Goal: Task Accomplishment & Management: Manage account settings

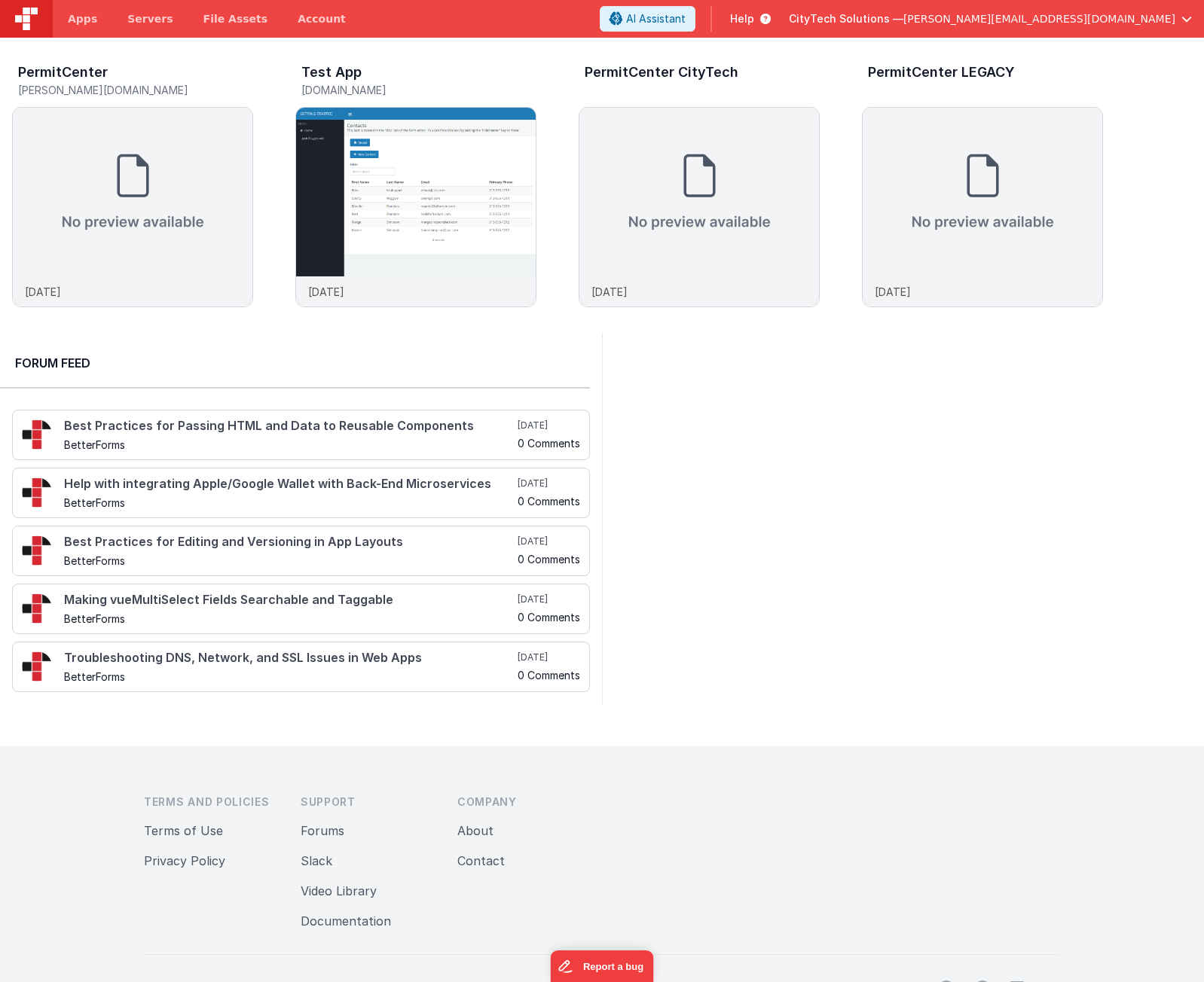
drag, startPoint x: 779, startPoint y: 543, endPoint x: 701, endPoint y: 384, distance: 177.1
click at [770, 509] on div at bounding box center [902, 518] width 602 height 372
click at [92, 158] on img at bounding box center [132, 192] width 240 height 169
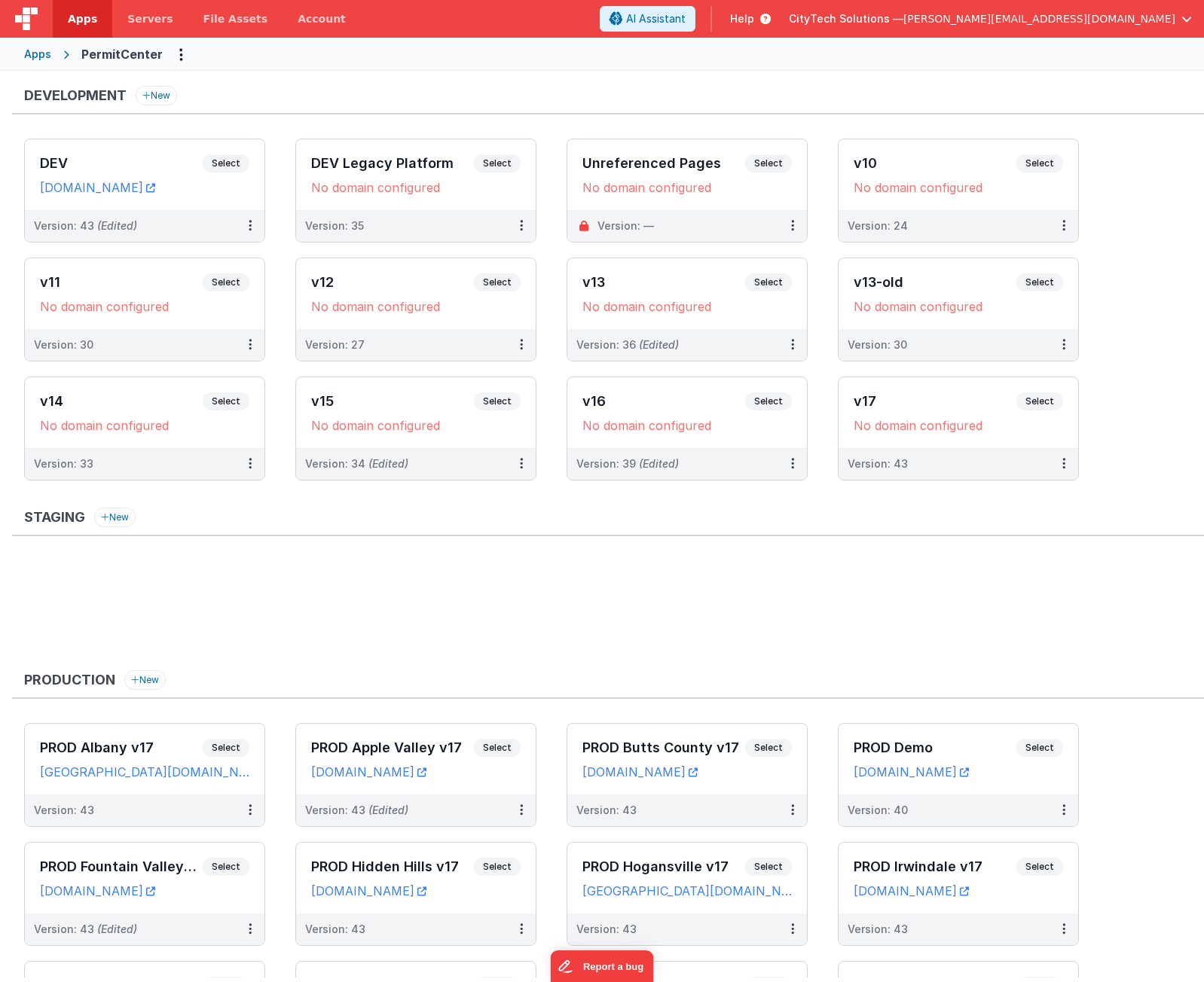
click at [280, 89] on div "Development New" at bounding box center [607, 100] width 1191 height 29
click at [41, 52] on div "Apps" at bounding box center [37, 54] width 27 height 15
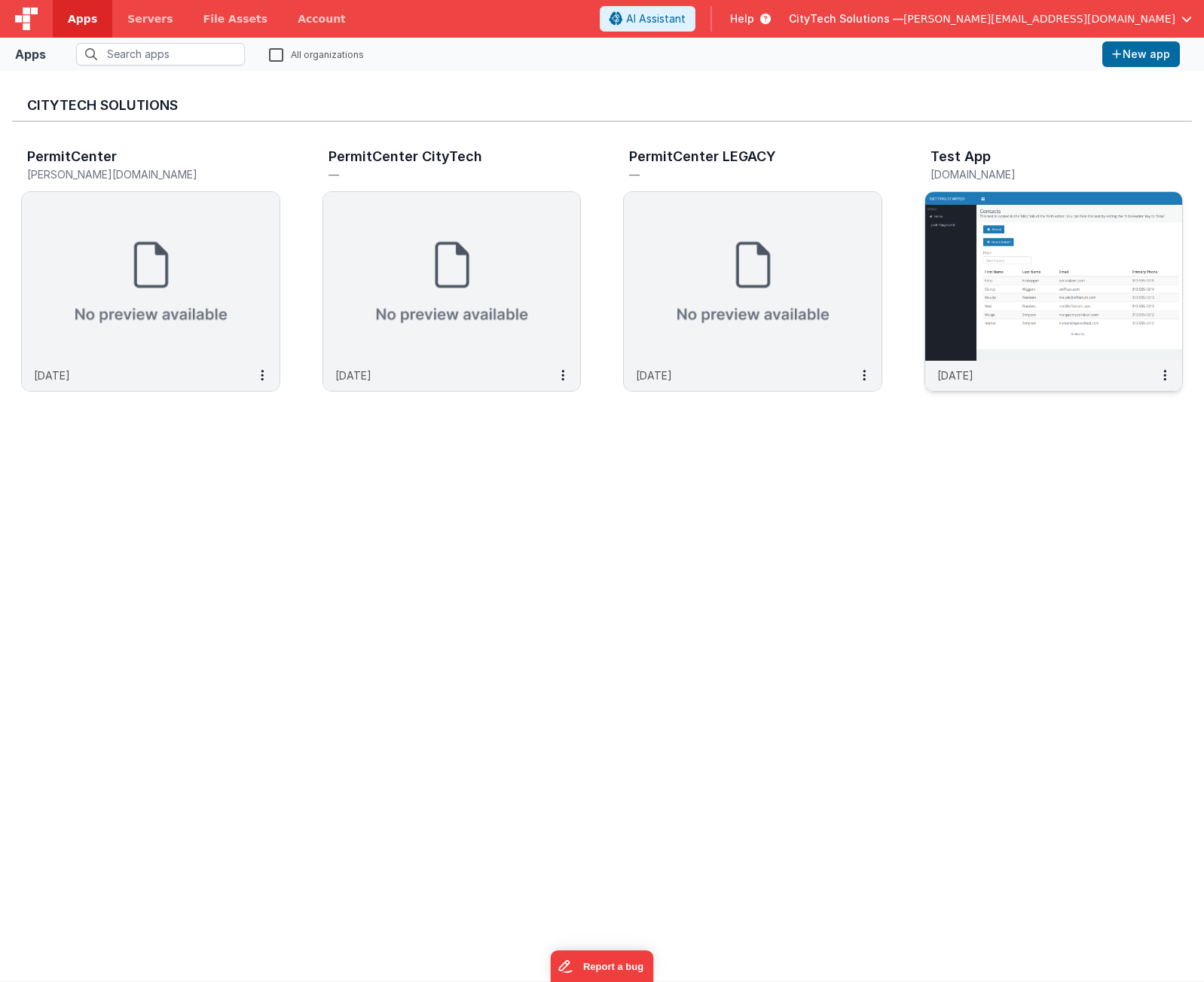
click at [1068, 303] on img at bounding box center [1054, 276] width 258 height 169
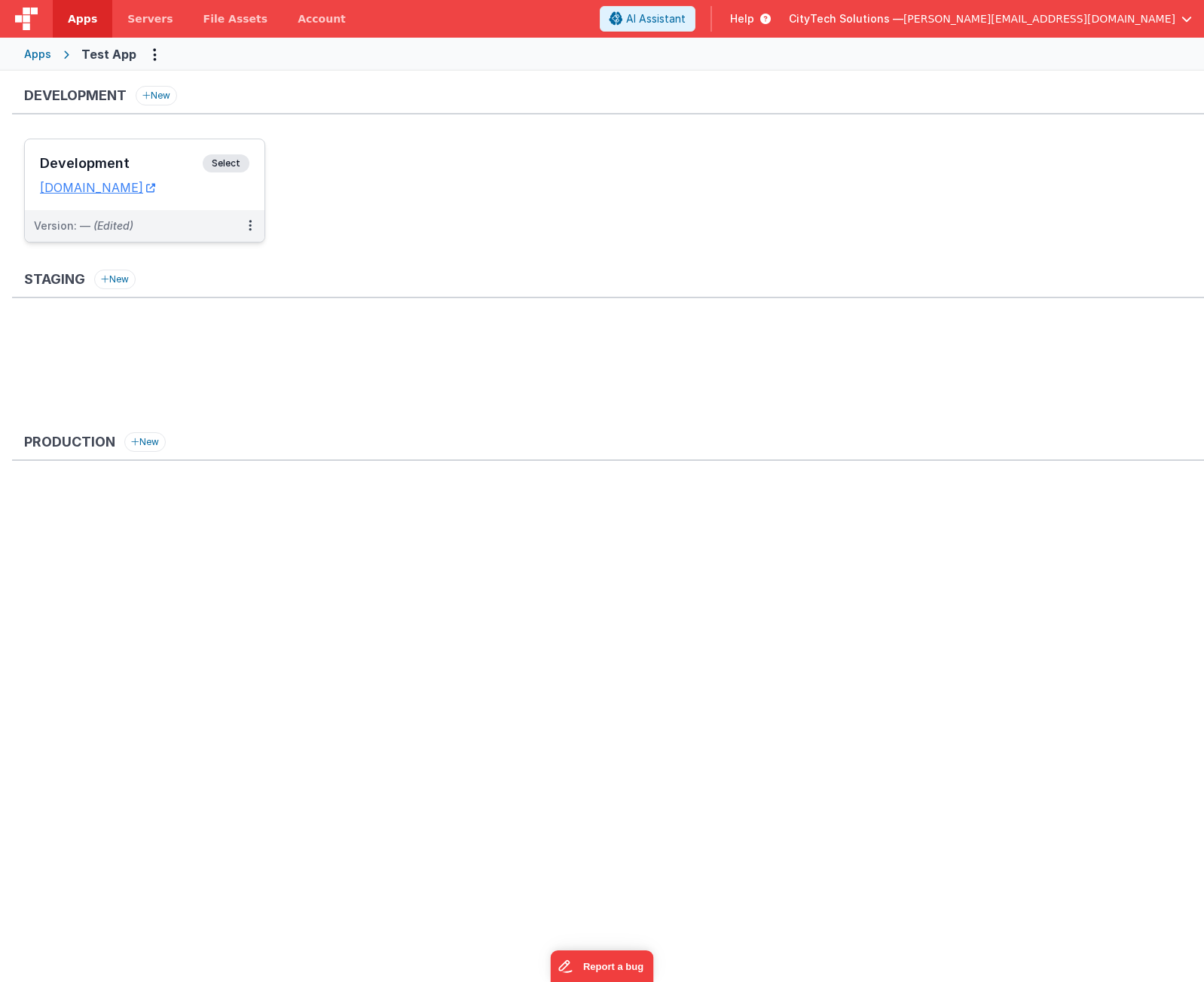
click at [220, 161] on span "Select" at bounding box center [226, 163] width 47 height 18
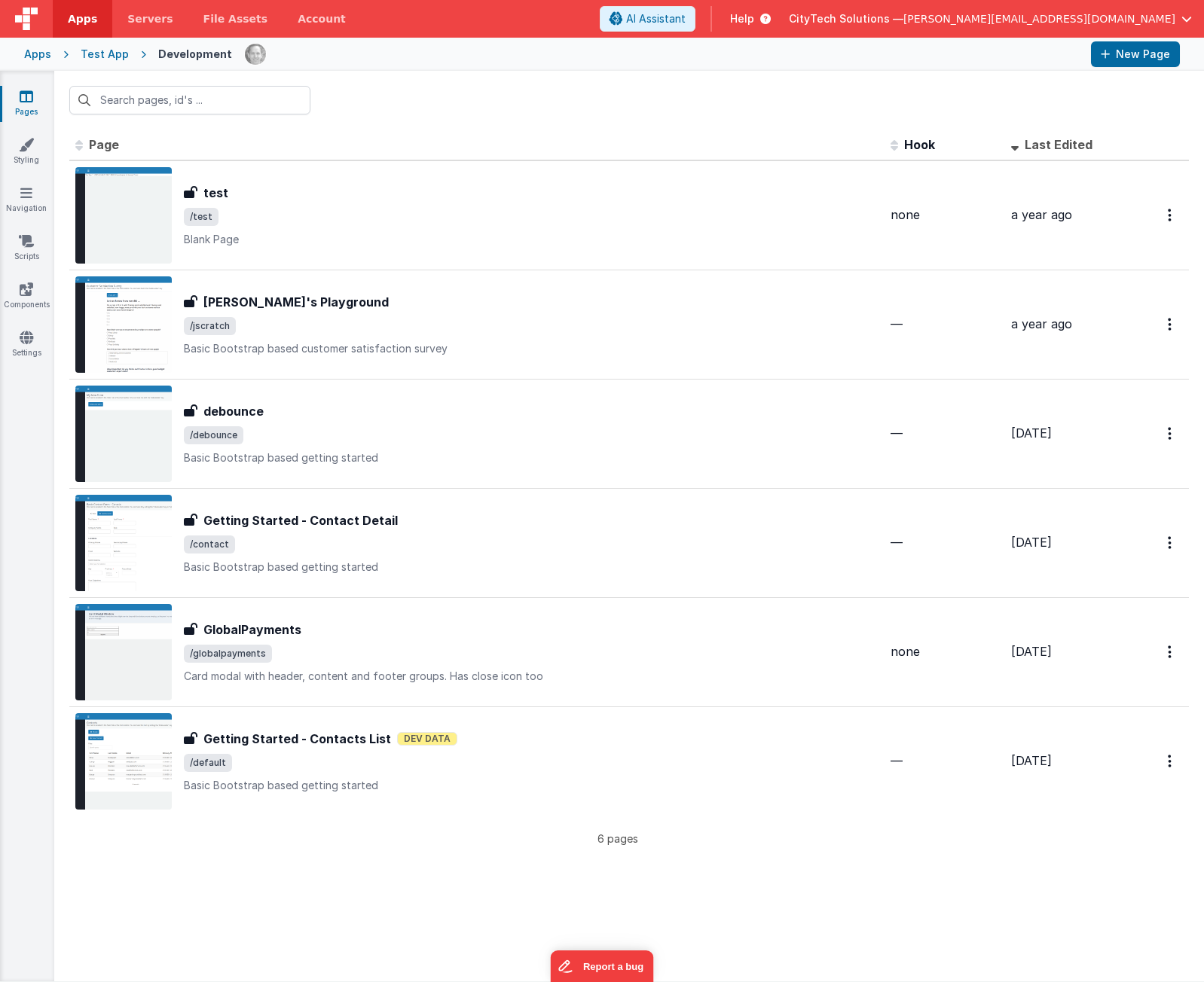
click at [415, 118] on div at bounding box center [629, 100] width 1149 height 59
click at [225, 97] on input "text" at bounding box center [189, 100] width 241 height 29
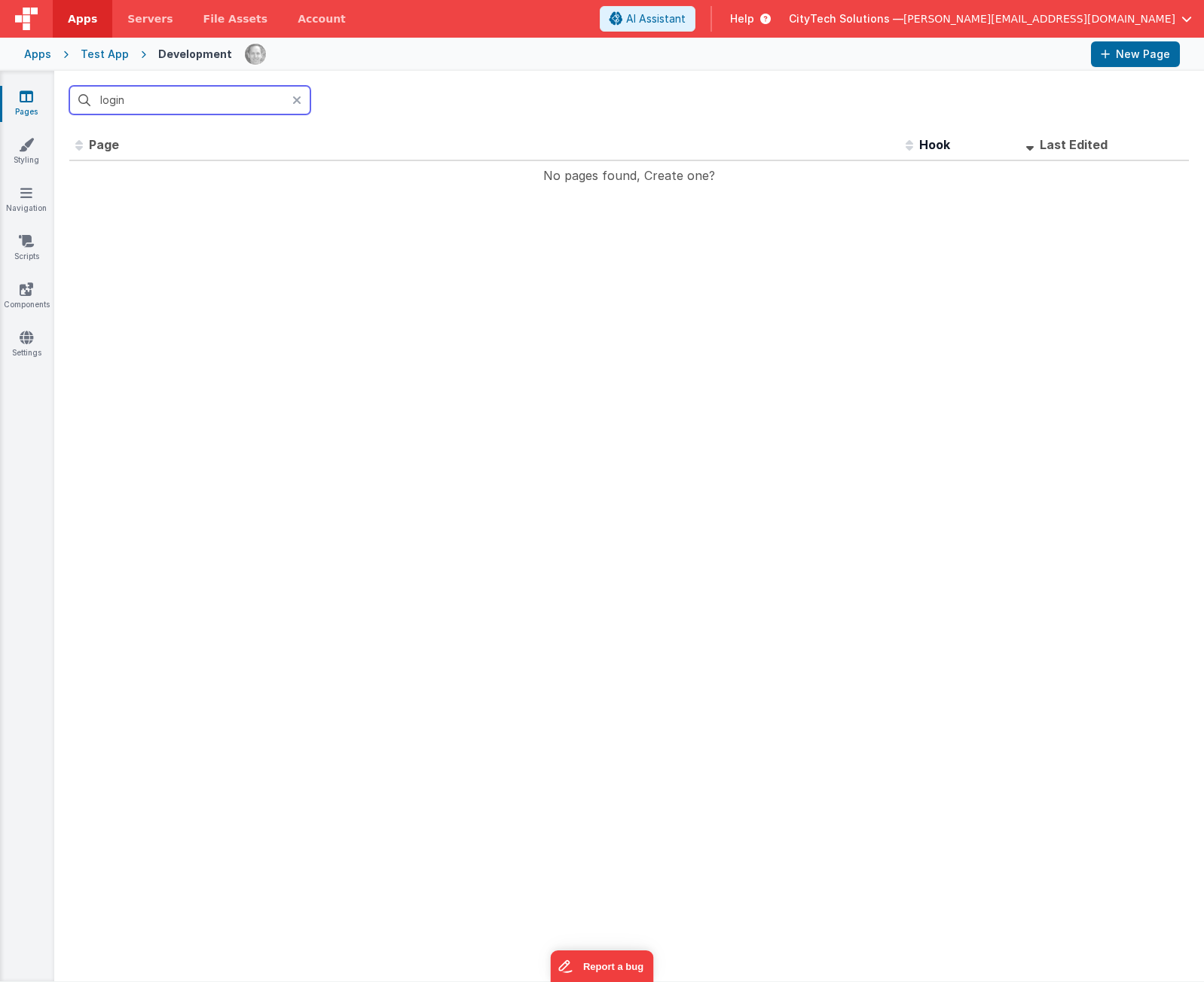
type input "login"
click at [295, 99] on icon at bounding box center [296, 99] width 9 height 12
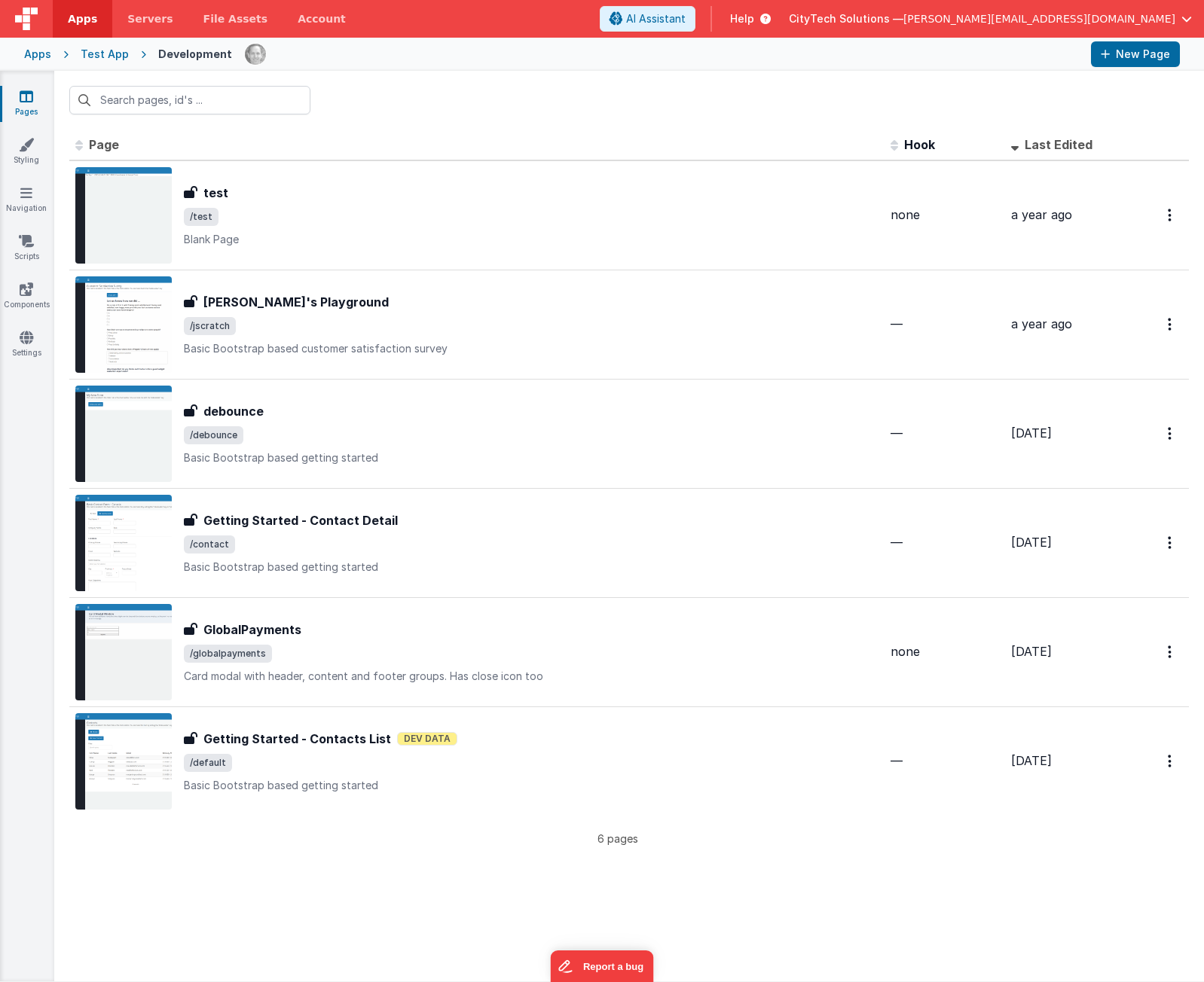
click at [361, 93] on div at bounding box center [629, 100] width 1149 height 59
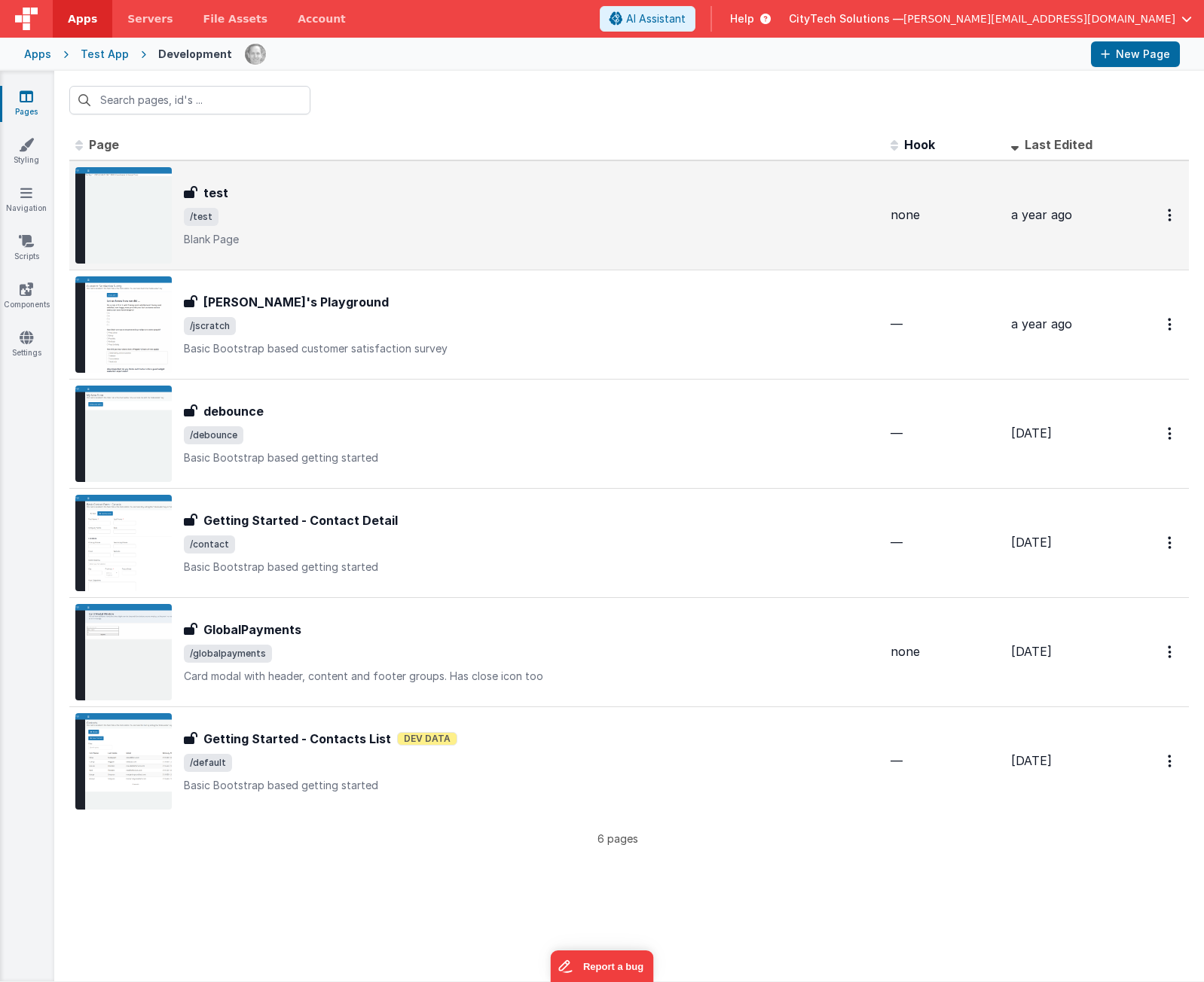
click at [260, 233] on p "Blank Page" at bounding box center [531, 240] width 695 height 15
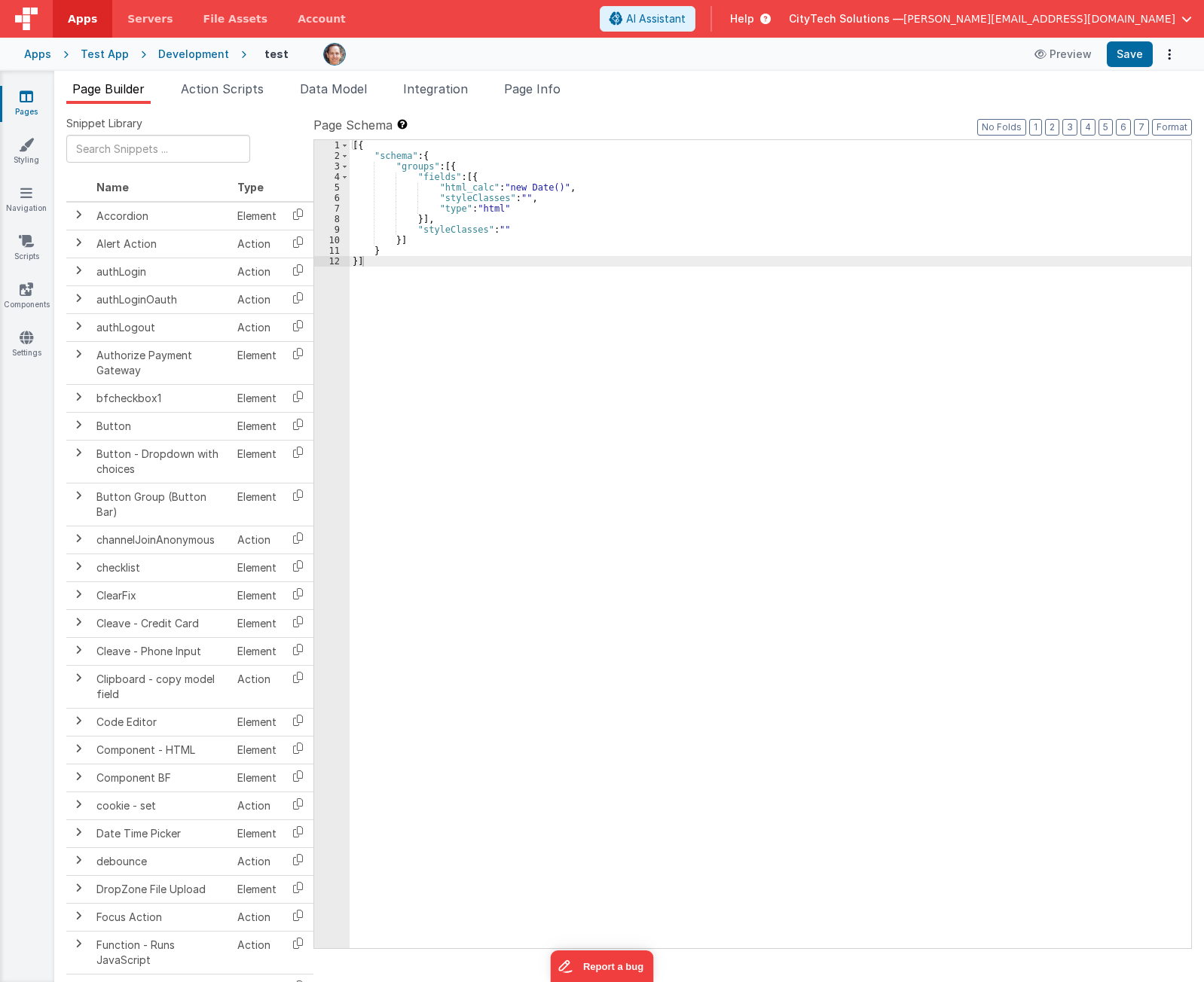
drag, startPoint x: 824, startPoint y: 960, endPoint x: 860, endPoint y: 949, distance: 37.6
click at [824, 960] on div "Snippet Library Name Type Accordion Element Alert Action Action authLogin Actio…" at bounding box center [629, 555] width 1125 height 879
click at [41, 56] on div "Apps" at bounding box center [37, 54] width 27 height 15
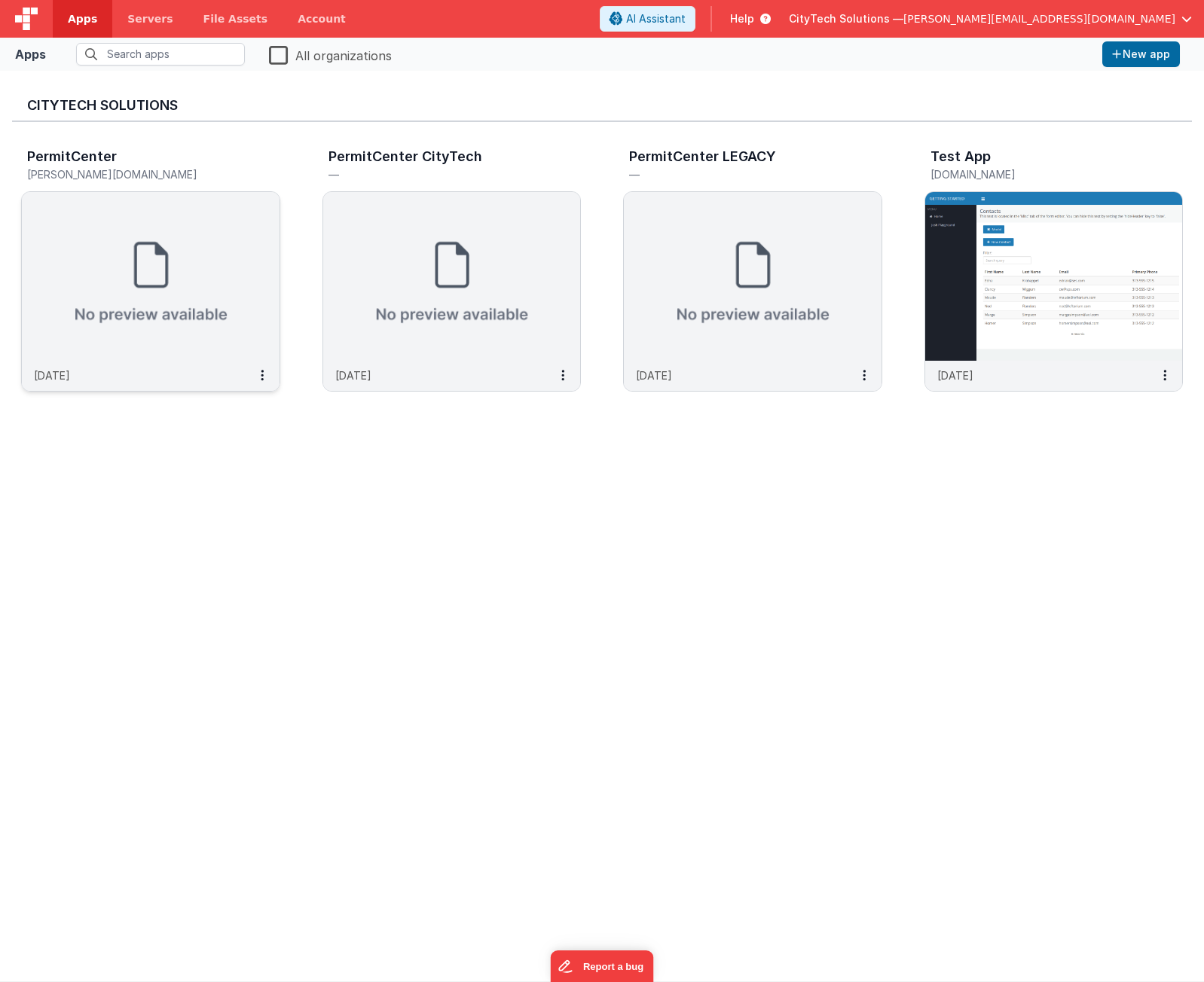
click at [111, 331] on img at bounding box center [150, 276] width 258 height 169
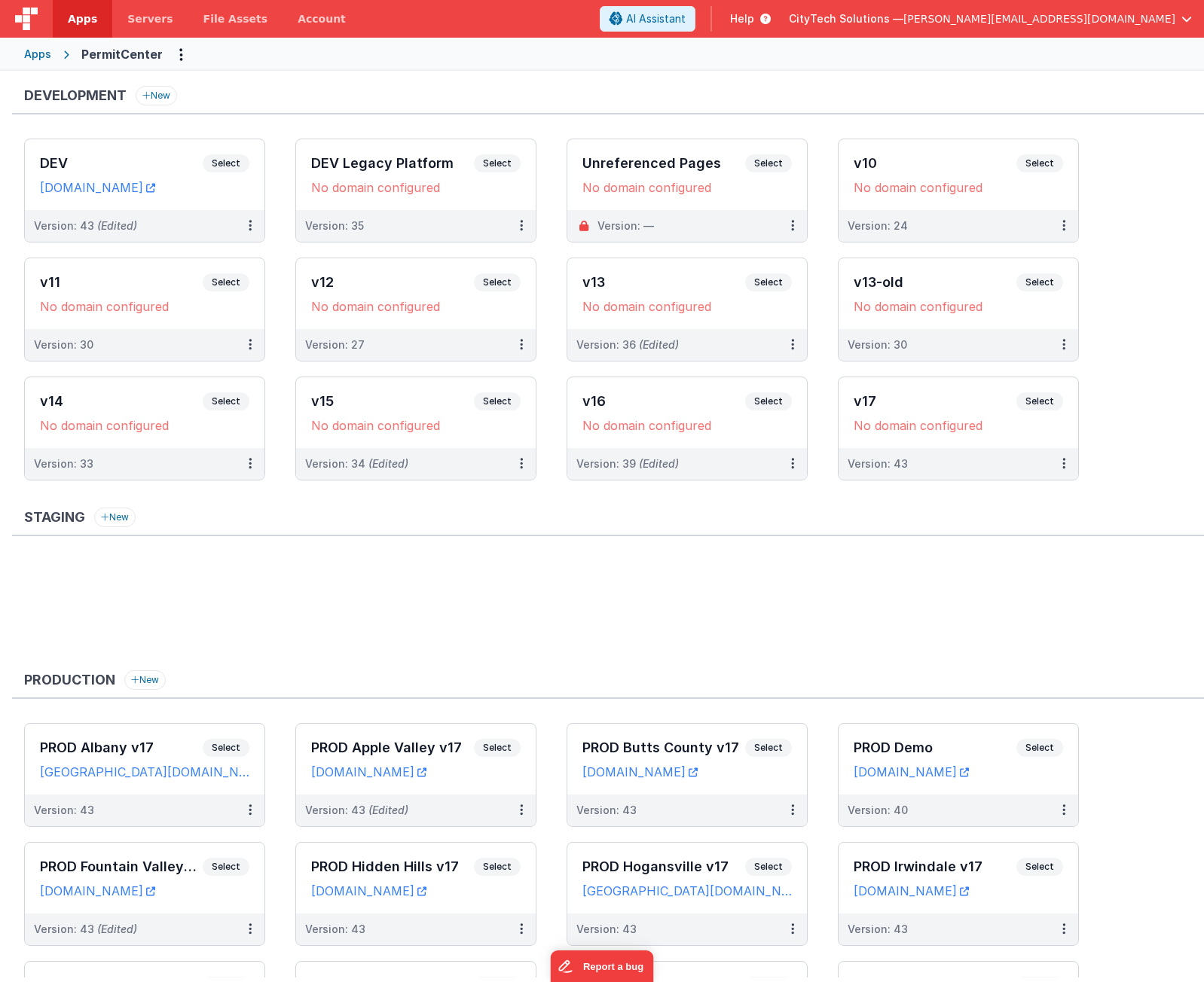
click at [420, 88] on div "Development New" at bounding box center [607, 100] width 1191 height 29
drag, startPoint x: 246, startPoint y: 548, endPoint x: 236, endPoint y: 555, distance: 12.2
click at [246, 548] on div "Staging New" at bounding box center [607, 583] width 1191 height 150
click at [235, 162] on span "Select" at bounding box center [226, 163] width 47 height 18
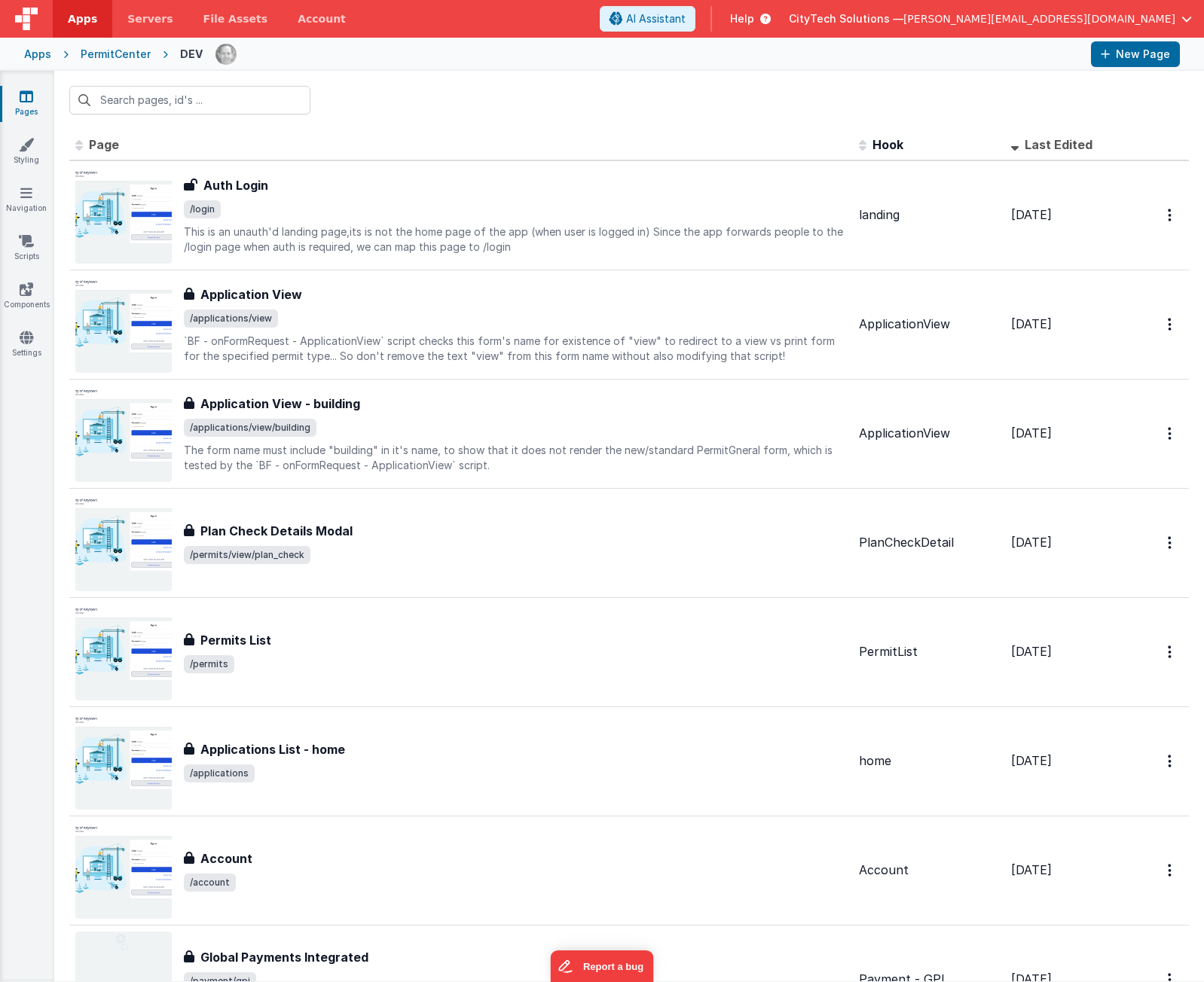
click at [382, 95] on div at bounding box center [629, 100] width 1149 height 59
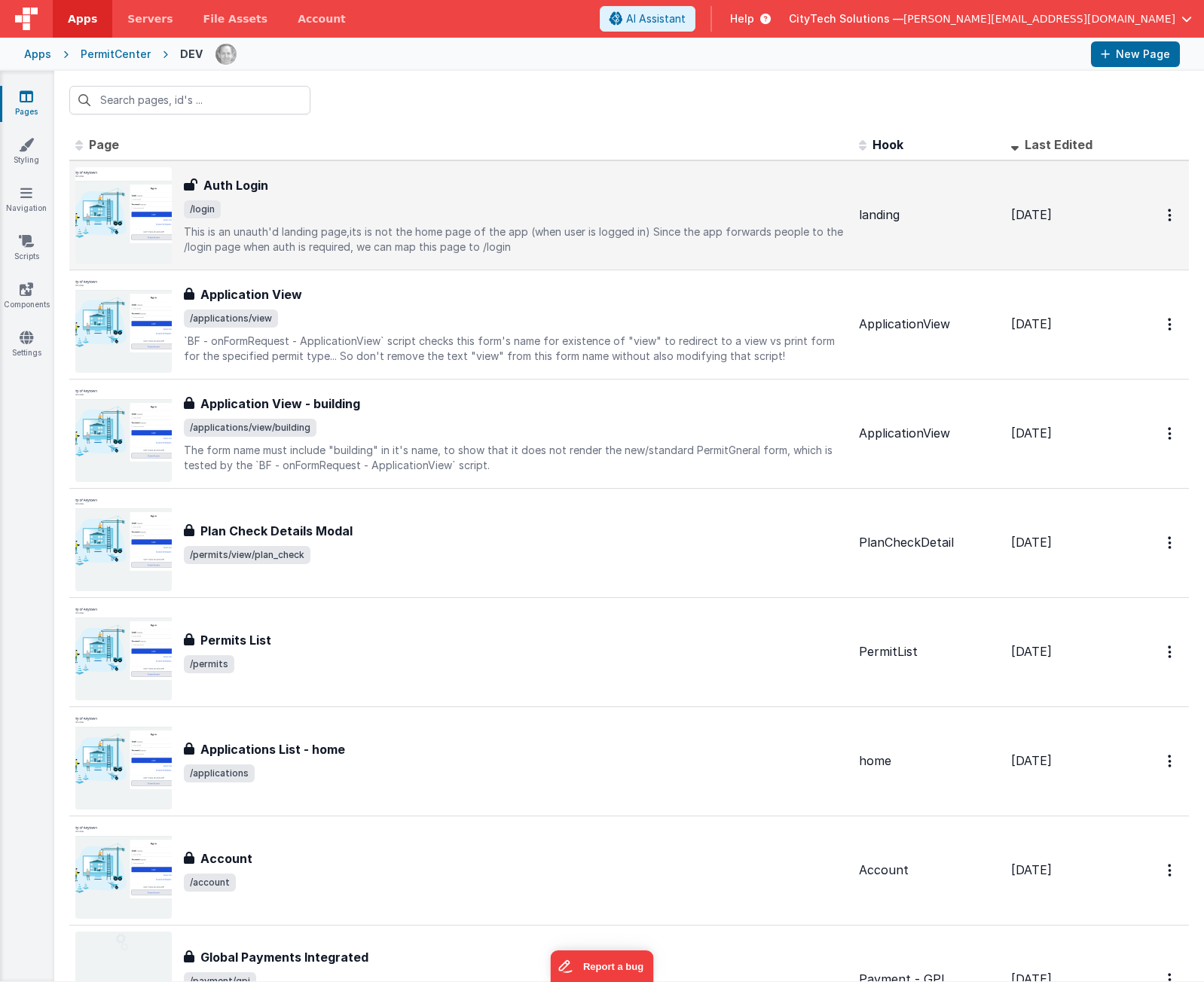
click at [331, 236] on p "This is an unauth'd landing page,its is not the home page of the app (when user…" at bounding box center [515, 240] width 663 height 30
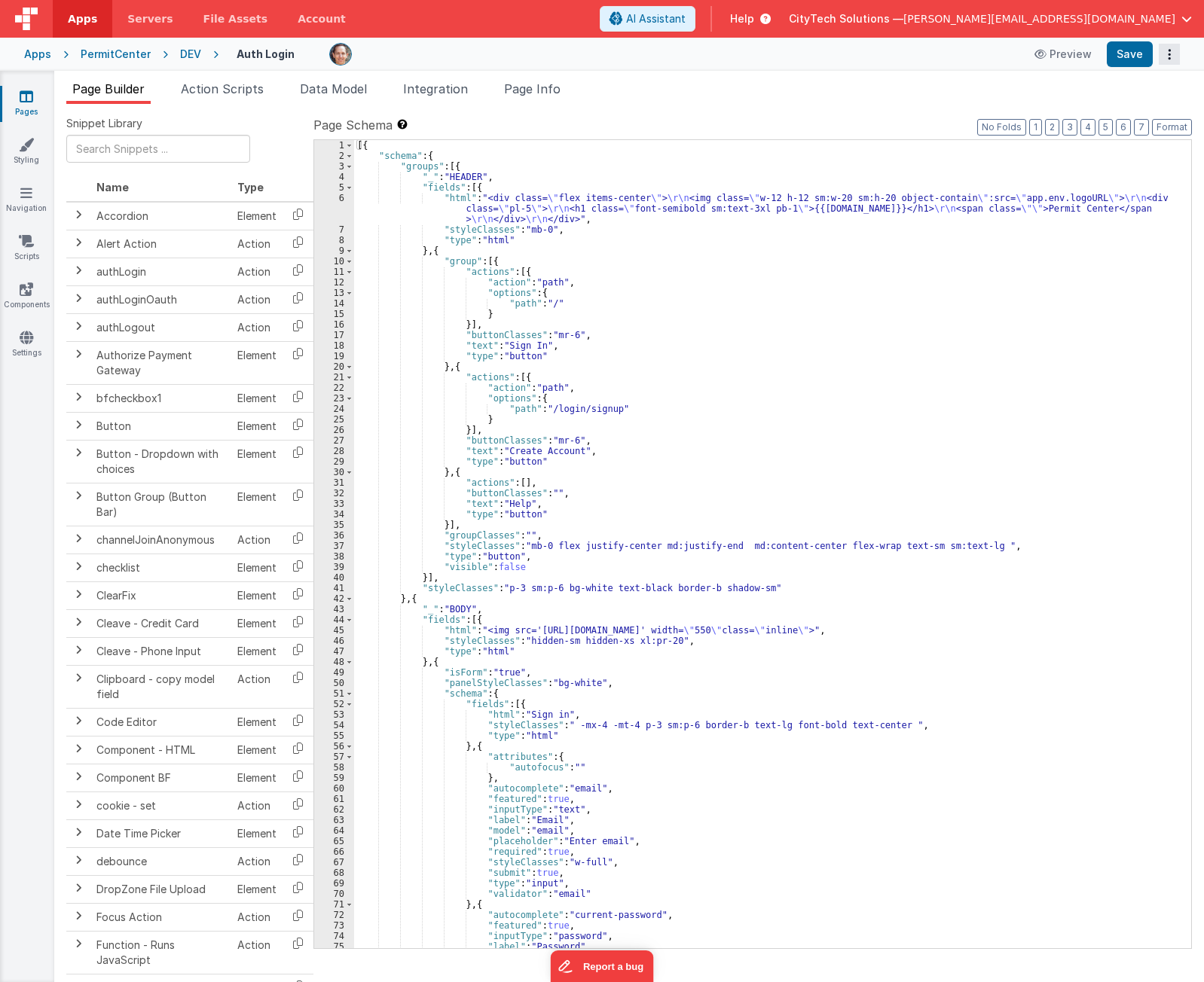
click at [1175, 55] on button "Options" at bounding box center [1169, 54] width 21 height 21
click at [1134, 88] on link "Duplicate" at bounding box center [1113, 85] width 133 height 29
click at [613, 275] on div "[{ "schema" : { "groups" : [{ "_" : "HEADER" , "fields" : [{ "html" : "<div cla…" at bounding box center [766, 555] width 825 height 829
click at [542, 92] on span "Page Info" at bounding box center [532, 88] width 56 height 15
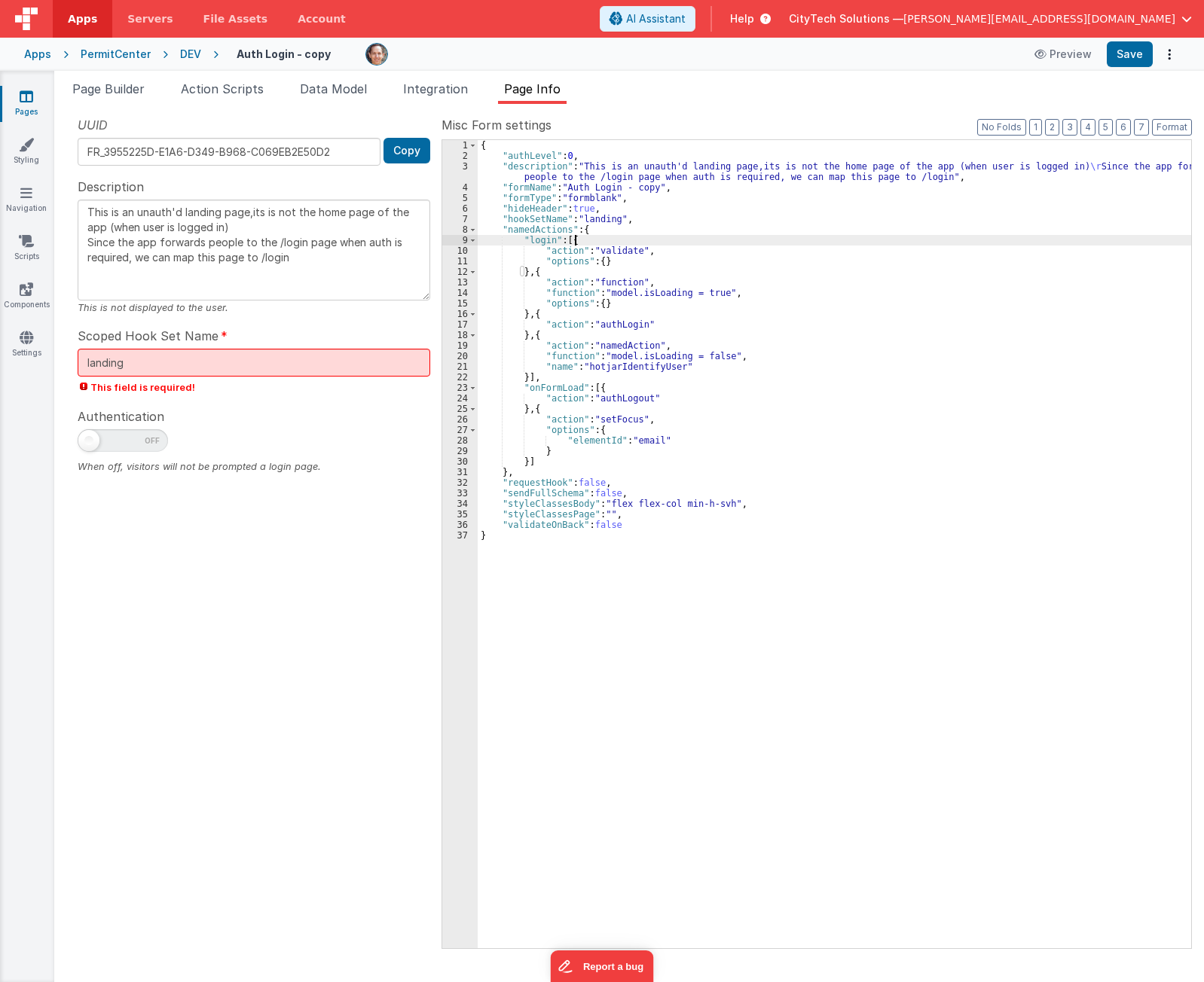
click at [625, 240] on div "{ "authLevel" : 0 , "description" : "This is an unauth'd landing page,its is no…" at bounding box center [834, 555] width 713 height 829
click at [678, 272] on div "{ "authLevel" : 0 , "description" : "This is an unauth'd landing page,its is no…" at bounding box center [834, 555] width 713 height 829
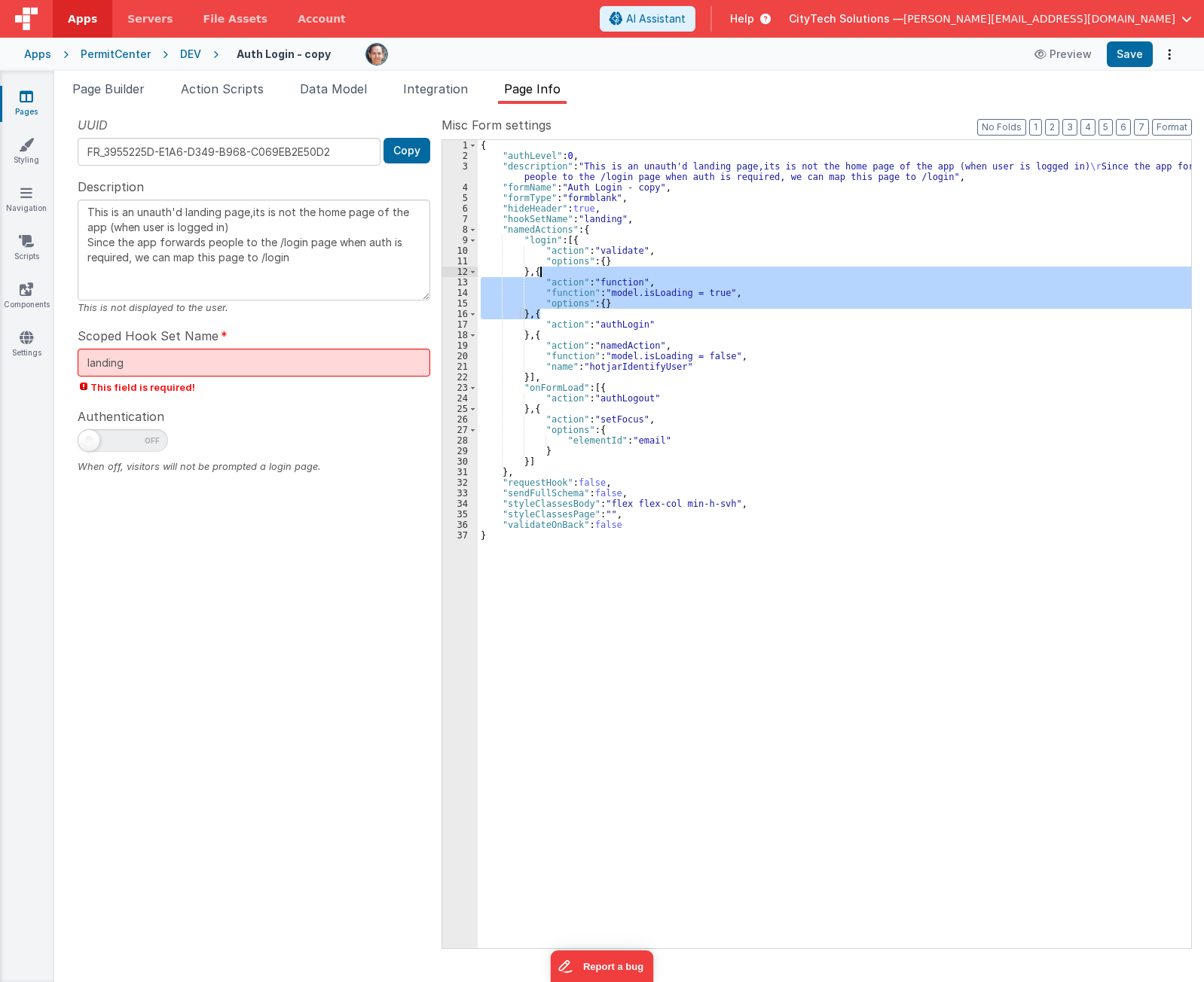
drag, startPoint x: 565, startPoint y: 310, endPoint x: 573, endPoint y: 275, distance: 35.9
click at [573, 275] on div "{ "authLevel" : 0 , "description" : "This is an unauth'd landing page,its is no…" at bounding box center [834, 555] width 713 height 829
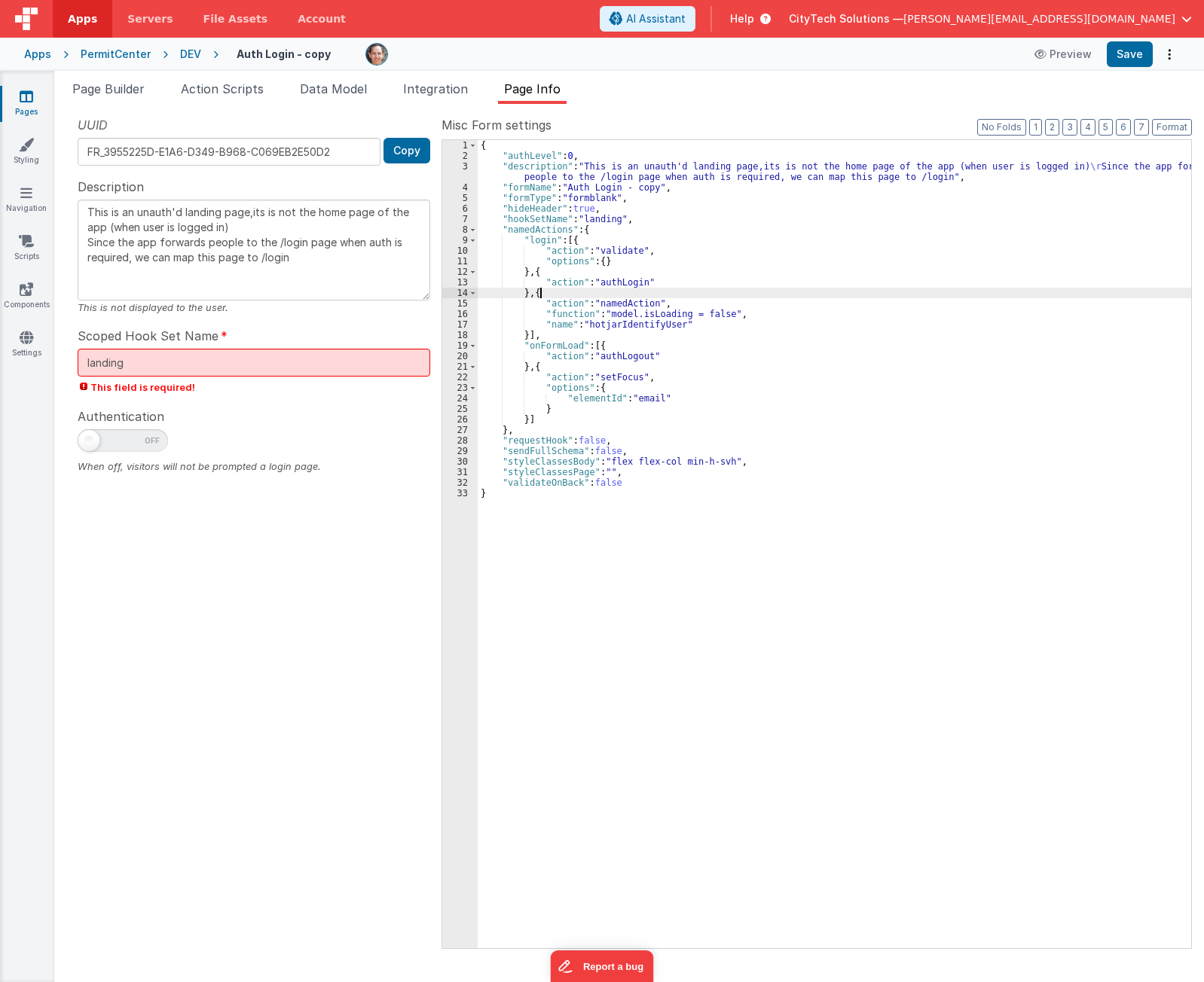
click at [566, 289] on div "{ "authLevel" : 0 , "description" : "This is an unauth'd landing page,its is no…" at bounding box center [834, 555] width 713 height 829
click at [556, 332] on div "{ "authLevel" : 0 , "description" : "This is an unauth'd landing page,its is no…" at bounding box center [834, 555] width 713 height 829
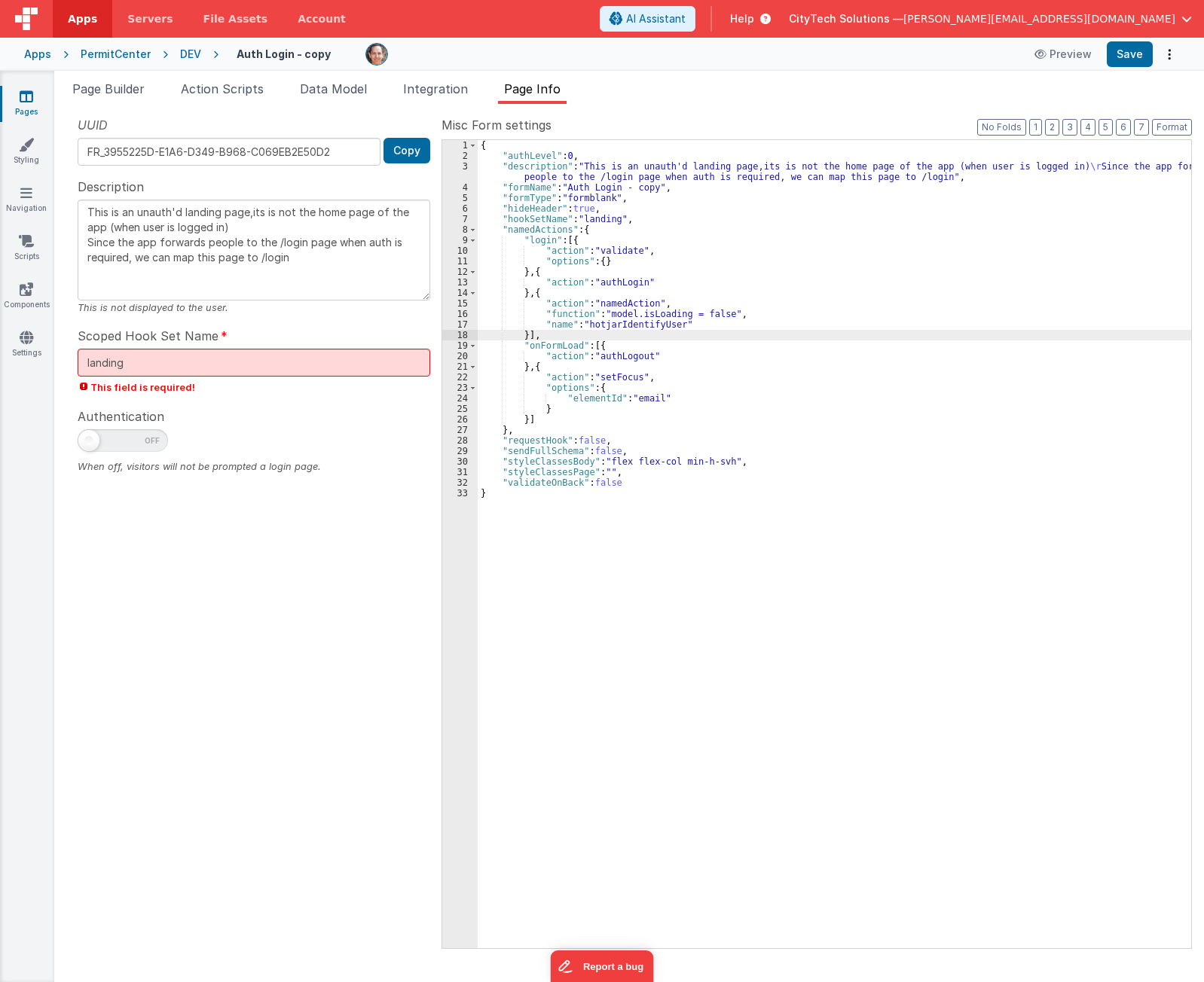
click at [613, 342] on div "{ "authLevel" : 0 , "description" : "This is an unauth'd landing page,its is no…" at bounding box center [834, 555] width 713 height 829
click at [476, 346] on span at bounding box center [473, 345] width 8 height 10
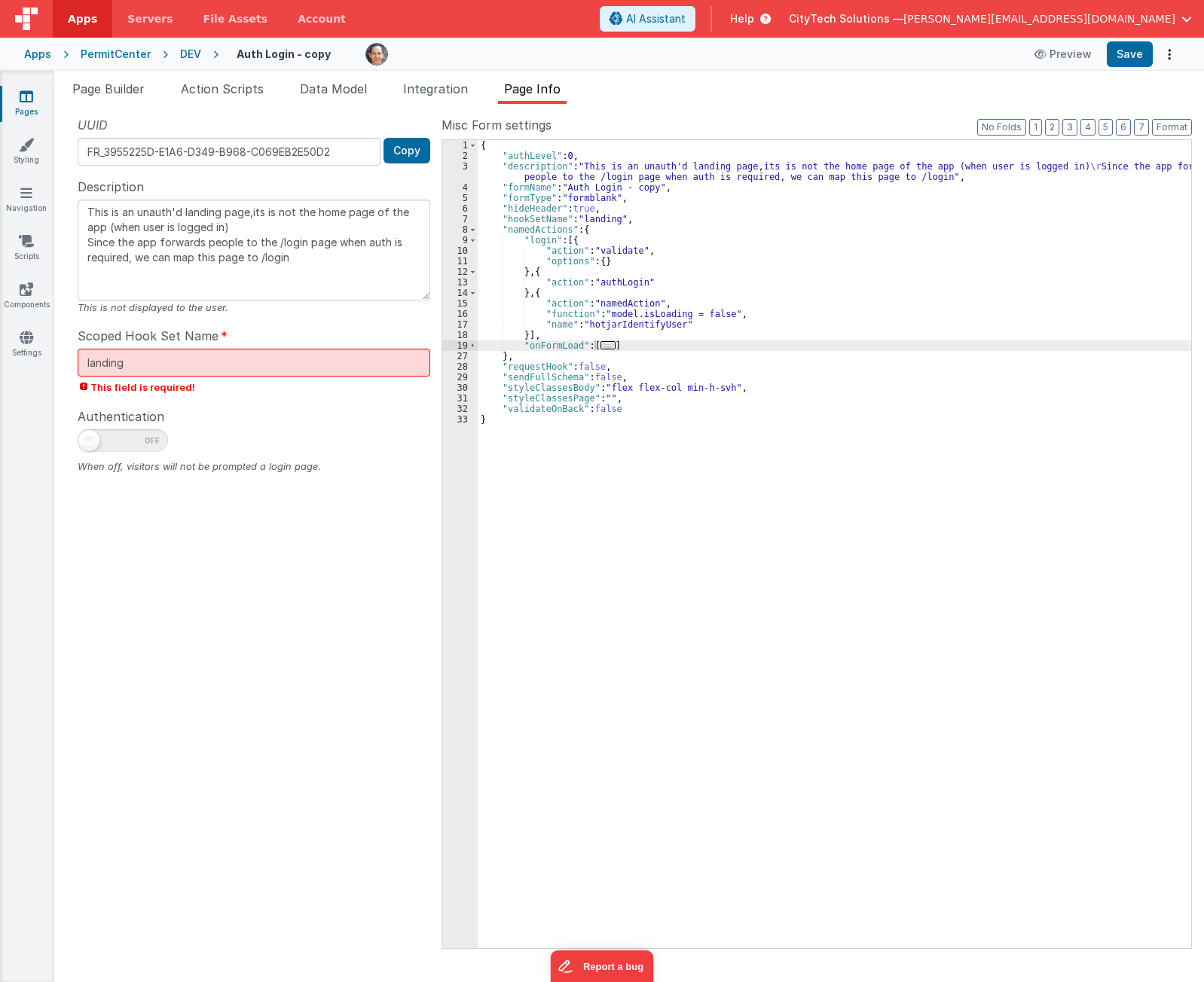
click at [609, 292] on div "{ "authLevel" : 0 , "description" : "This is an unauth'd landing page,its is no…" at bounding box center [834, 555] width 713 height 829
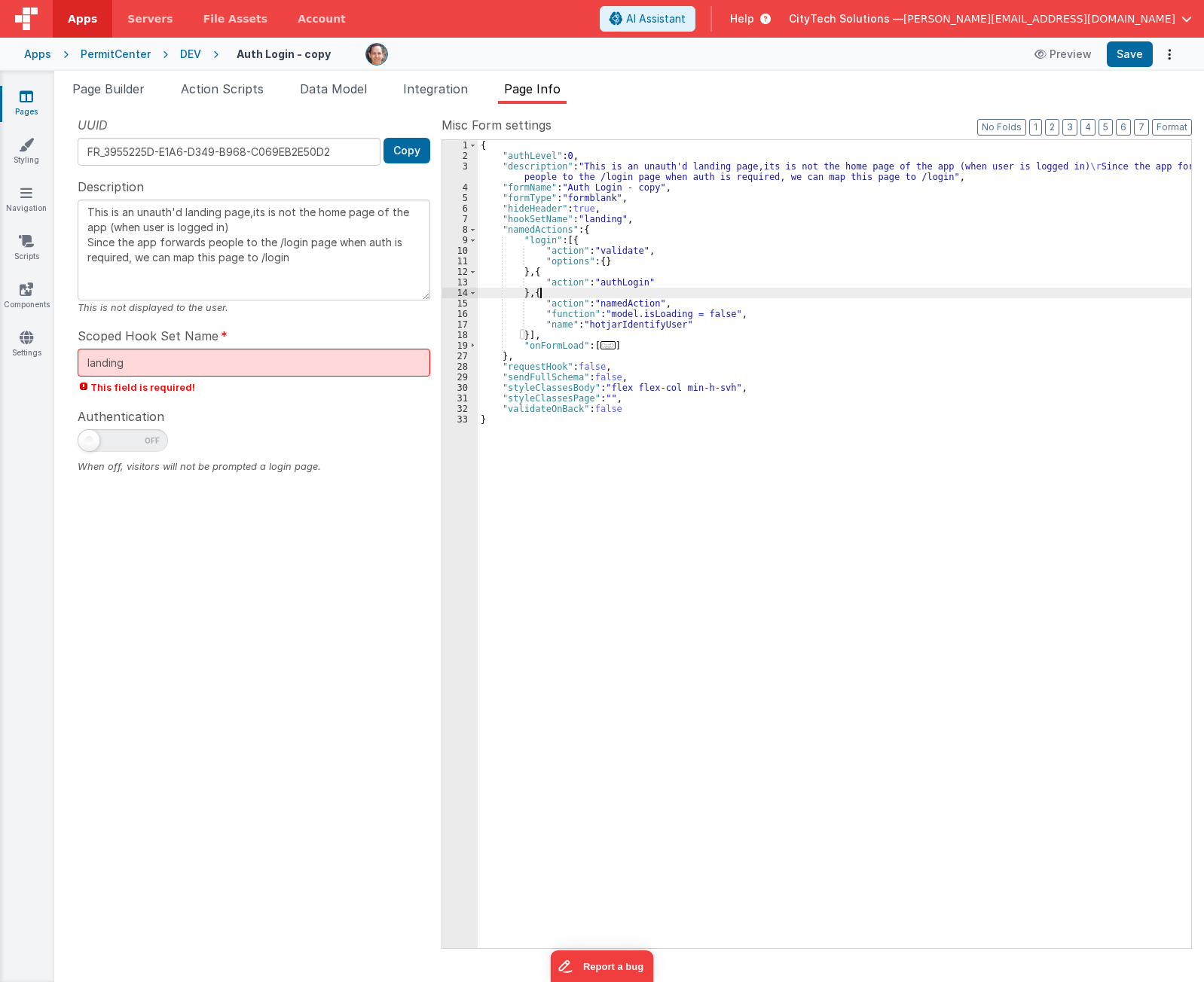
click at [617, 303] on div "{ "authLevel" : 0 , "description" : "This is an unauth'd landing page,its is no…" at bounding box center [834, 555] width 713 height 829
type textarea "This is an unauth'd landing page,its is not the home page of the app (when user…"
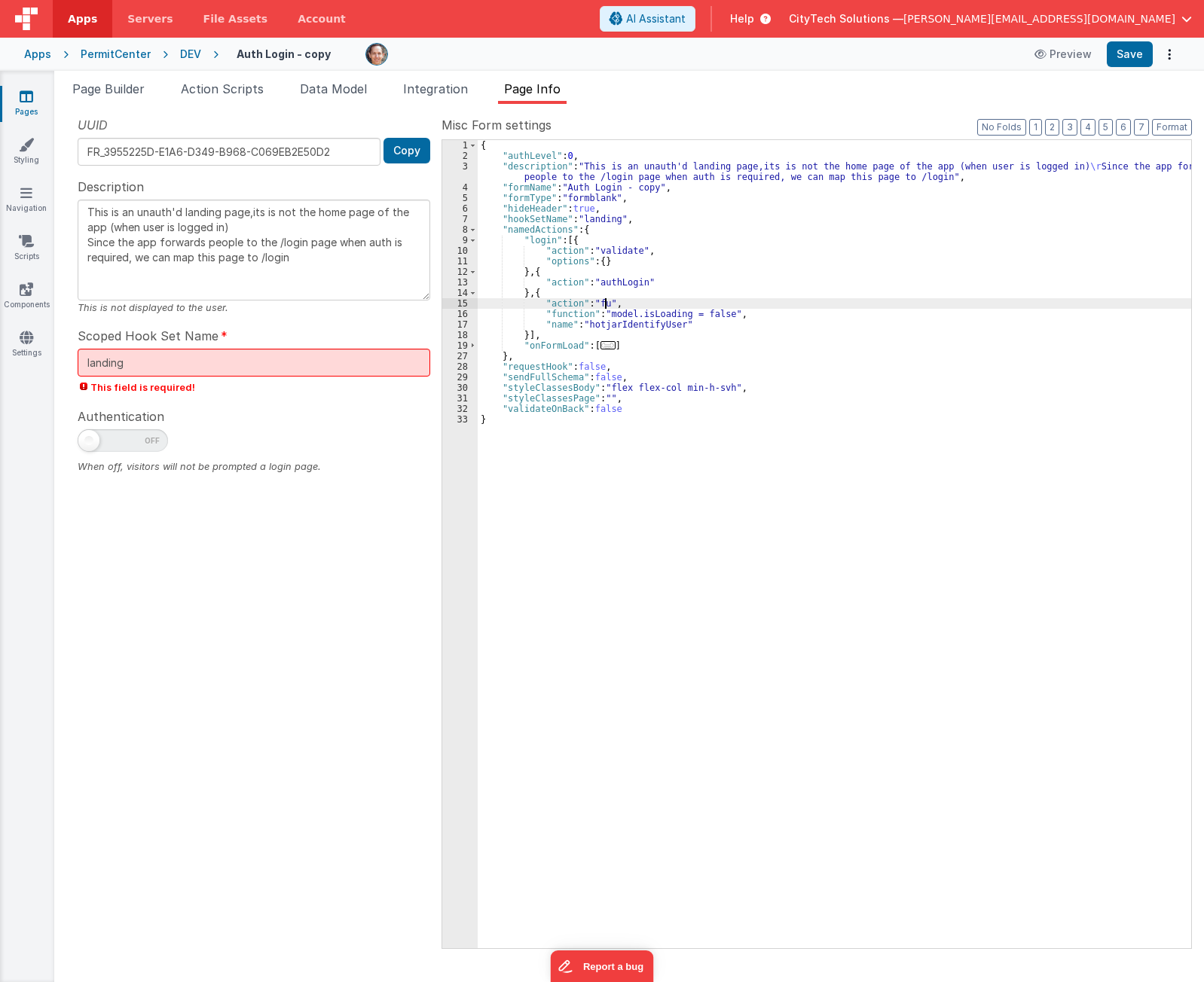
type textarea "This is an unauth'd landing page,its is not the home page of the app (when user…"
drag, startPoint x: 718, startPoint y: 310, endPoint x: 605, endPoint y: 313, distance: 113.0
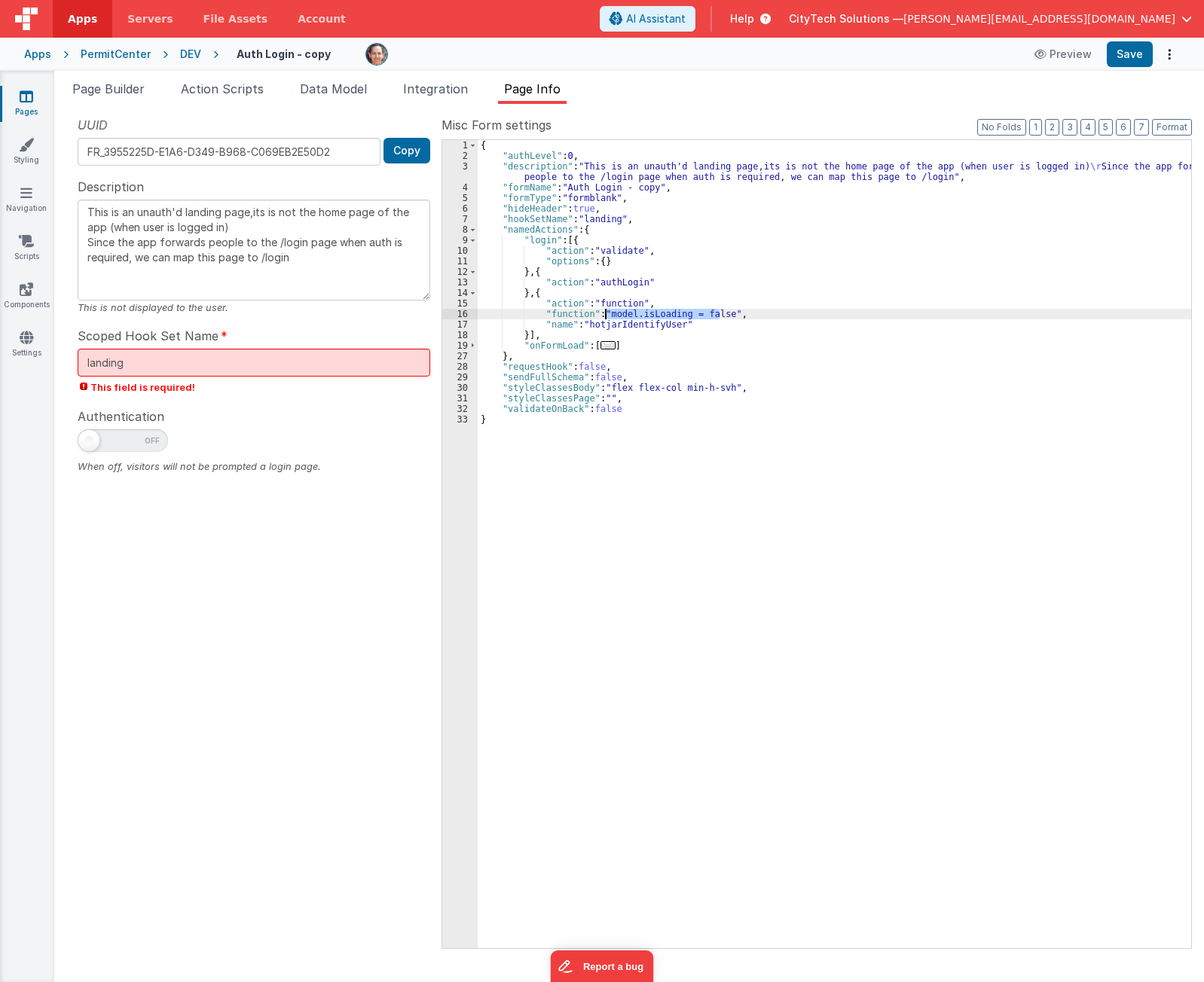
click at [605, 313] on div "{ "authLevel" : 0 , "description" : "This is an unauth'd landing page,its is no…" at bounding box center [834, 555] width 713 height 829
type textarea "This is an unauth'd landing page,its is not the home page of the app (when user…"
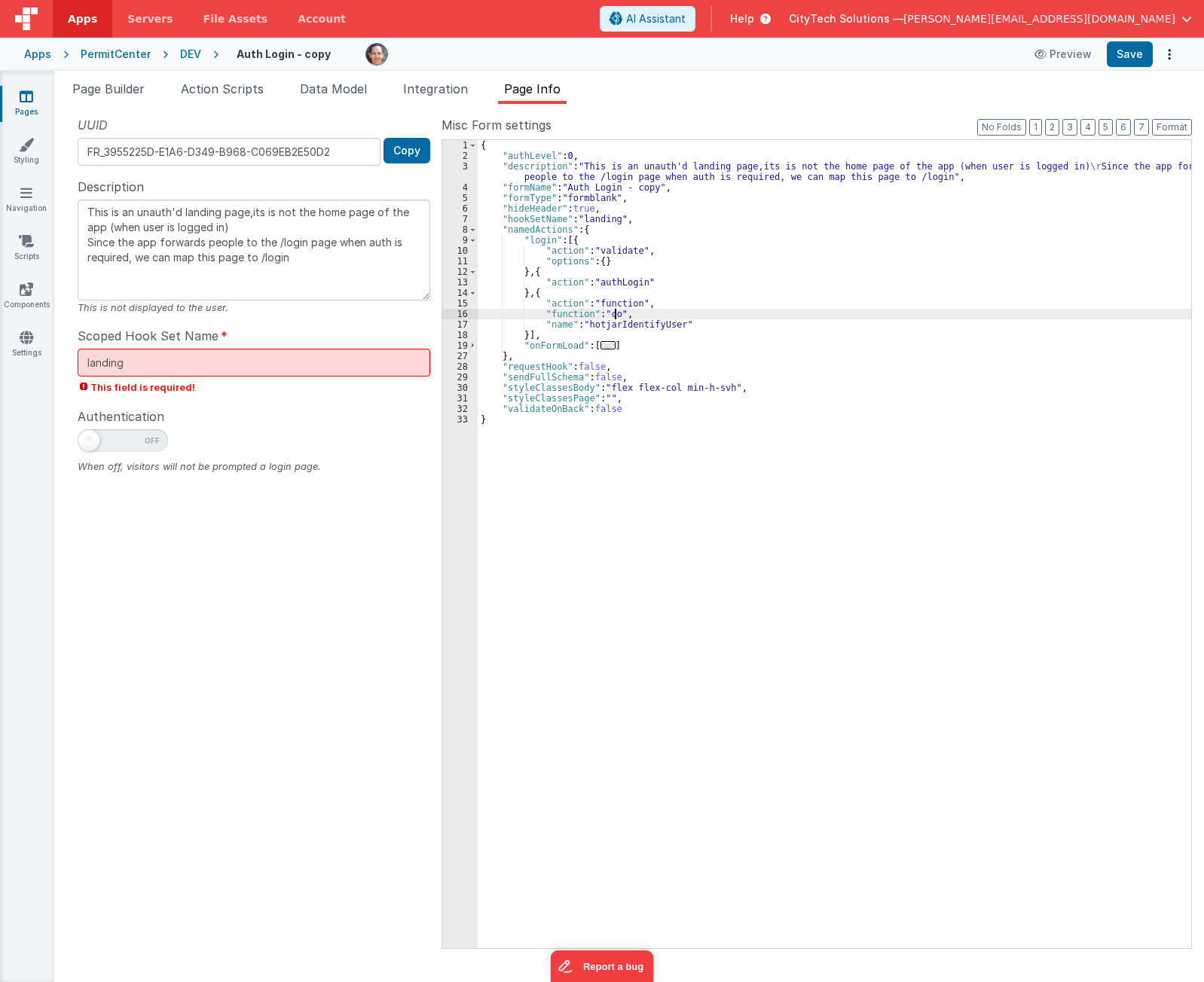
type textarea "This is an unauth'd landing page,its is not the home page of the app (when user…"
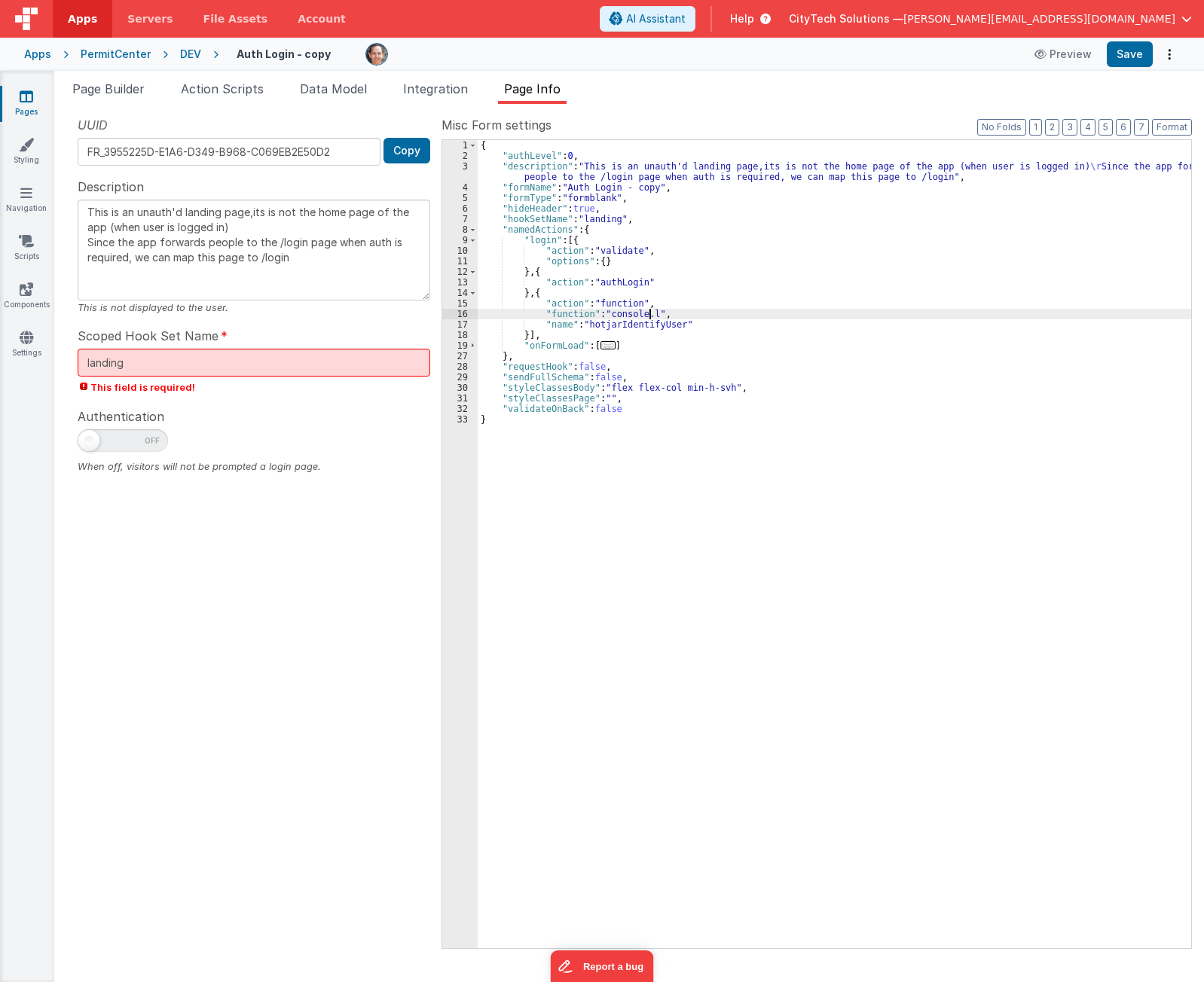
type textarea "This is an unauth'd landing page,its is not the home page of the app (when user…"
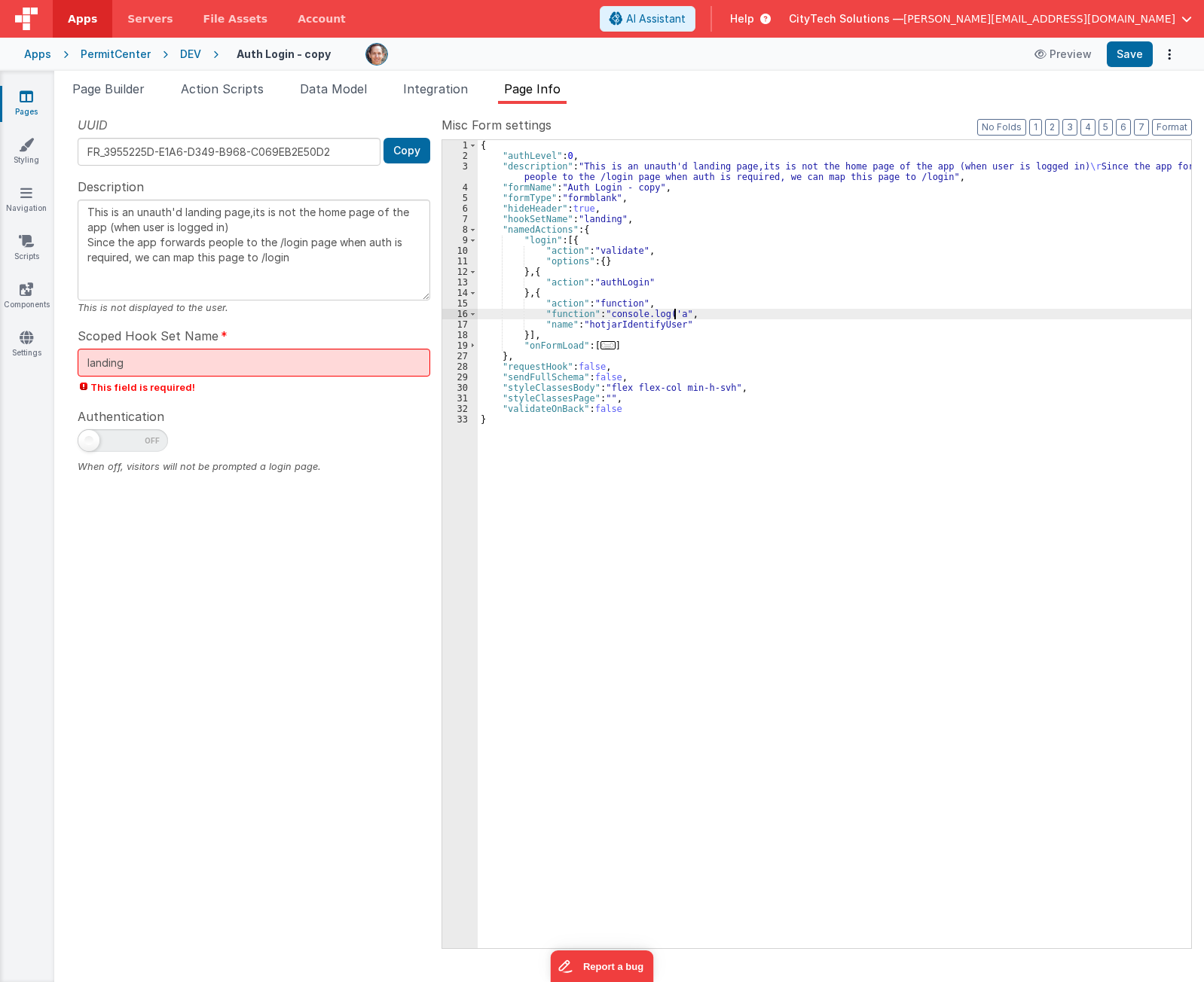
type textarea "This is an unauth'd landing page,its is not the home page of the app (when user…"
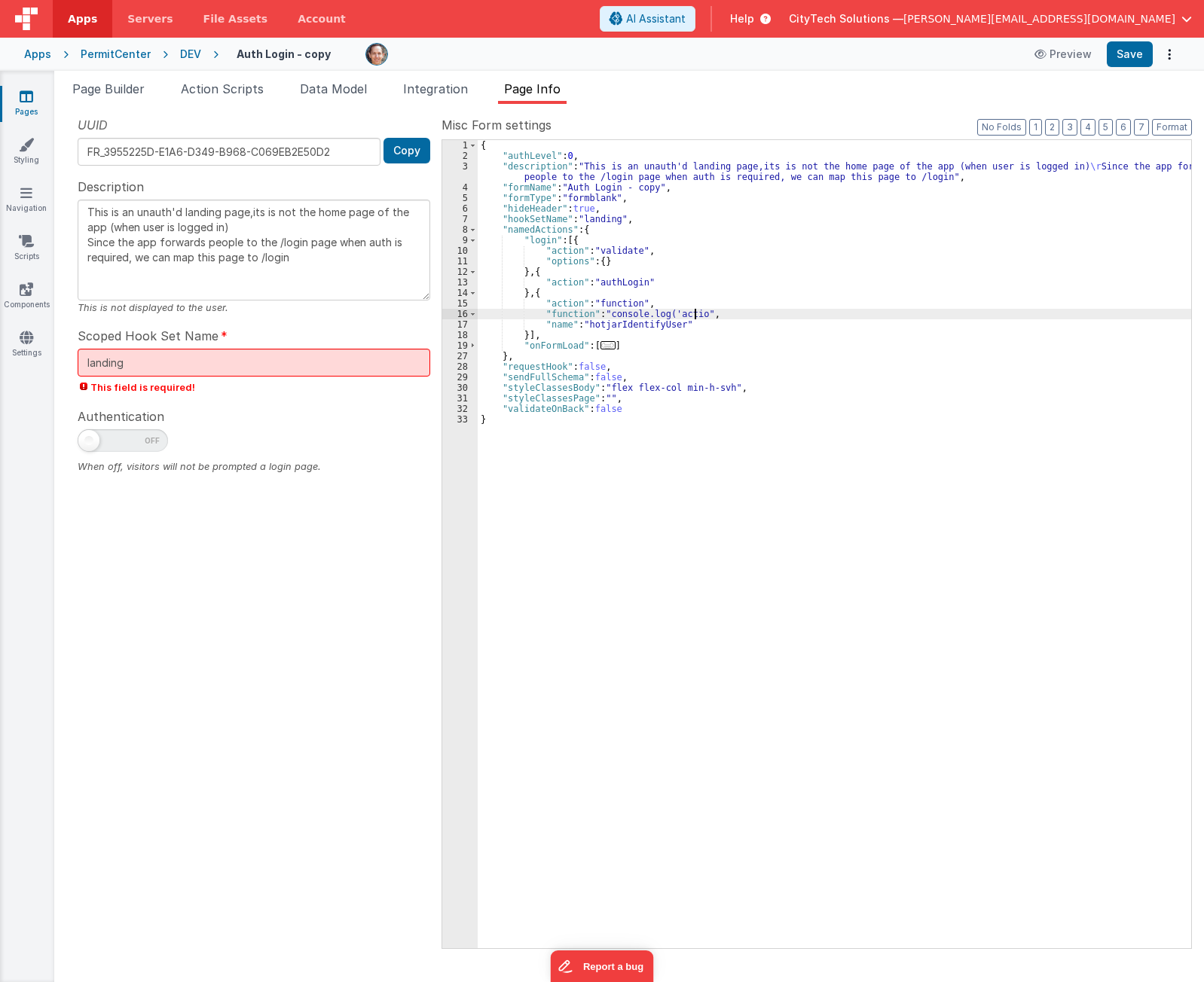
type textarea "This is an unauth'd landing page,its is not the home page of the app (when user…"
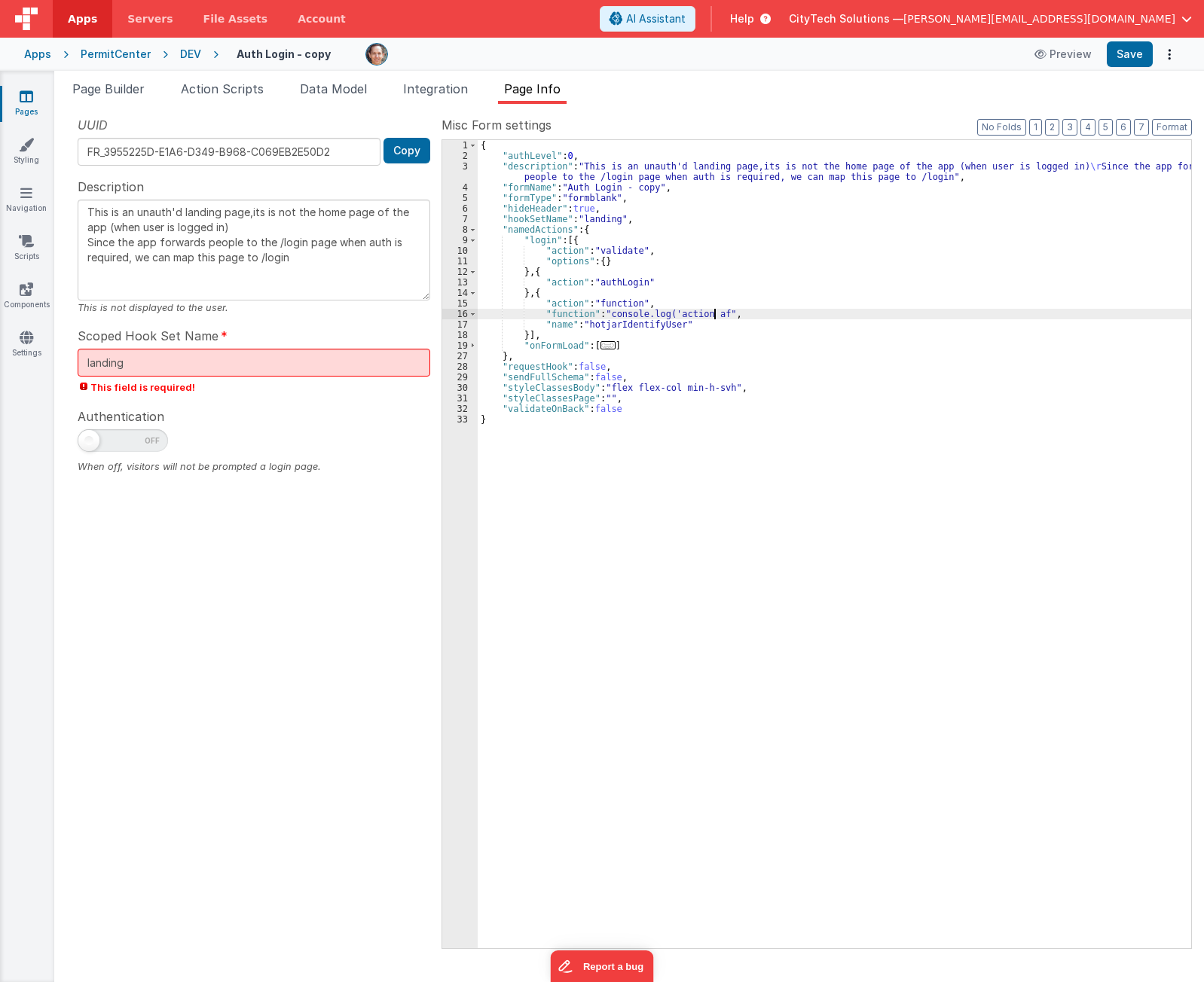
type textarea "This is an unauth'd landing page,its is not the home page of the app (when user…"
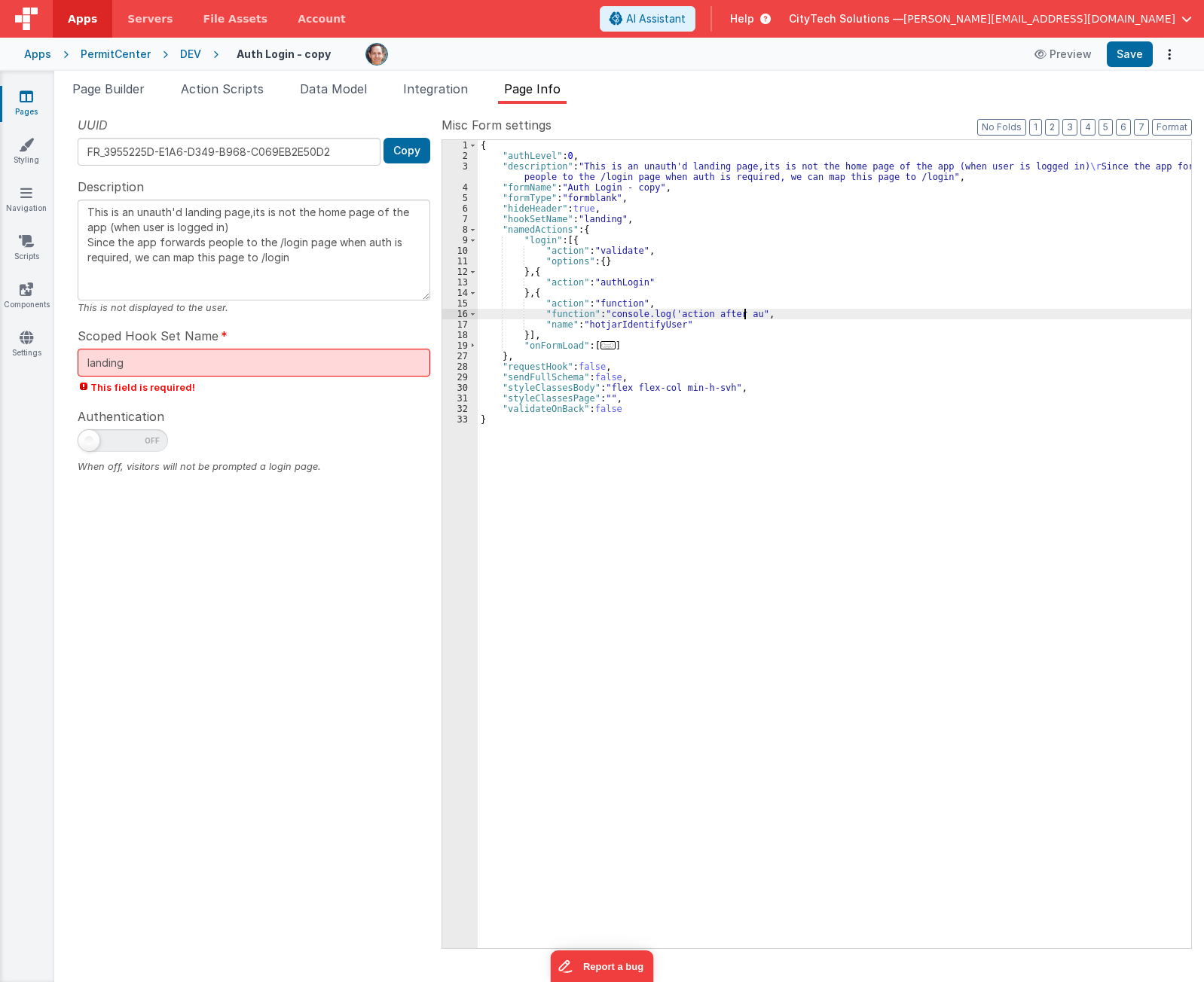
type textarea "This is an unauth'd landing page,its is not the home page of the app (when user…"
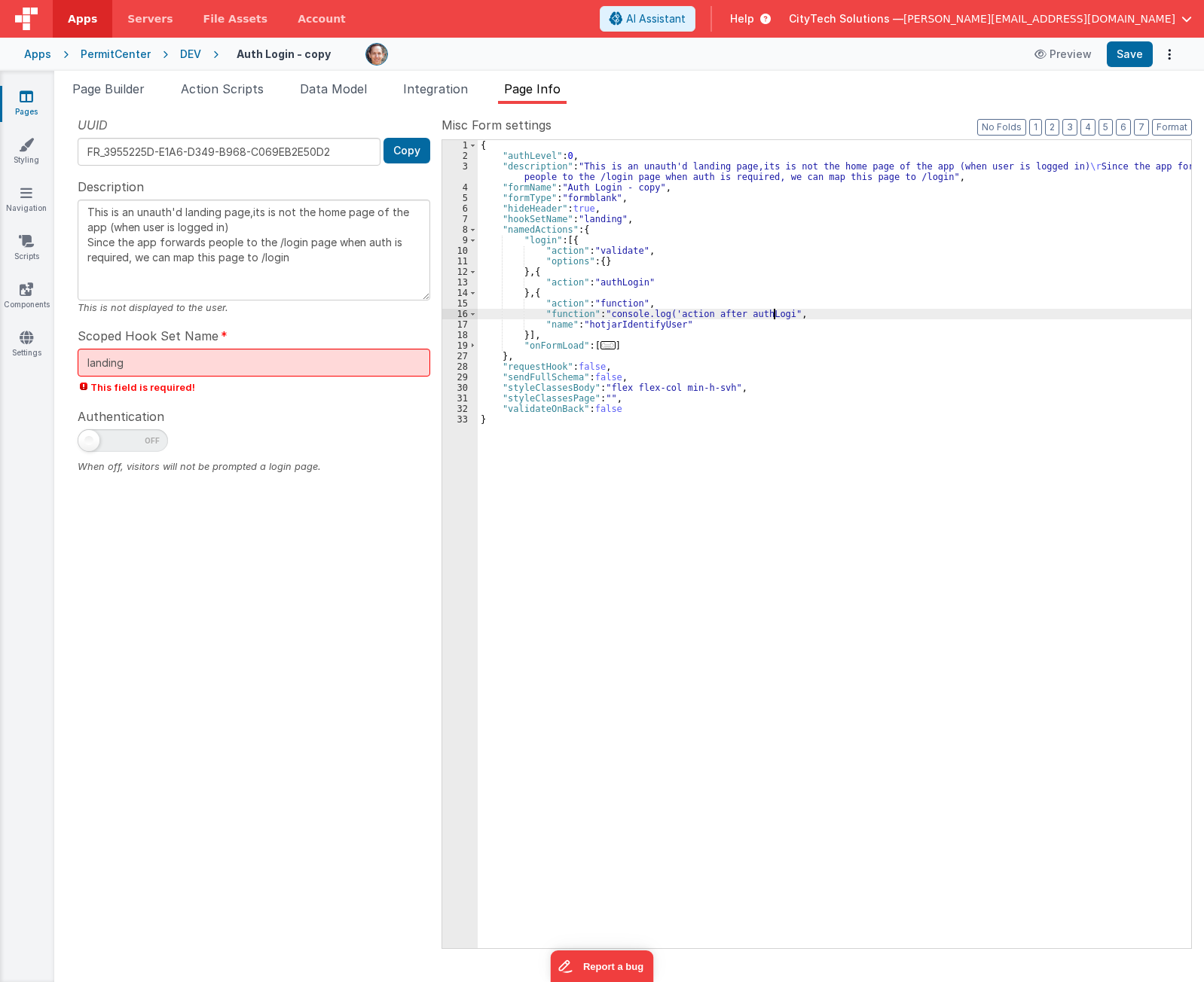
type textarea "This is an unauth'd landing page,its is not the home page of the app (when user…"
drag, startPoint x: 797, startPoint y: 324, endPoint x: 800, endPoint y: 317, distance: 7.6
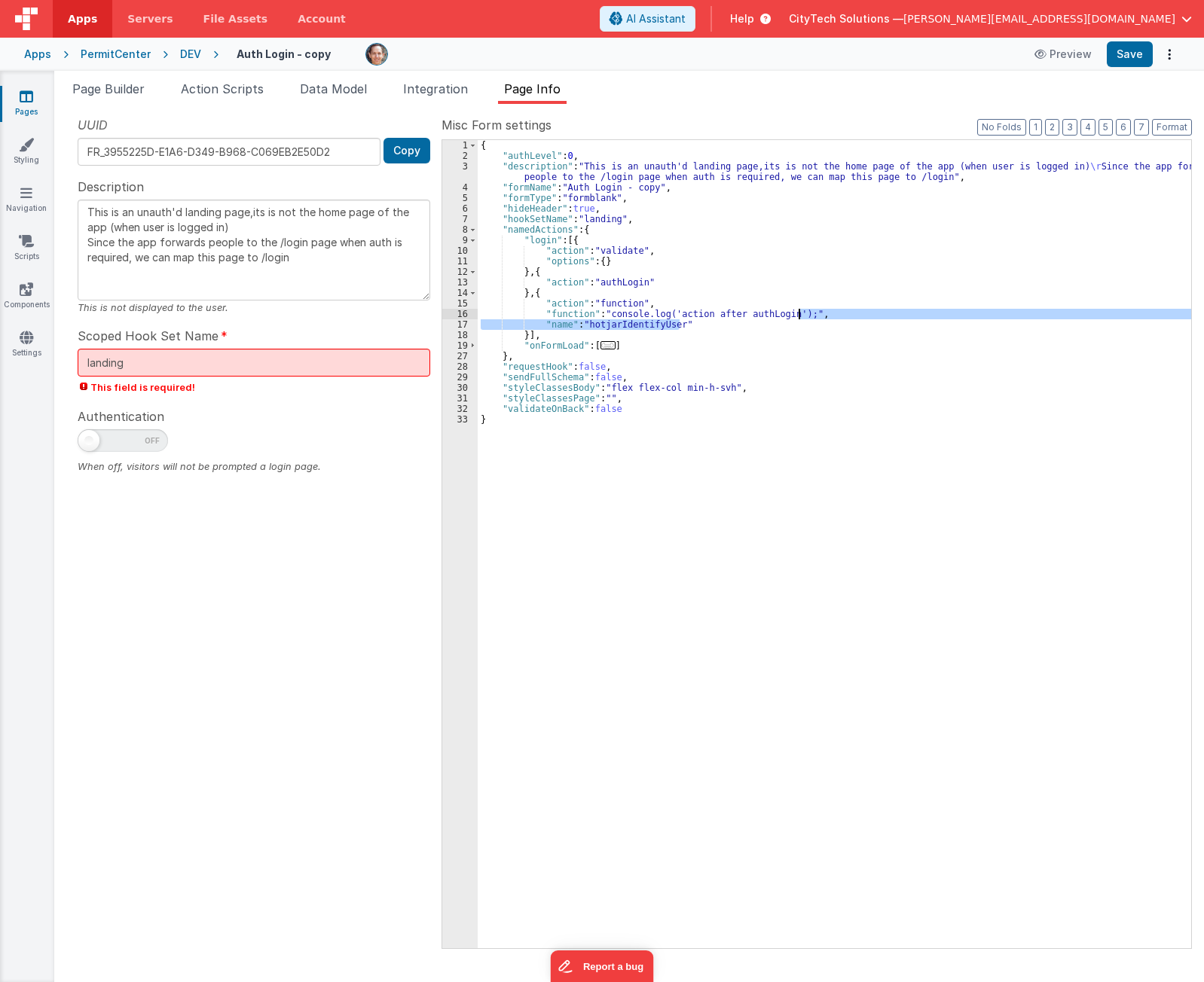
click at [800, 317] on div "{ "authLevel" : 0 , "description" : "This is an unauth'd landing page,its is no…" at bounding box center [834, 555] width 713 height 829
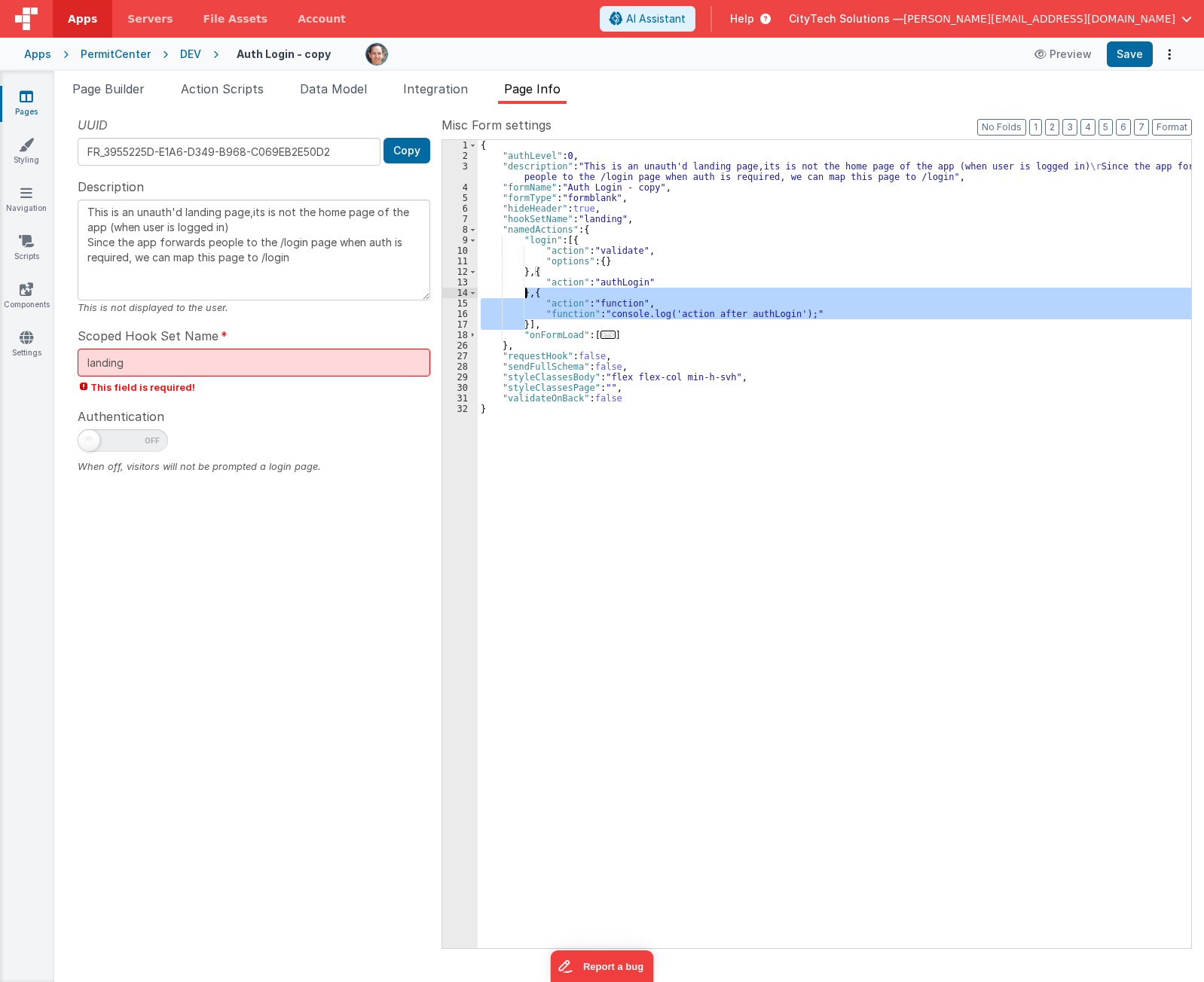
drag, startPoint x: 526, startPoint y: 324, endPoint x: 524, endPoint y: 293, distance: 31.1
click at [524, 293] on div "{ "authLevel" : 0 , "description" : "This is an unauth'd landing page,its is no…" at bounding box center [834, 555] width 713 height 829
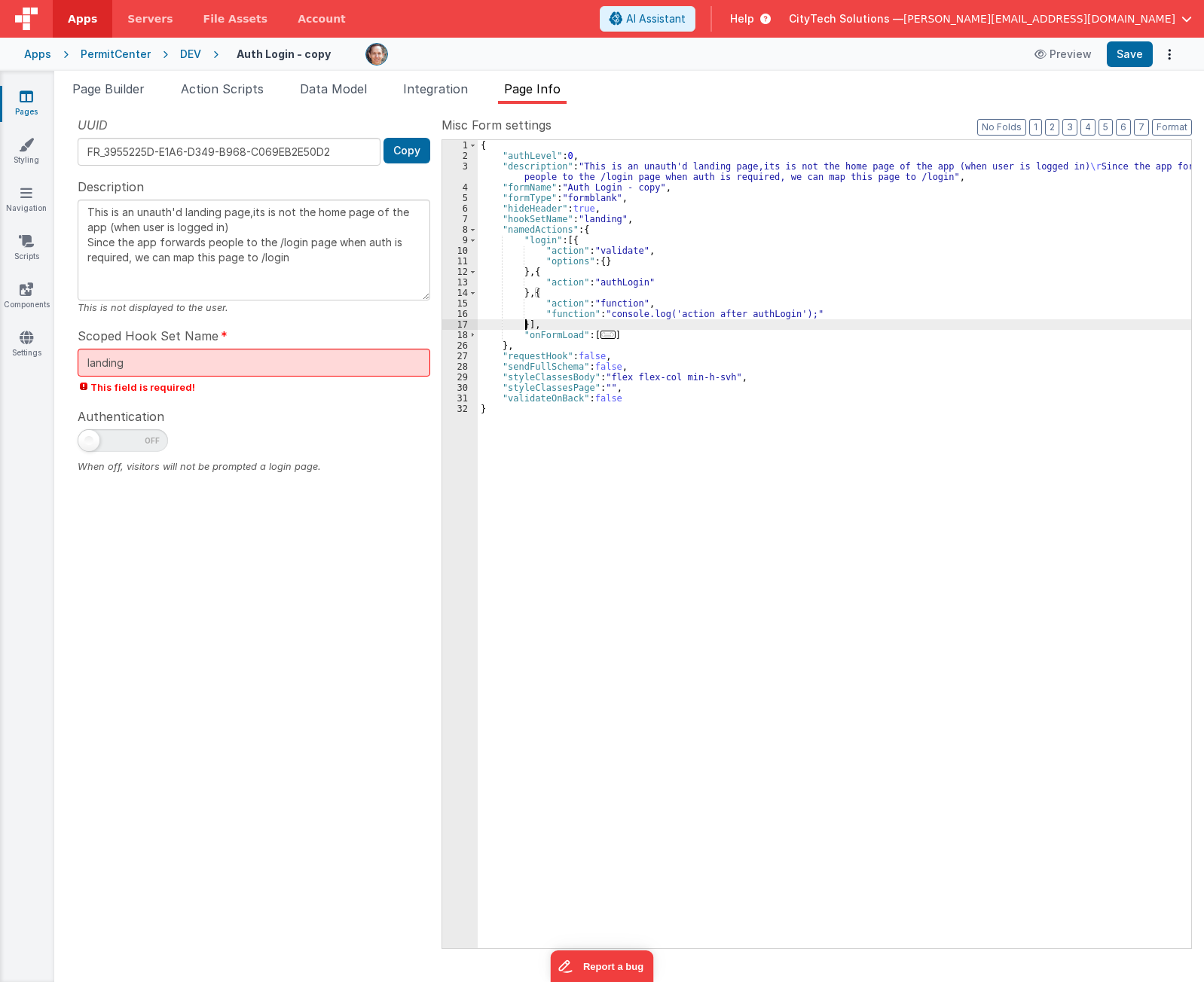
paste textarea
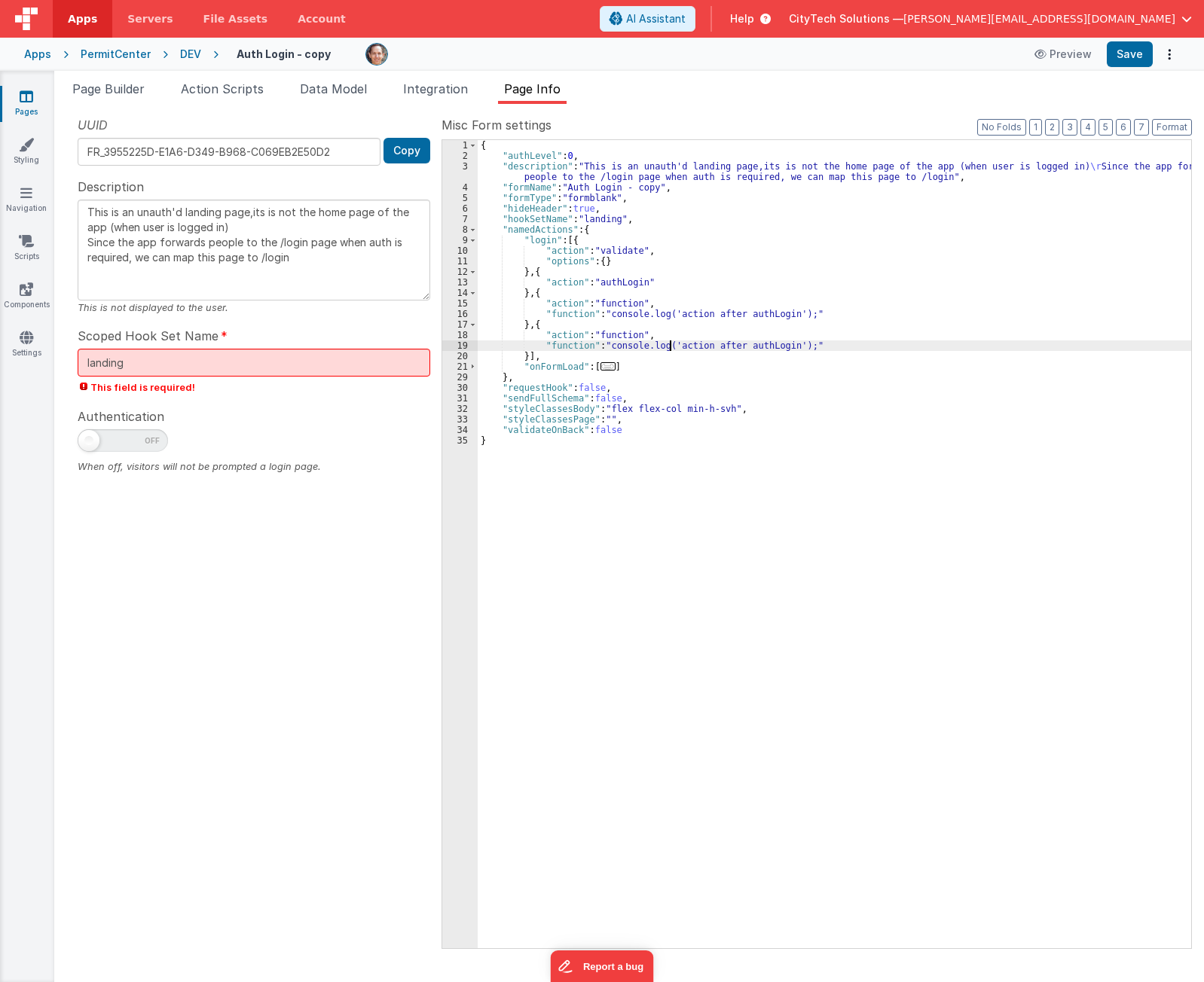
click at [669, 344] on div "{ "authLevel" : 0 , "description" : "This is an unauth'd landing page,its is no…" at bounding box center [834, 555] width 713 height 829
type textarea "This is an unauth'd landing page,its is not the home page of the app (when user…"
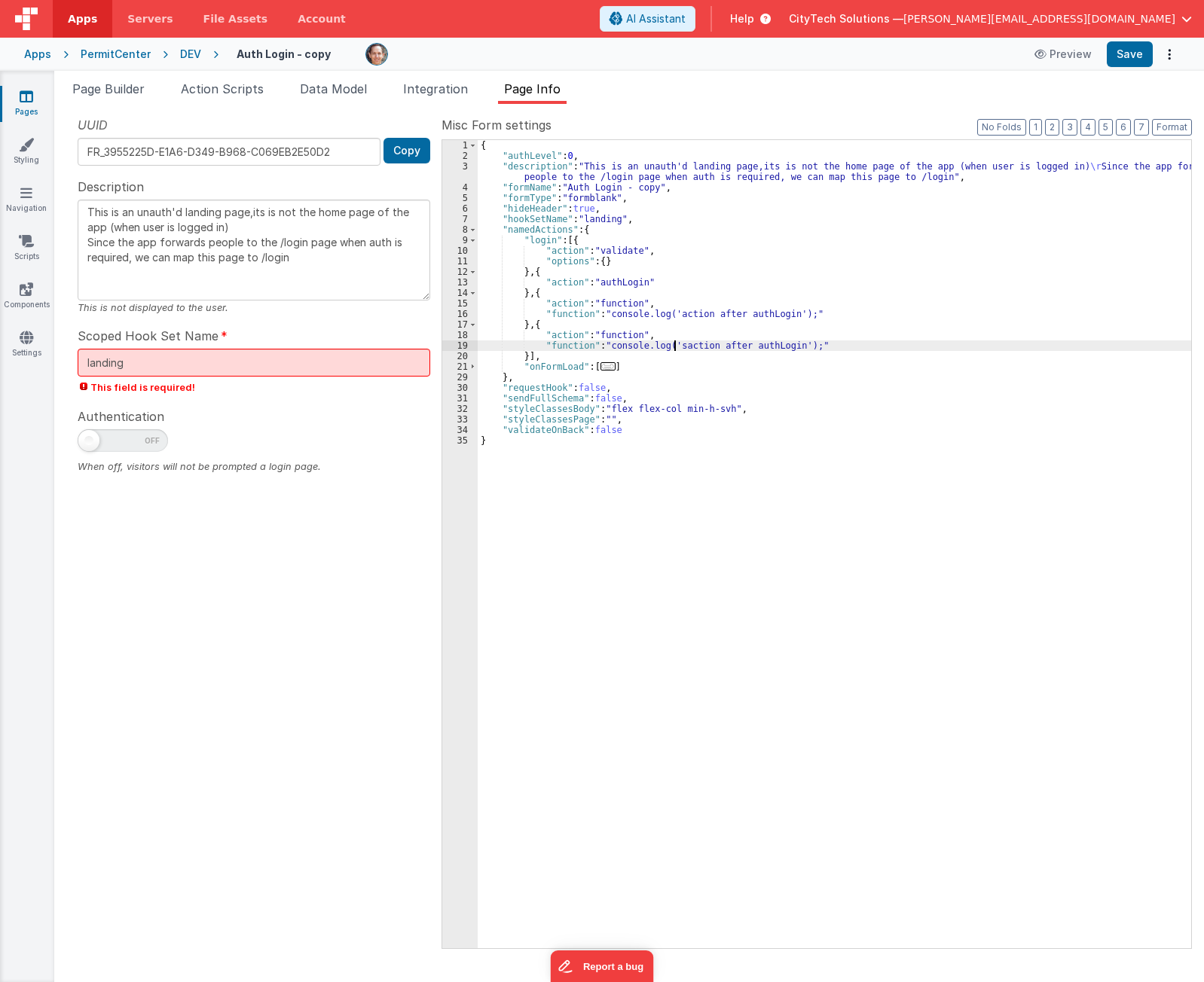
type textarea "This is an unauth'd landing page,its is not the home page of the app (when user…"
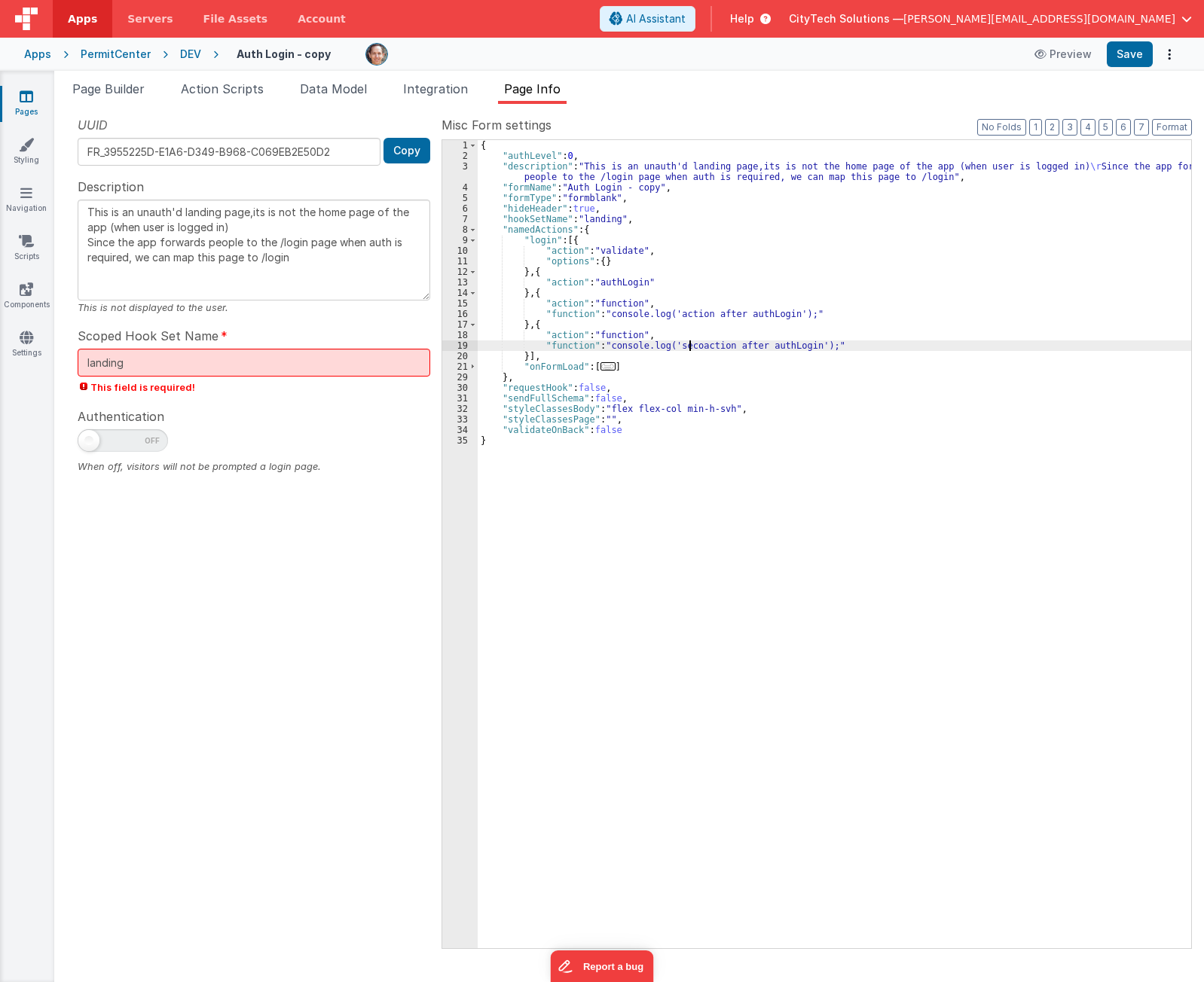
type textarea "This is an unauth'd landing page,its is not the home page of the app (when user…"
click at [671, 314] on div "{ "authLevel" : 0 , "description" : "This is an unauth'd landing page,its is no…" at bounding box center [834, 555] width 713 height 829
type textarea "This is an unauth'd landing page,its is not the home page of the app (when user…"
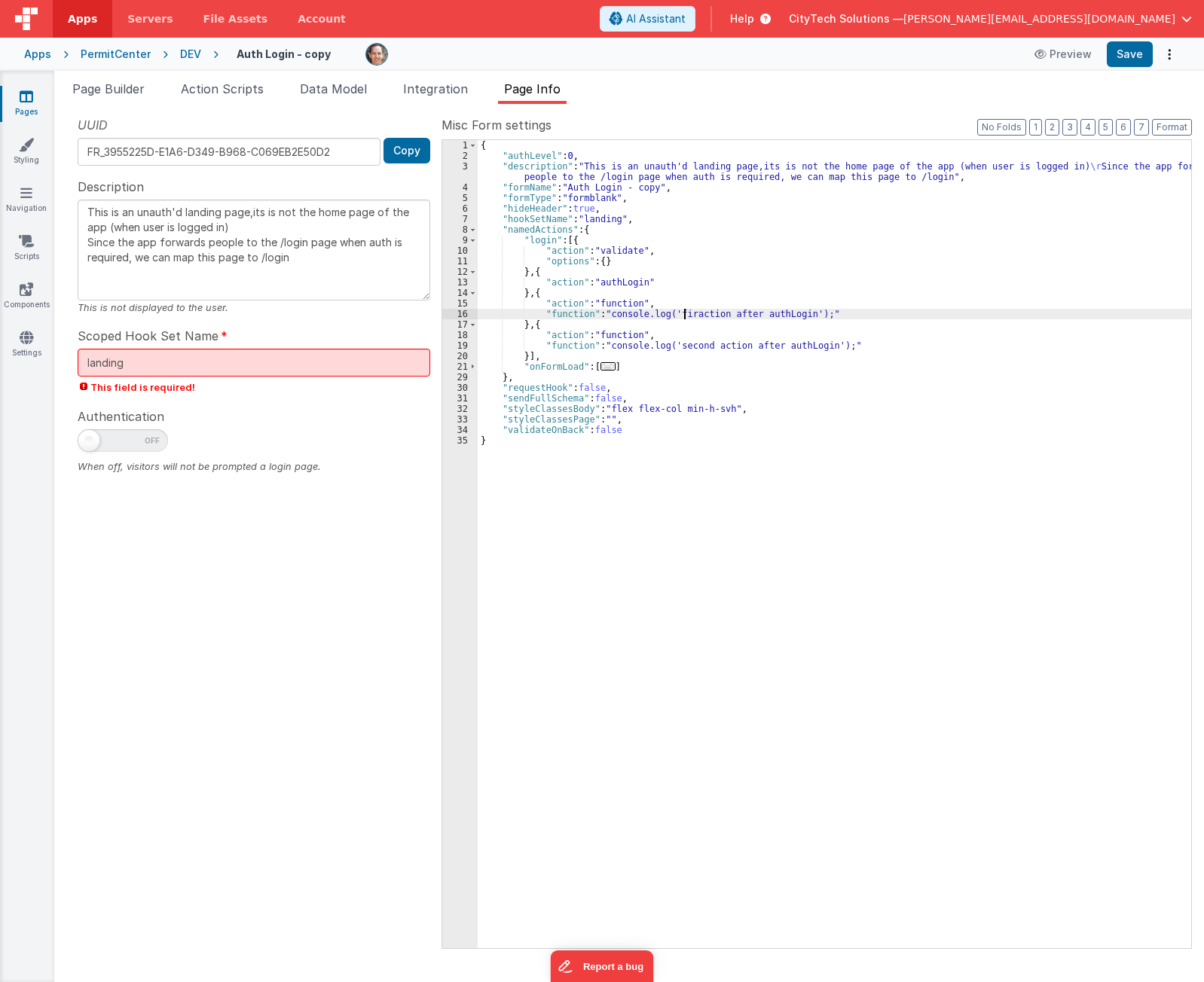
type textarea "This is an unauth'd landing page,its is not the home page of the app (when user…"
click at [696, 364] on div "{ "authLevel" : 0 , "description" : "This is an unauth'd landing page,its is no…" at bounding box center [834, 555] width 713 height 829
click at [119, 85] on span "Page Builder" at bounding box center [108, 88] width 72 height 15
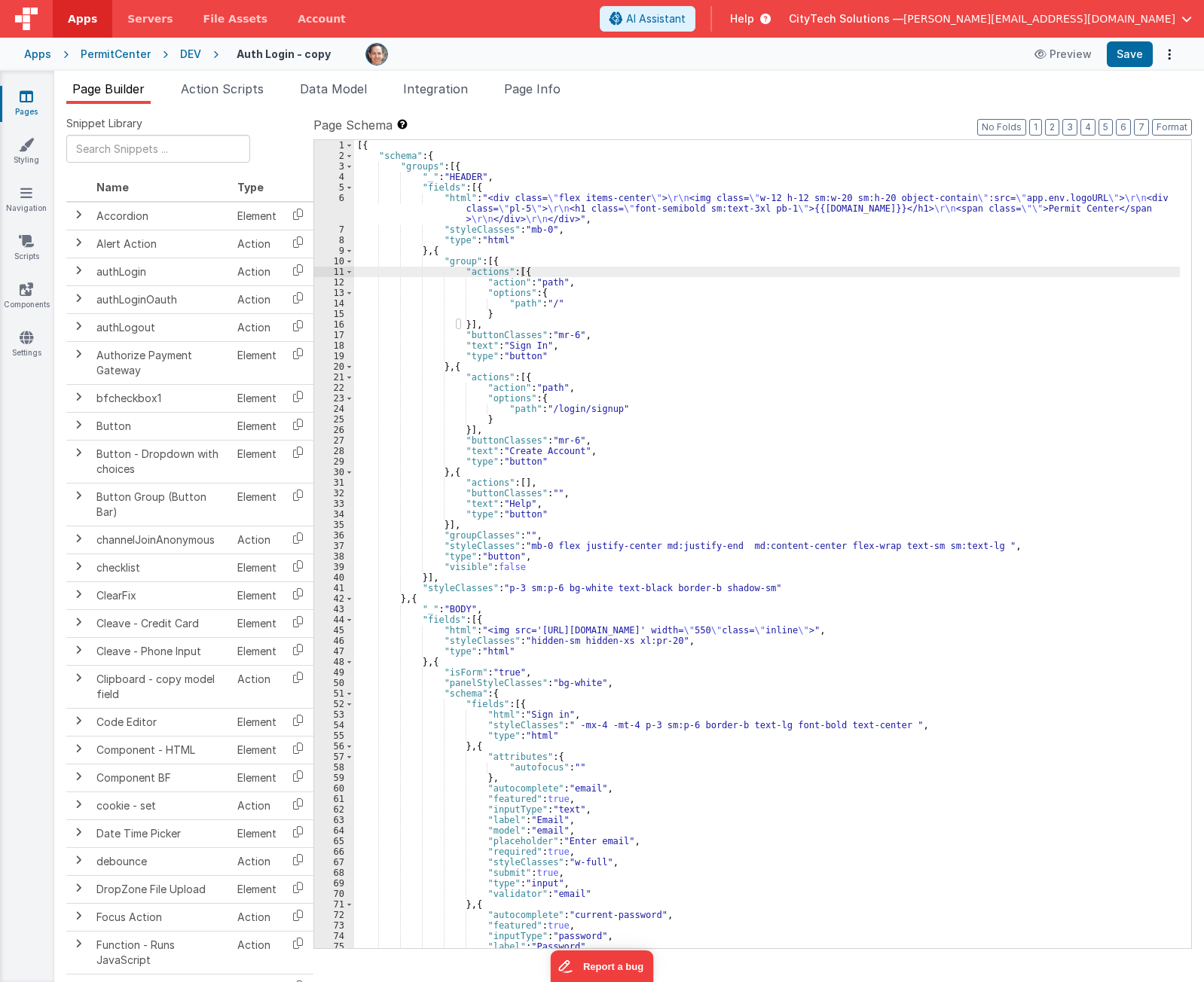
click at [583, 80] on ul "Page Builder Action Scripts Data Model Integration Page Info" at bounding box center [629, 92] width 1149 height 24
click at [547, 88] on span "Page Info" at bounding box center [532, 88] width 56 height 15
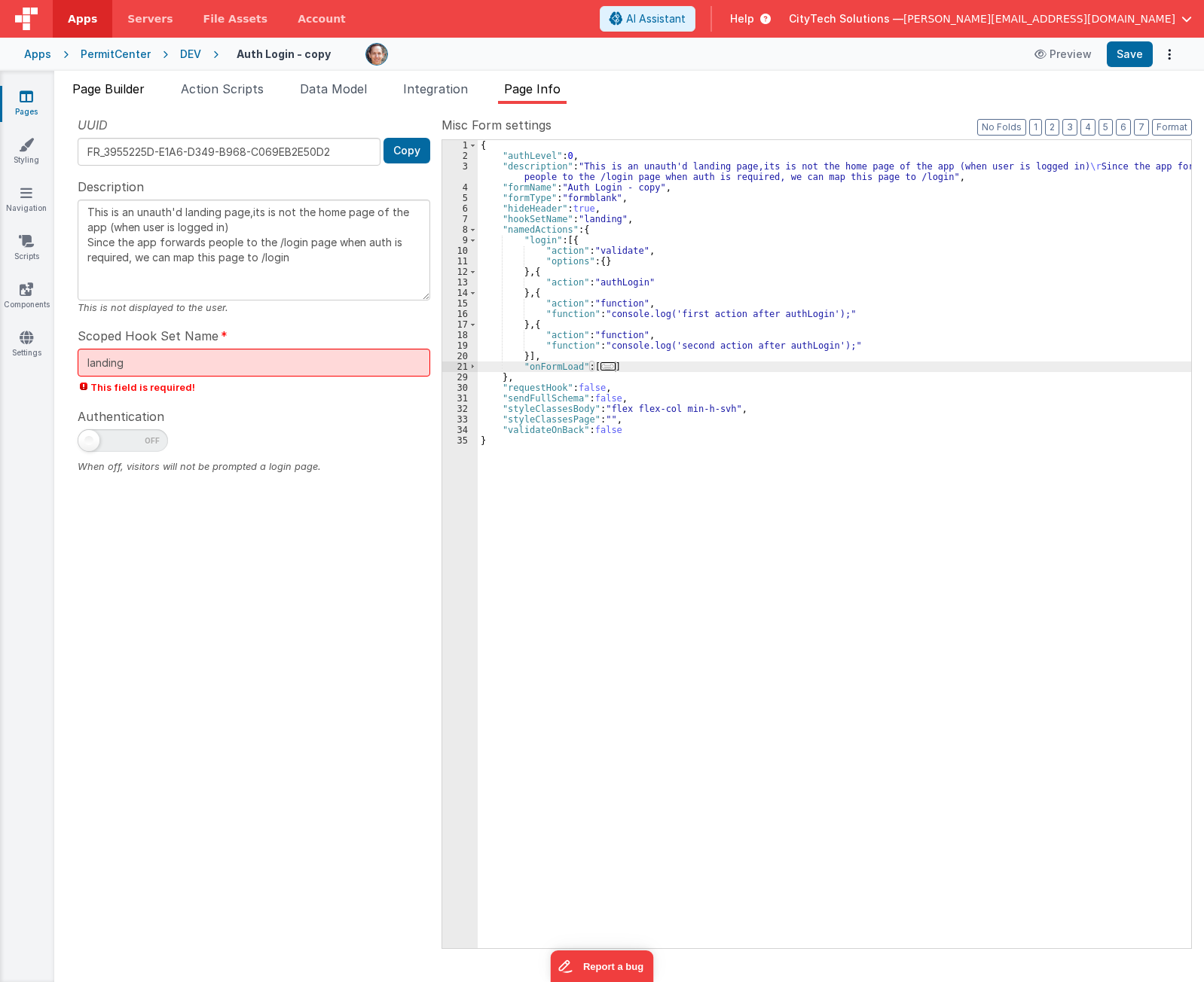
click at [111, 85] on span "Page Builder" at bounding box center [108, 88] width 72 height 15
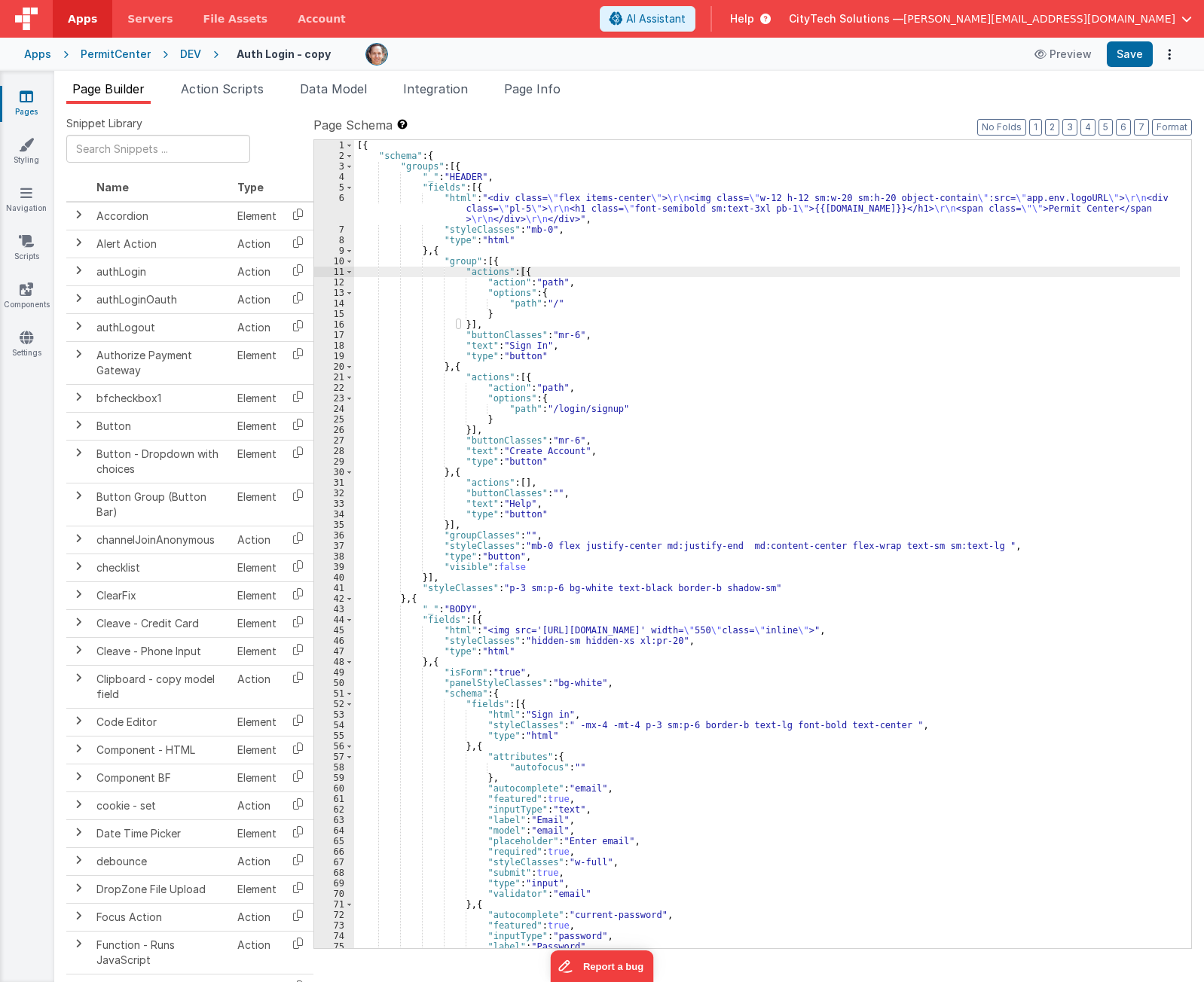
click at [713, 418] on div "[{ "schema" : { "groups" : [{ "_" : "HEADER" , "fields" : [{ "html" : "<div cla…" at bounding box center [766, 555] width 825 height 829
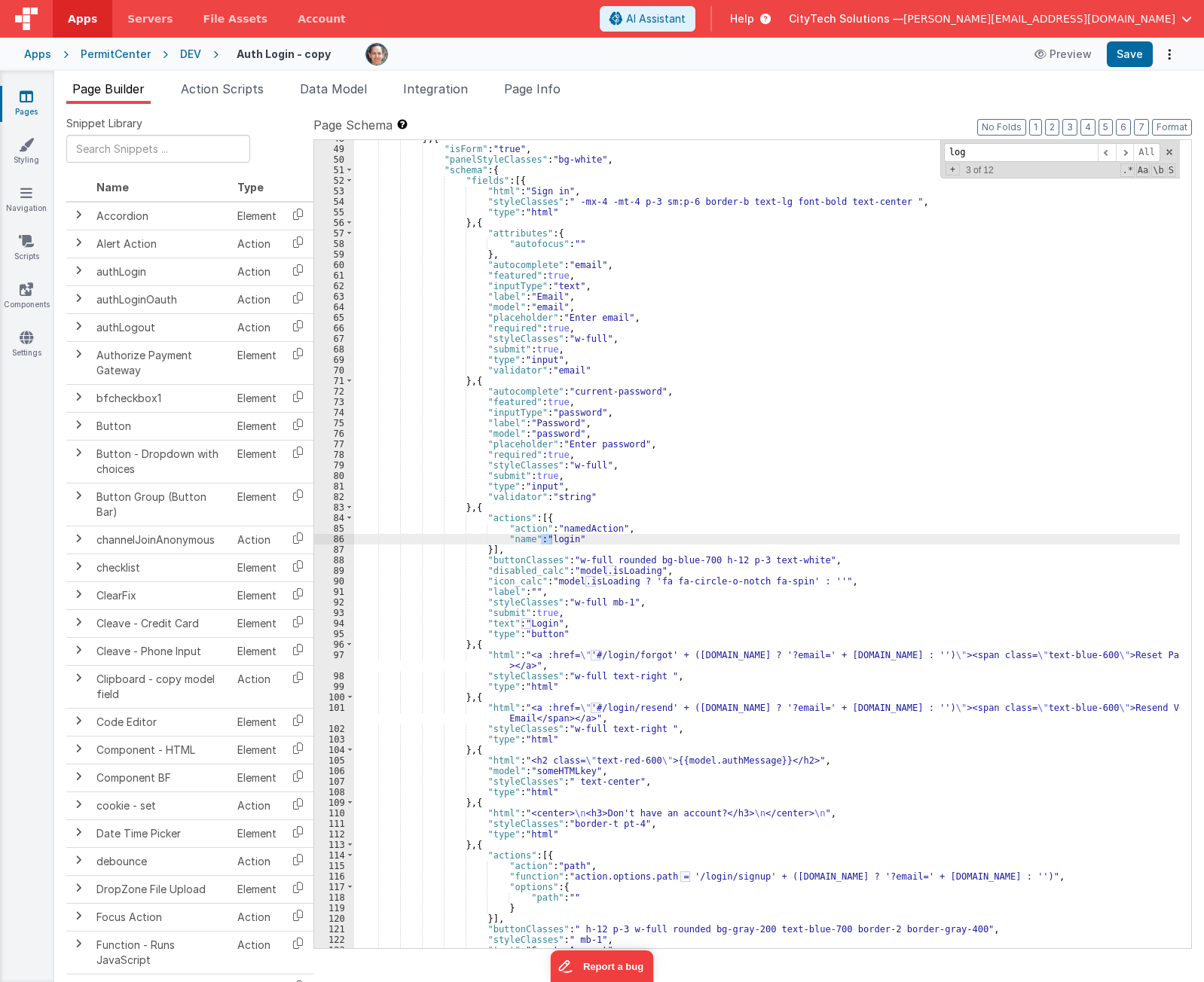
scroll to position [524, 0]
type input "login"
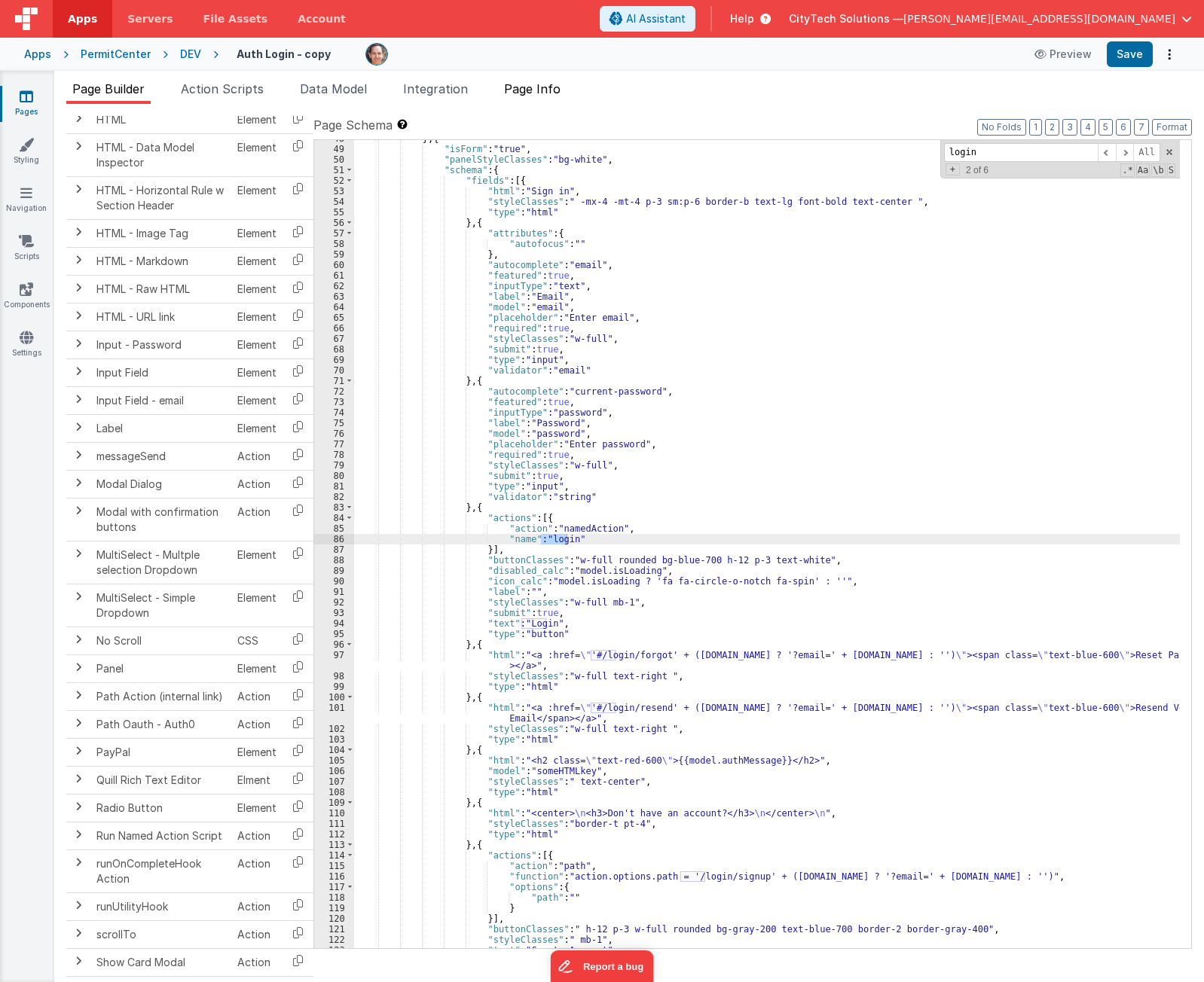
click at [547, 92] on span "Page Info" at bounding box center [532, 88] width 56 height 15
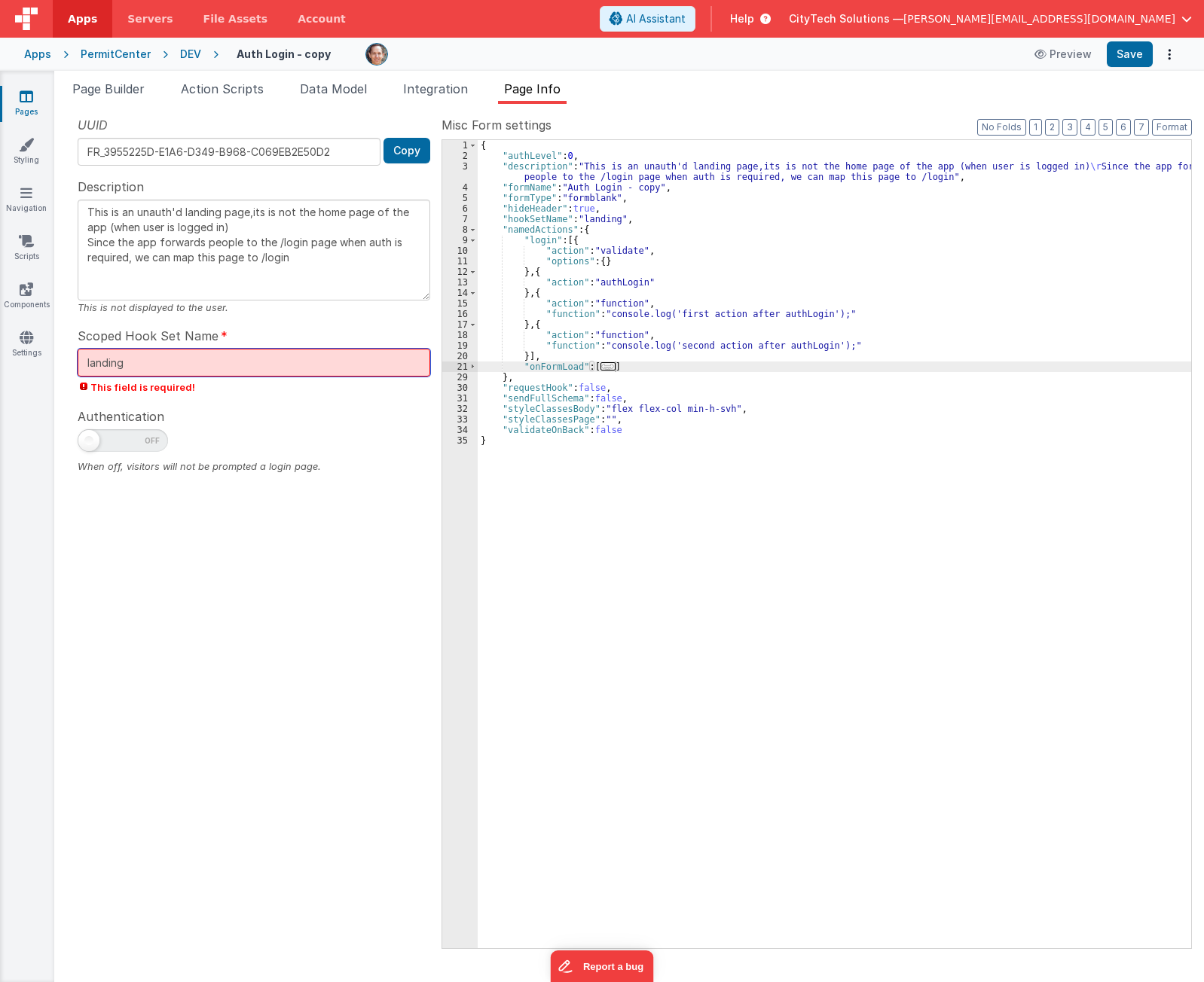
click at [181, 364] on input "landing" at bounding box center [253, 362] width 353 height 28
click at [95, 366] on input "landing" at bounding box center [253, 362] width 353 height 28
drag, startPoint x: 175, startPoint y: 653, endPoint x: 185, endPoint y: 509, distance: 144.3
click at [177, 613] on div "UUID FR_3955225D-E1A6-D349-B968-C069EB2E50D2 Copy Description This is an unauth…" at bounding box center [253, 532] width 375 height 832
click at [233, 368] on input "landing" at bounding box center [253, 362] width 353 height 28
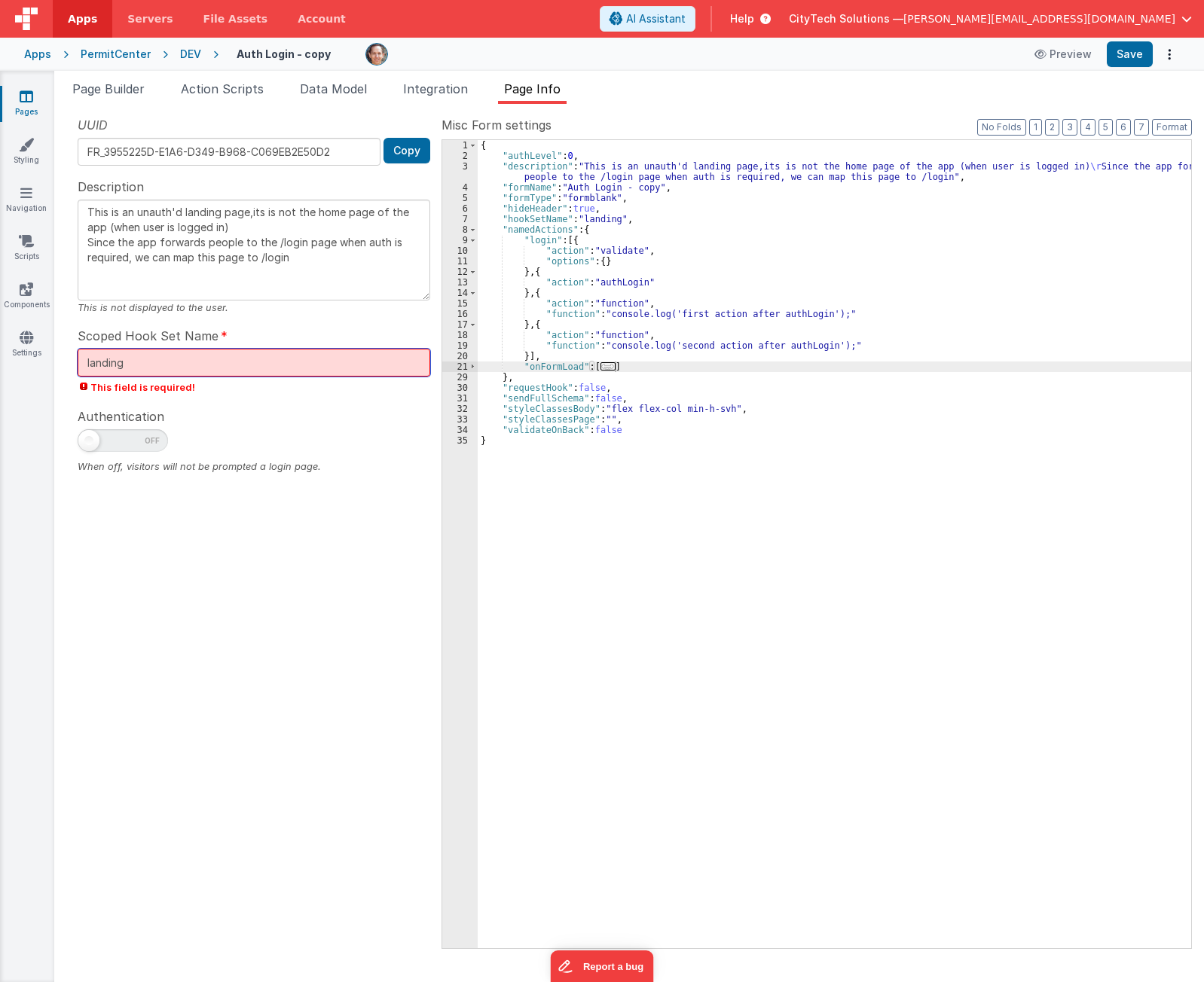
type textarea "This is an unauth'd landing page,its is not the home page of the app (when user…"
type input "landing"
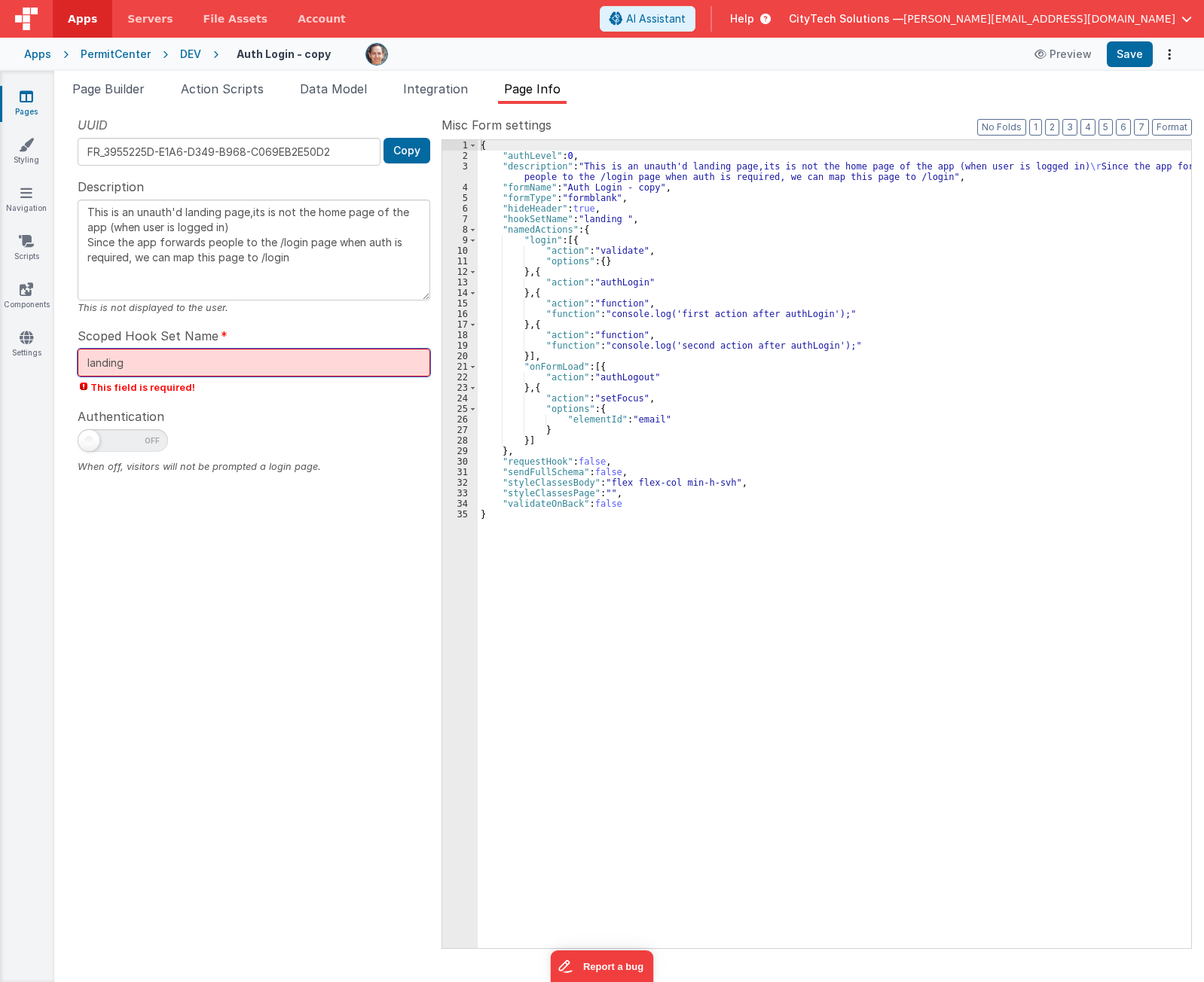
type textarea "This is an unauth'd landing page,its is not the home page of the app (when user…"
type input "landing"
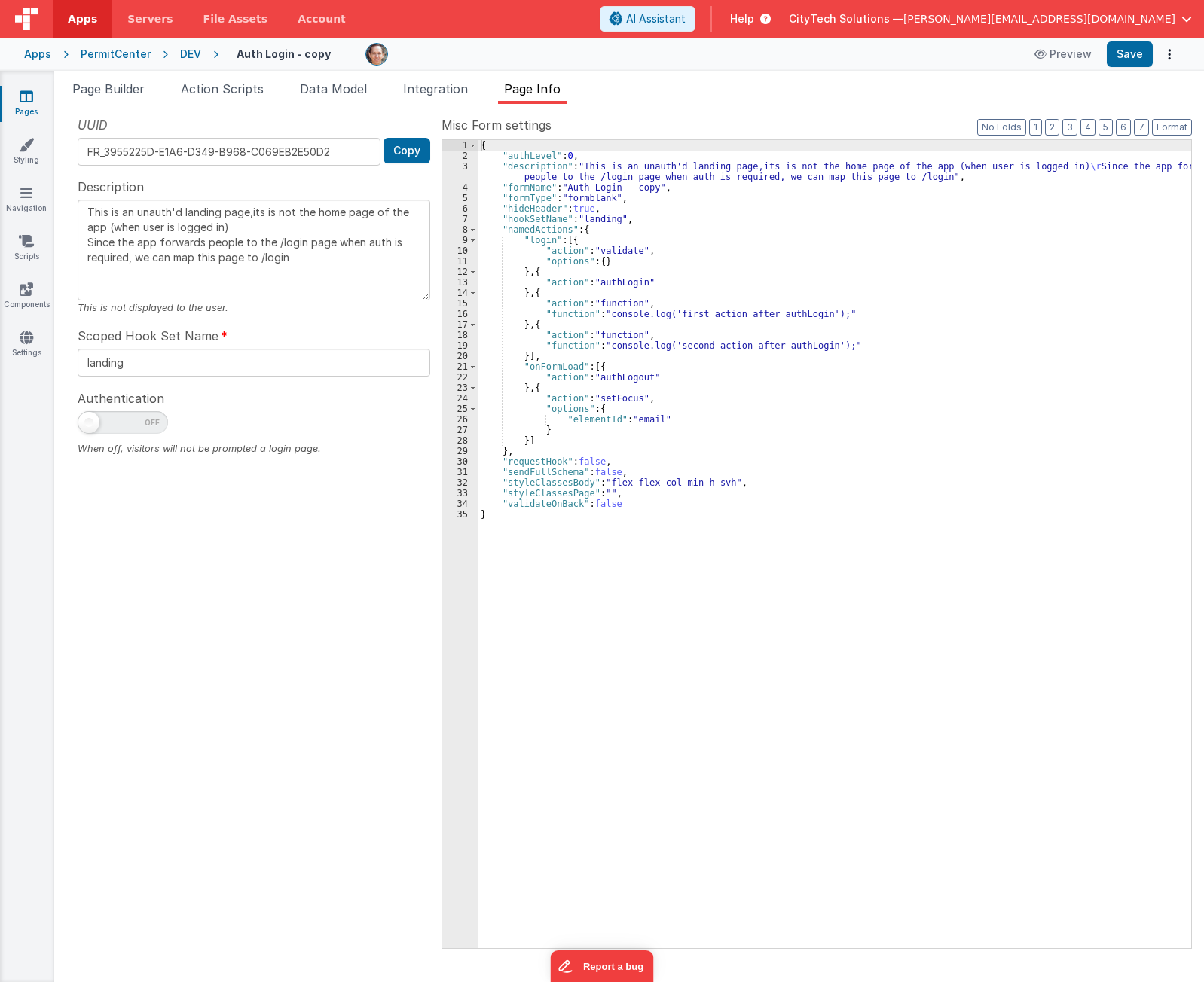
drag, startPoint x: 225, startPoint y: 674, endPoint x: 247, endPoint y: 667, distance: 23.1
click at [227, 669] on div "UUID FR_3955225D-E1A6-D349-B968-C069EB2E50D2 Copy Description This is an unauth…" at bounding box center [253, 532] width 375 height 832
click at [127, 87] on span "Page Builder" at bounding box center [108, 88] width 72 height 15
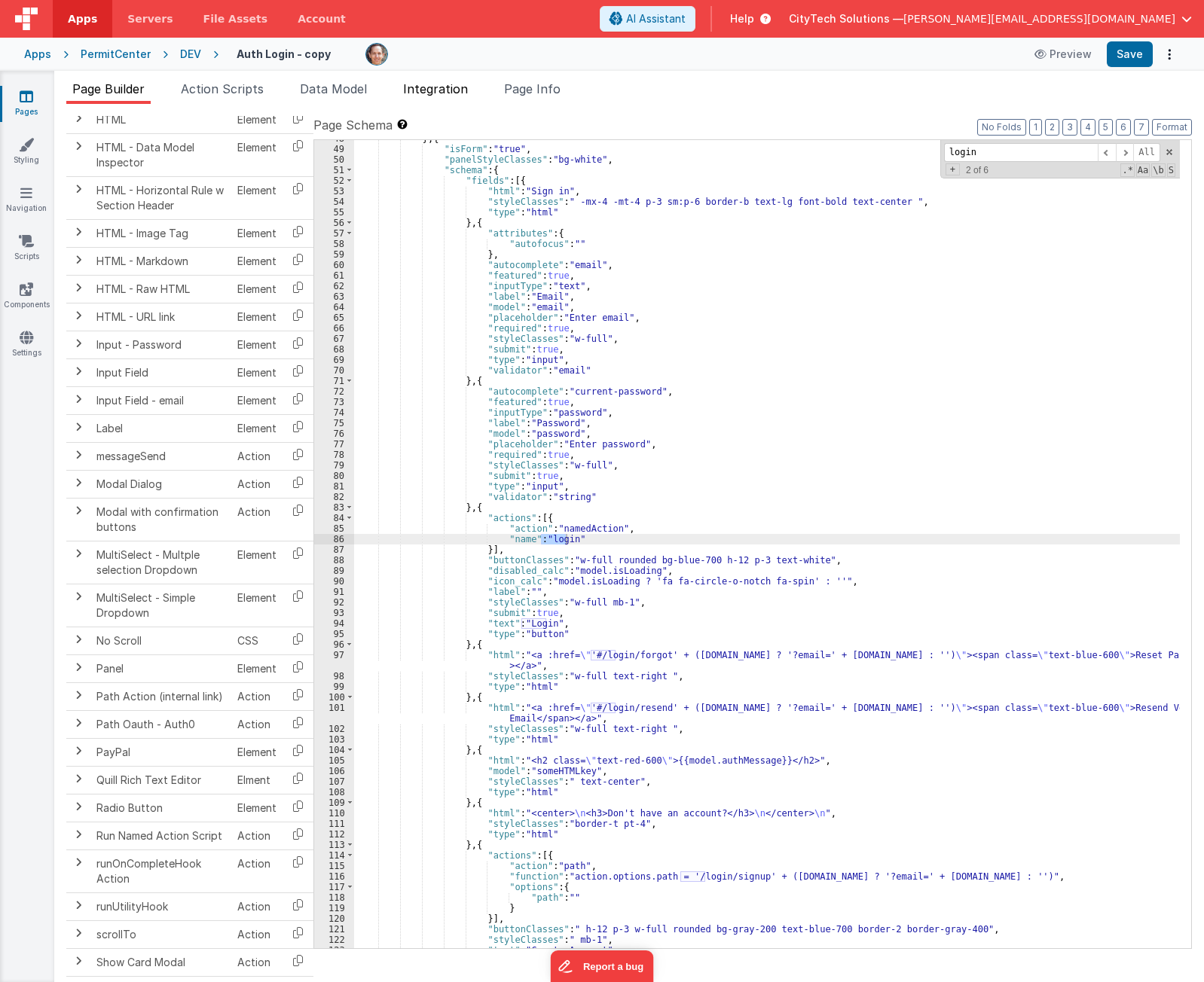
click at [425, 88] on span "Integration" at bounding box center [434, 88] width 64 height 15
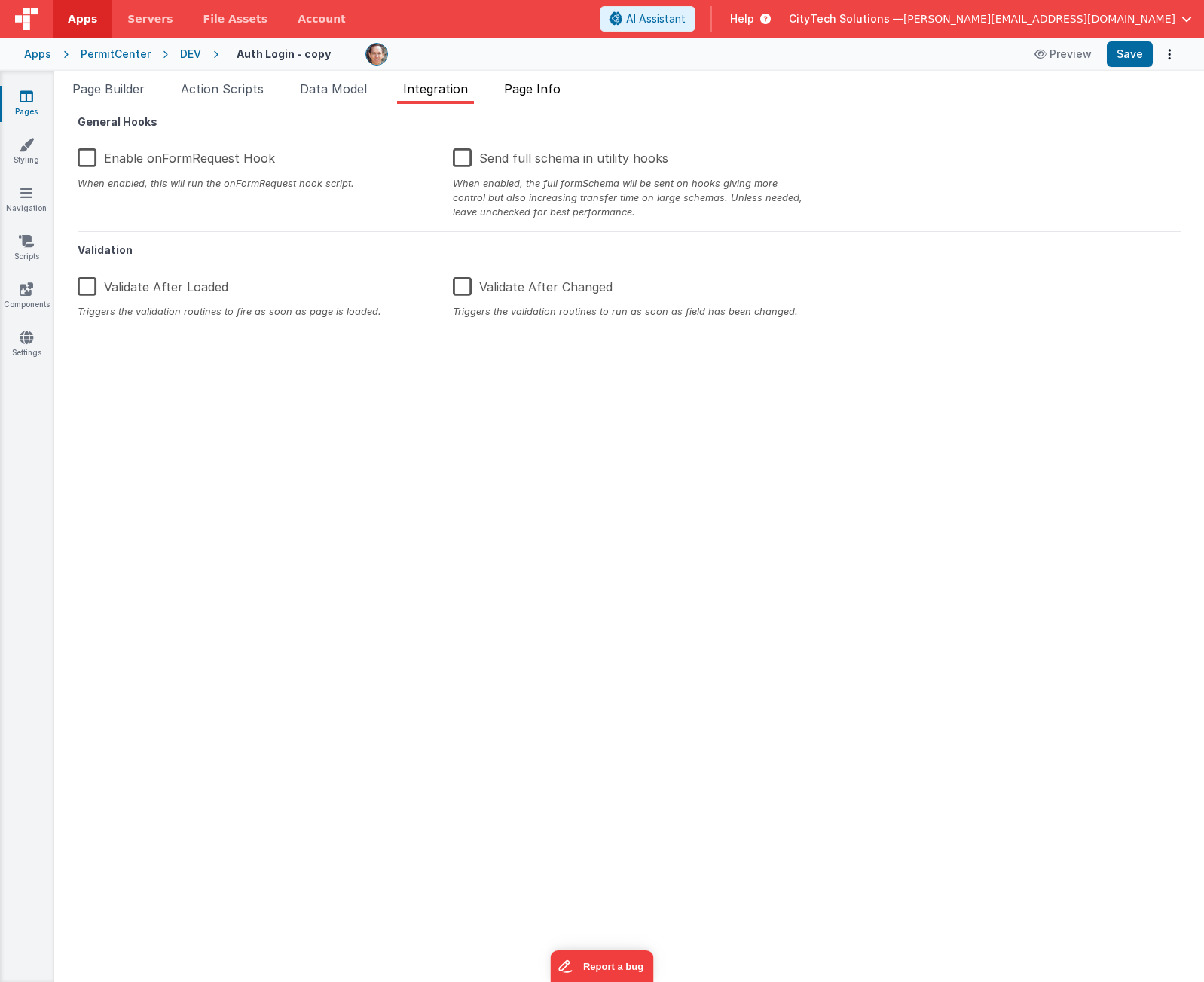
click at [550, 89] on span "Page Info" at bounding box center [532, 88] width 56 height 15
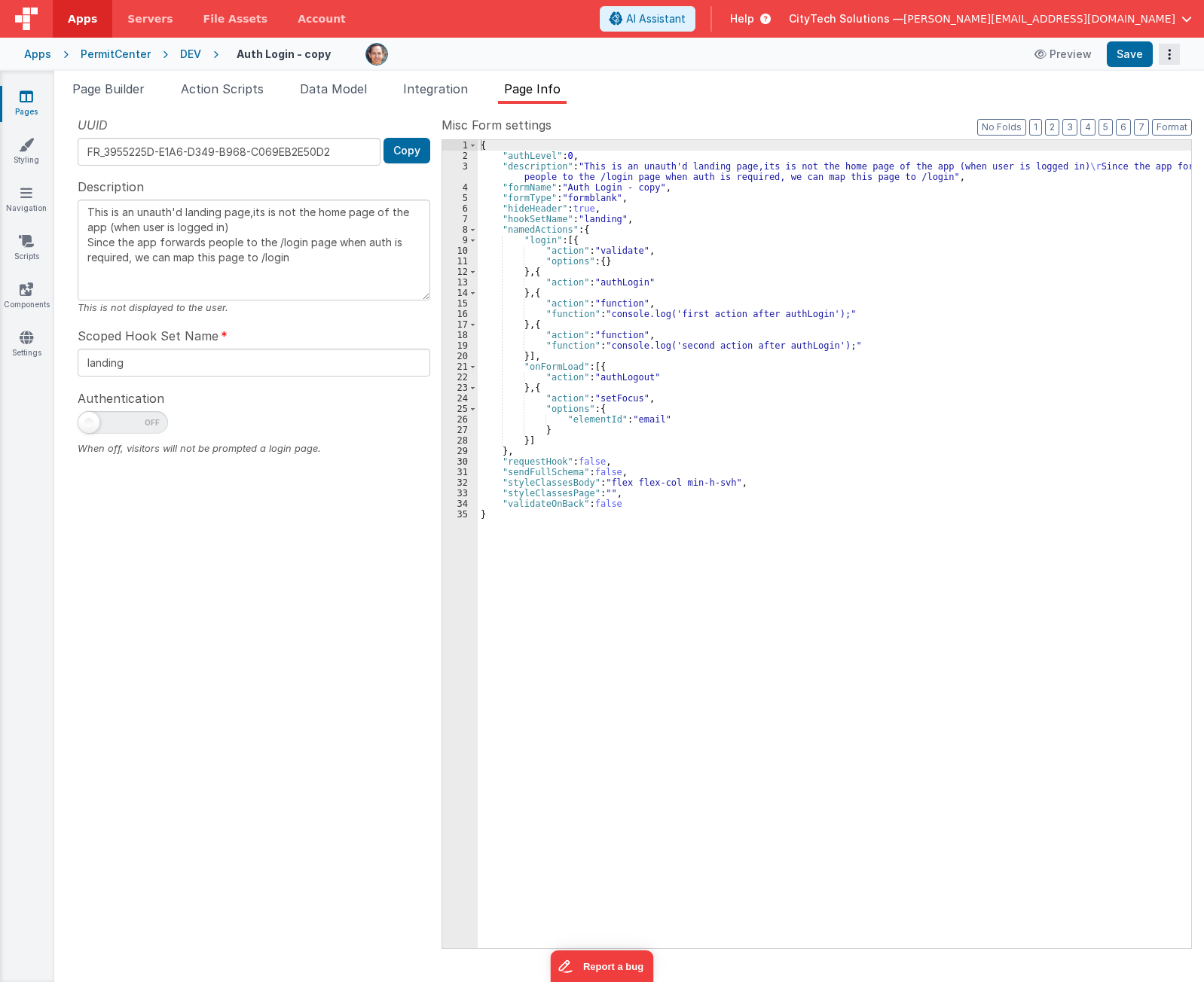
click at [1173, 53] on button "Options" at bounding box center [1169, 54] width 21 height 21
click at [101, 82] on button at bounding box center [602, 491] width 1204 height 982
click at [244, 77] on div "Page Builder Action Scripts Data Model Integration Page Info Snippet Library Na…" at bounding box center [629, 526] width 1149 height 911
drag, startPoint x: 228, startPoint y: 84, endPoint x: 269, endPoint y: 81, distance: 41.1
click at [229, 84] on span "Action Scripts" at bounding box center [222, 88] width 83 height 15
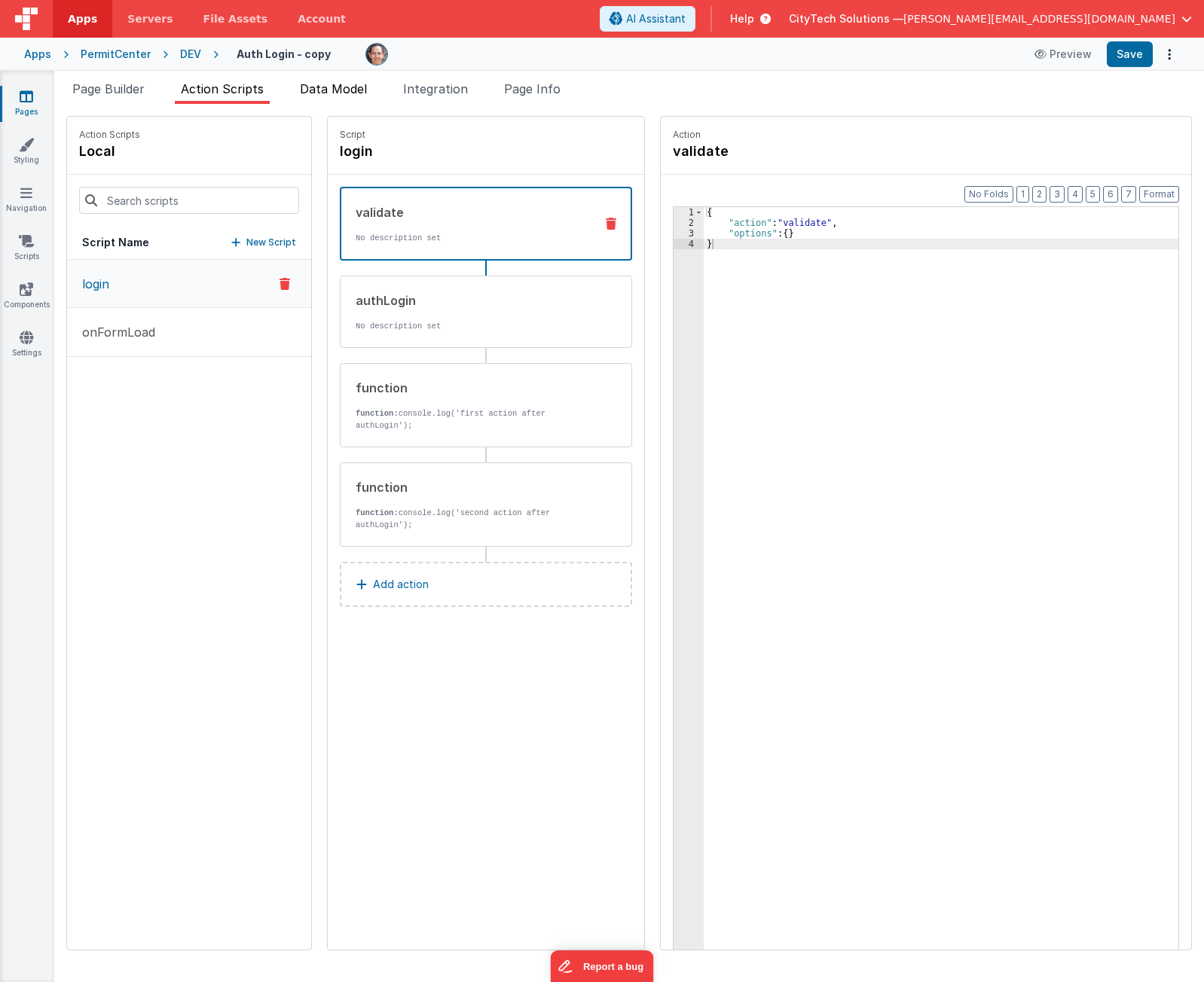
click at [353, 95] on span "Data Model" at bounding box center [333, 88] width 67 height 15
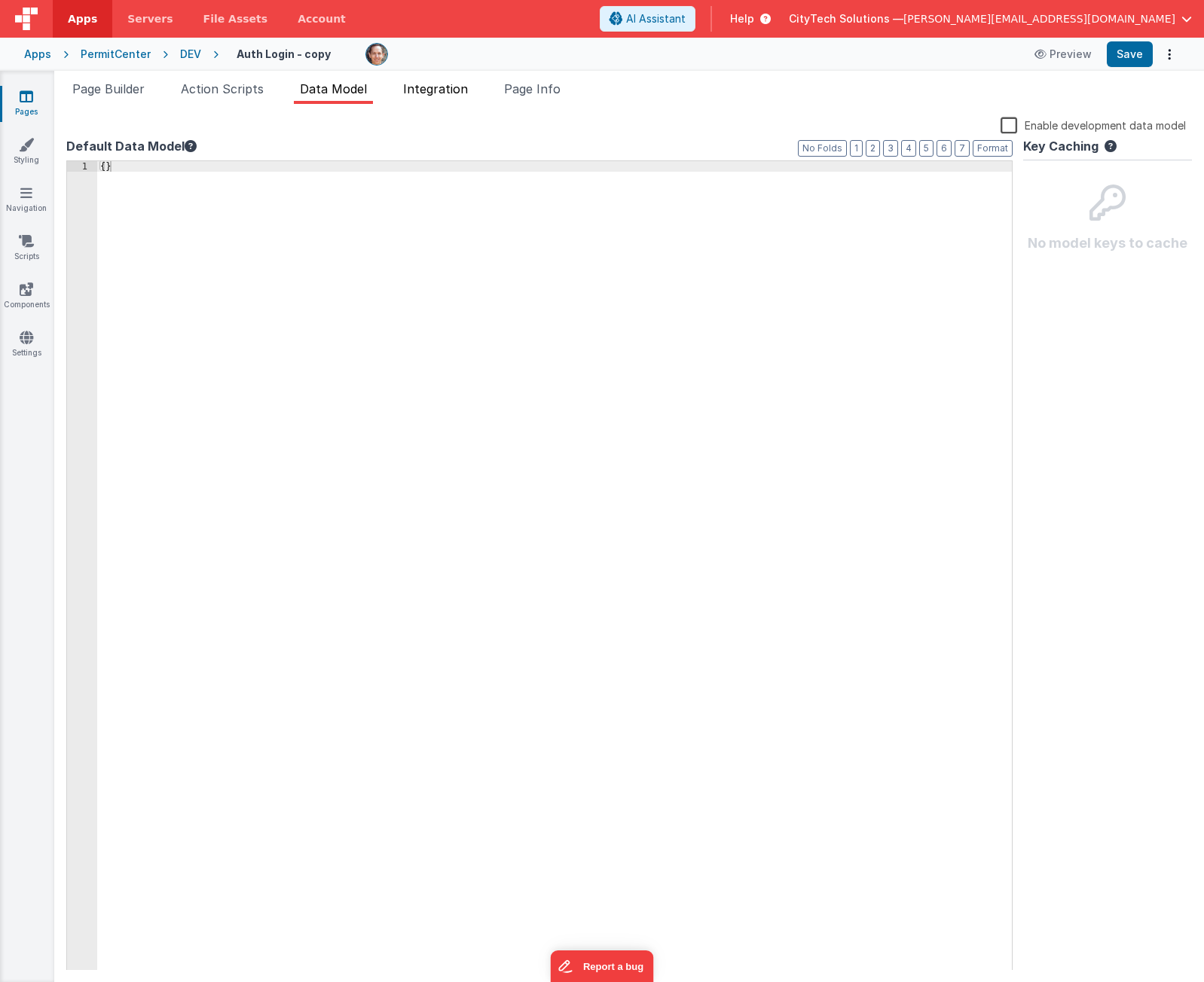
click at [420, 90] on span "Integration" at bounding box center [434, 88] width 64 height 15
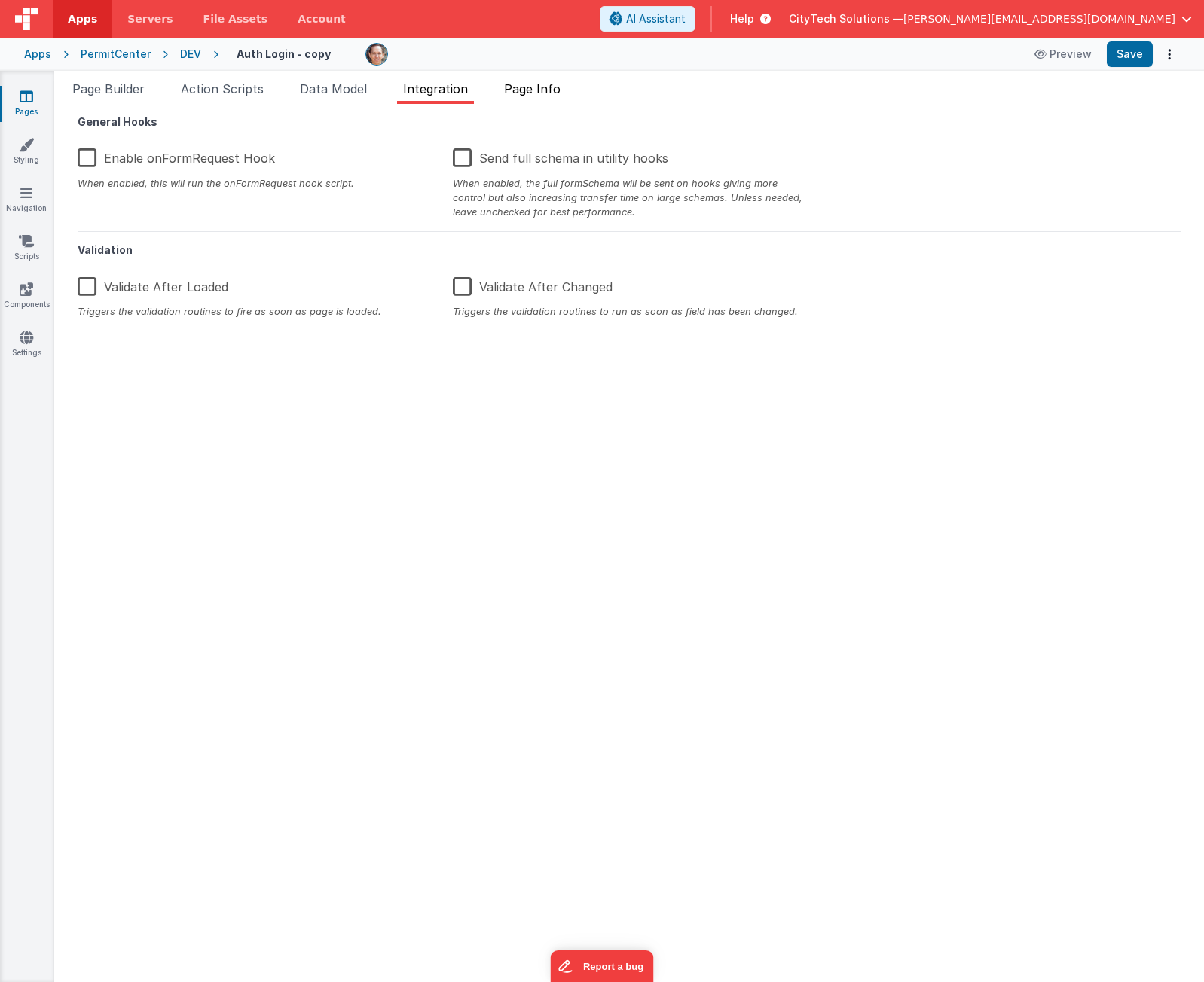
click at [546, 82] on span "Page Info" at bounding box center [532, 88] width 56 height 15
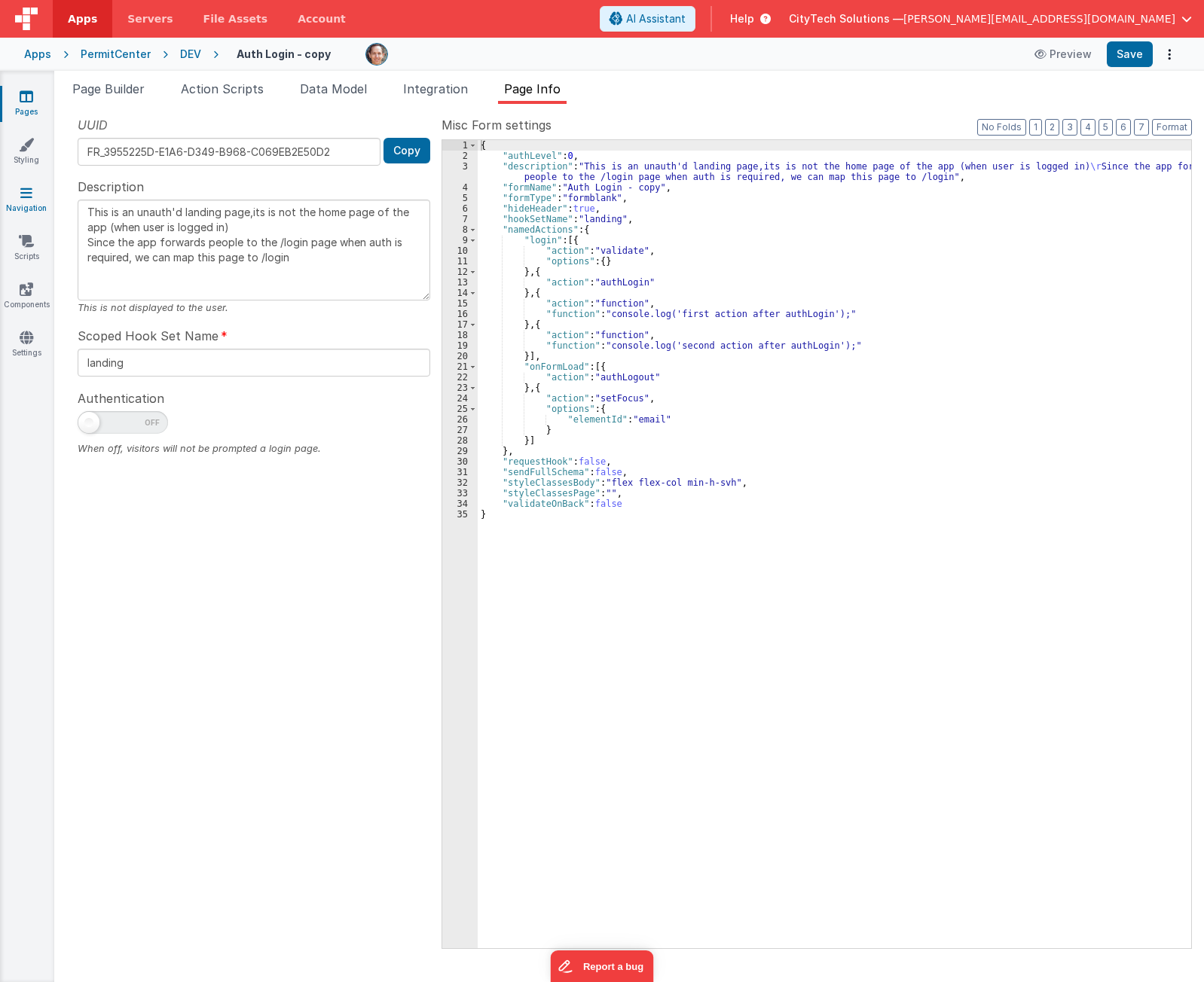
click at [21, 193] on icon at bounding box center [26, 193] width 12 height 15
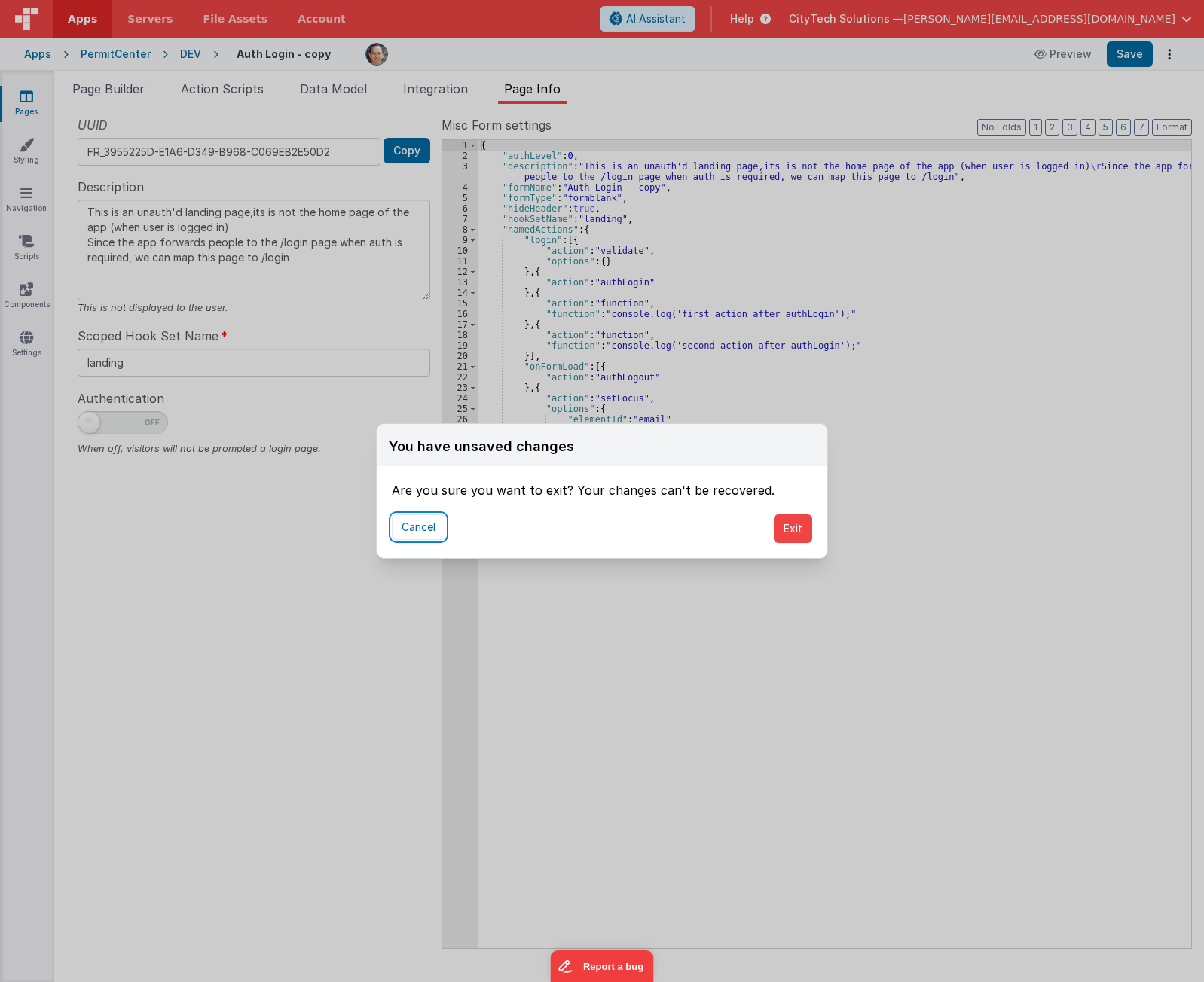
click at [417, 526] on button "Cancel" at bounding box center [418, 527] width 53 height 25
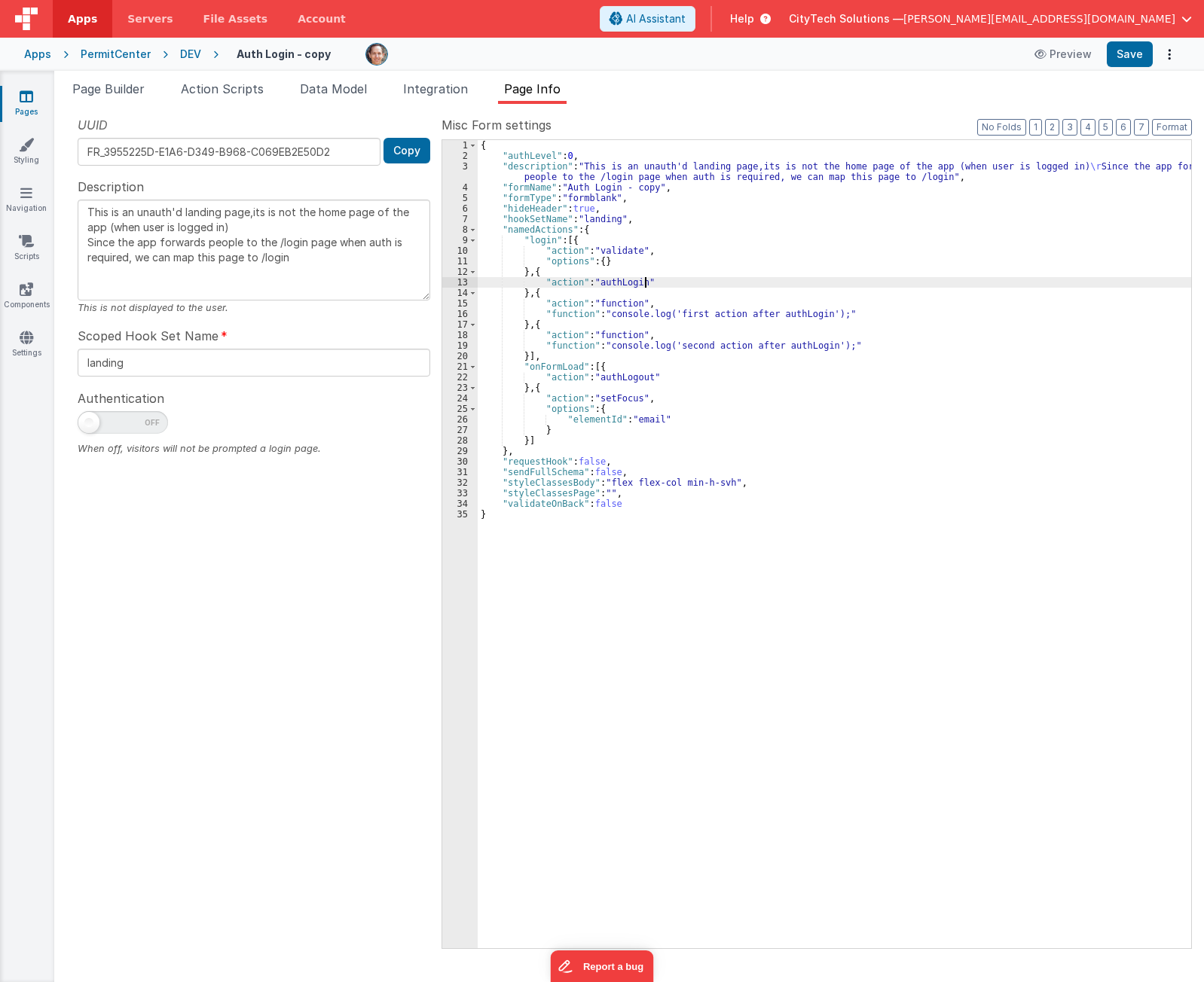
drag, startPoint x: 766, startPoint y: 284, endPoint x: 1036, endPoint y: 68, distance: 345.8
click at [763, 283] on div "{ "authLevel" : 0 , "description" : "This is an unauth'd landing page,its is no…" at bounding box center [834, 555] width 713 height 829
click at [1133, 57] on button "Save" at bounding box center [1129, 54] width 46 height 25
click at [306, 56] on h4 "Auth Login - copy" at bounding box center [283, 54] width 94 height 11
click at [306, 56] on input "Auth Login - copy" at bounding box center [330, 54] width 188 height 22
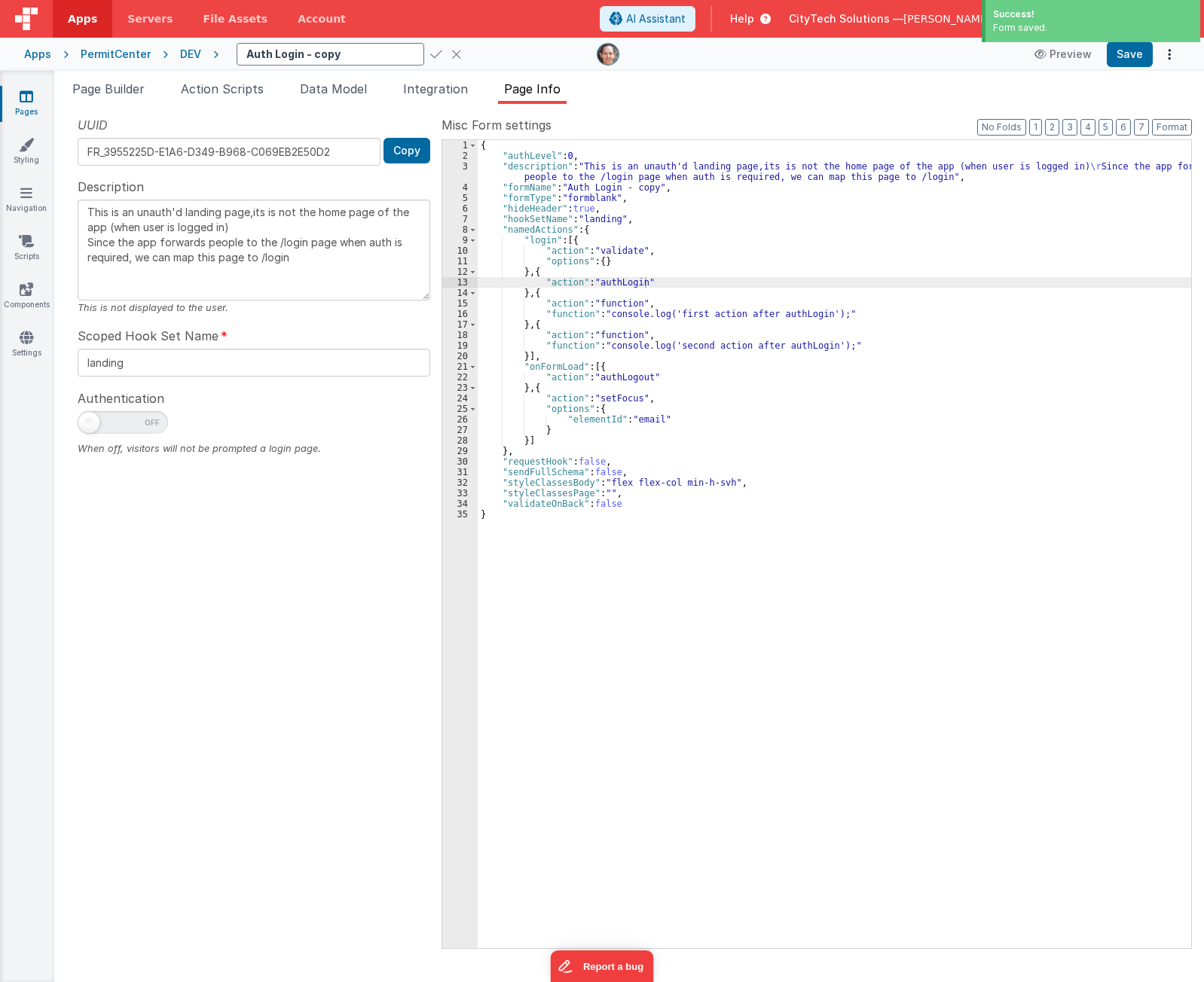
type textarea "This is an unauth'd landing page,its is not the home page of the app (when user…"
type input "Auth Login - TE"
type textarea "This is an unauth'd landing page,its is not the home page of the app (when user…"
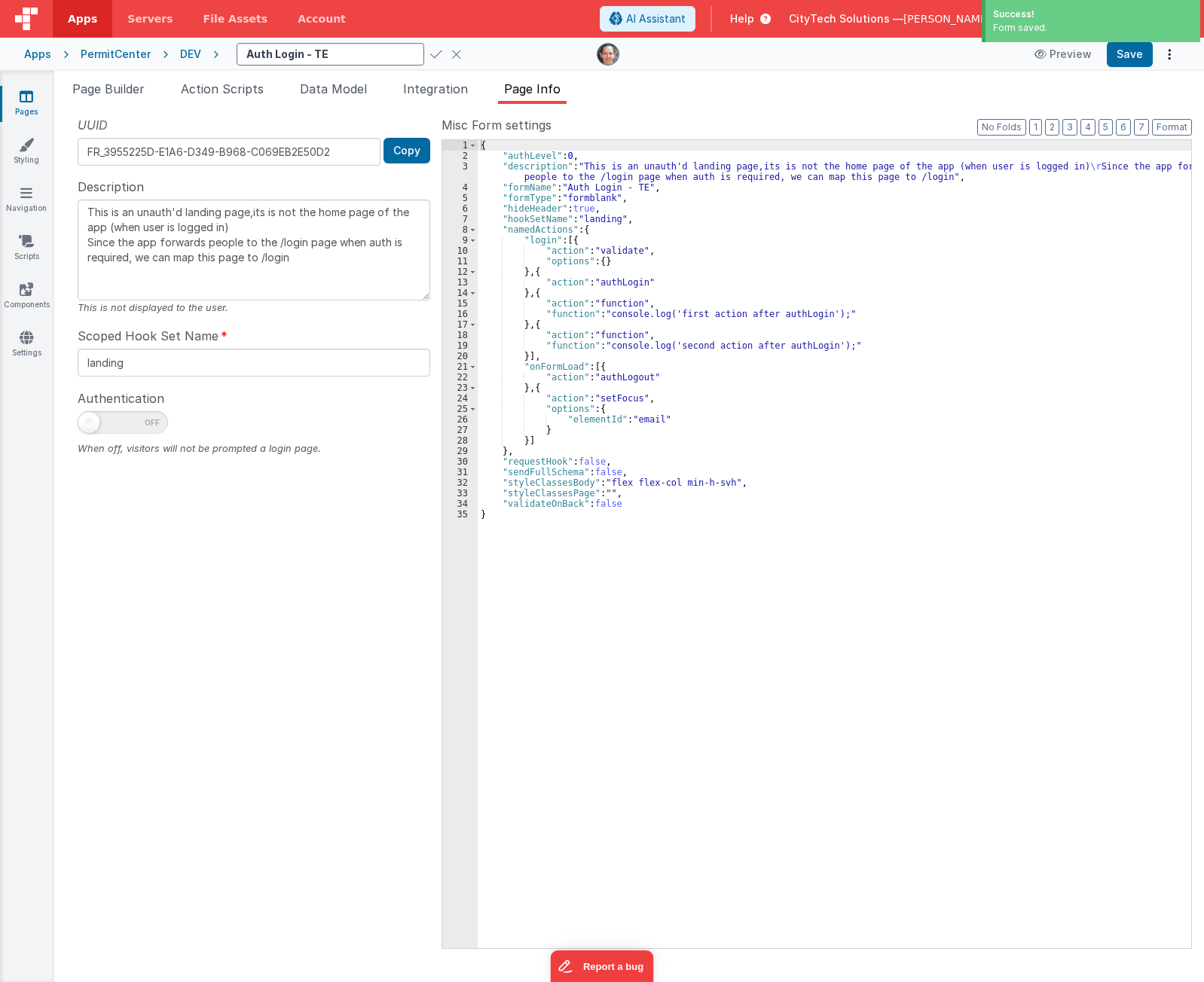
type input "Auth Login - TES"
type textarea "This is an unauth'd landing page,its is not the home page of the app (when user…"
type input "Auth Login - TEST"
type textarea "This is an unauth'd landing page,its is not the home page of the app (when user…"
type input "Auth Login - TEST"
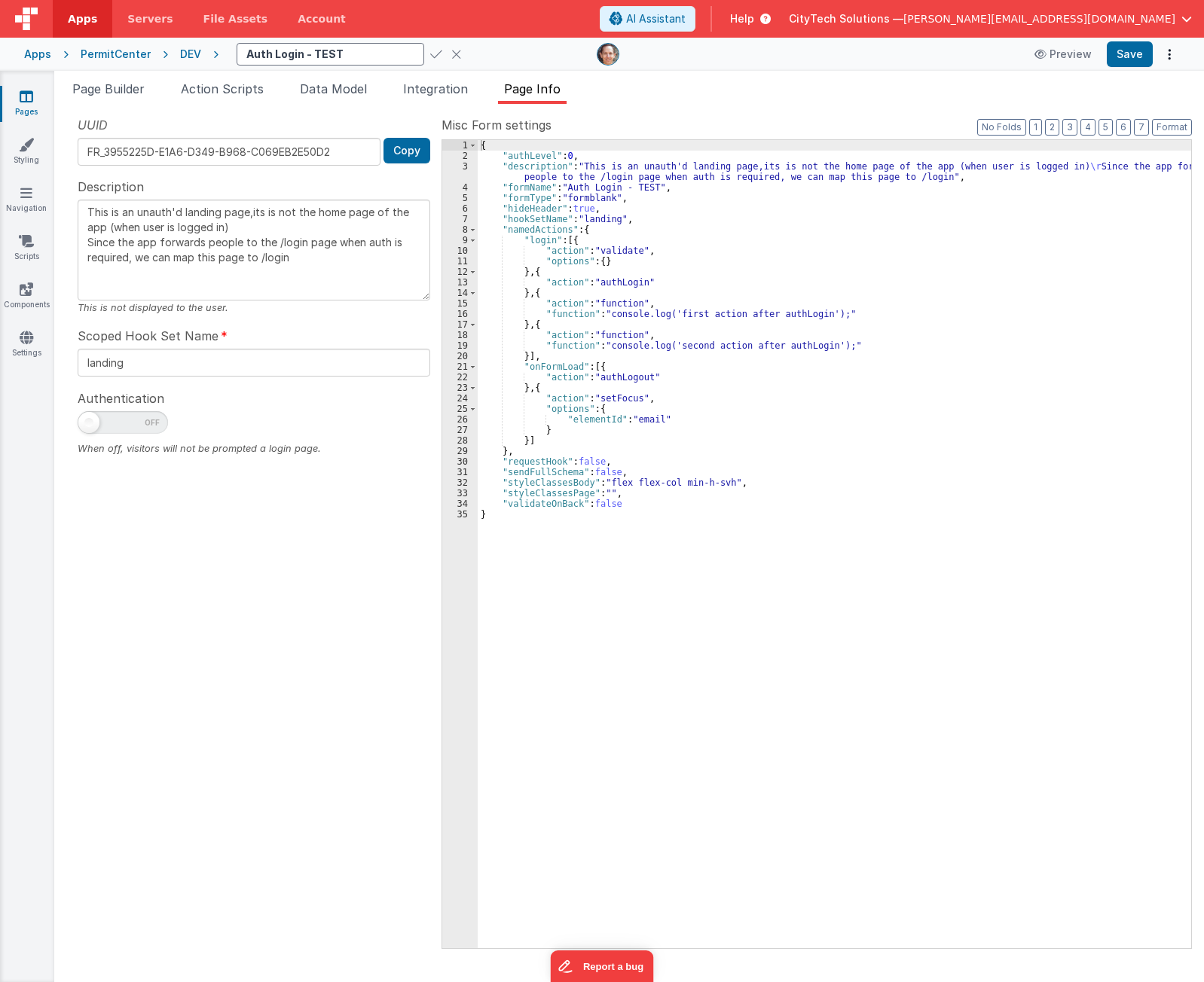
click at [430, 53] on icon at bounding box center [435, 54] width 12 height 21
click at [28, 197] on icon at bounding box center [26, 193] width 12 height 15
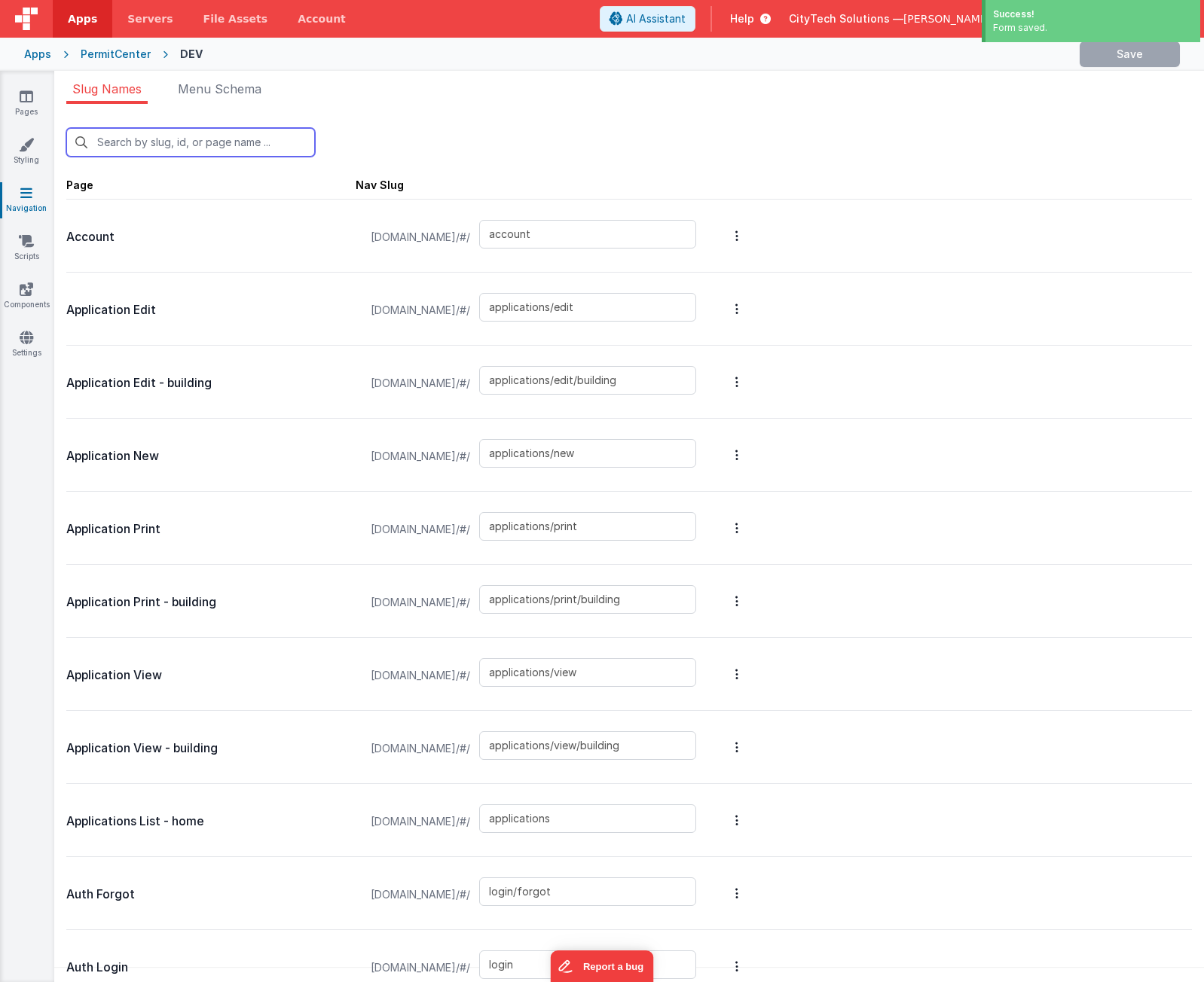
click at [214, 143] on input "text" at bounding box center [190, 142] width 248 height 29
type input "login/resend"
type input "login/reset"
type input "login/signup"
type input "login/verify"
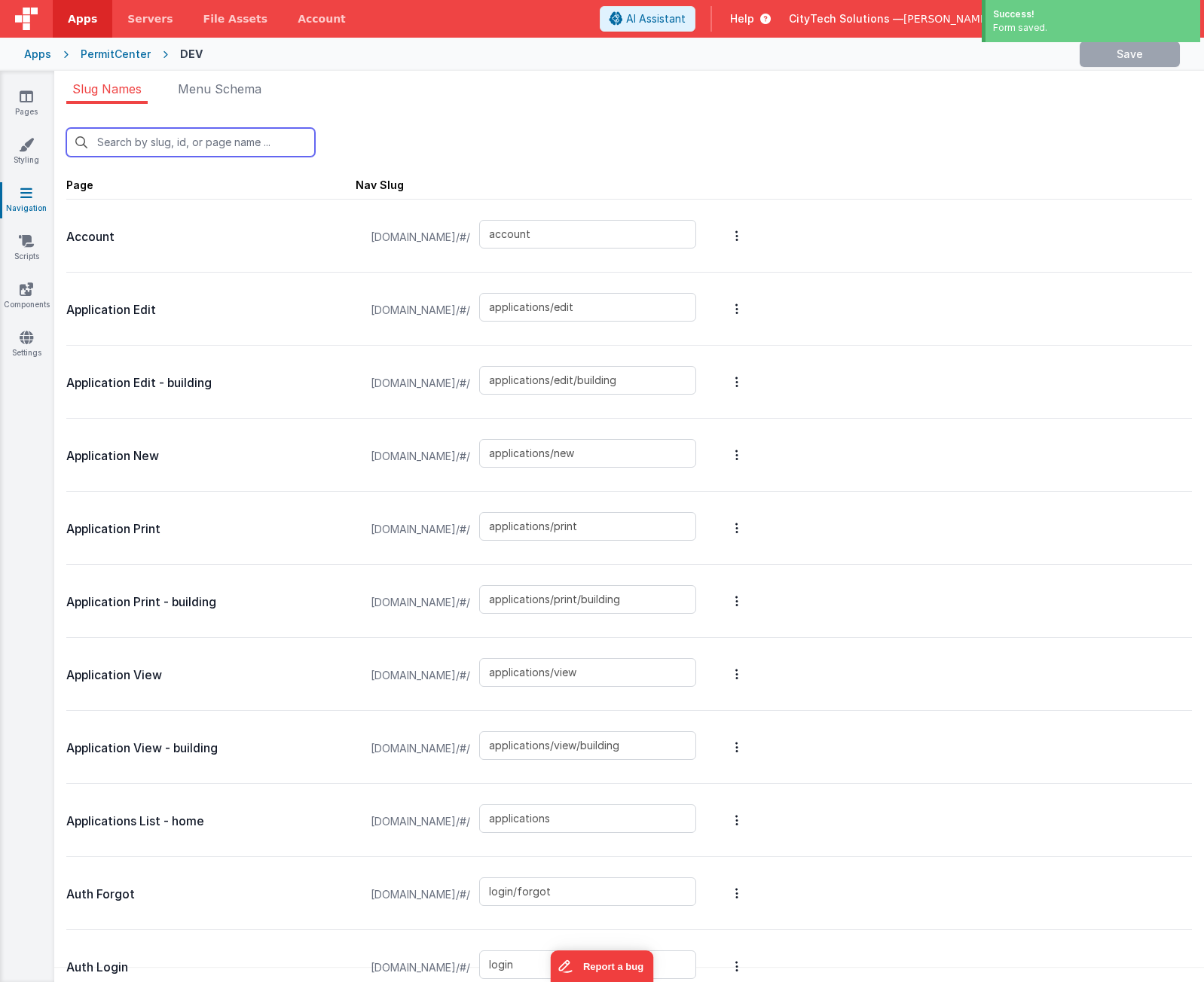
type input "payment/authorize"
type input "betterformselement"
type input "business-license/edit"
type input "construction_types"
type input "contact/edit"
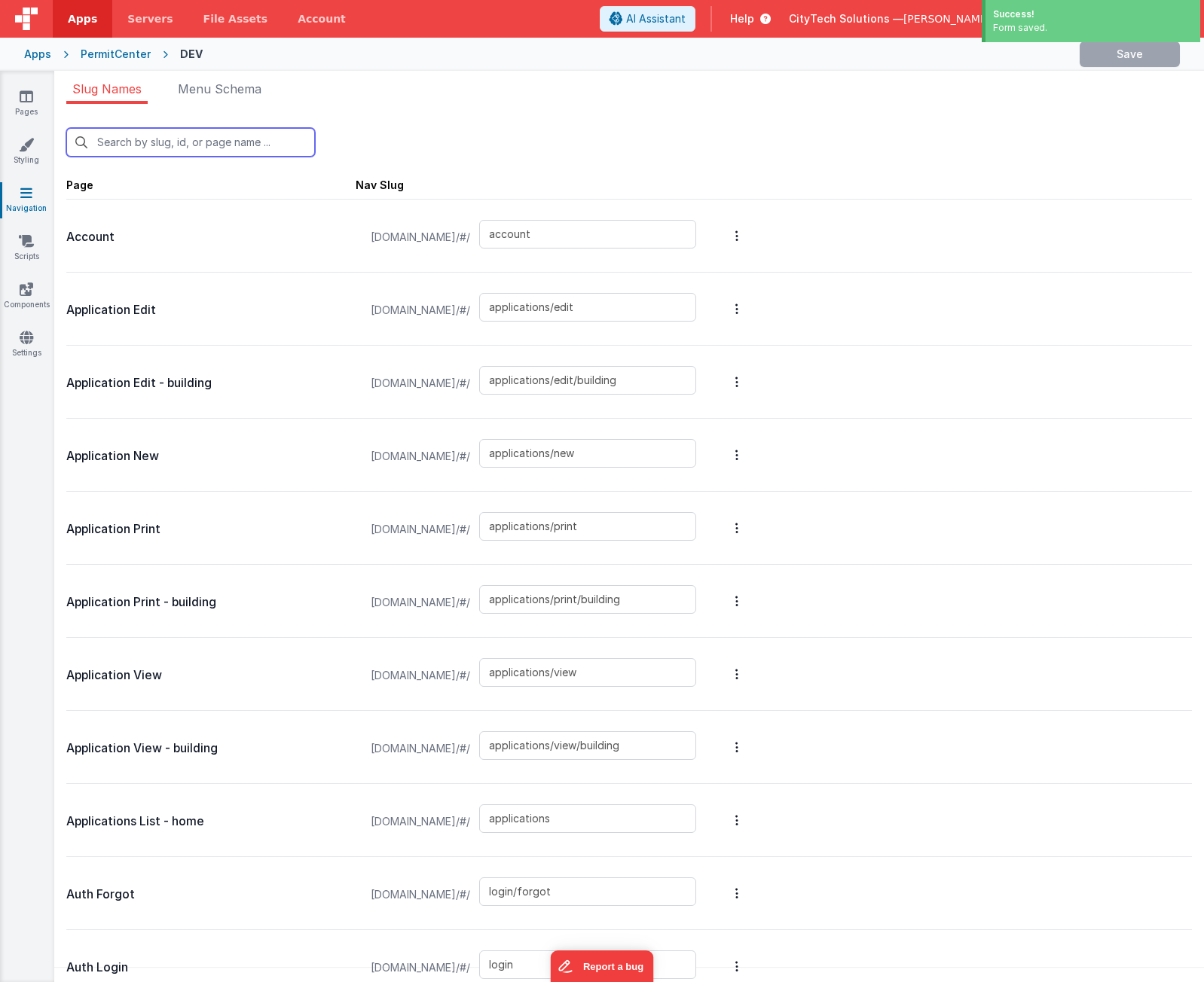
type input "data-dashboard"
type input "finance-utils"
type input "forms"
type input "payment/gpi"
type input "payment/icg"
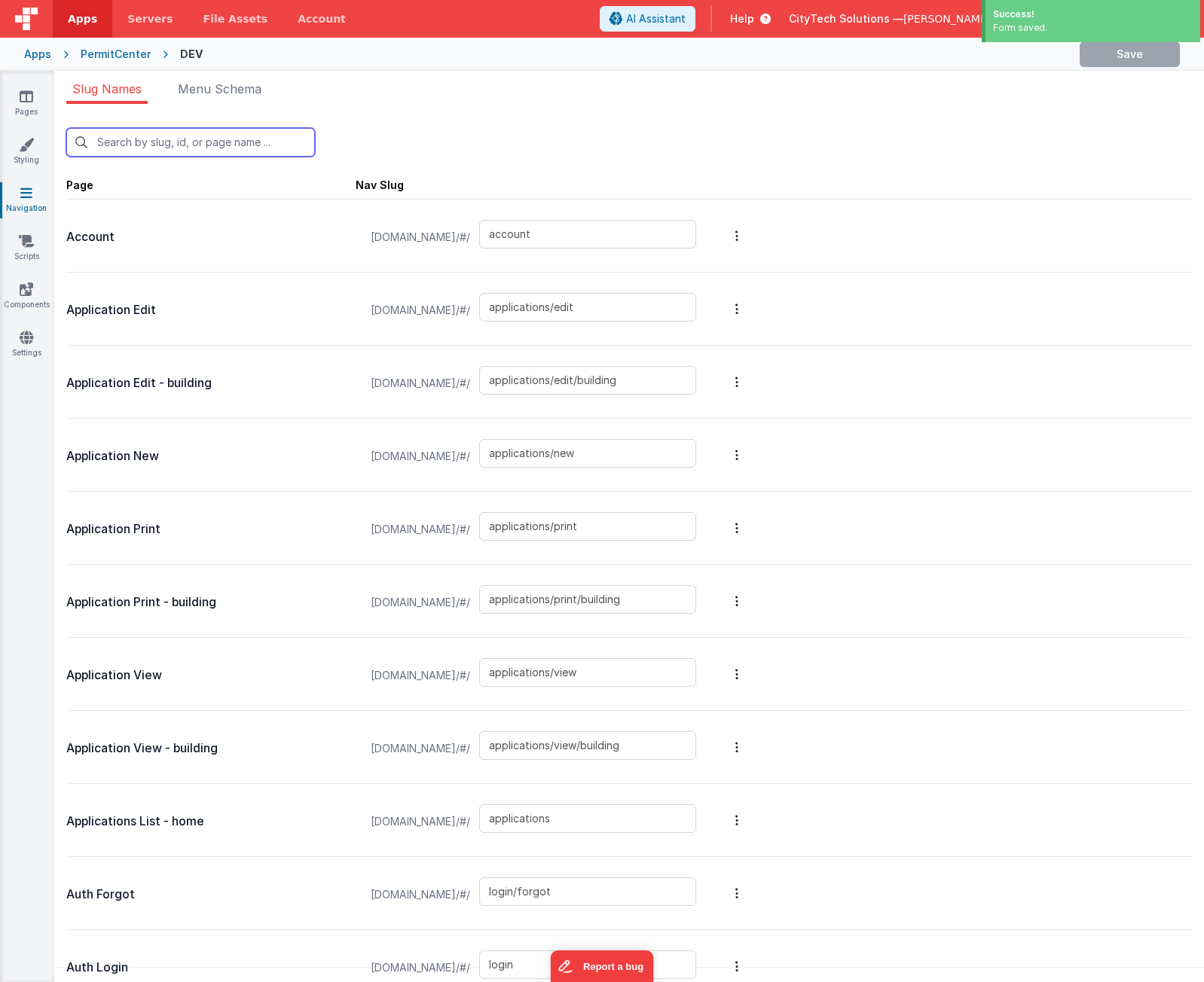
type input "permits/view/inspection/new"
type input "queue"
type input "messages"
type input "munispushdetail"
type input "payment/nmi"
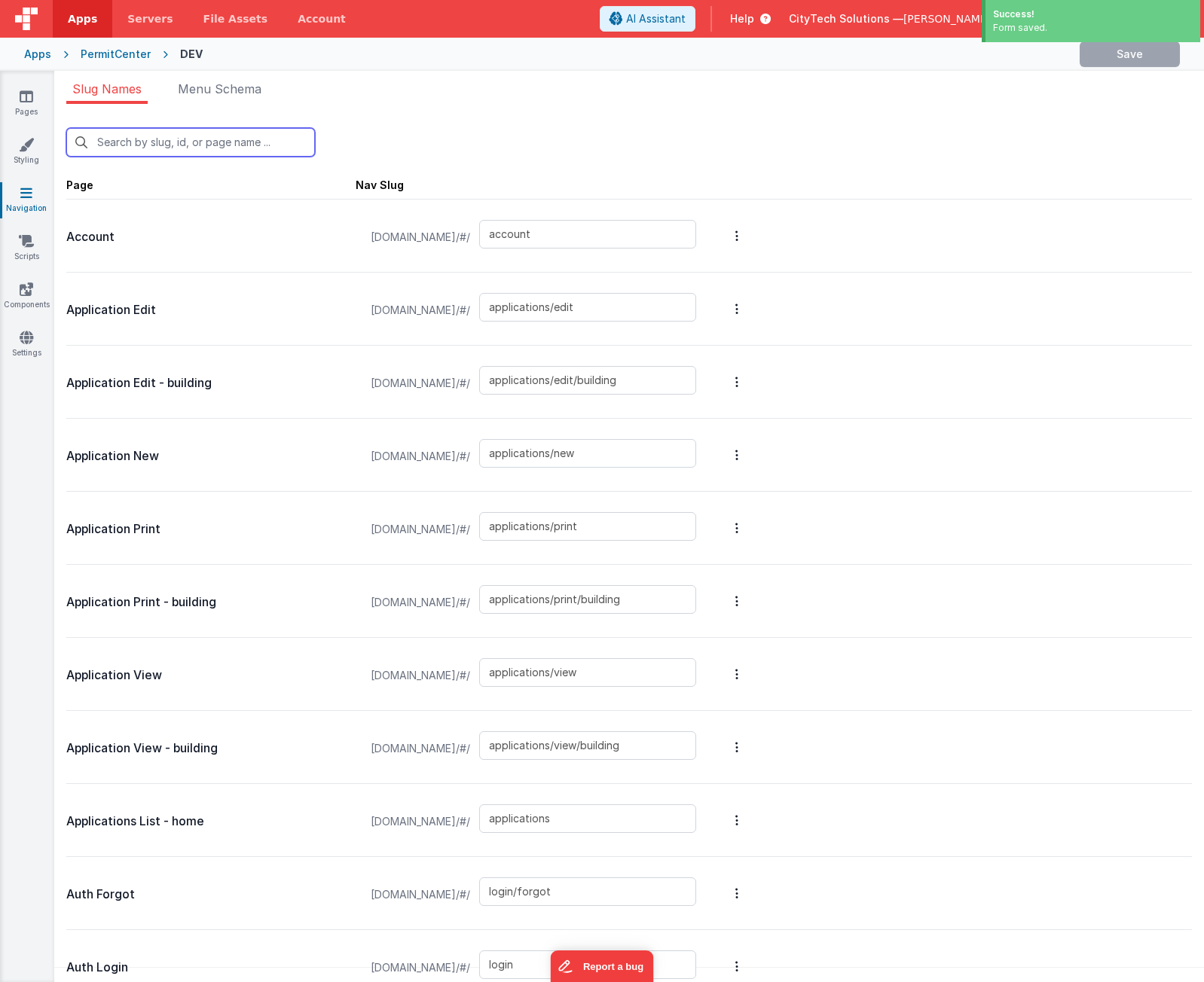
type input "occupancy_groups"
type input "permits/view"
type input "permits/view/building"
type input "permits"
type input "permits/view/plan_check"
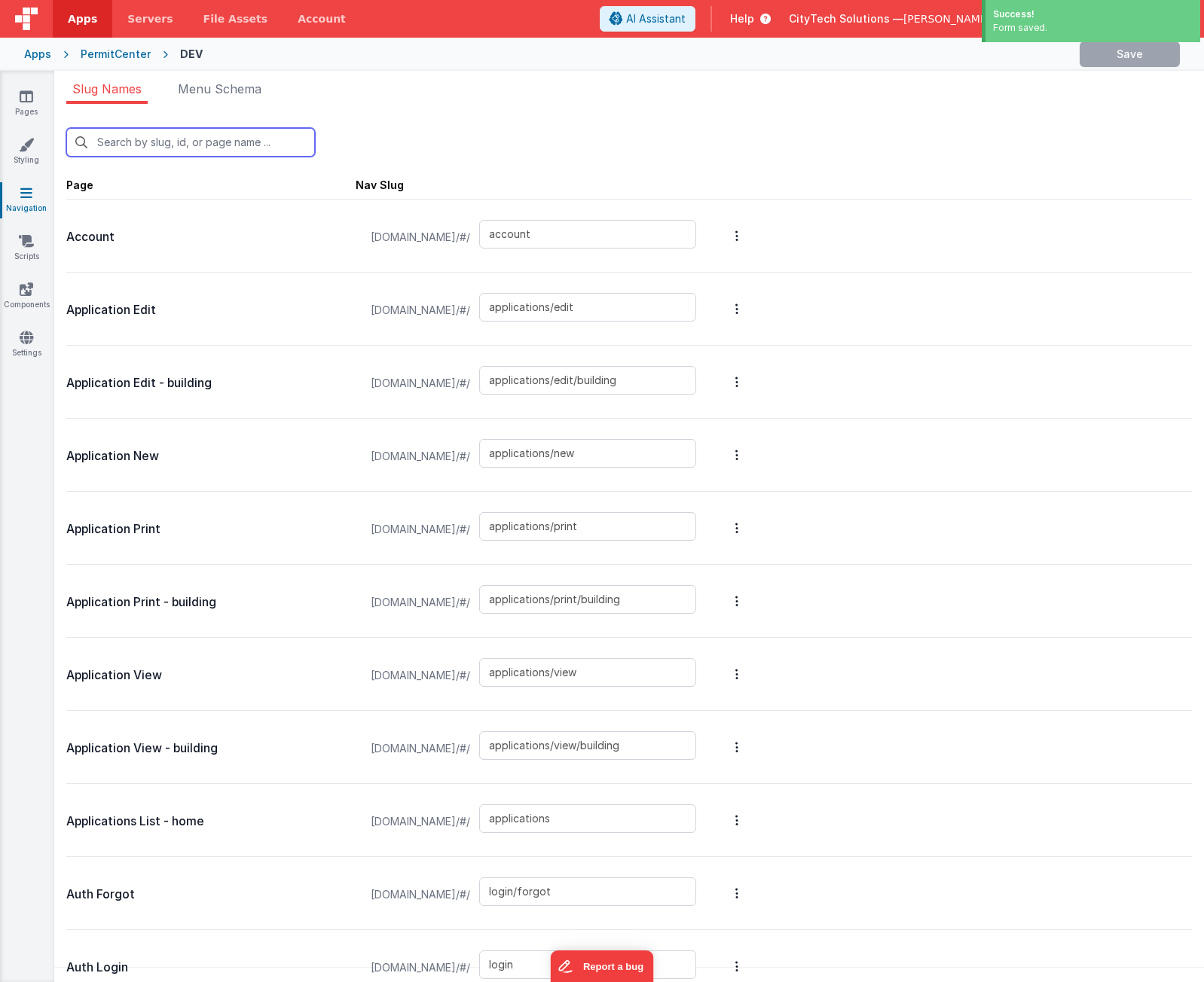
type input "permits/view/plan_check/new"
type input "application"
type input "report"
type input "status-preview"
type input "t"
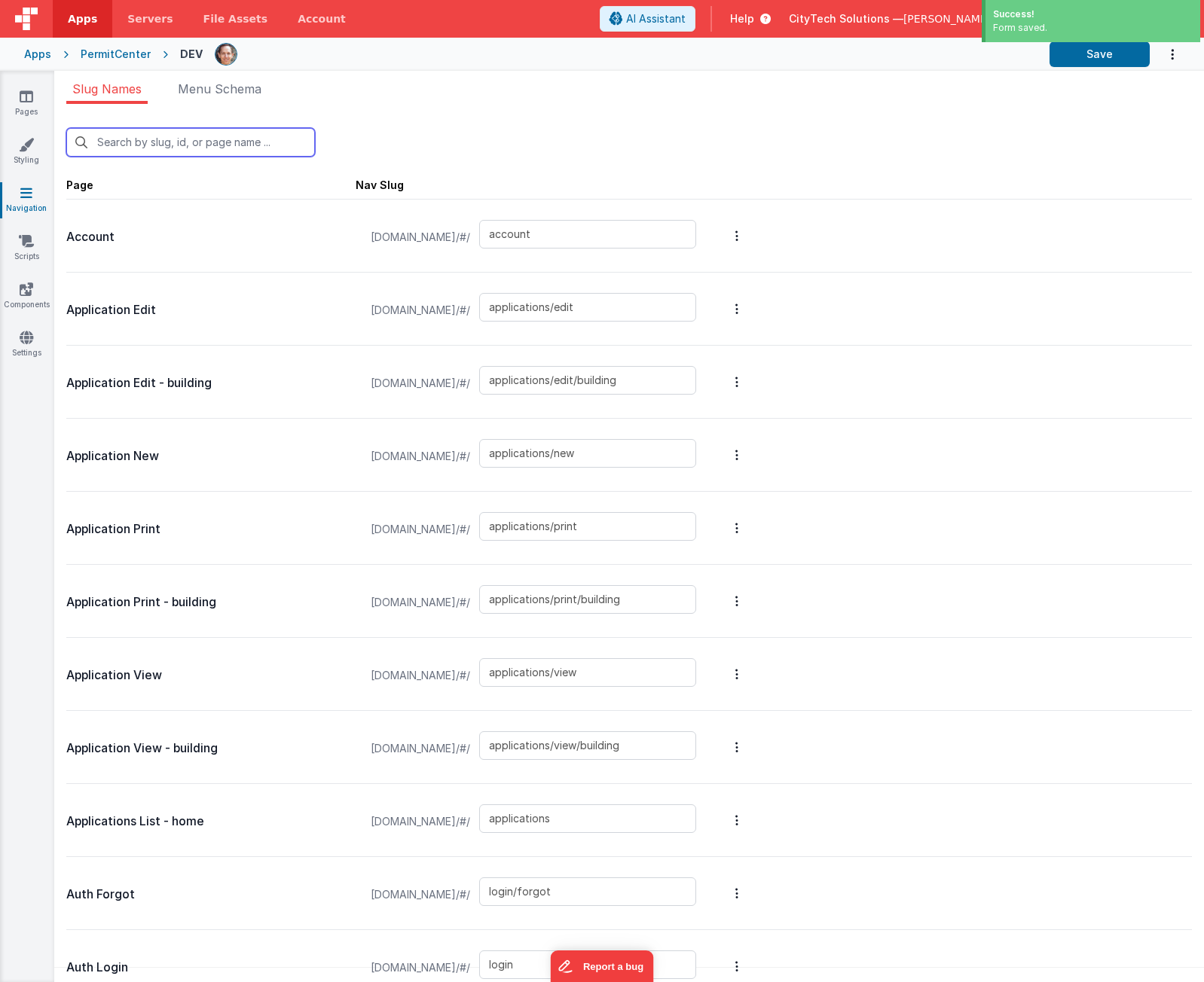
type input "payment/gpi"
type input "payment/icg"
type input "permits/view/inspection/new"
type input "queue"
type input "munispushdetail"
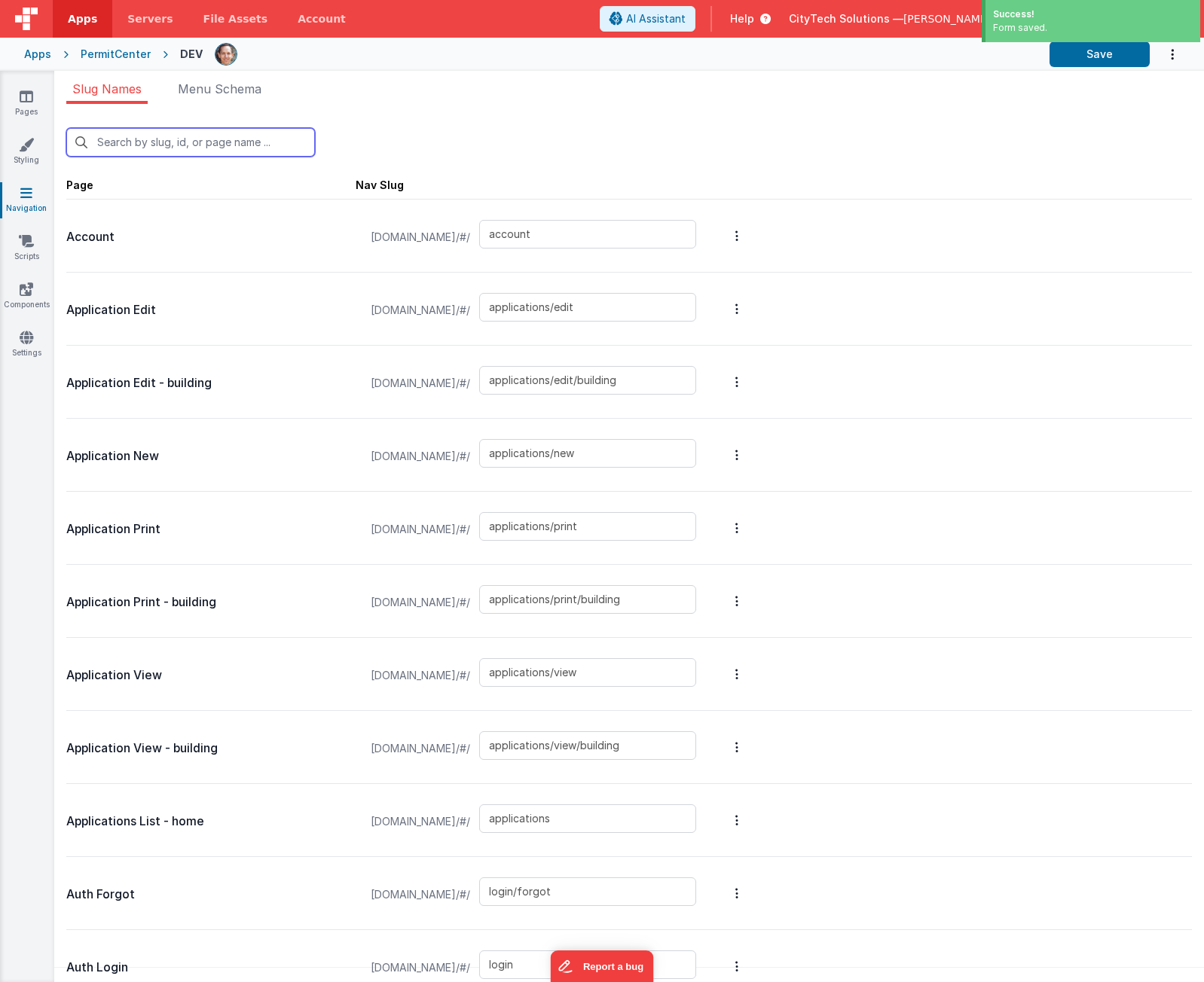
type input "payment/nmi"
type input "occupancy_groups"
type input "permits/view"
type input "permits/view/building"
type input "permits"
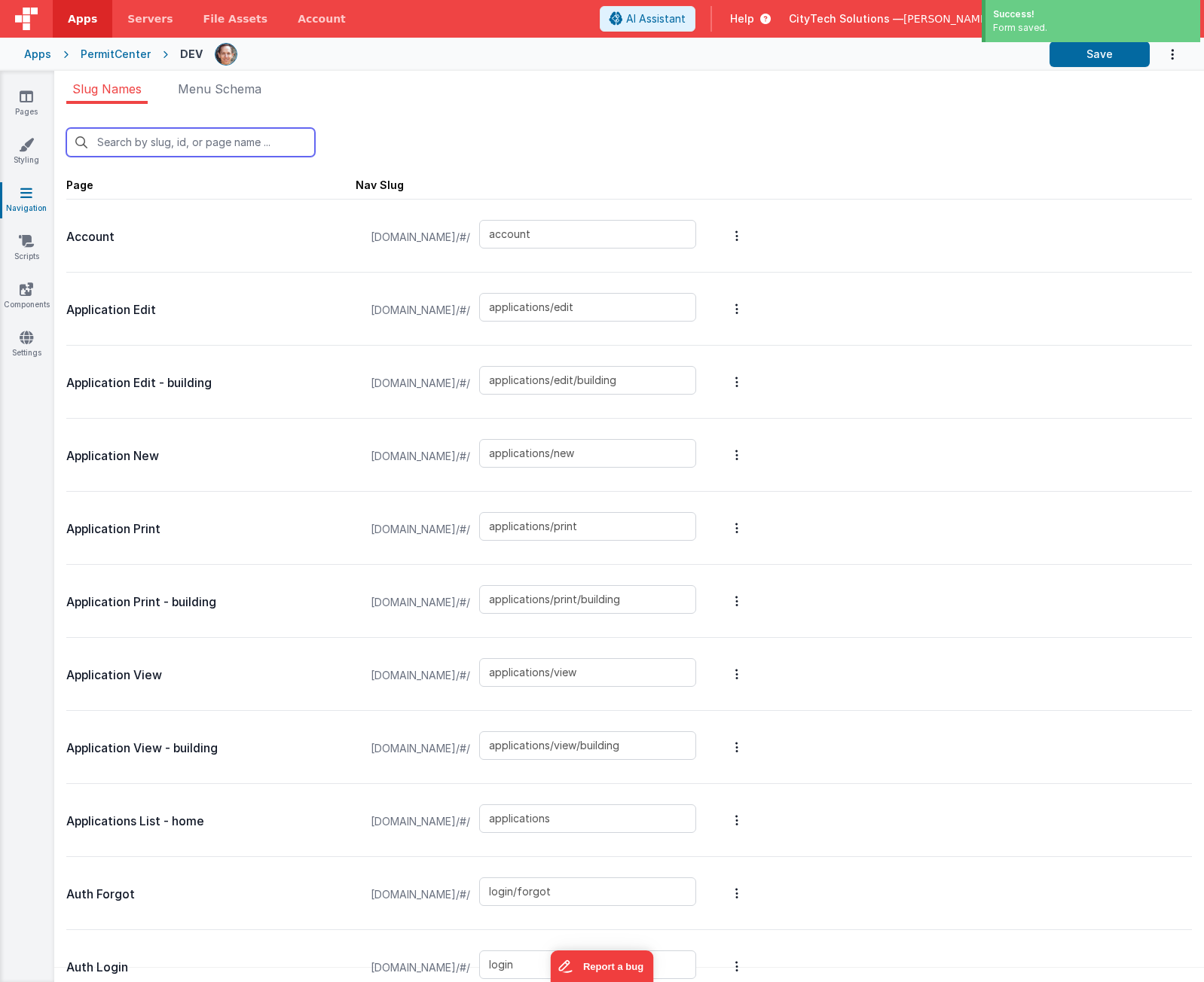
type input "permits/view/plan_check"
type input "permits/view/plan_check/new"
type input "application"
type input "report"
type input "status-preview"
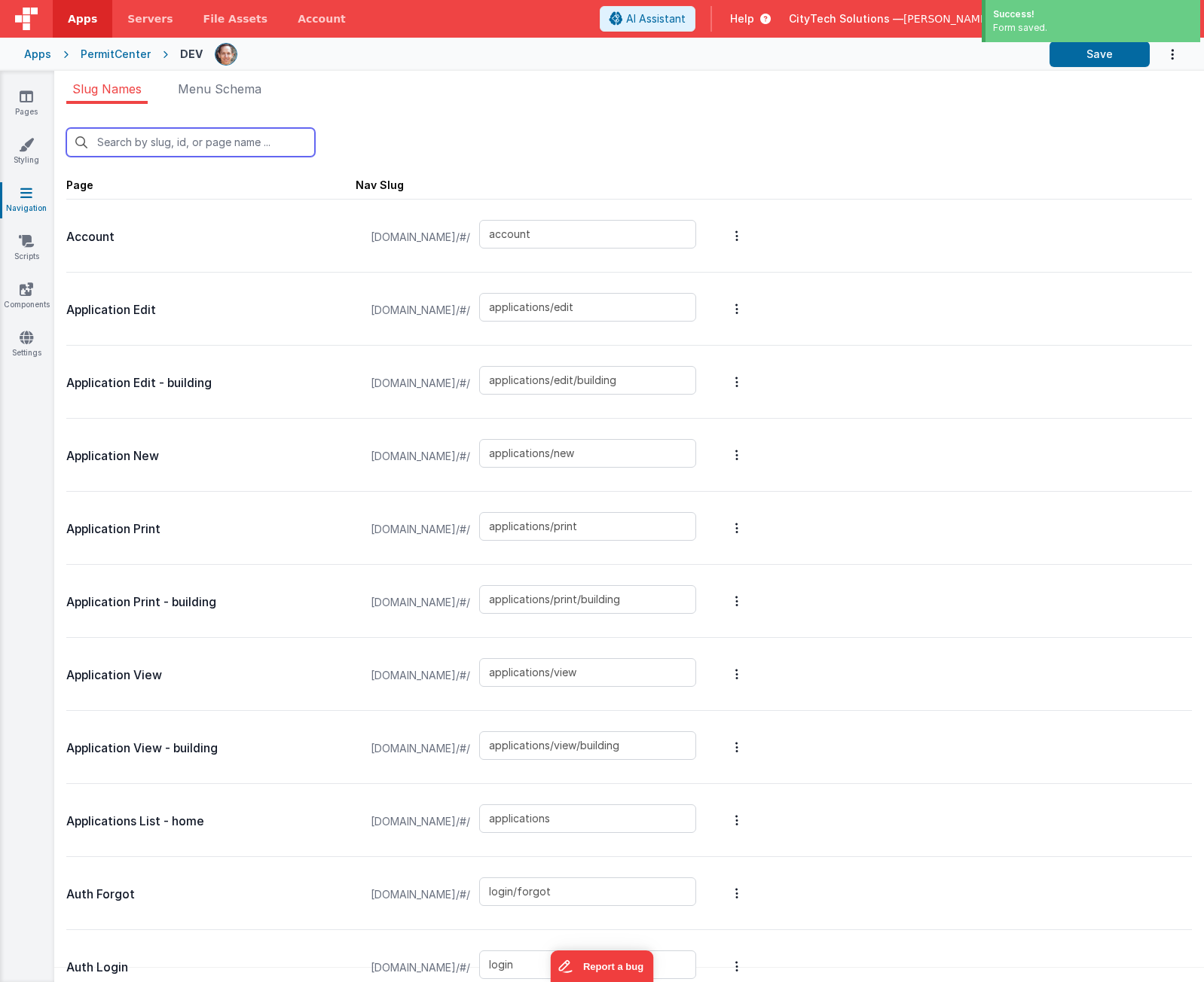
type input "upcoming-inspections"
type input "te"
type input "login/signup"
type input "betterformselement"
type input "payment/gpi"
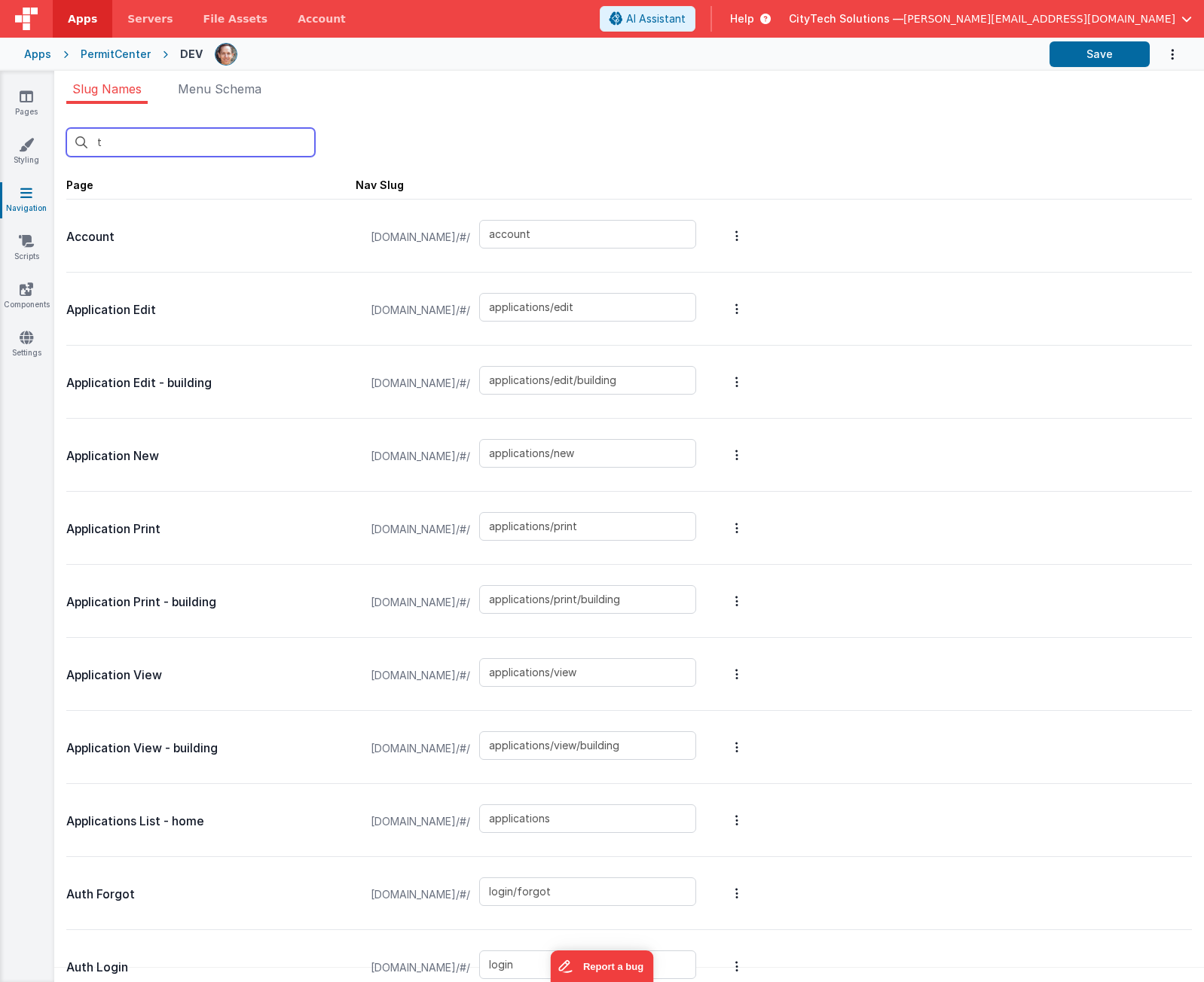
type input "payment/icg"
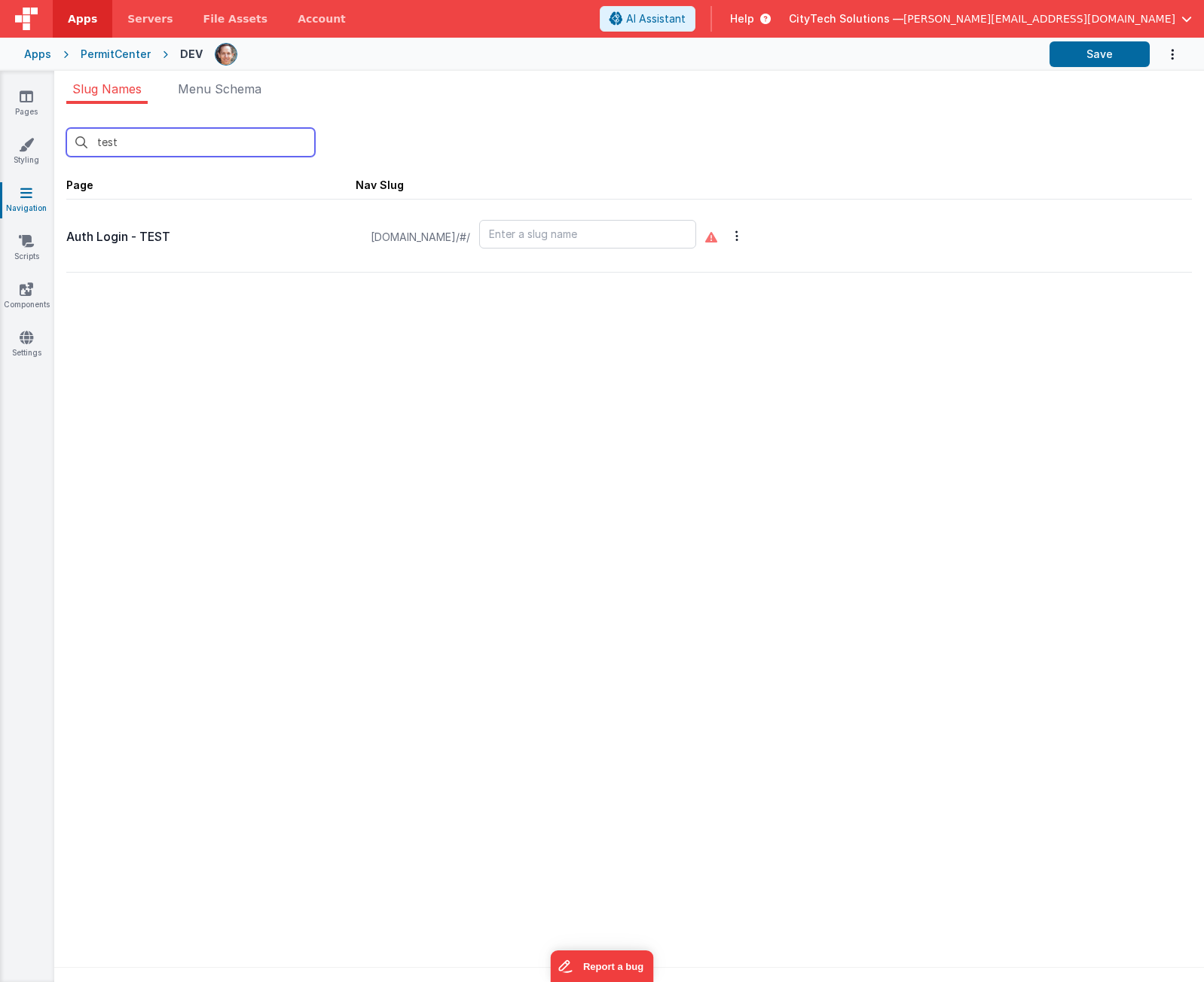
type input "test"
click at [514, 232] on input "text" at bounding box center [587, 234] width 217 height 29
type input "login-test"
click at [625, 385] on div "test New Slug Page Nav Slug Auth Login - TEST master.cts.city/#/ login-test Sid…" at bounding box center [629, 548] width 1149 height 887
click at [1083, 45] on button "Save" at bounding box center [1100, 54] width 100 height 25
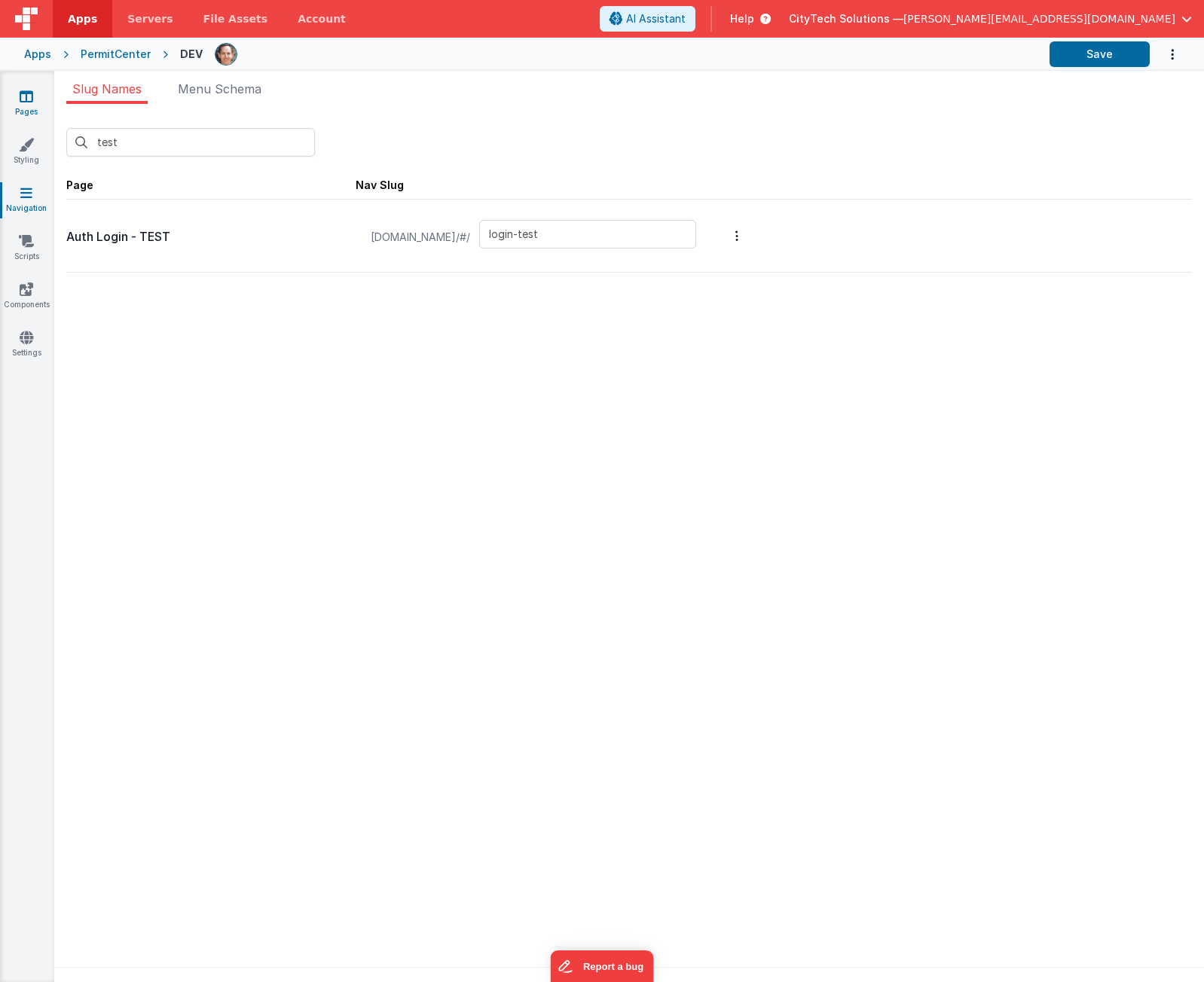
click at [25, 94] on icon at bounding box center [26, 96] width 14 height 15
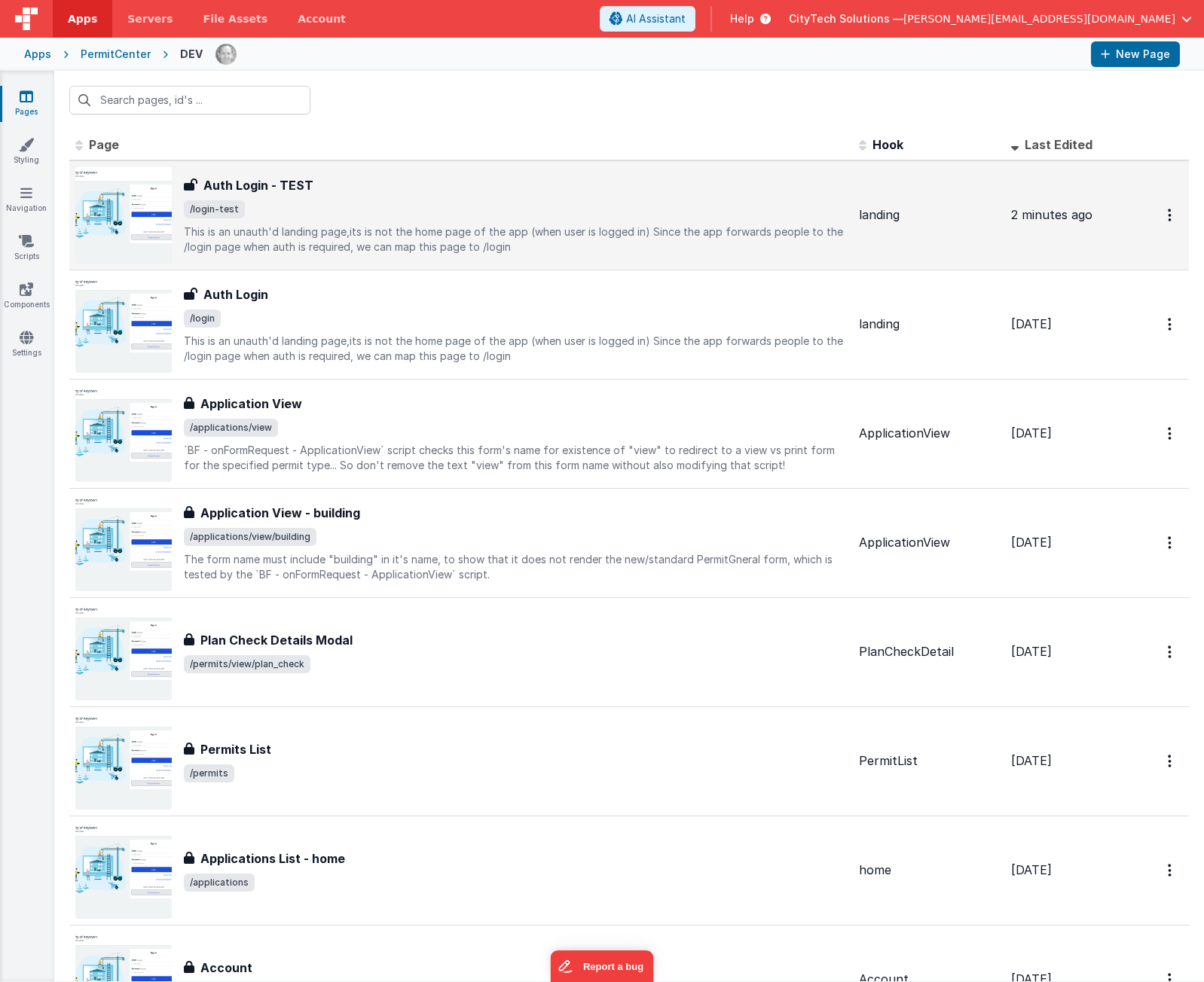
click at [318, 215] on span "/login-test" at bounding box center [515, 209] width 663 height 18
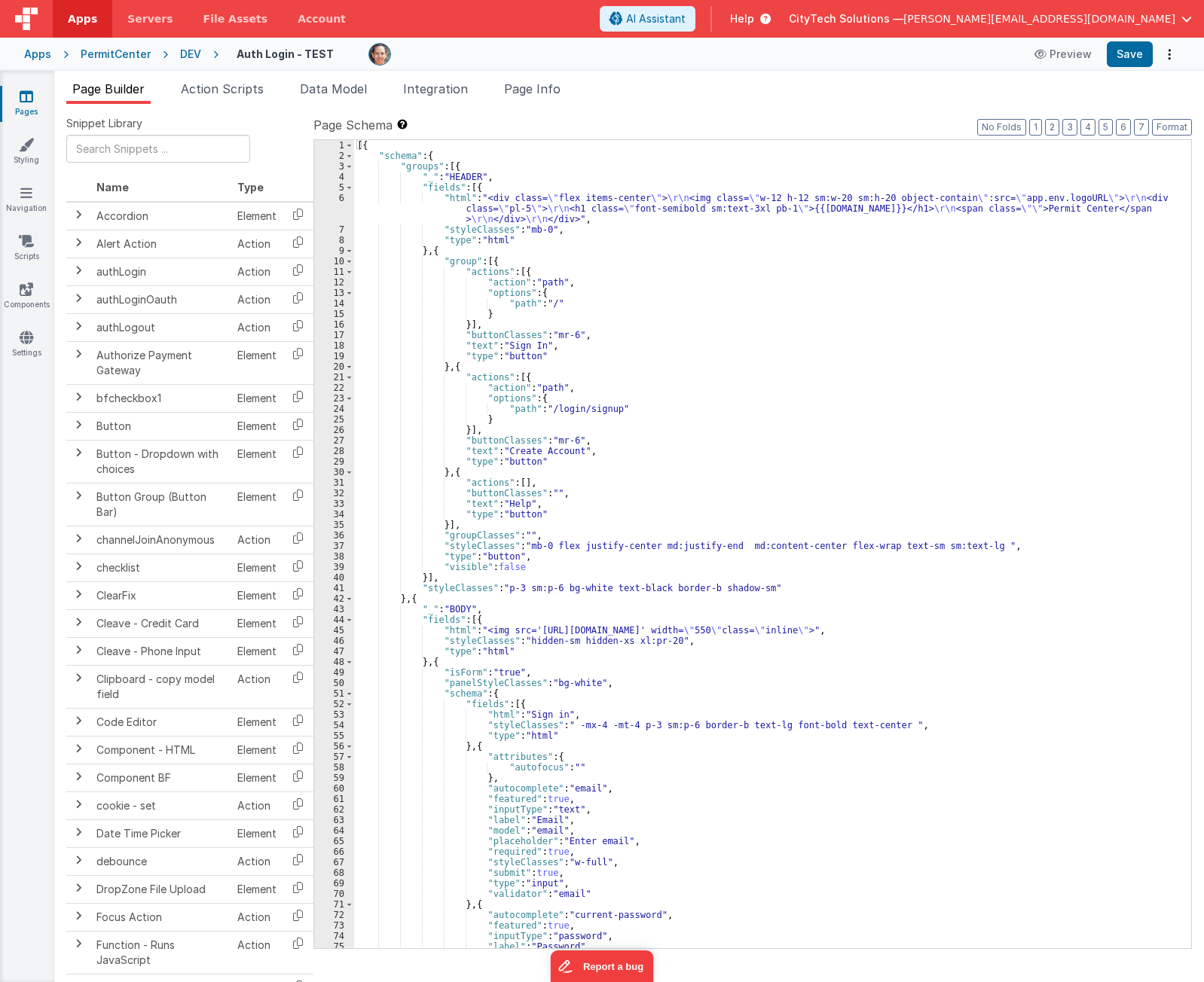
click at [31, 99] on icon at bounding box center [26, 96] width 14 height 15
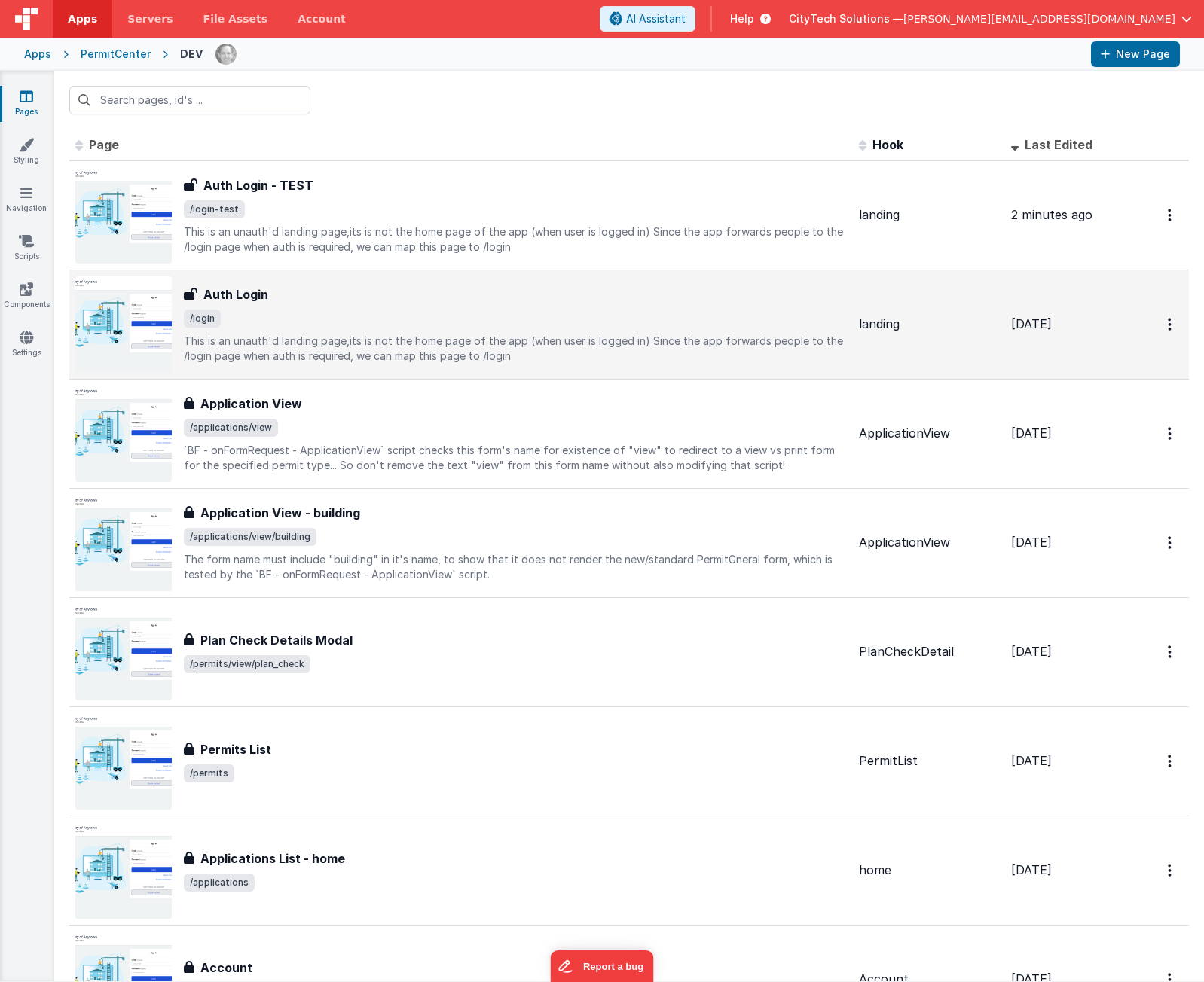
click at [247, 301] on h3 "Auth Login" at bounding box center [236, 294] width 64 height 18
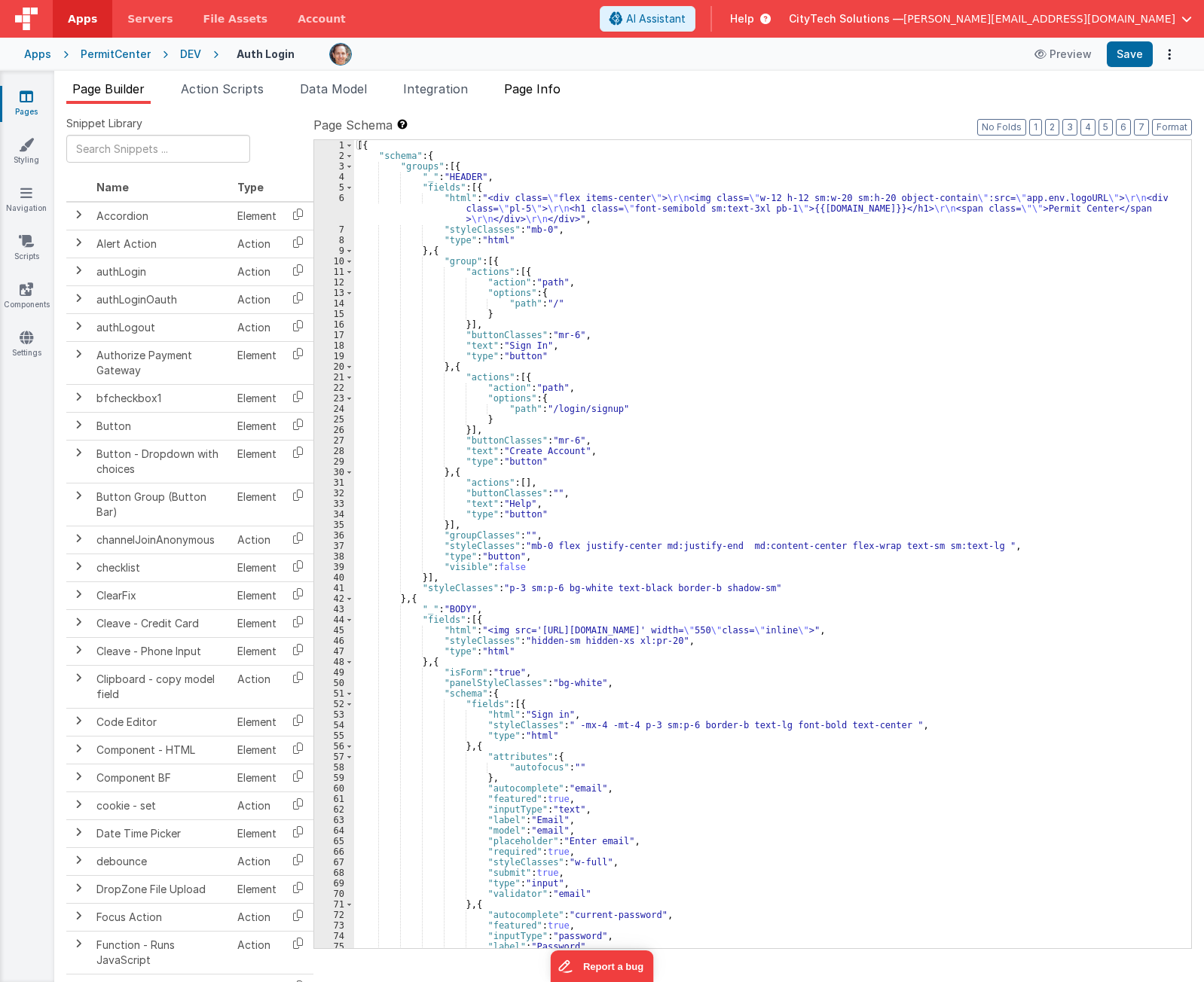
click at [527, 86] on span "Page Info" at bounding box center [532, 88] width 56 height 15
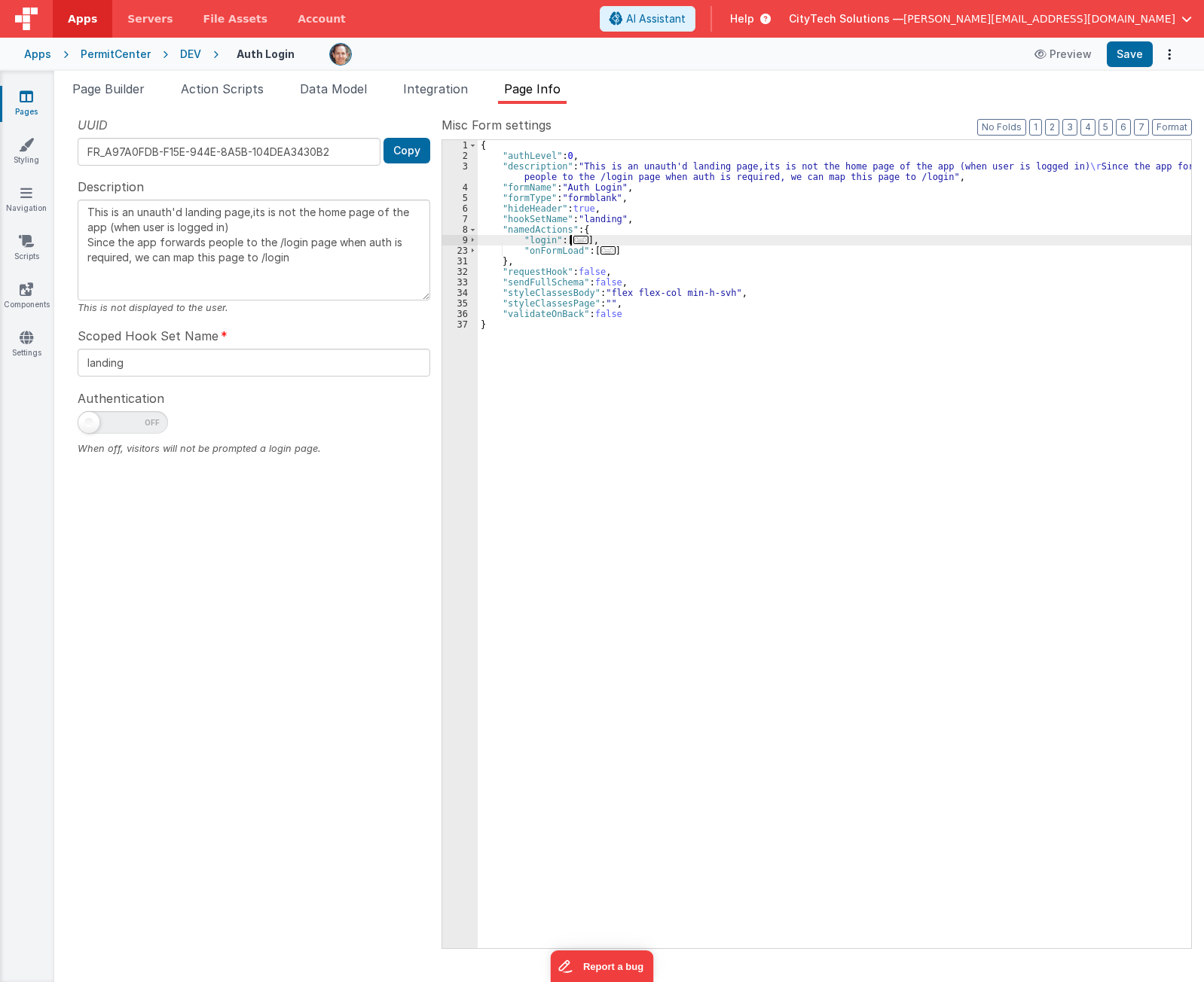
click at [575, 239] on span "..." at bounding box center [580, 240] width 15 height 8
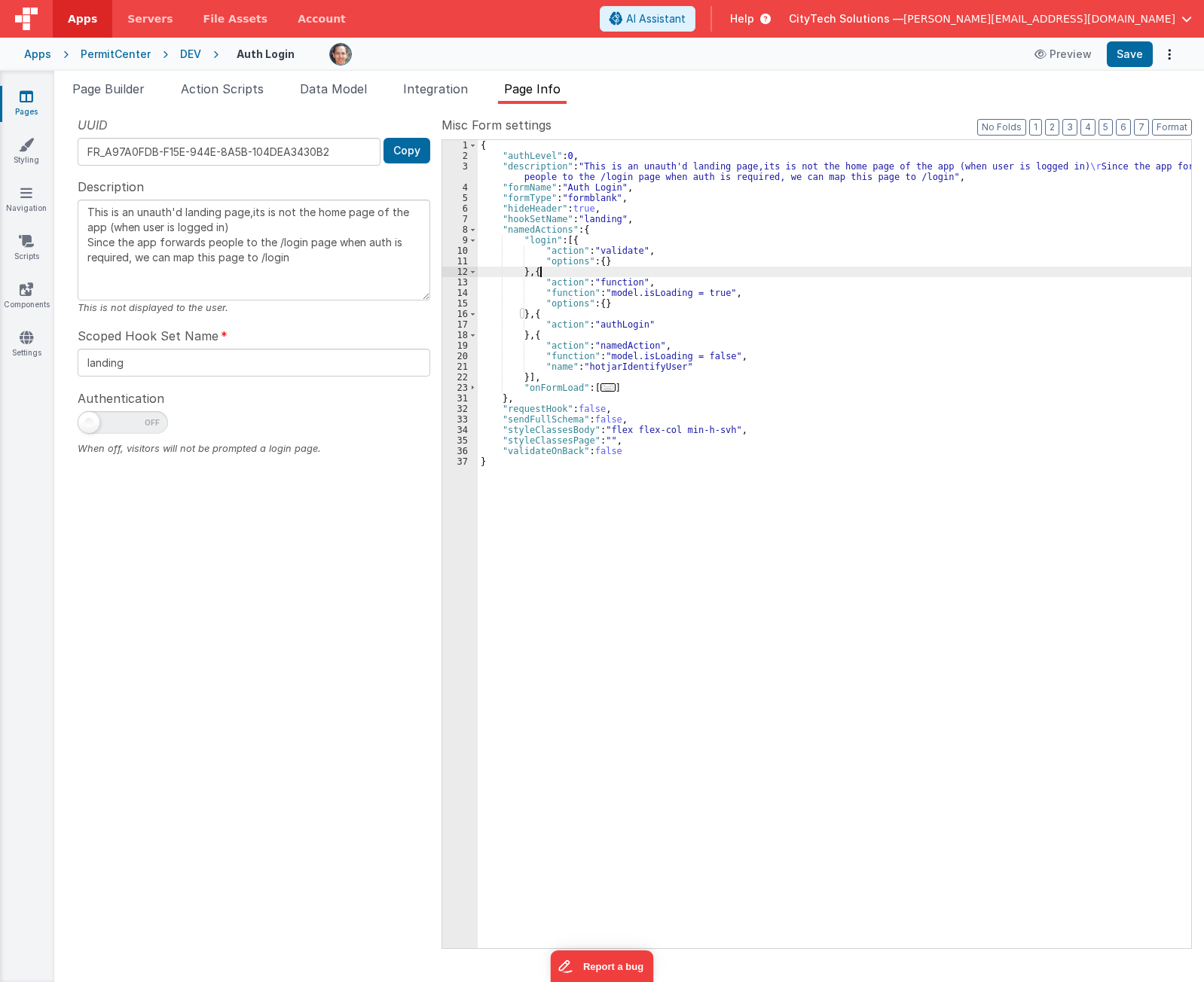
click at [664, 268] on div "{ "authLevel" : 0 , "description" : "This is an unauth'd landing page,its is no…" at bounding box center [834, 555] width 713 height 829
click at [623, 325] on div "{ "authLevel" : 0 , "description" : "This is an unauth'd landing page,its is no…" at bounding box center [834, 555] width 713 height 829
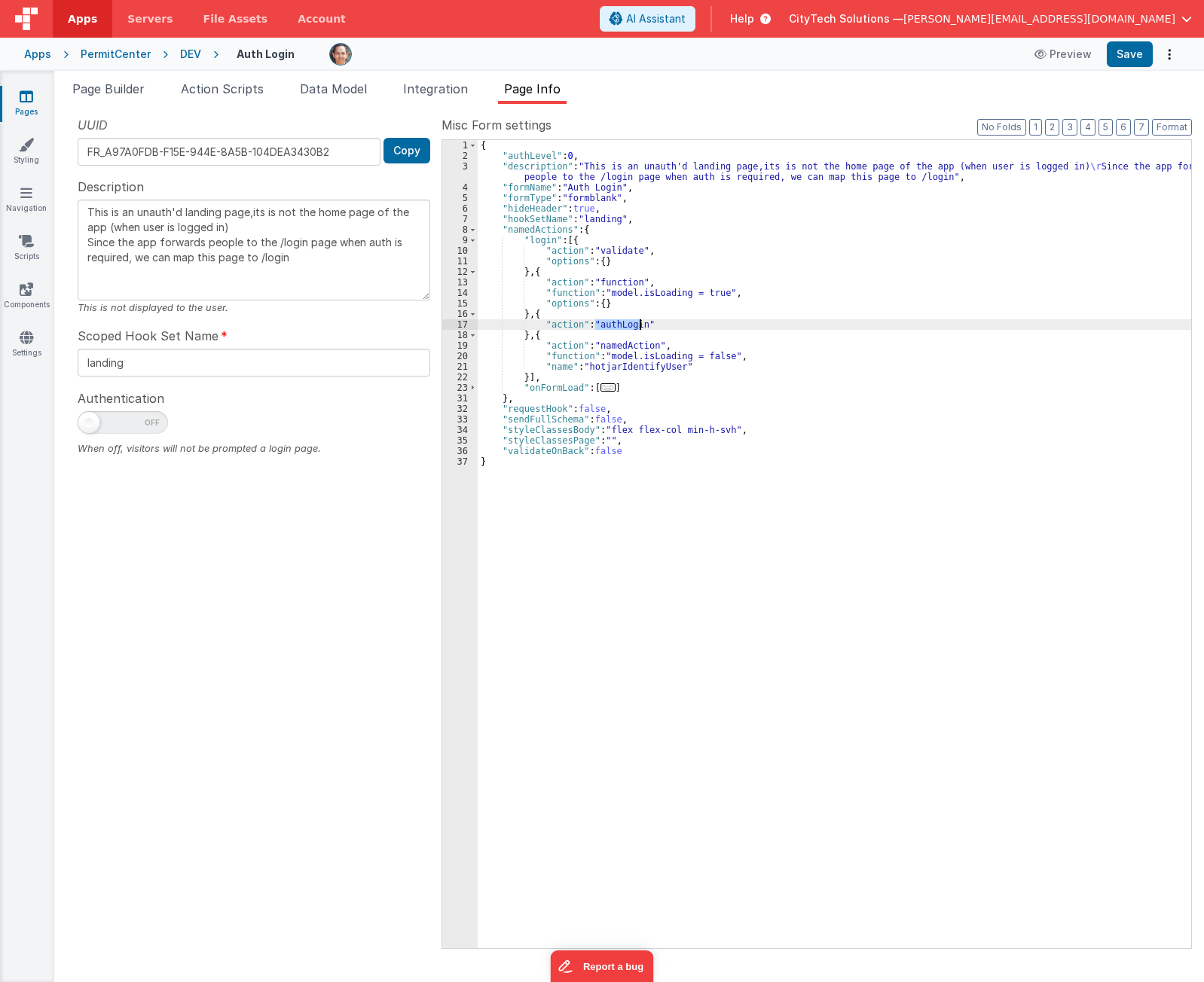
click at [623, 325] on div "{ "authLevel" : 0 , "description" : "This is an unauth'd landing page,its is no…" at bounding box center [834, 555] width 713 height 829
click at [614, 335] on div "{ "authLevel" : 0 , "description" : "This is an unauth'd landing page,its is no…" at bounding box center [834, 555] width 713 height 829
click at [560, 356] on div "{ "authLevel" : 0 , "description" : "This is an unauth'd landing page,its is no…" at bounding box center [834, 555] width 713 height 829
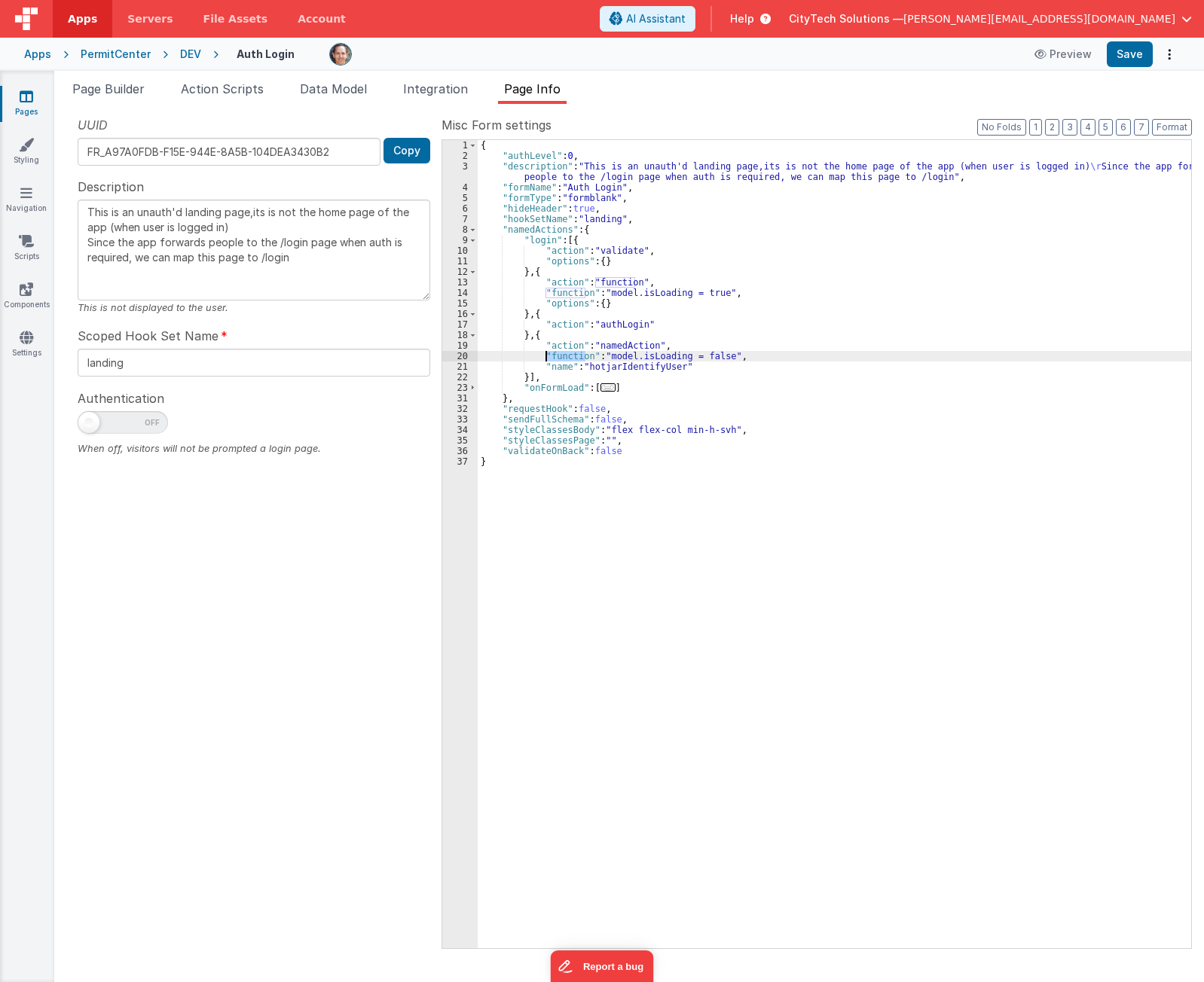
click at [560, 356] on div "{ "authLevel" : 0 , "description" : "This is an unauth'd landing page,its is no…" at bounding box center [834, 555] width 713 height 829
click at [614, 355] on div "{ "authLevel" : 0 , "description" : "This is an unauth'd landing page,its is no…" at bounding box center [834, 555] width 713 height 829
click at [655, 357] on div "{ "authLevel" : 0 , "description" : "This is an unauth'd landing page,its is no…" at bounding box center [834, 555] width 713 height 829
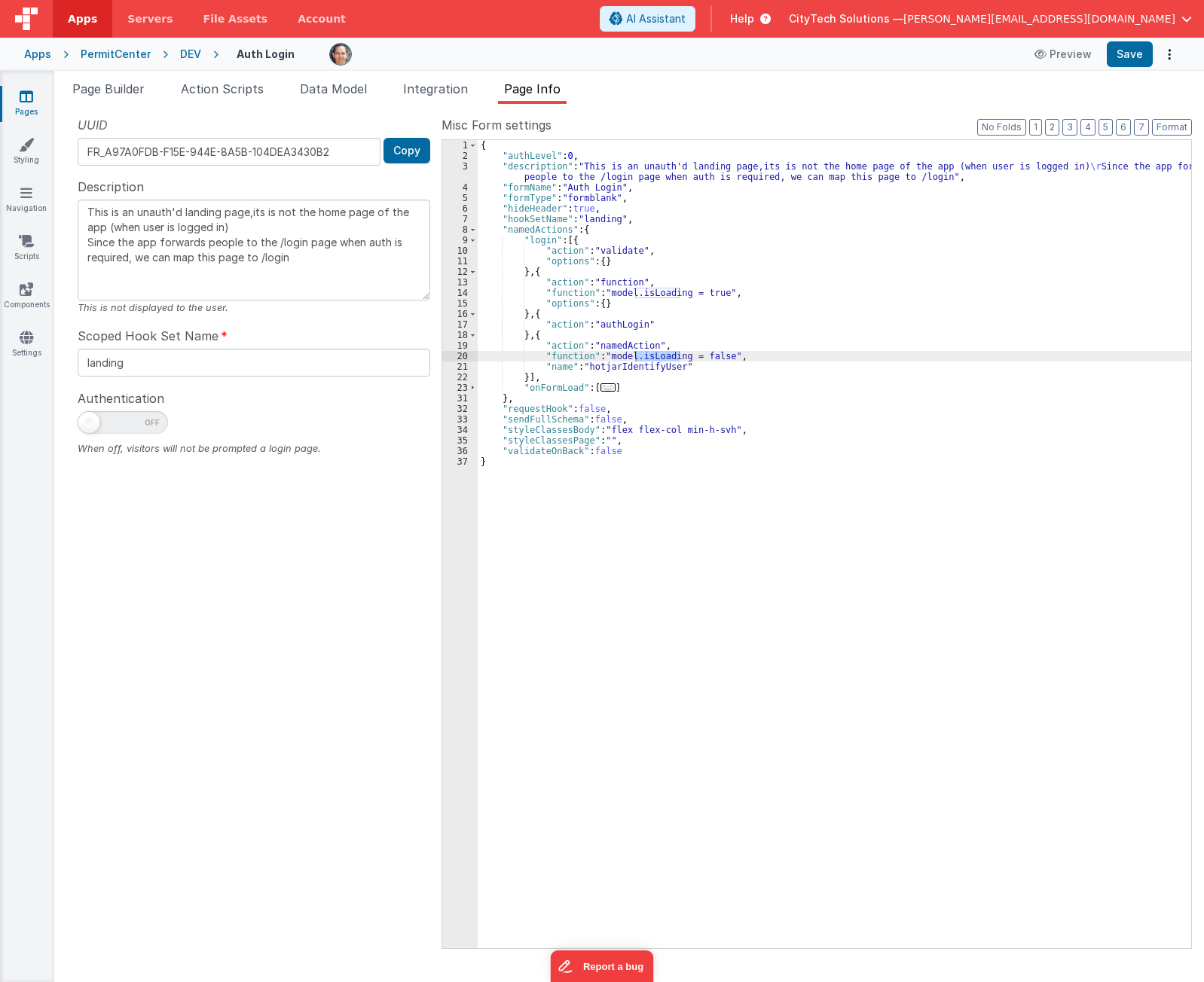
click at [377, 922] on div "UUID FR_A97A0FDB-F15E-944E-8A5B-104DEA3430B2 Copy Description This is an unauth…" at bounding box center [253, 532] width 375 height 832
click at [738, 276] on div "{ "authLevel" : 0 , "description" : "This is an unauth'd landing page,its is no…" at bounding box center [834, 555] width 713 height 829
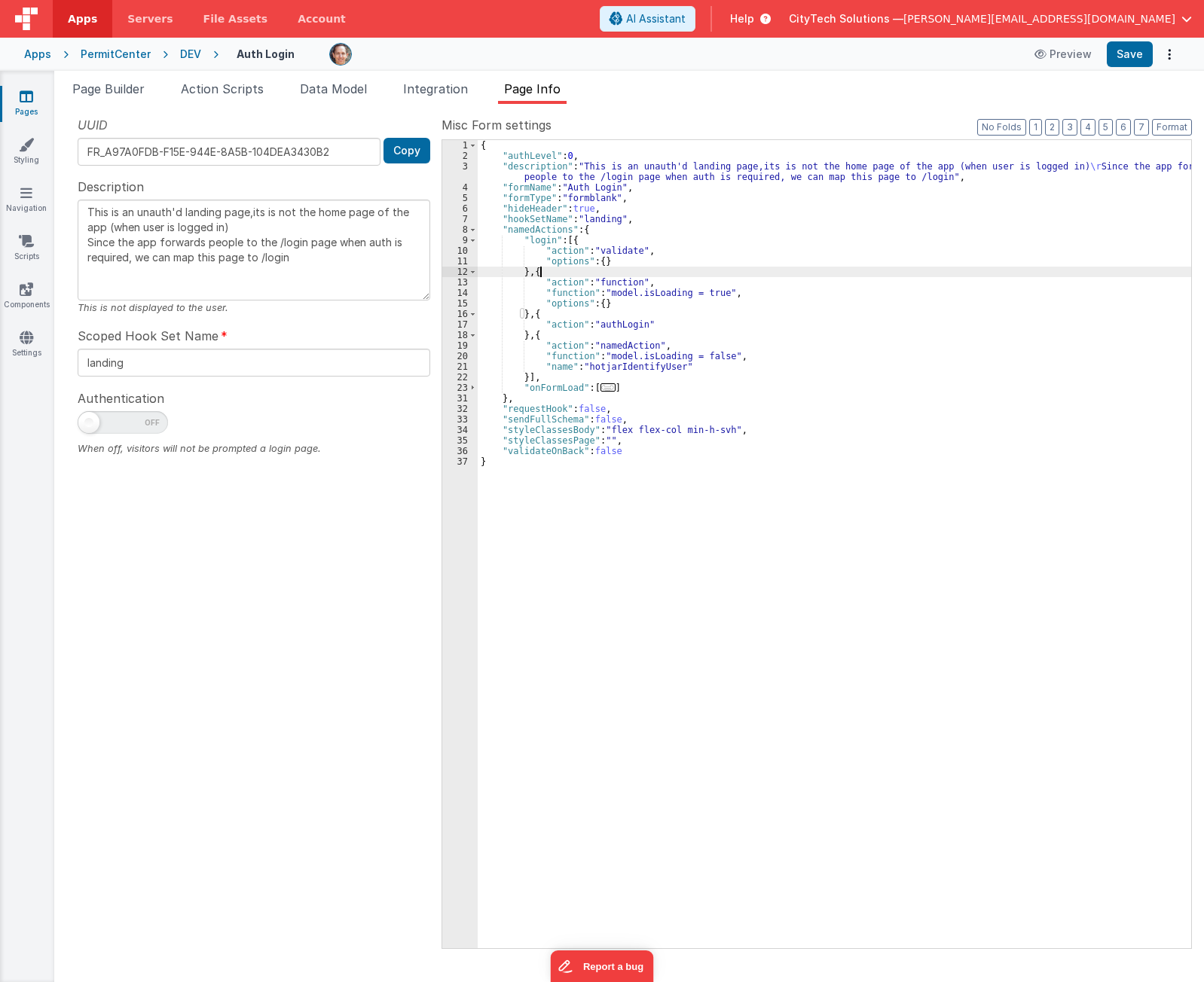
click at [738, 276] on div "{ "authLevel" : 0 , "description" : "This is an unauth'd landing page,its is no…" at bounding box center [834, 555] width 713 height 829
click at [669, 305] on div "{ "authLevel" : 0 , "description" : "This is an unauth'd landing page,its is no…" at bounding box center [834, 555] width 713 height 829
click at [653, 329] on div "{ "authLevel" : 0 , "description" : "This is an unauth'd landing page,its is no…" at bounding box center [834, 555] width 713 height 829
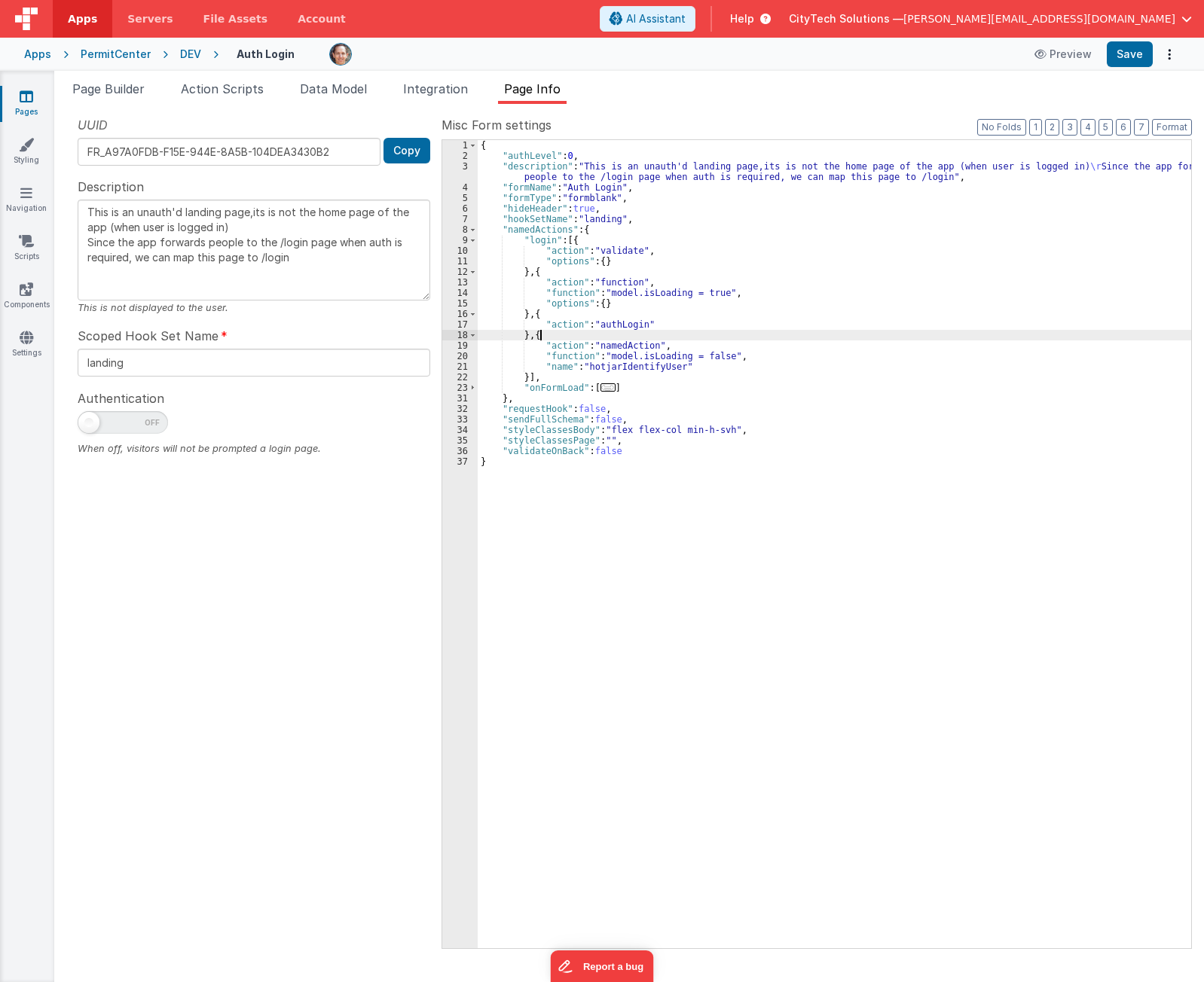
click at [637, 333] on div "{ "authLevel" : 0 , "description" : "This is an unauth'd landing page,its is no…" at bounding box center [834, 555] width 713 height 829
click at [629, 308] on div "{ "authLevel" : 0 , "description" : "This is an unauth'd landing page,its is no…" at bounding box center [834, 555] width 713 height 829
click at [625, 310] on div "{ "authLevel" : 0 , "description" : "This is an unauth'd landing page,its is no…" at bounding box center [834, 555] width 713 height 829
click at [627, 325] on div "{ "authLevel" : 0 , "description" : "This is an unauth'd landing page,its is no…" at bounding box center [834, 555] width 713 height 829
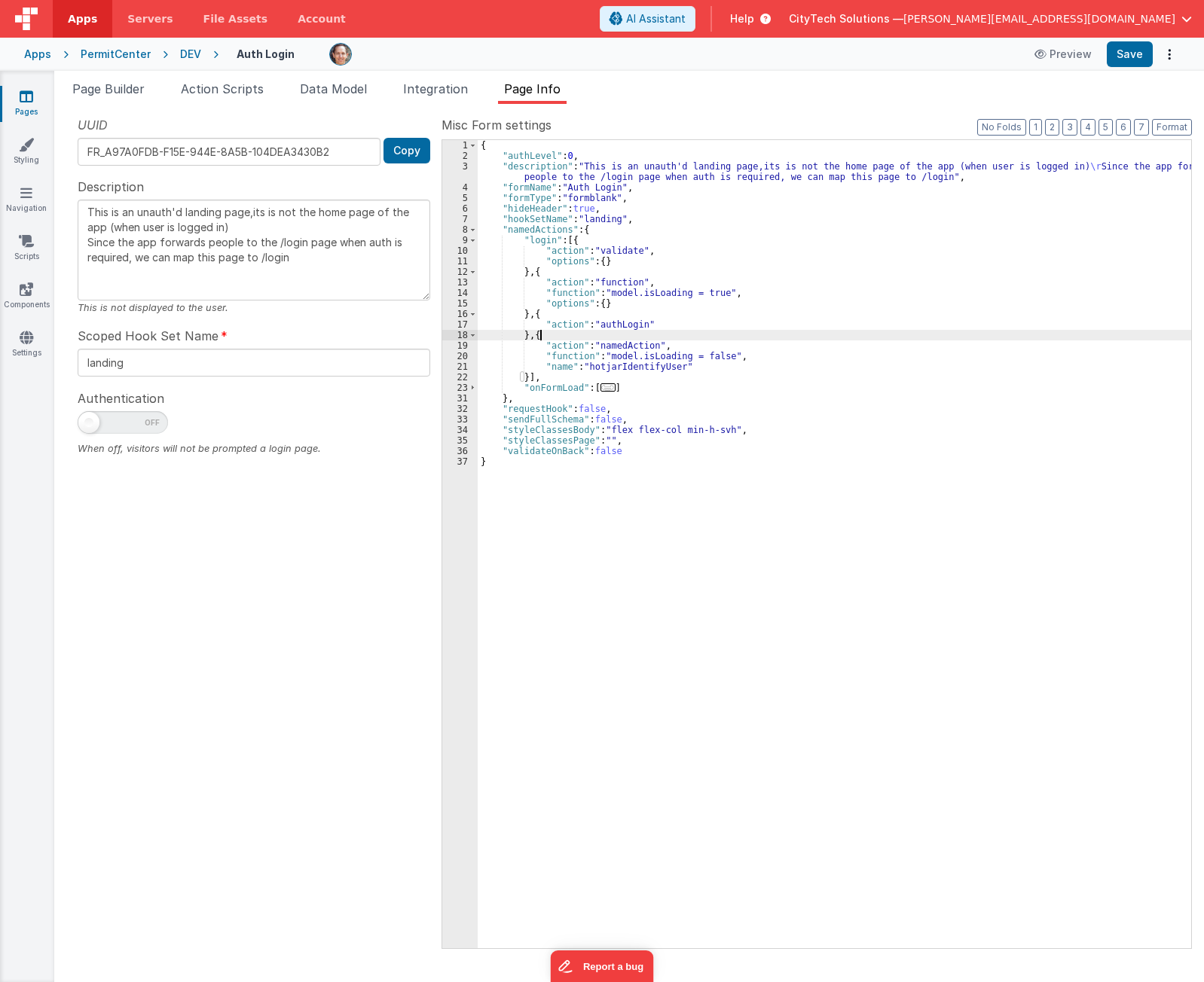
click at [627, 333] on div "{ "authLevel" : 0 , "description" : "This is an unauth'd landing page,its is no…" at bounding box center [834, 555] width 713 height 829
click at [632, 362] on div "{ "authLevel" : 0 , "description" : "This is an unauth'd landing page,its is no…" at bounding box center [834, 555] width 713 height 829
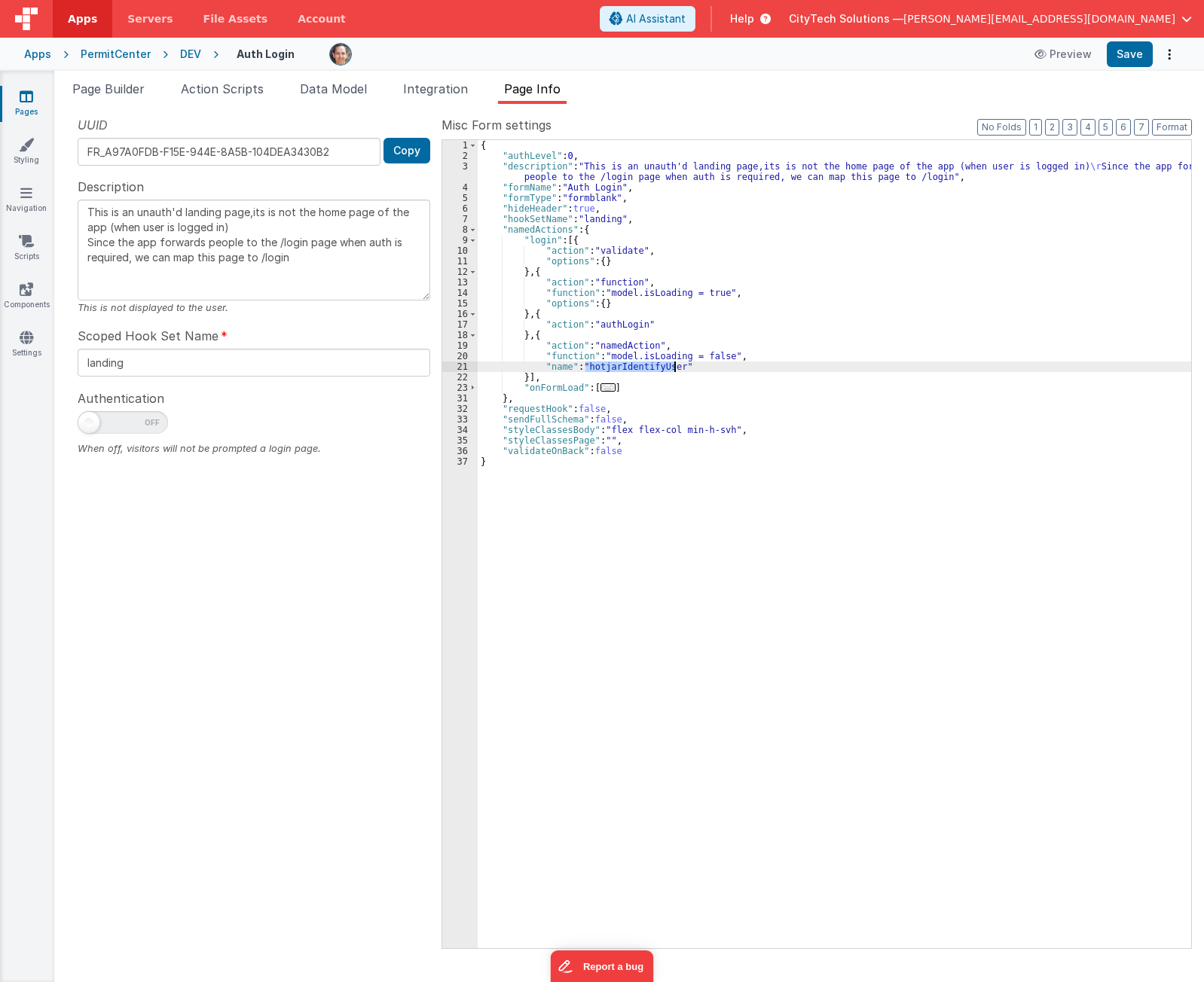
click at [632, 362] on div "{ "authLevel" : 0 , "description" : "This is an unauth'd landing page,its is no…" at bounding box center [834, 555] width 713 height 829
click at [27, 244] on icon at bounding box center [26, 240] width 15 height 15
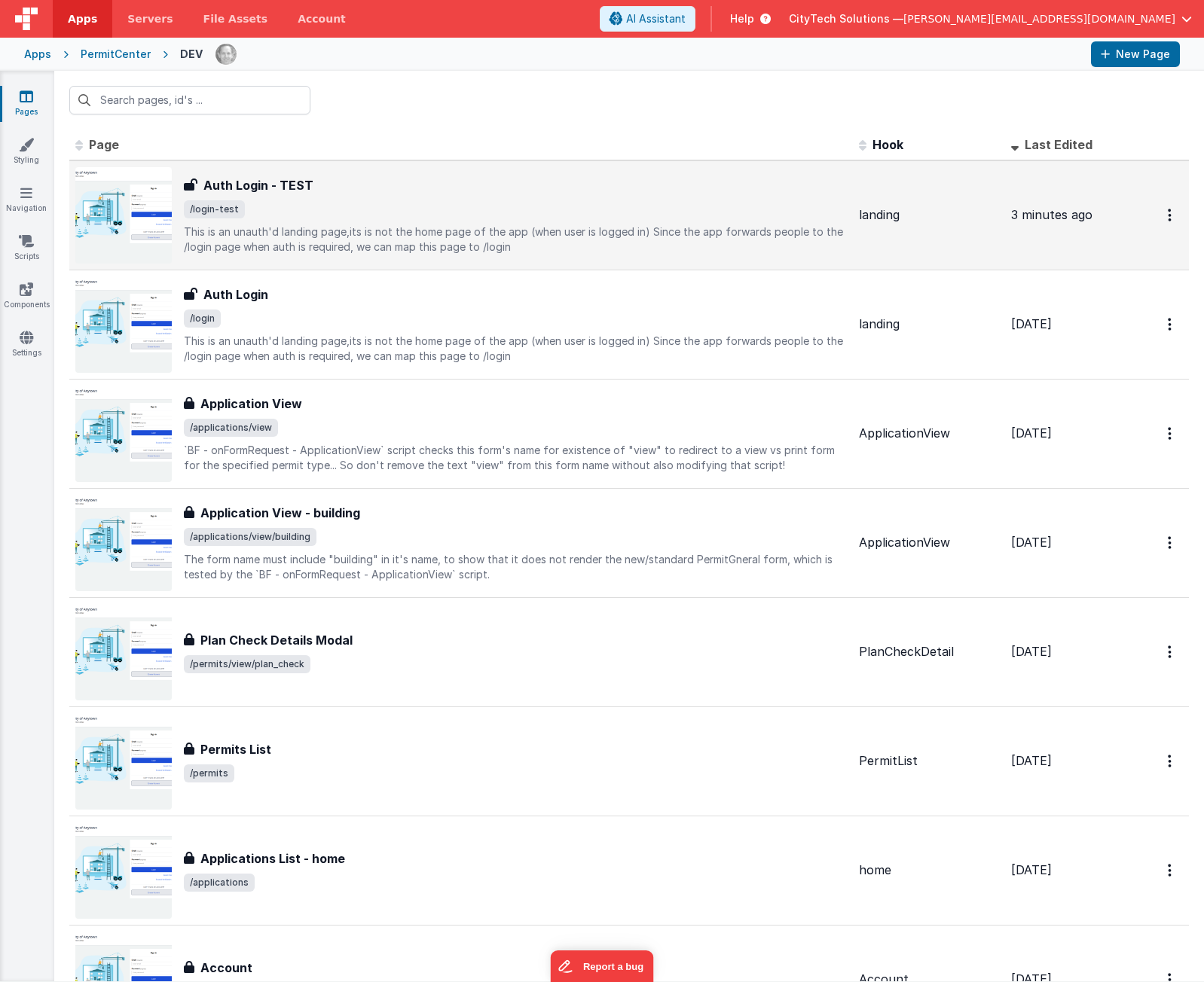
click at [303, 229] on p "This is an unauth'd landing page,its is not the home page of the app (when user…" at bounding box center [515, 240] width 663 height 30
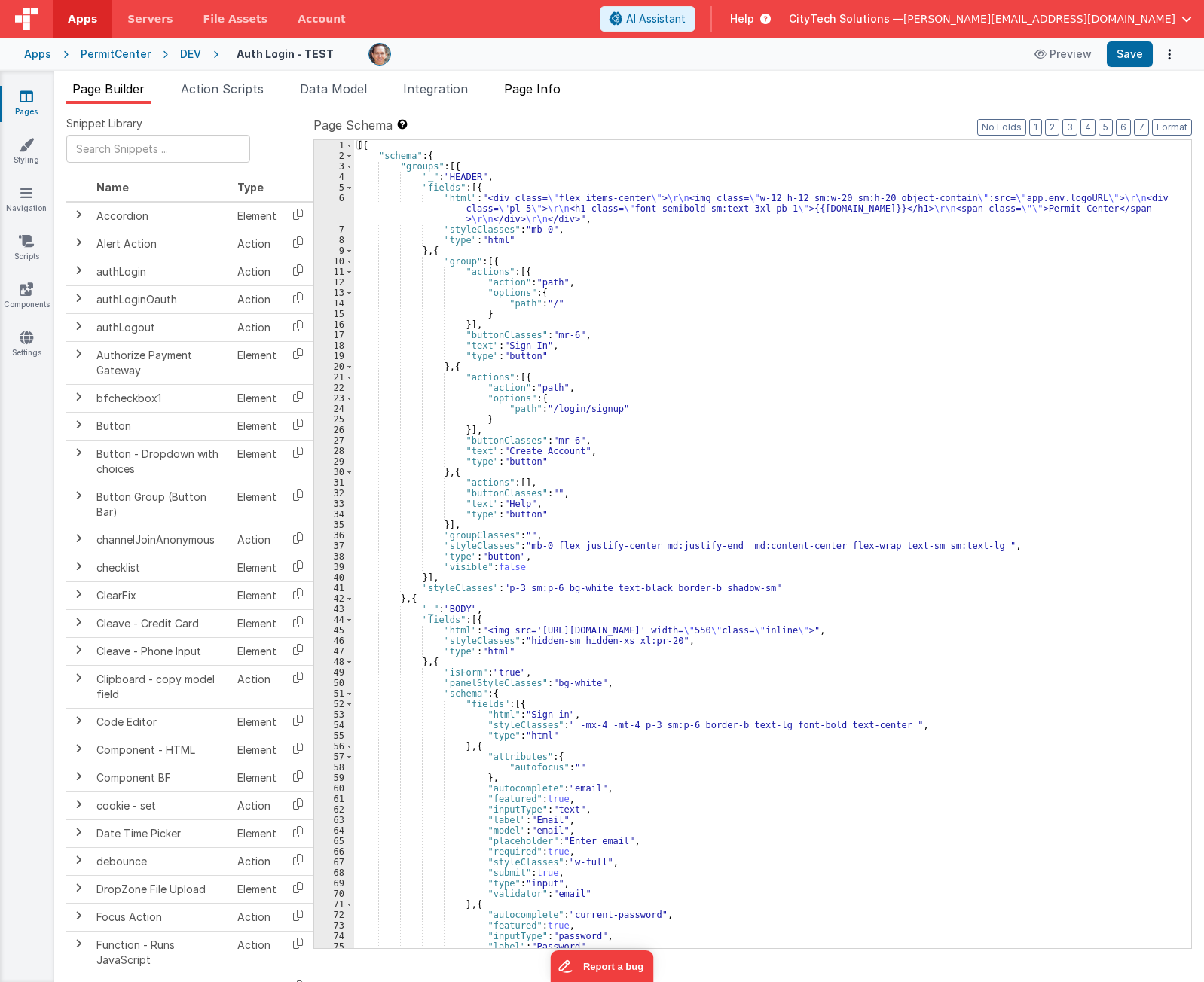
click at [538, 81] on span "Page Info" at bounding box center [532, 88] width 56 height 15
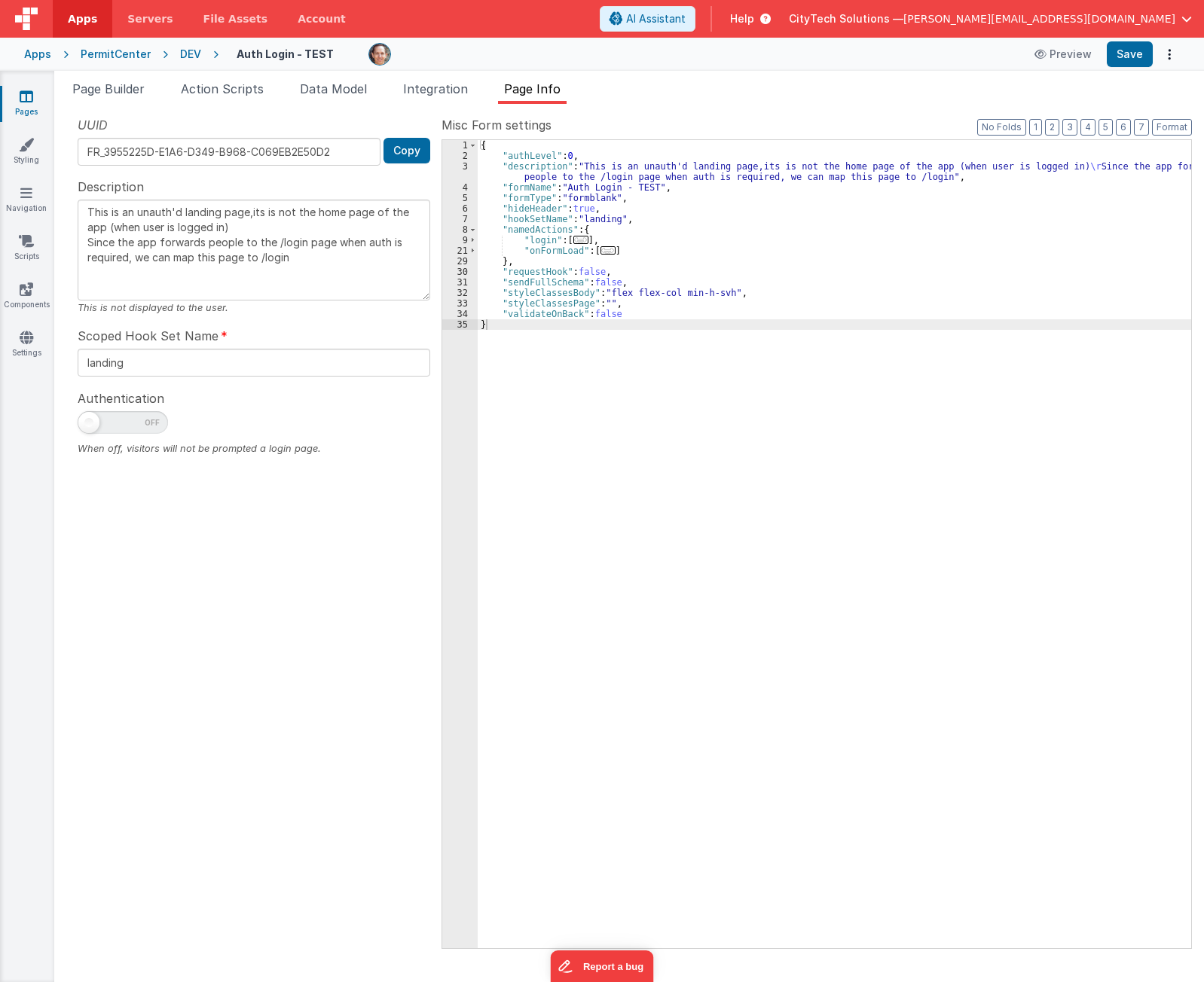
click at [600, 251] on span "..." at bounding box center [607, 251] width 15 height 8
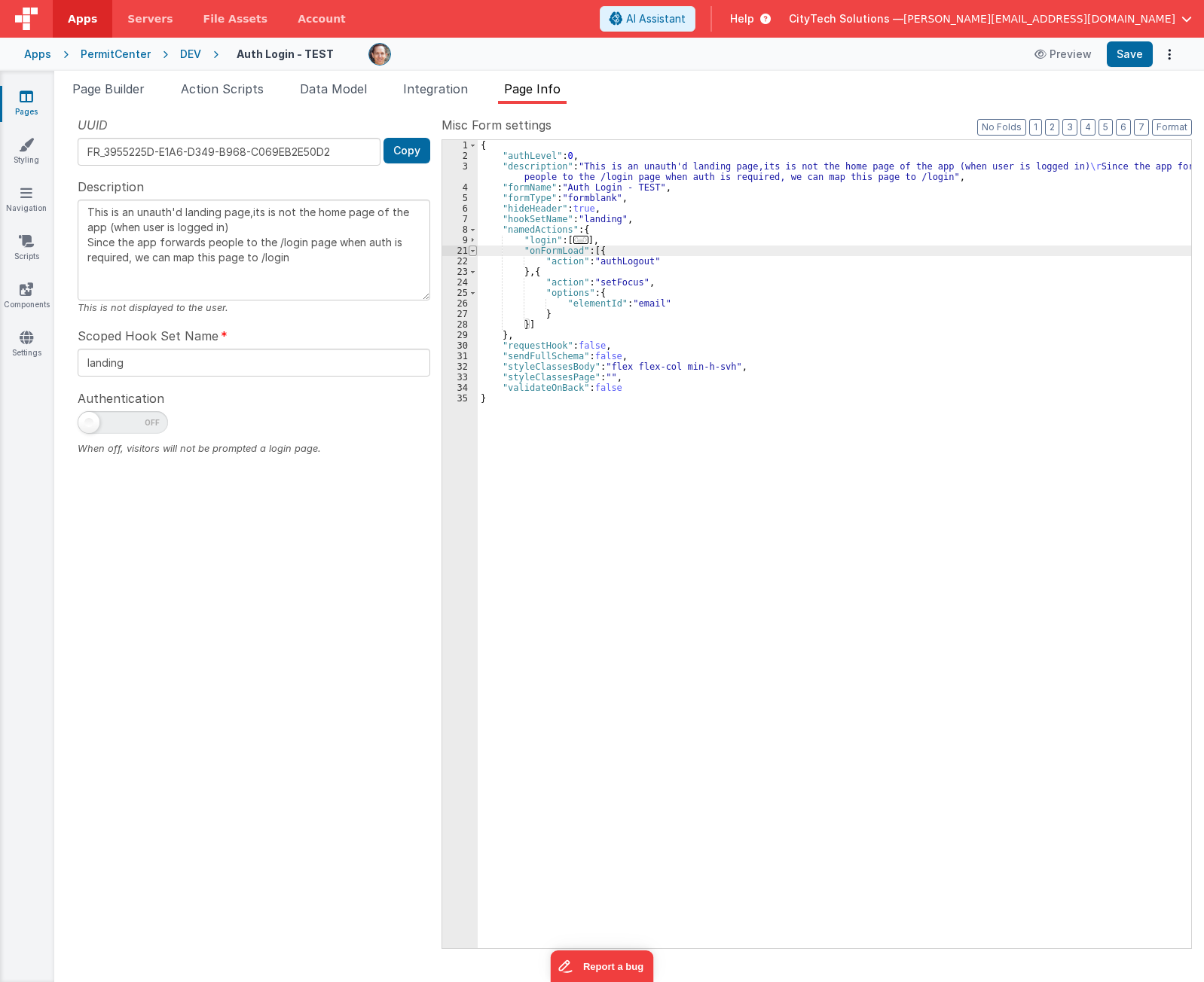
click at [472, 249] on span at bounding box center [473, 251] width 8 height 10
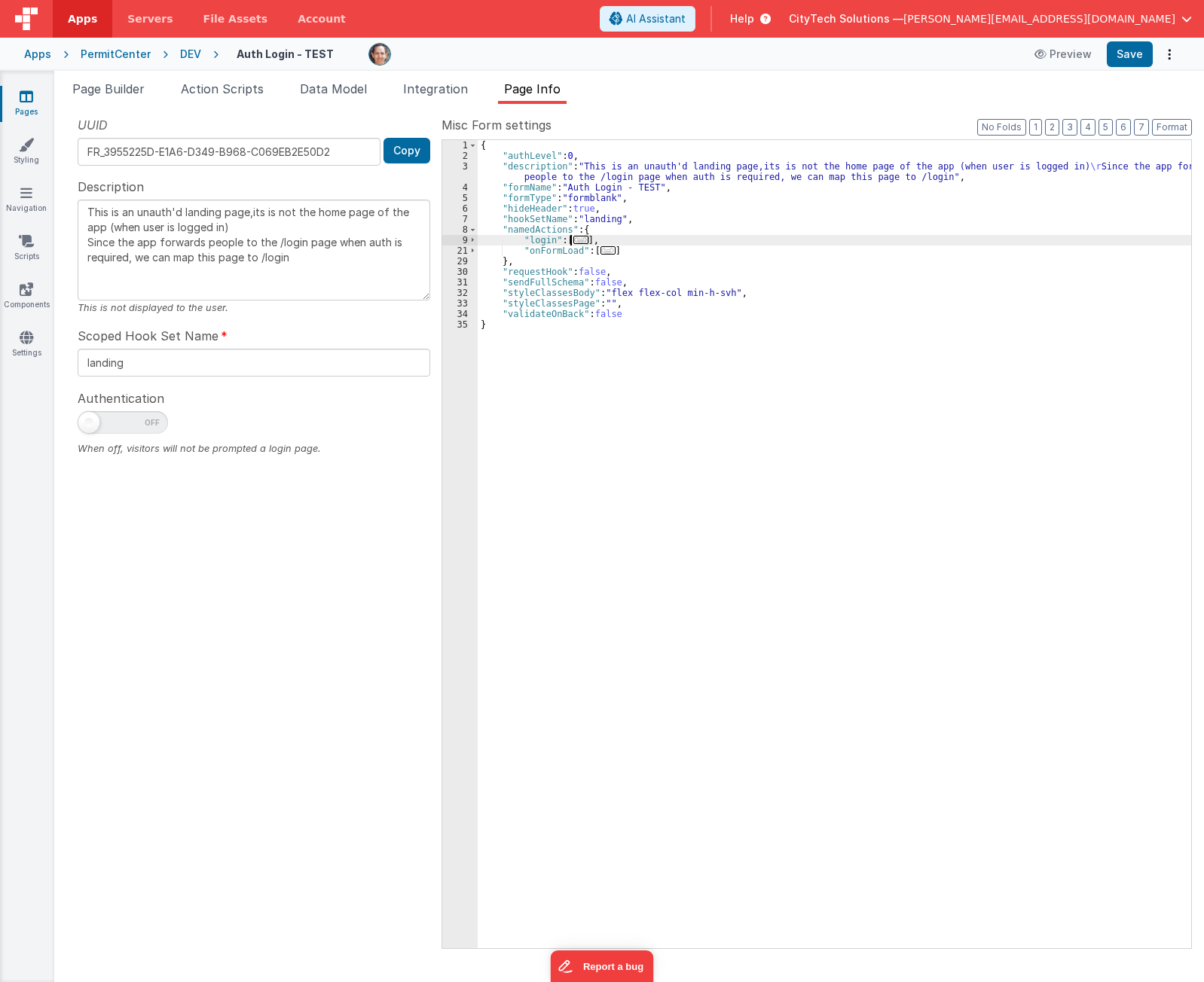
click at [576, 242] on span "..." at bounding box center [580, 240] width 15 height 8
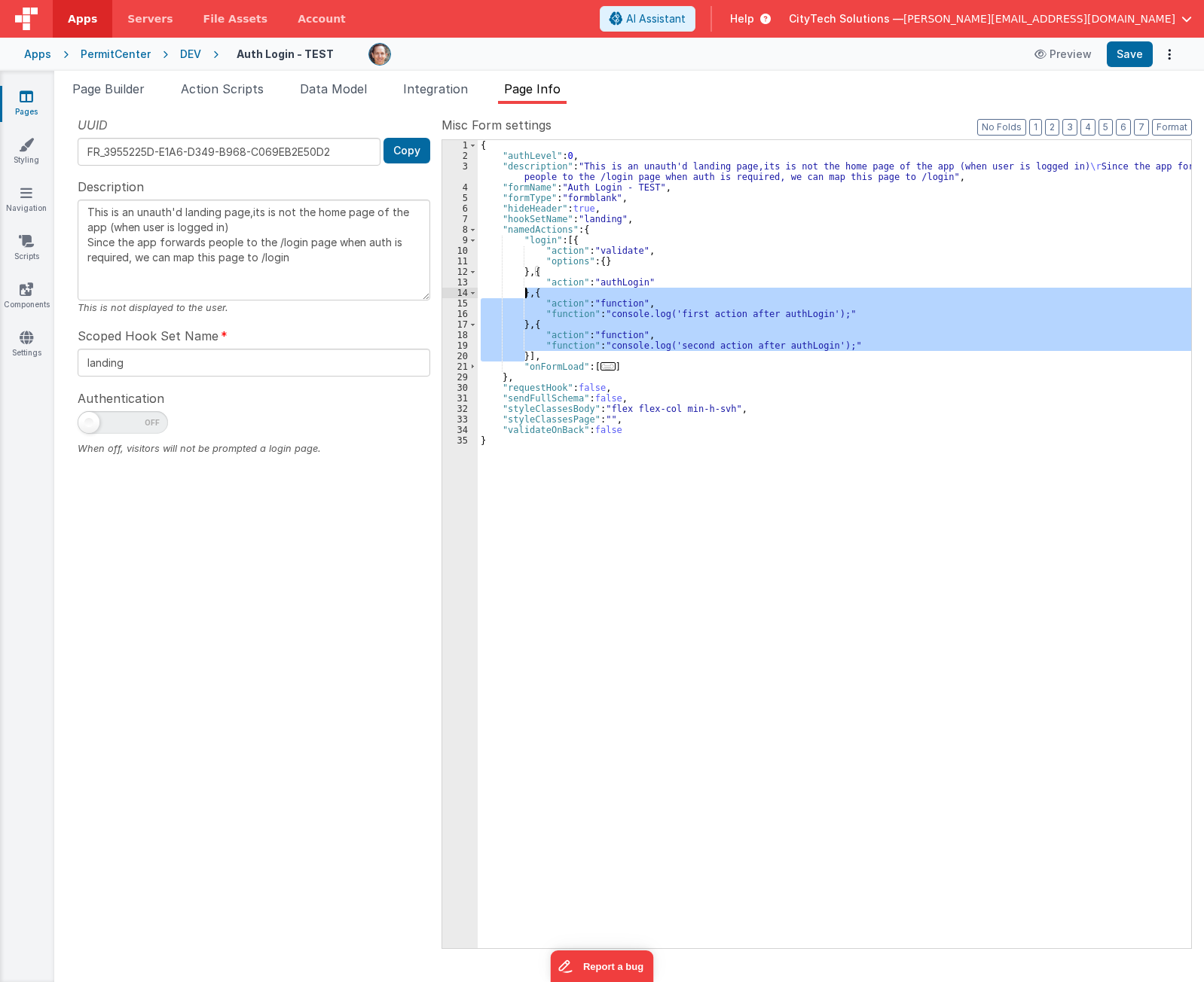
drag, startPoint x: 524, startPoint y: 358, endPoint x: 524, endPoint y: 295, distance: 63.0
click at [524, 295] on div "{ "authLevel" : 0 , "description" : "This is an unauth'd landing page,its is no…" at bounding box center [834, 555] width 713 height 829
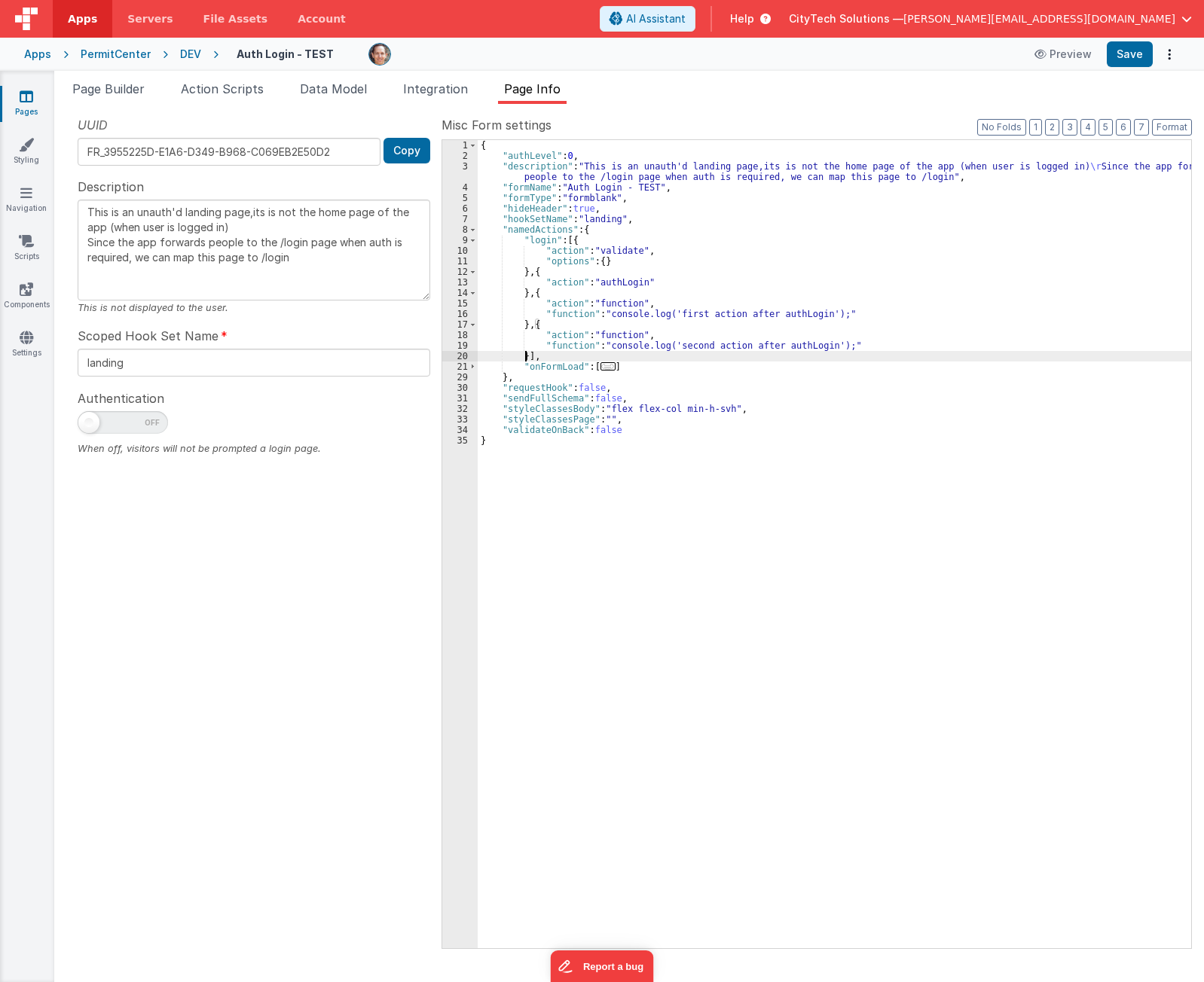
paste textarea
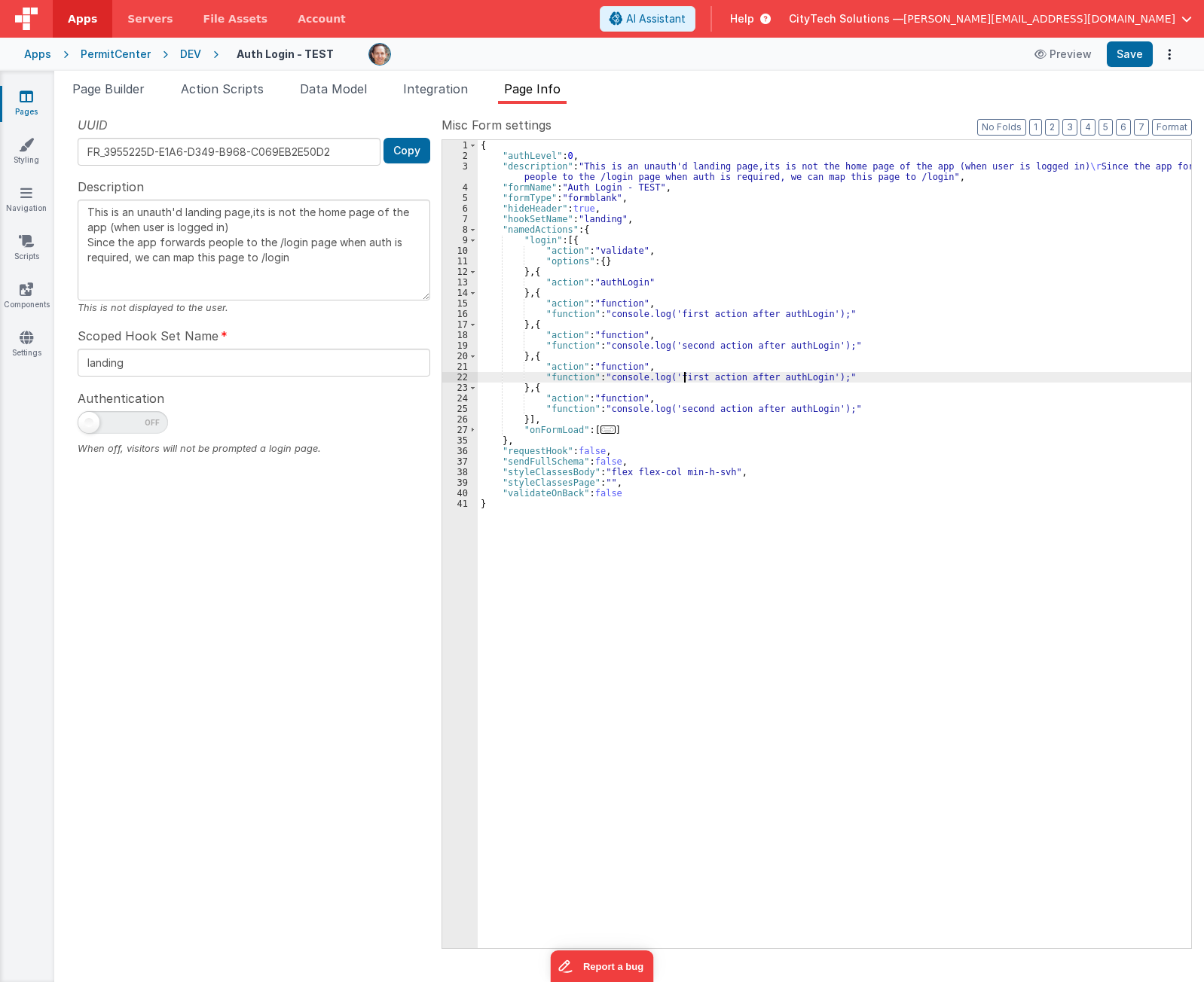
click at [684, 375] on div "{ "authLevel" : 0 , "description" : "This is an unauth'd landing page,its is no…" at bounding box center [834, 555] width 713 height 829
click at [682, 375] on div "{ "authLevel" : 0 , "description" : "This is an unauth'd landing page,its is no…" at bounding box center [834, 555] width 713 height 829
type textarea "This is an unauth'd landing page,its is not the home page of the app (when user…"
click at [686, 410] on div "{ "authLevel" : 0 , "description" : "This is an unauth'd landing page,its is no…" at bounding box center [834, 555] width 713 height 829
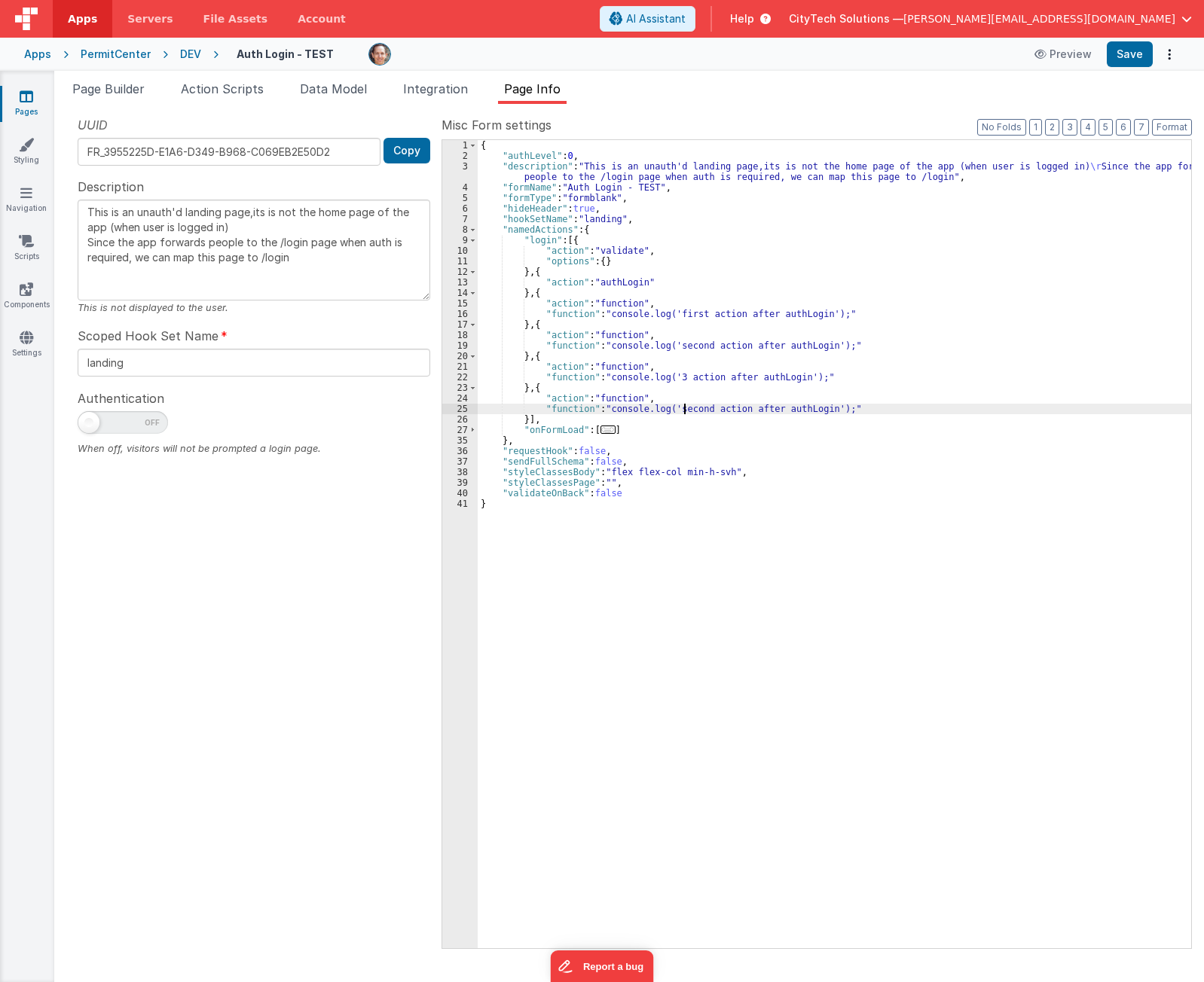
type textarea "This is an unauth'd landing page,its is not the home page of the app (when user…"
click at [694, 435] on div "{ "authLevel" : 0 , "description" : "This is an unauth'd landing page,its is no…" at bounding box center [834, 555] width 713 height 829
click at [290, 804] on div "UUID FR_3955225D-E1A6-D349-B968-C069EB2E50D2 Copy Description This is an unauth…" at bounding box center [253, 532] width 375 height 832
drag, startPoint x: 671, startPoint y: 379, endPoint x: 718, endPoint y: 472, distance: 104.2
click at [671, 379] on div "{ "authLevel" : 0 , "description" : "This is an unauth'd landing page,its is no…" at bounding box center [834, 555] width 713 height 829
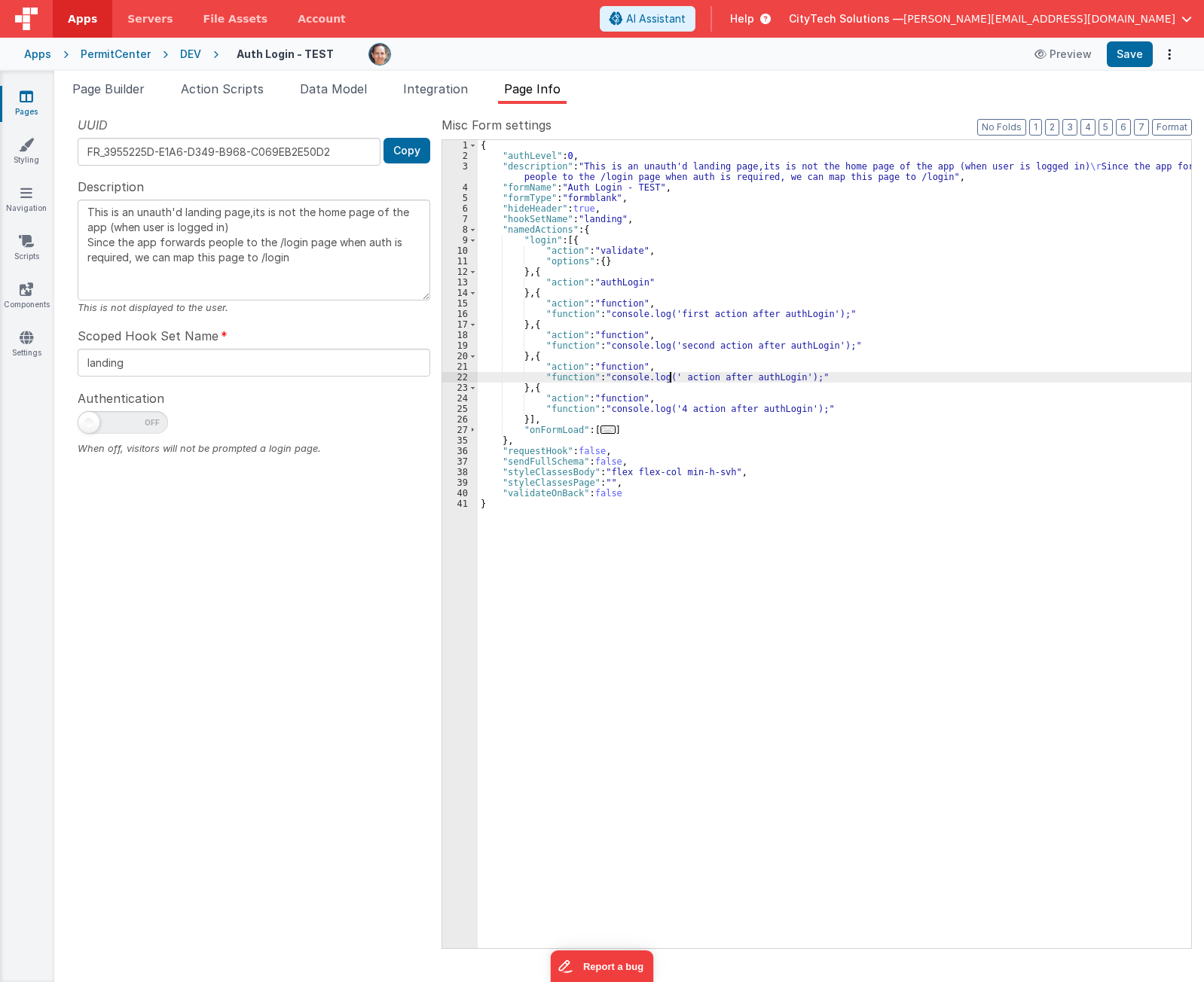
type textarea "This is an unauth'd landing page,its is not the home page of the app (when user…"
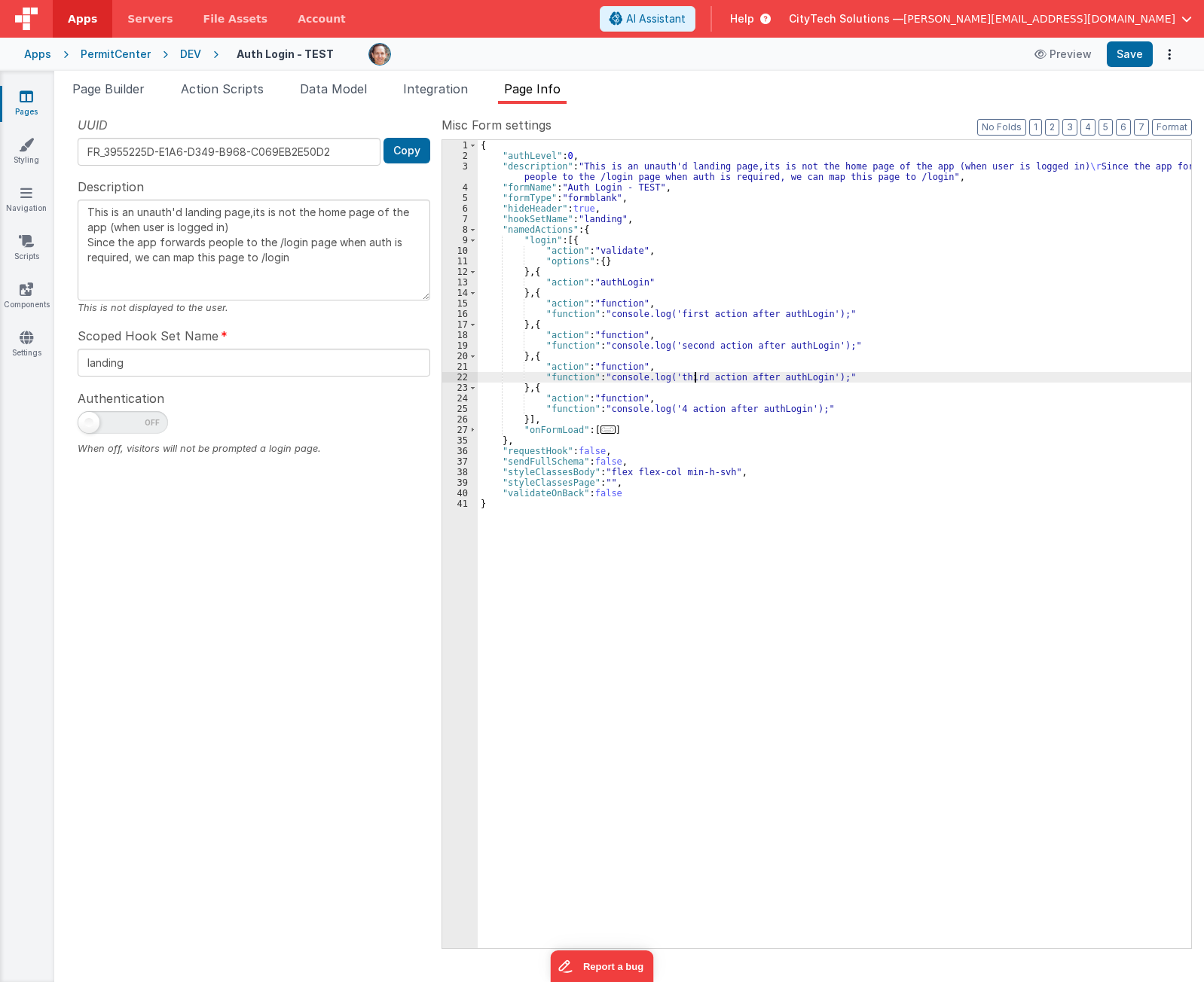
click at [673, 408] on div "{ "authLevel" : 0 , "description" : "This is an unauth'd landing page,its is no…" at bounding box center [834, 555] width 713 height 829
type textarea "This is an unauth'd landing page,its is not the home page of the app (when user…"
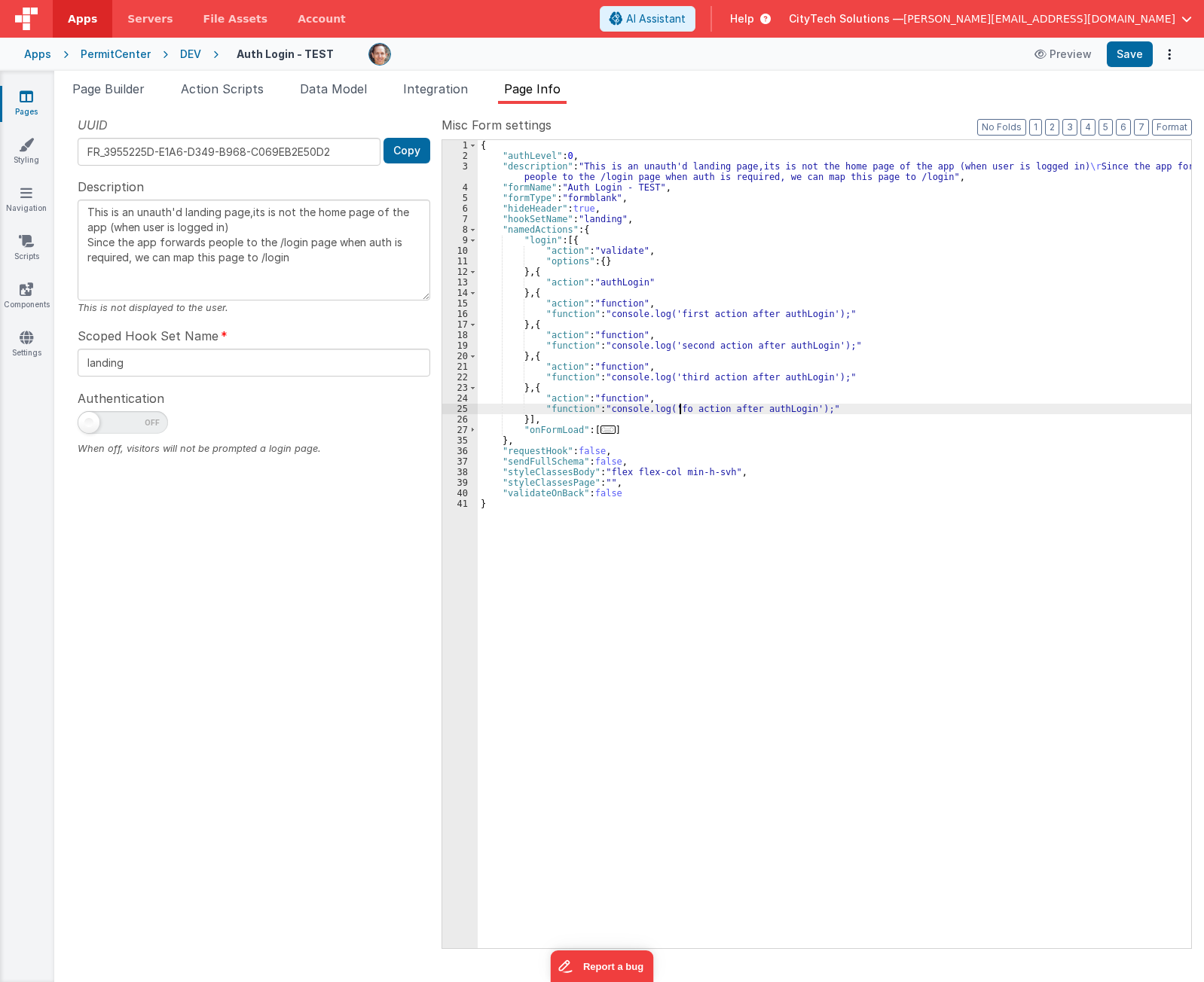
type textarea "This is an unauth'd landing page,its is not the home page of the app (when user…"
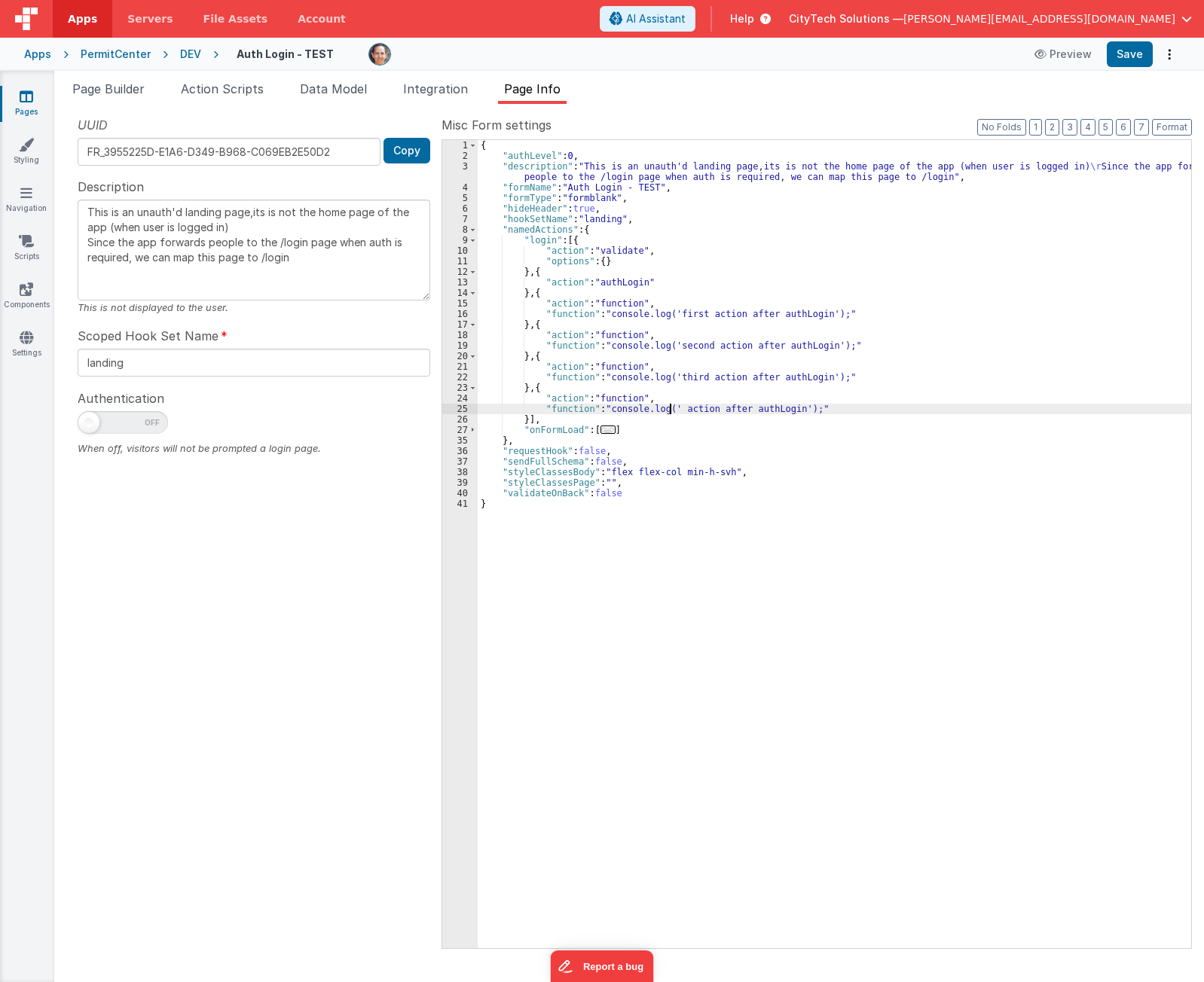
type textarea "This is an unauth'd landing page,its is not the home page of the app (when user…"
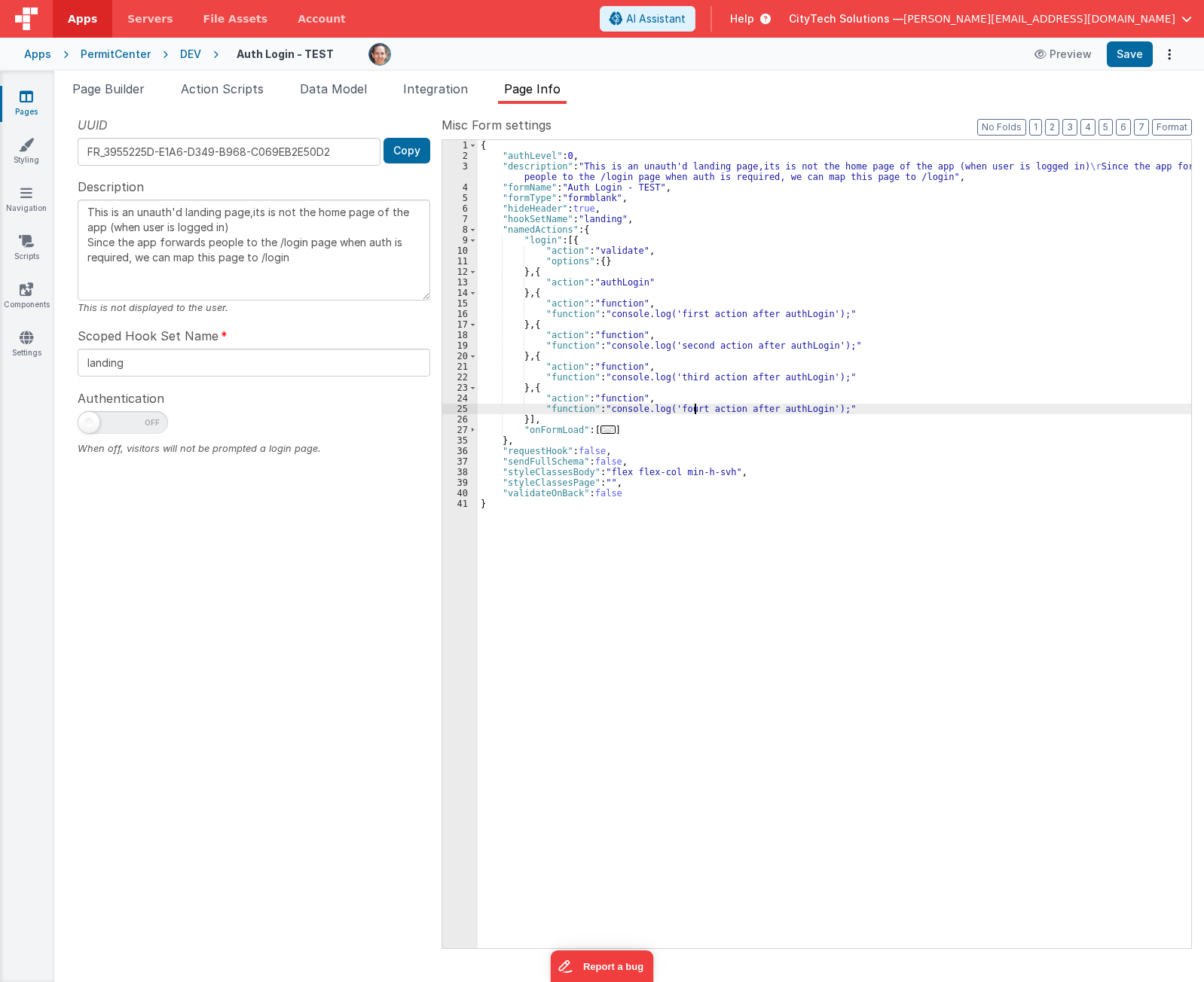
type textarea "This is an unauth'd landing page,its is not the home page of the app (when user…"
click at [784, 598] on div "{ "authLevel" : 0 , "description" : "This is an unauth'd landing page,its is no…" at bounding box center [834, 555] width 713 height 829
click at [604, 668] on div "{ "authLevel" : 0 , "description" : "This is an unauth'd landing page,its is no…" at bounding box center [834, 555] width 713 height 829
click at [572, 571] on div "{ "authLevel" : 0 , "description" : "This is an unauth'd landing page,its is no…" at bounding box center [834, 555] width 713 height 829
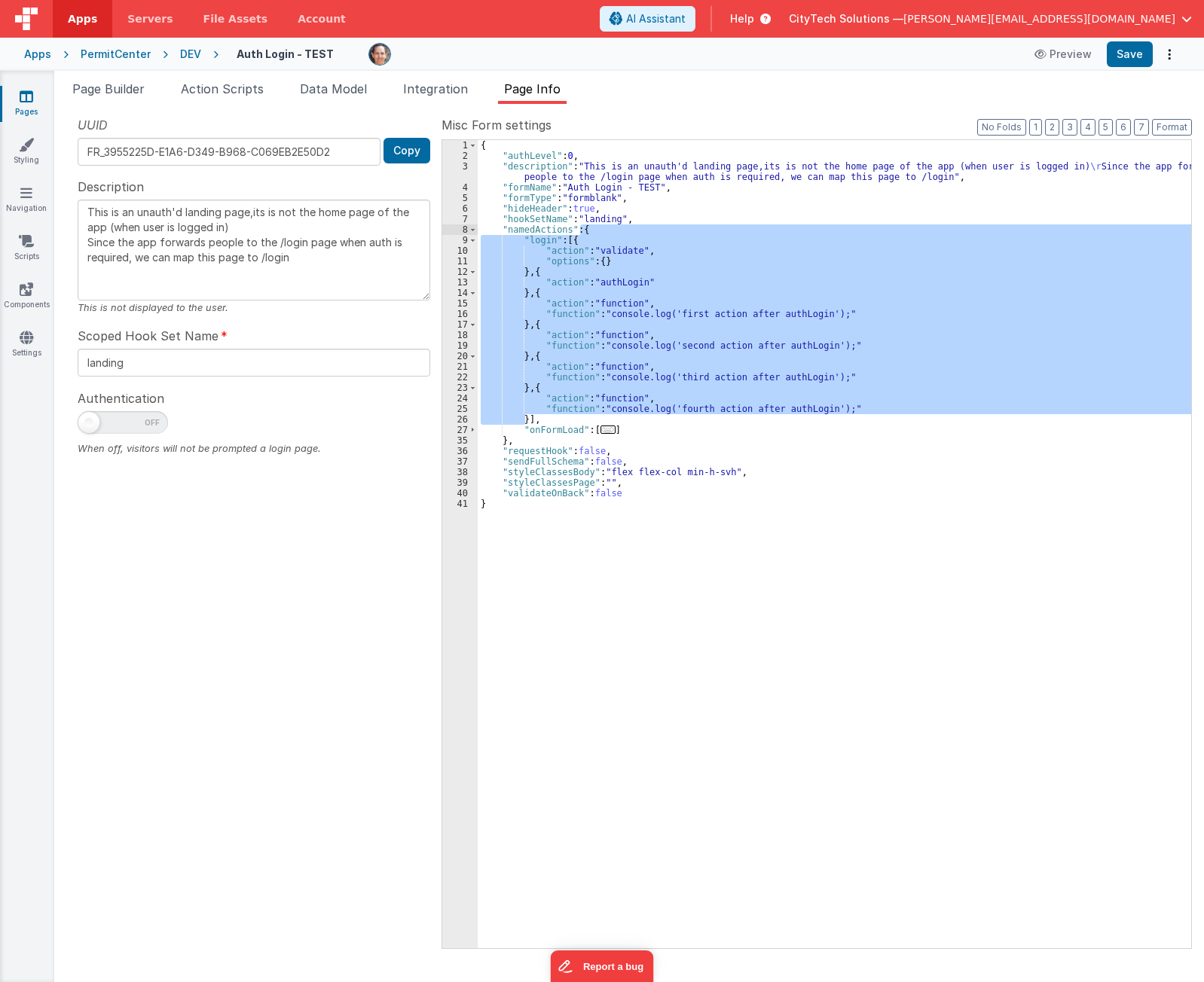
drag, startPoint x: 524, startPoint y: 416, endPoint x: 579, endPoint y: 229, distance: 194.9
click at [579, 229] on div "{ "authLevel" : 0 , "description" : "This is an unauth'd landing page,its is no…" at bounding box center [834, 555] width 713 height 829
click at [566, 449] on div "{ "authLevel" : 0 , "description" : "This is an unauth'd landing page,its is no…" at bounding box center [834, 555] width 713 height 829
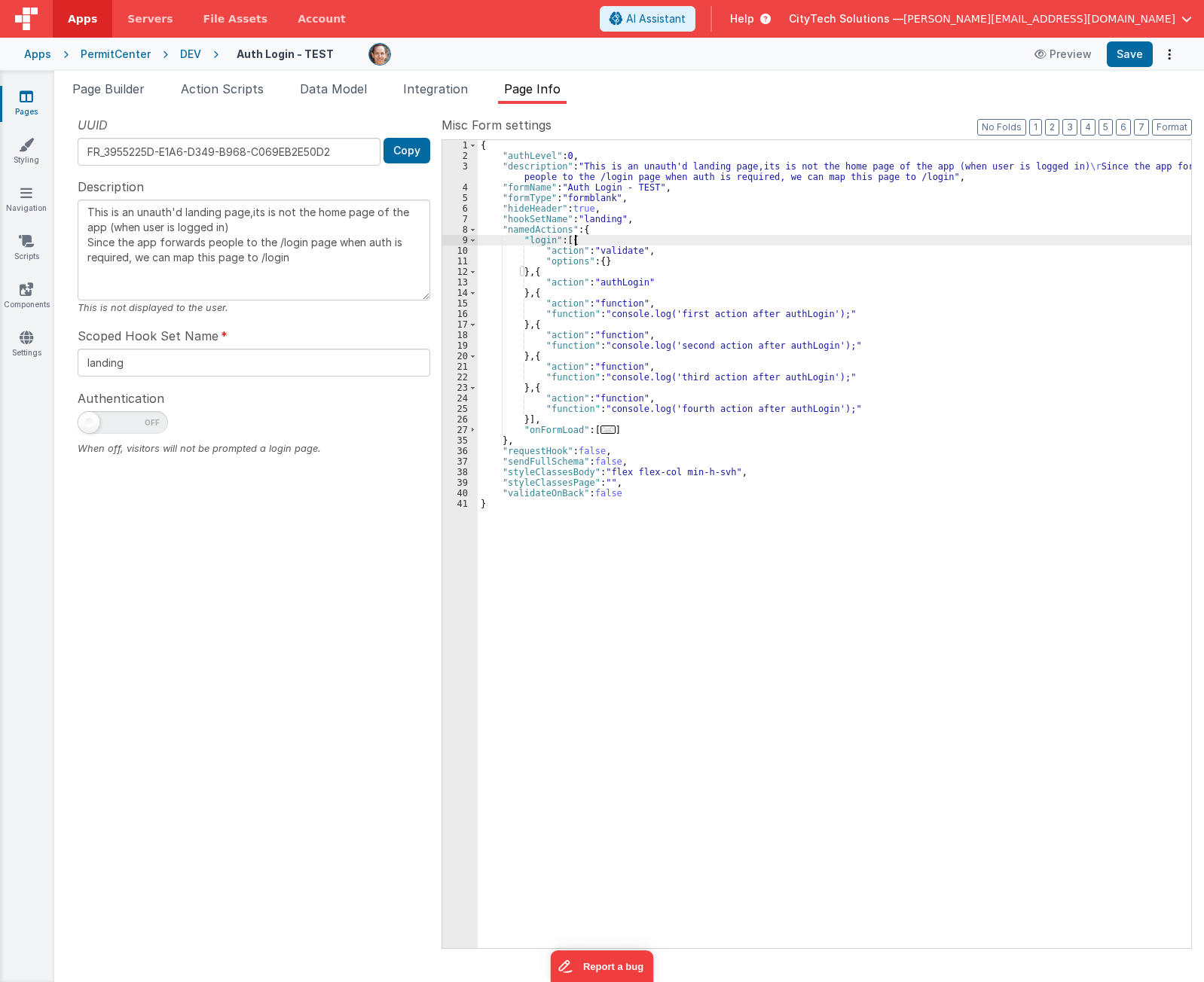
click at [609, 240] on div "{ "authLevel" : 0 , "description" : "This is an unauth'd landing page,its is no…" at bounding box center [834, 555] width 713 height 829
click at [568, 241] on div "{ "authLevel" : 0 , "description" : "This is an unauth'd landing page,its is no…" at bounding box center [834, 555] width 713 height 829
click at [1173, 127] on button "Format" at bounding box center [1171, 127] width 40 height 17
click at [640, 230] on div "{ "authLevel" : 0 , "description" : "This is an unauth'd landing page,its is no…" at bounding box center [834, 555] width 713 height 829
click at [584, 242] on div "{ "authLevel" : 0 , "description" : "This is an unauth'd landing page,its is no…" at bounding box center [834, 555] width 713 height 829
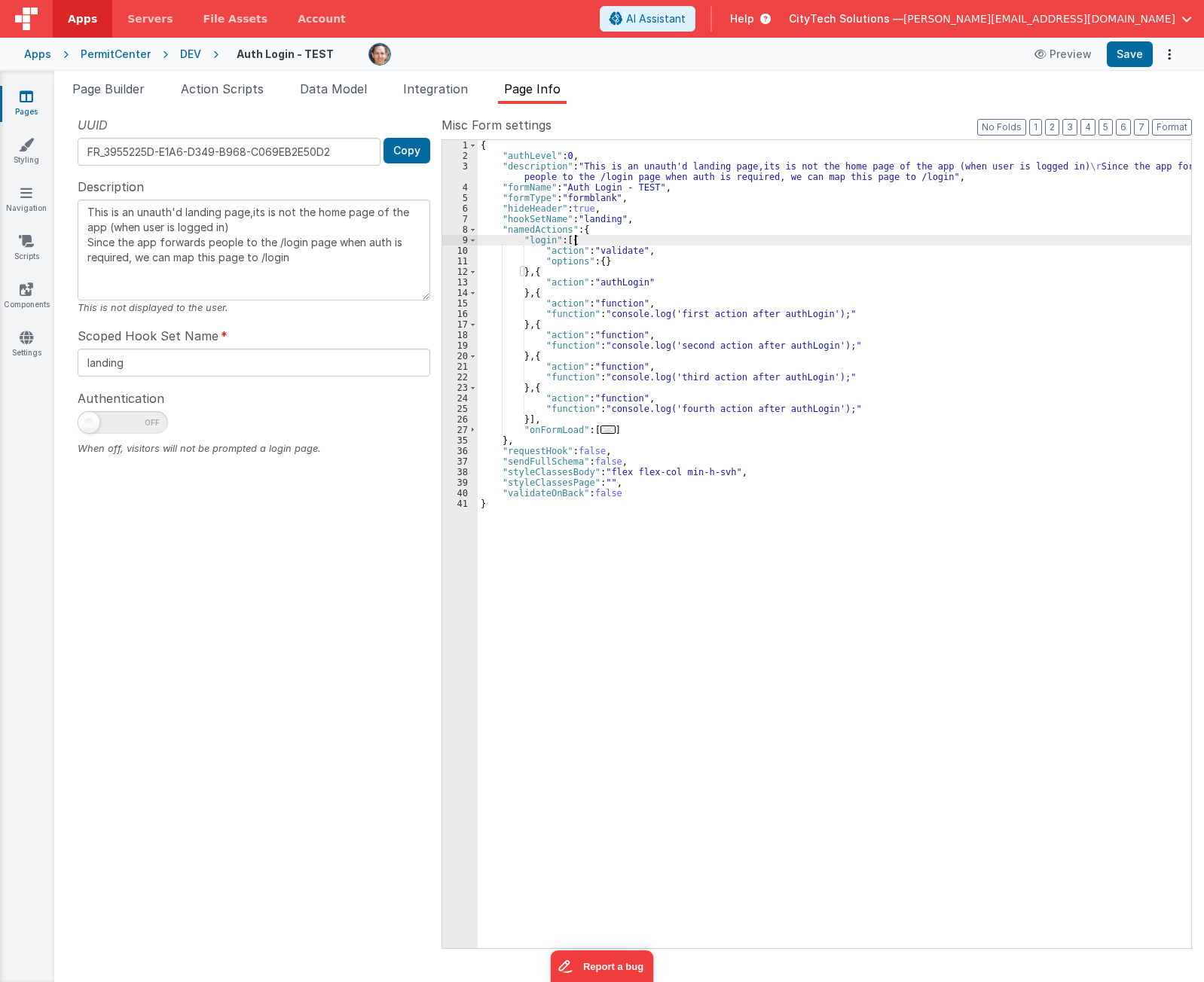
click at [554, 271] on div "{ "authLevel" : 0 , "description" : "This is an unauth'd landing page,its is no…" at bounding box center [834, 555] width 713 height 829
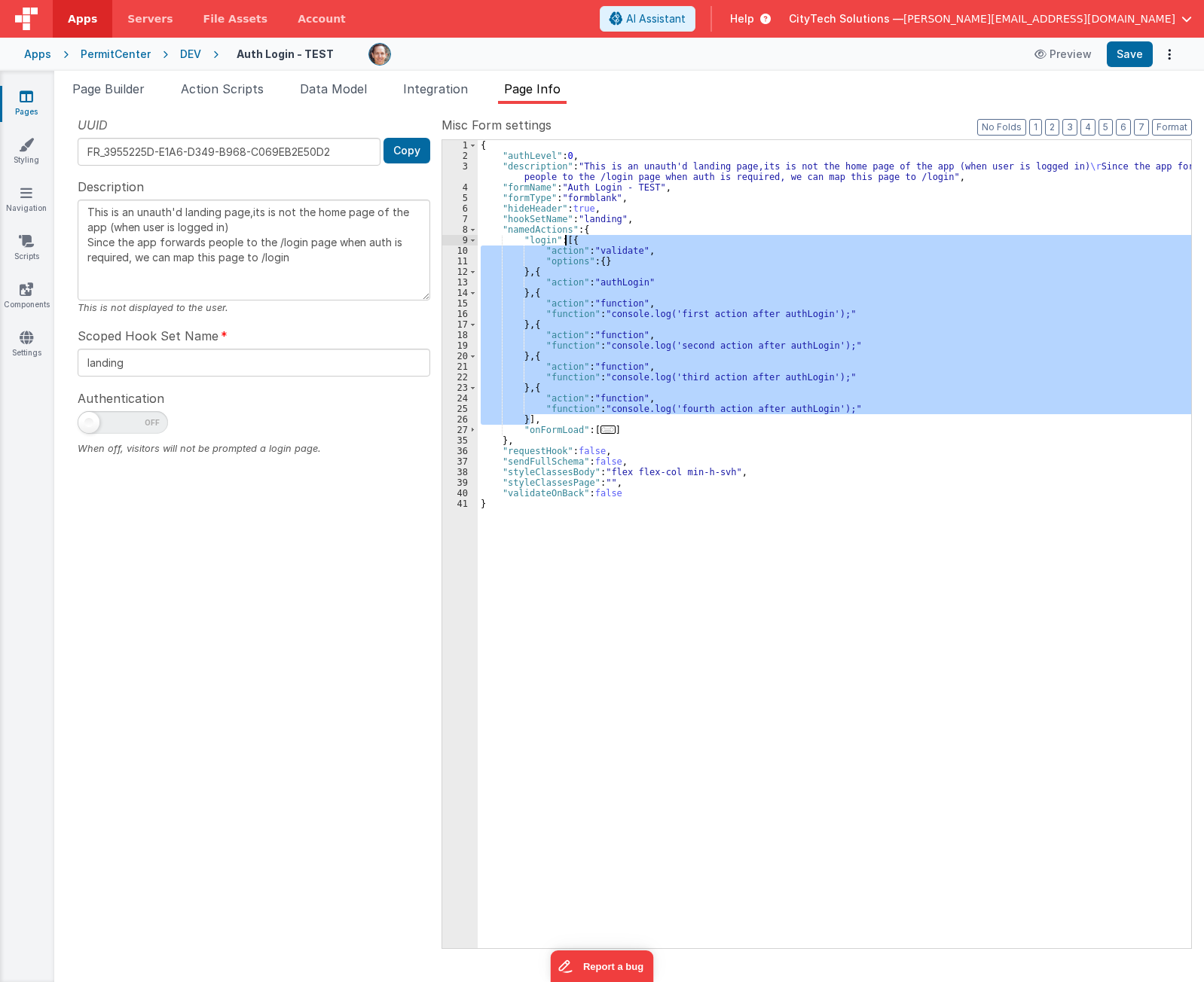
drag, startPoint x: 529, startPoint y: 419, endPoint x: 566, endPoint y: 236, distance: 186.7
click at [566, 236] on div "{ "authLevel" : 0 , "description" : "This is an unauth'd landing page,its is no…" at bounding box center [834, 555] width 713 height 829
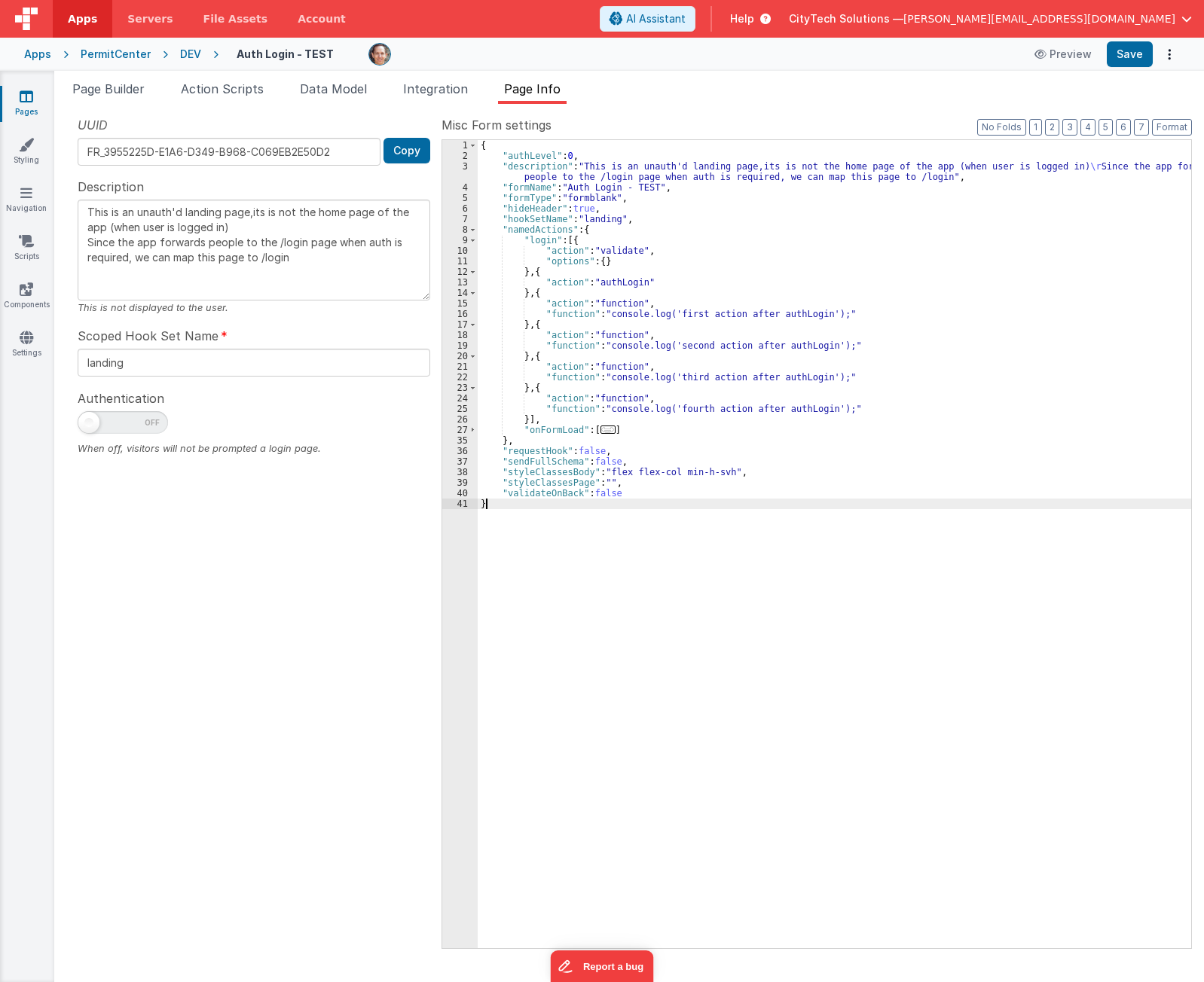
click at [673, 609] on div "{ "authLevel" : 0 , "description" : "This is an unauth'd landing page,its is no…" at bounding box center [834, 555] width 713 height 829
click at [691, 576] on div "{ "authLevel" : 0 , "description" : "This is an unauth'd landing page,its is no…" at bounding box center [834, 555] width 713 height 829
drag, startPoint x: 808, startPoint y: 314, endPoint x: 696, endPoint y: 317, distance: 112.0
click at [696, 317] on div "{ "authLevel" : 0 , "description" : "This is an unauth'd landing page,its is no…" at bounding box center [834, 555] width 713 height 829
type textarea "This is an unauth'd landing page,its is not the home page of the app (when user…"
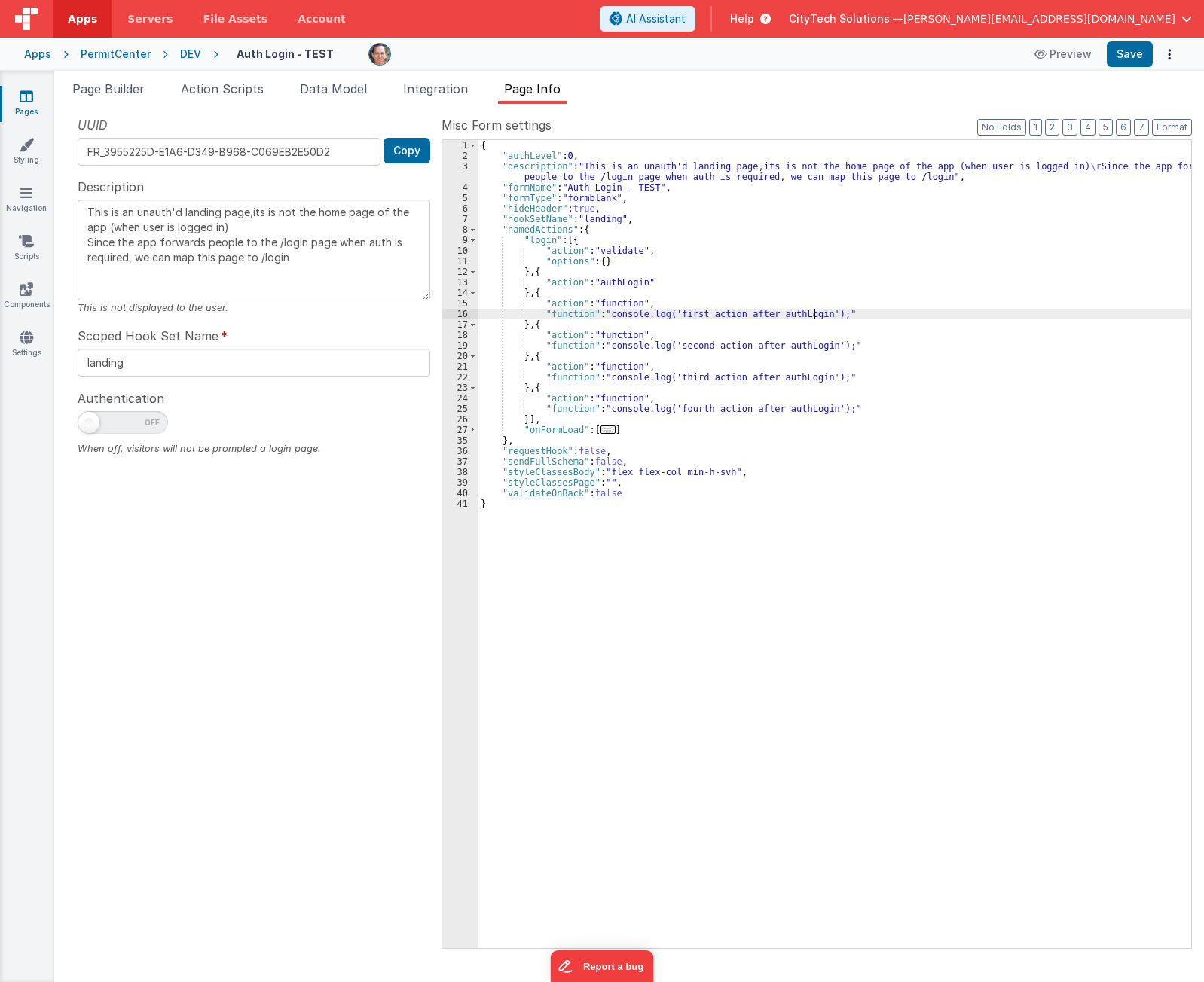
type textarea "This is an unauth'd landing page,its is not the home page of the app (when user…"
paste textarea
type textarea "This is an unauth'd landing page,its is not the home page of the app (when user…"
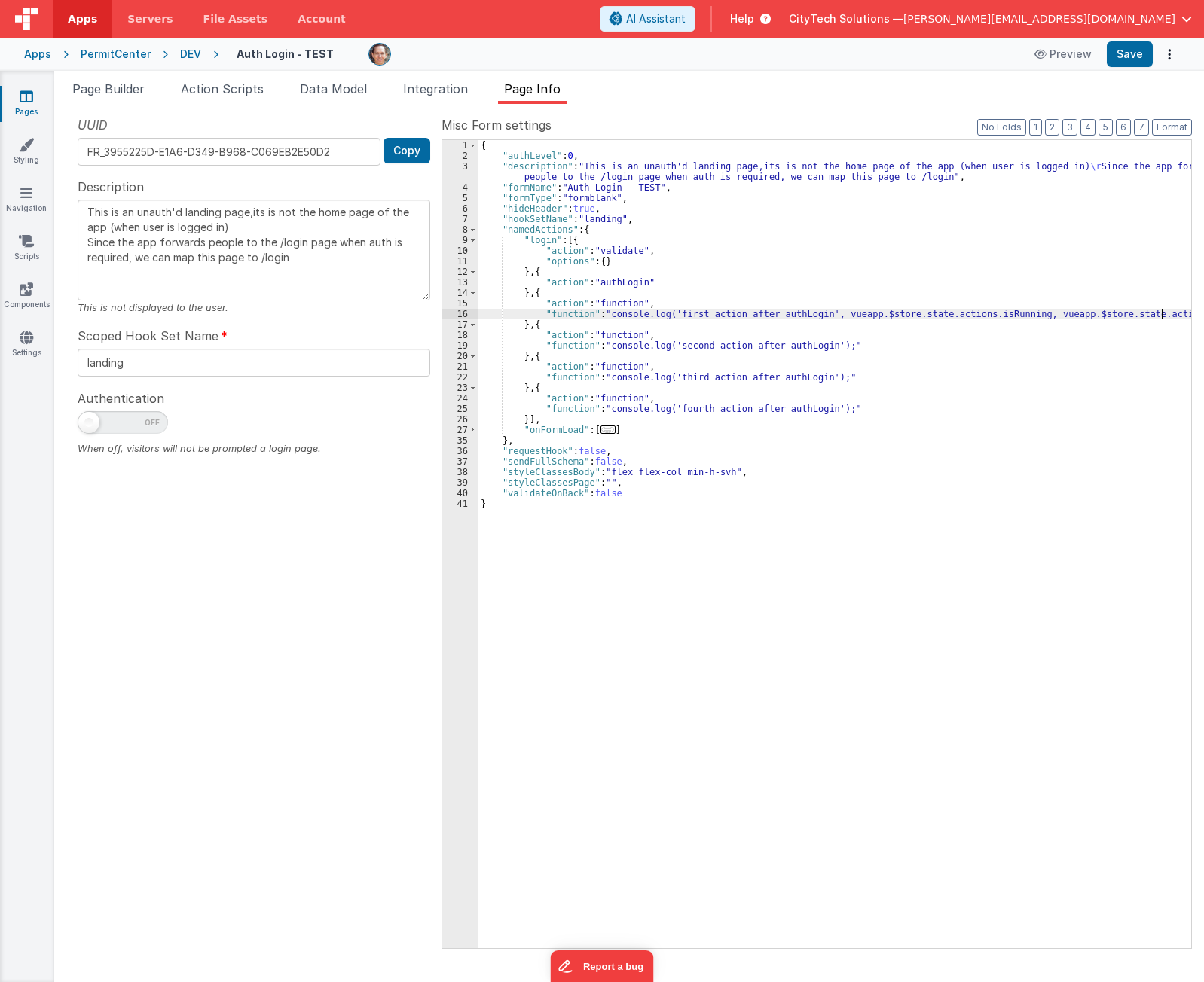
type textarea "This is an unauth'd landing page,its is not the home page of the app (when user…"
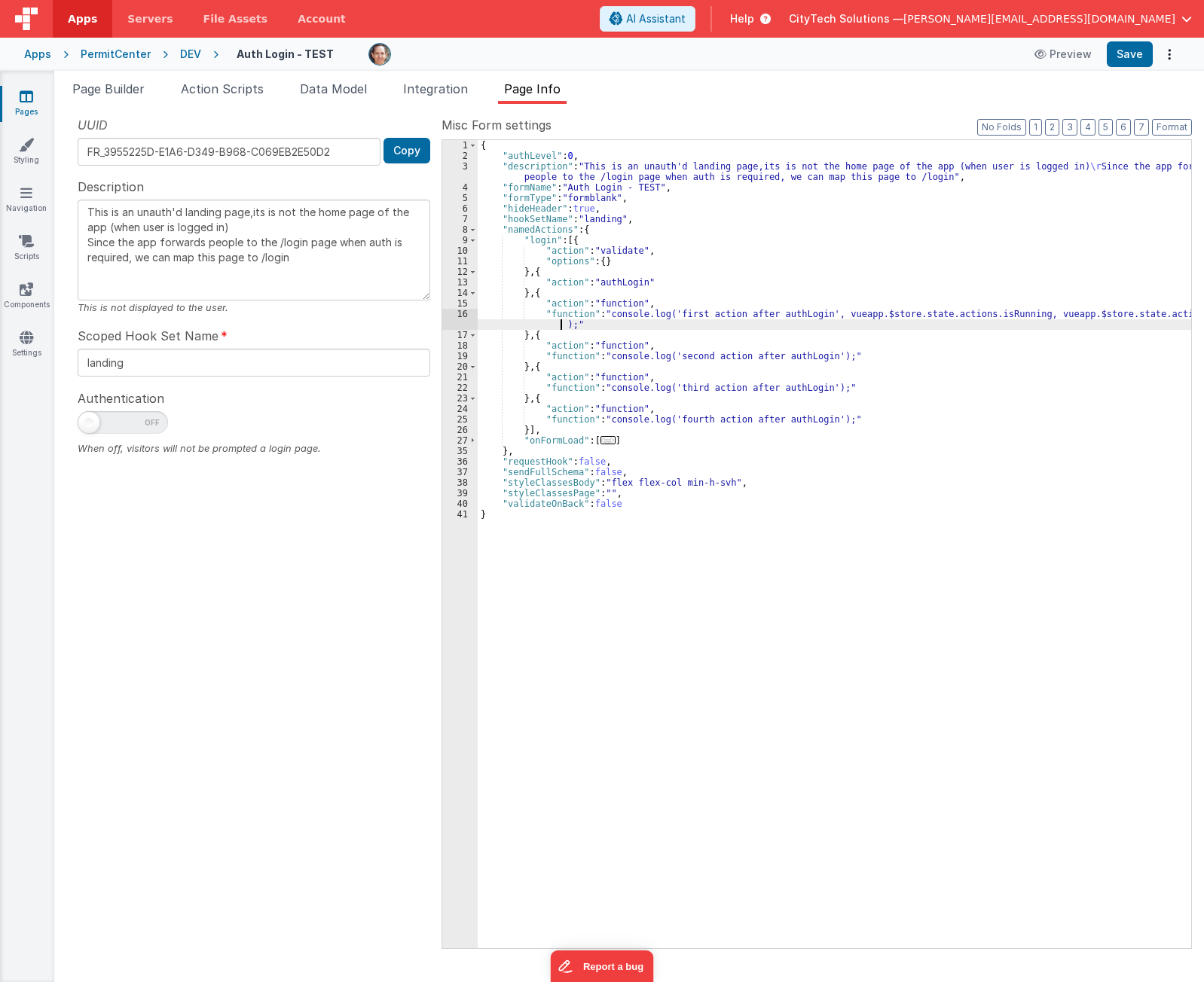
type textarea "This is an unauth'd landing page,its is not the home page of the app (when user…"
click at [815, 315] on div "{ "authLevel" : 0 , "description" : "This is an unauth'd landing page,its is no…" at bounding box center [834, 555] width 713 height 829
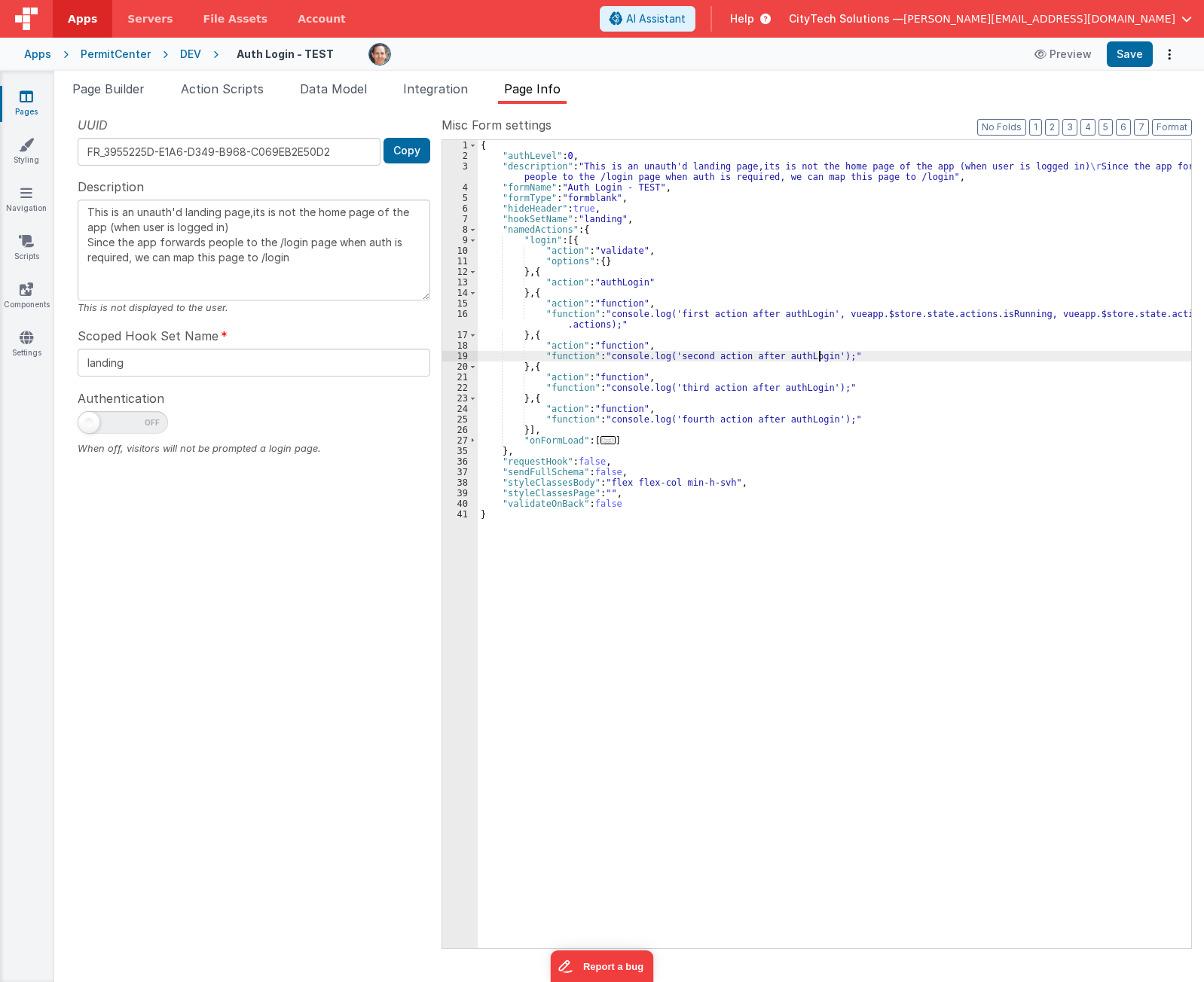
click at [818, 354] on div "{ "authLevel" : 0 , "description" : "This is an unauth'd landing page,its is no…" at bounding box center [834, 555] width 713 height 829
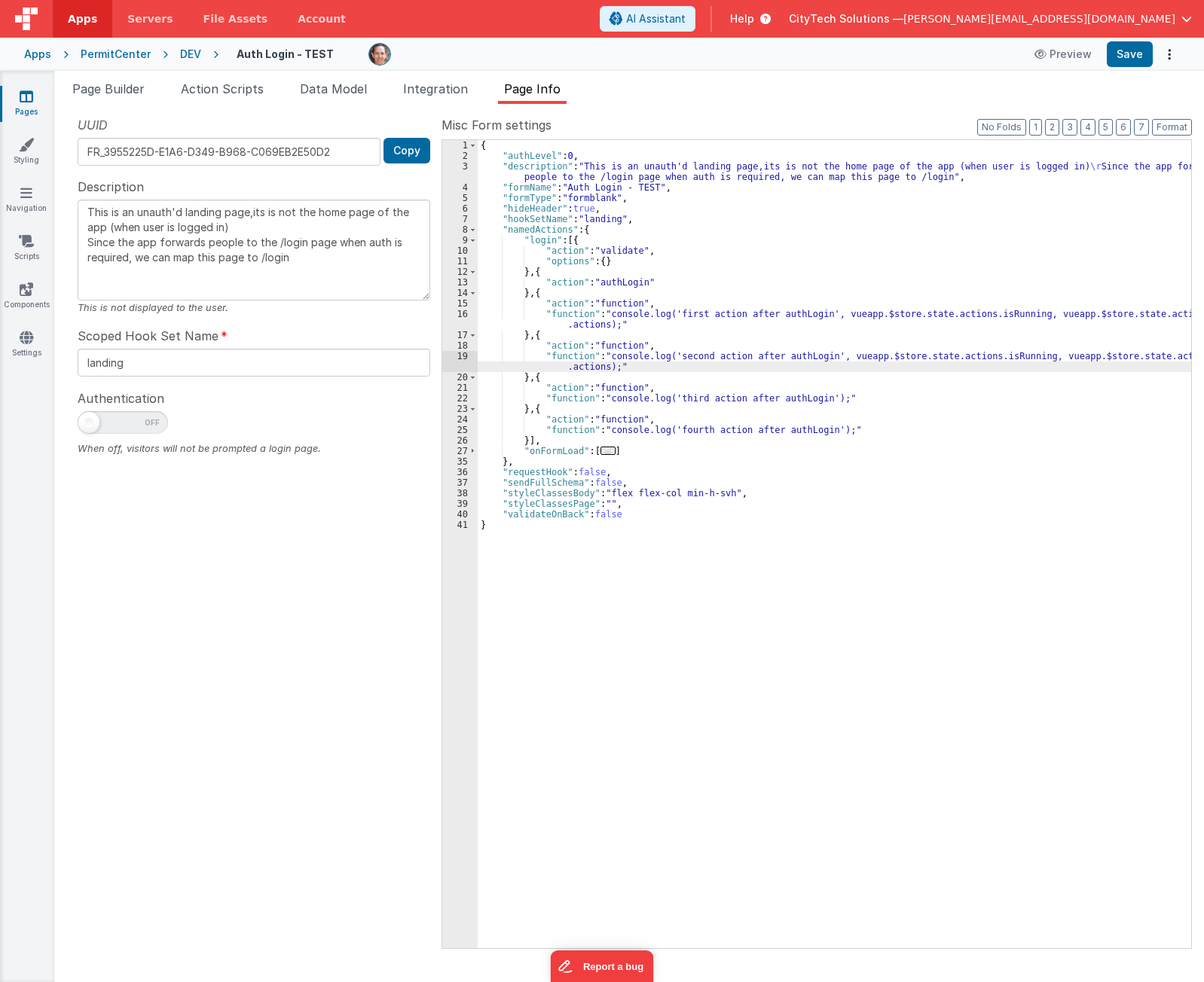
click at [812, 397] on div "{ "authLevel" : 0 , "description" : "This is an unauth'd landing page,its is no…" at bounding box center [834, 555] width 713 height 829
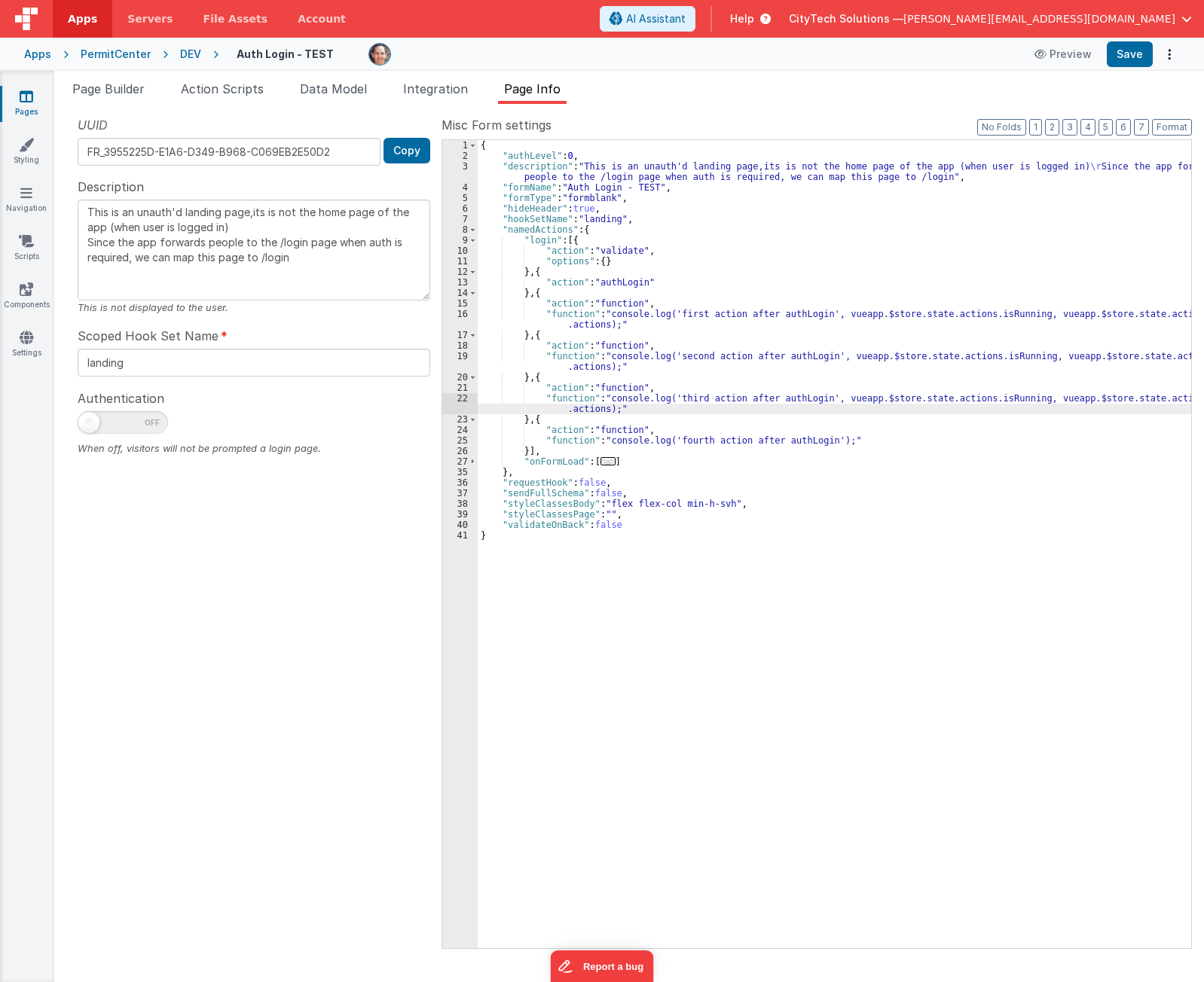
click at [817, 442] on div "{ "authLevel" : 0 , "description" : "This is an unauth'd landing page,its is no…" at bounding box center [834, 555] width 713 height 829
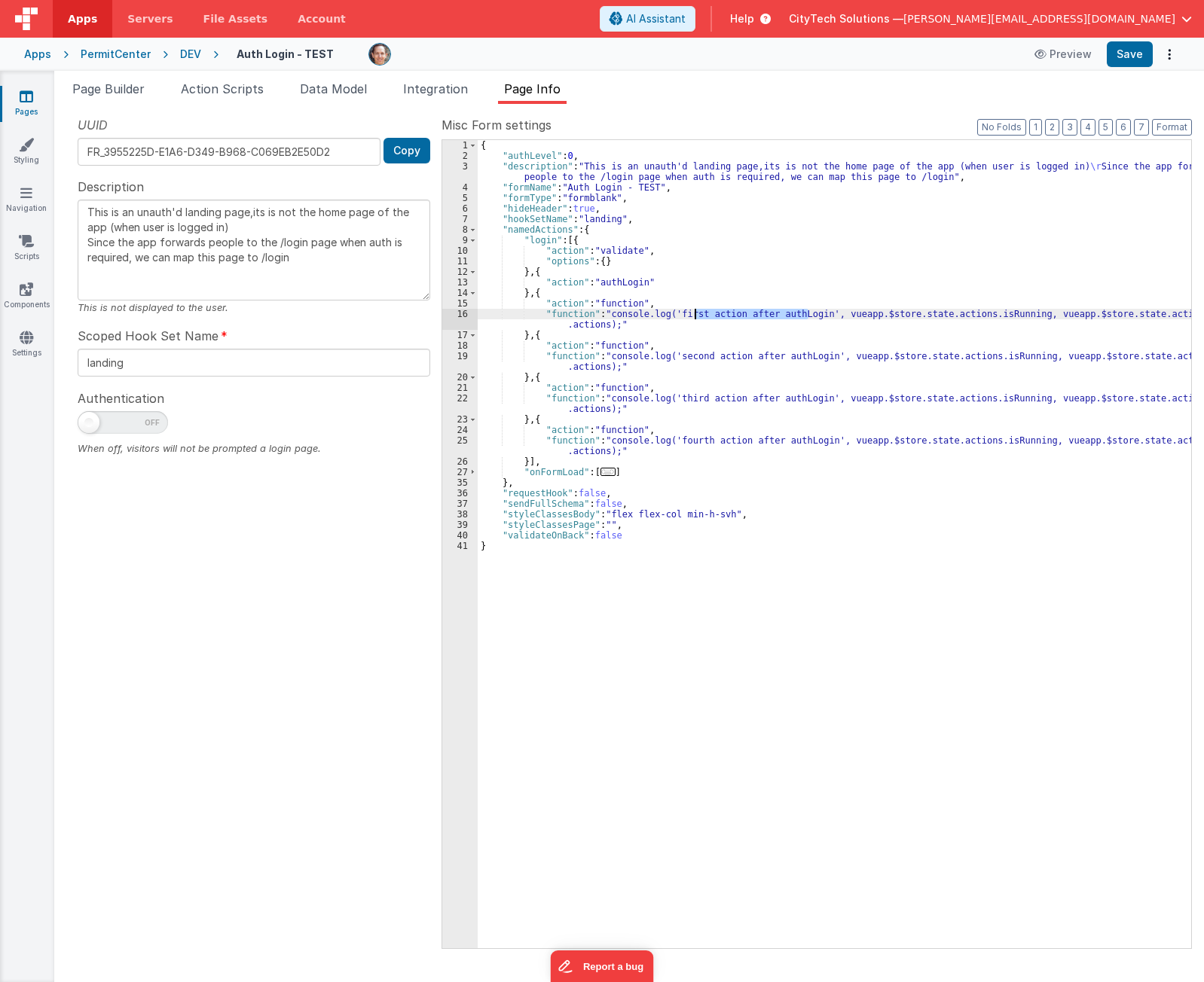
drag, startPoint x: 809, startPoint y: 314, endPoint x: 695, endPoint y: 309, distance: 114.1
click at [695, 309] on div "{ "authLevel" : 0 , "description" : "This is an unauth'd landing page,its is no…" at bounding box center [834, 555] width 713 height 829
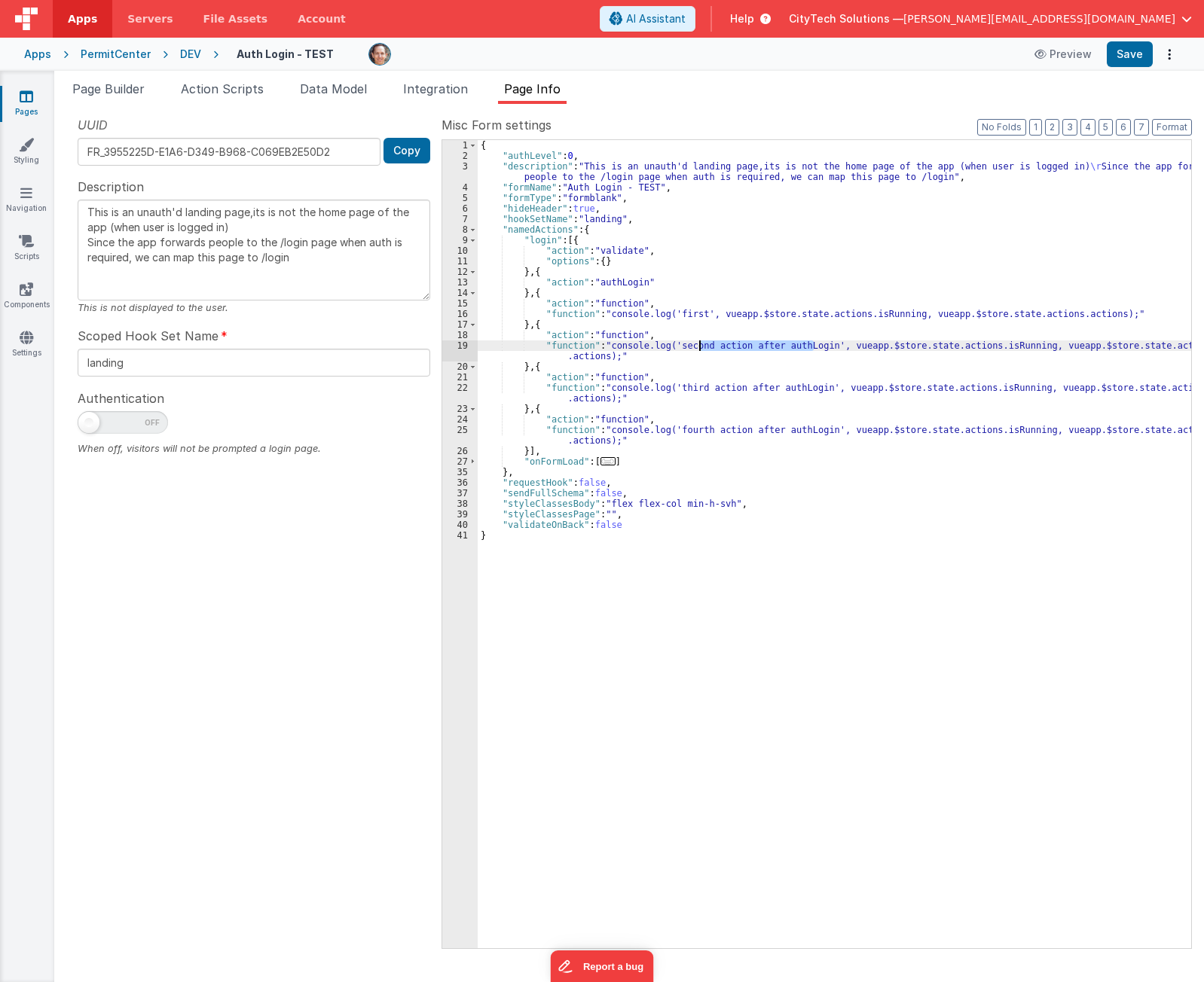
drag, startPoint x: 814, startPoint y: 345, endPoint x: 701, endPoint y: 347, distance: 113.0
click at [701, 347] on div "{ "authLevel" : 0 , "description" : "This is an unauth'd landing page,its is no…" at bounding box center [834, 555] width 713 height 829
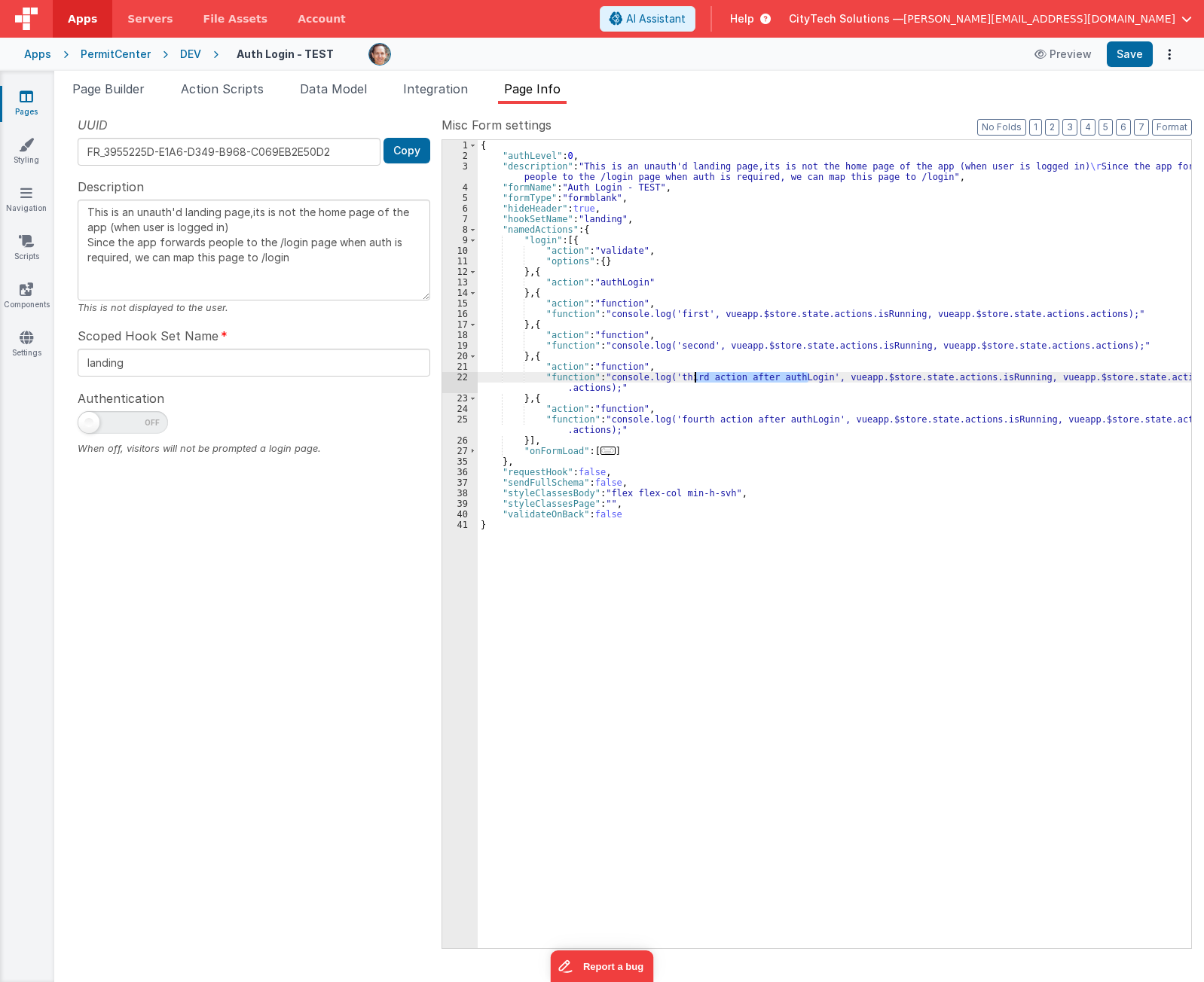
drag, startPoint x: 807, startPoint y: 376, endPoint x: 695, endPoint y: 376, distance: 112.0
click at [694, 376] on div "{ "authLevel" : 0 , "description" : "This is an unauth'd landing page,its is no…" at bounding box center [834, 555] width 713 height 829
click at [1059, 172] on input at bounding box center [1031, 174] width 154 height 19
click at [1136, 174] on span "Replace" at bounding box center [1132, 174] width 49 height 19
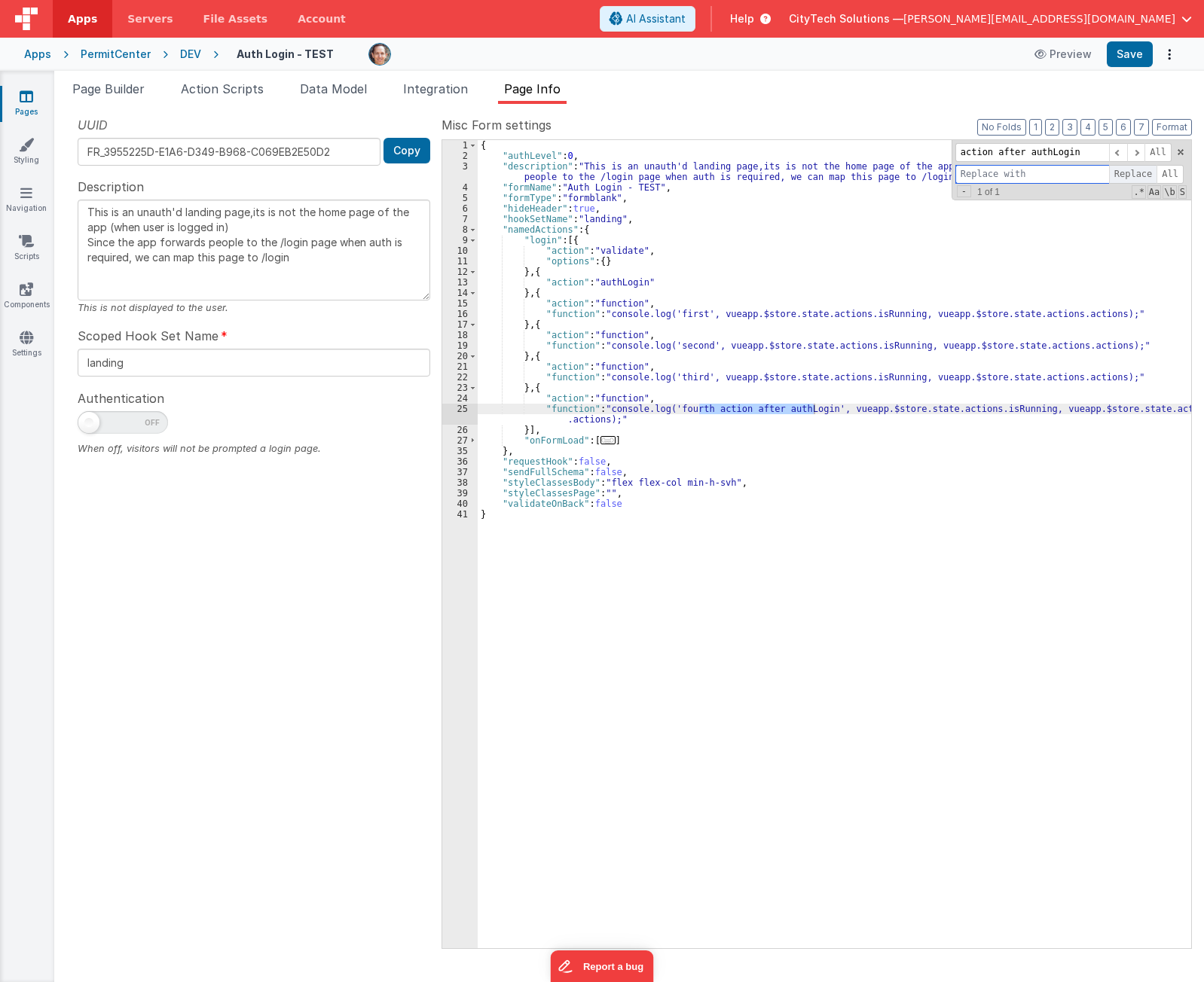
click at [1136, 174] on span "Replace" at bounding box center [1132, 174] width 49 height 19
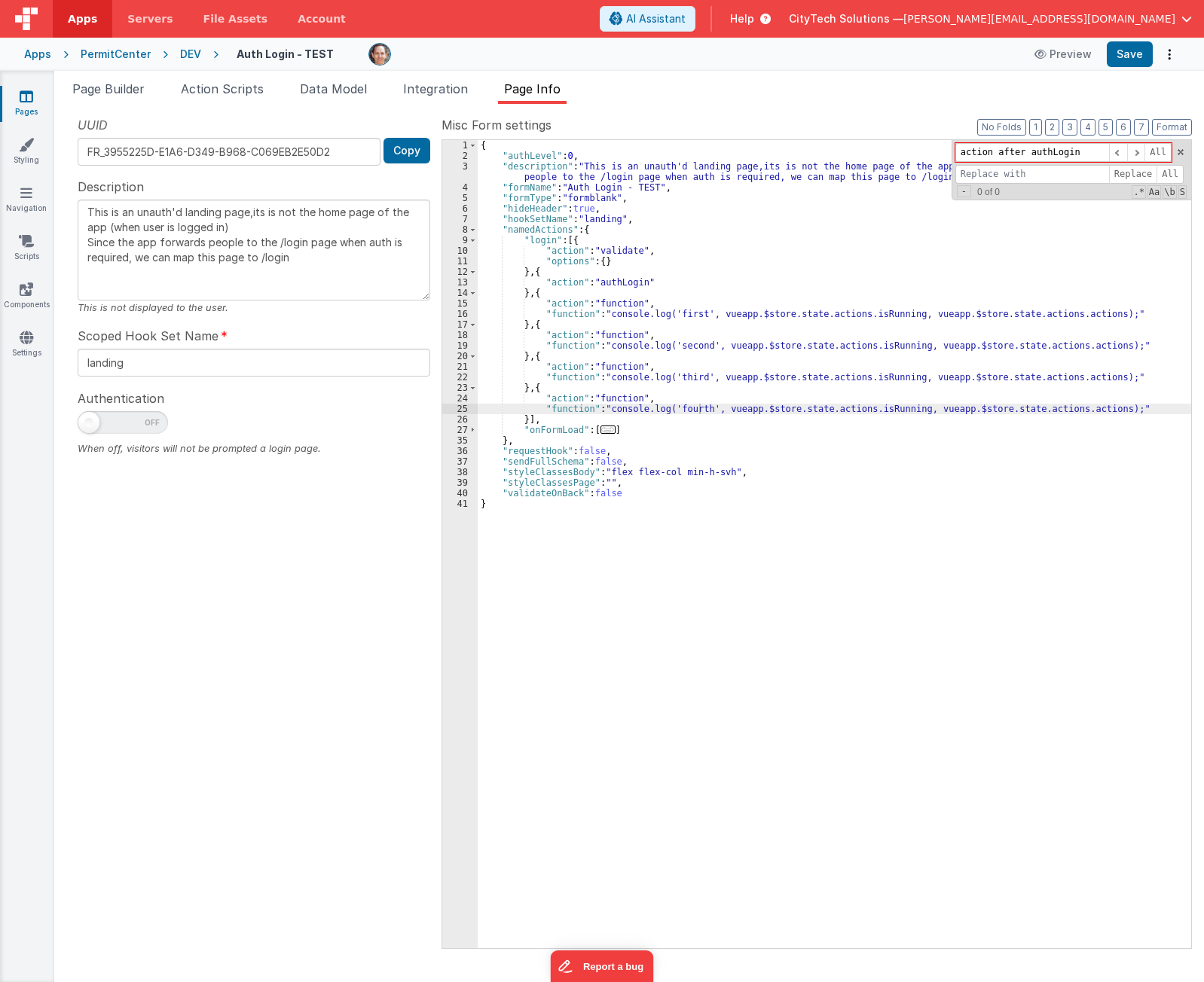
click at [932, 522] on div "{ "authLevel" : 0 , "description" : "This is an unauth'd landing page,its is no…" at bounding box center [834, 555] width 713 height 829
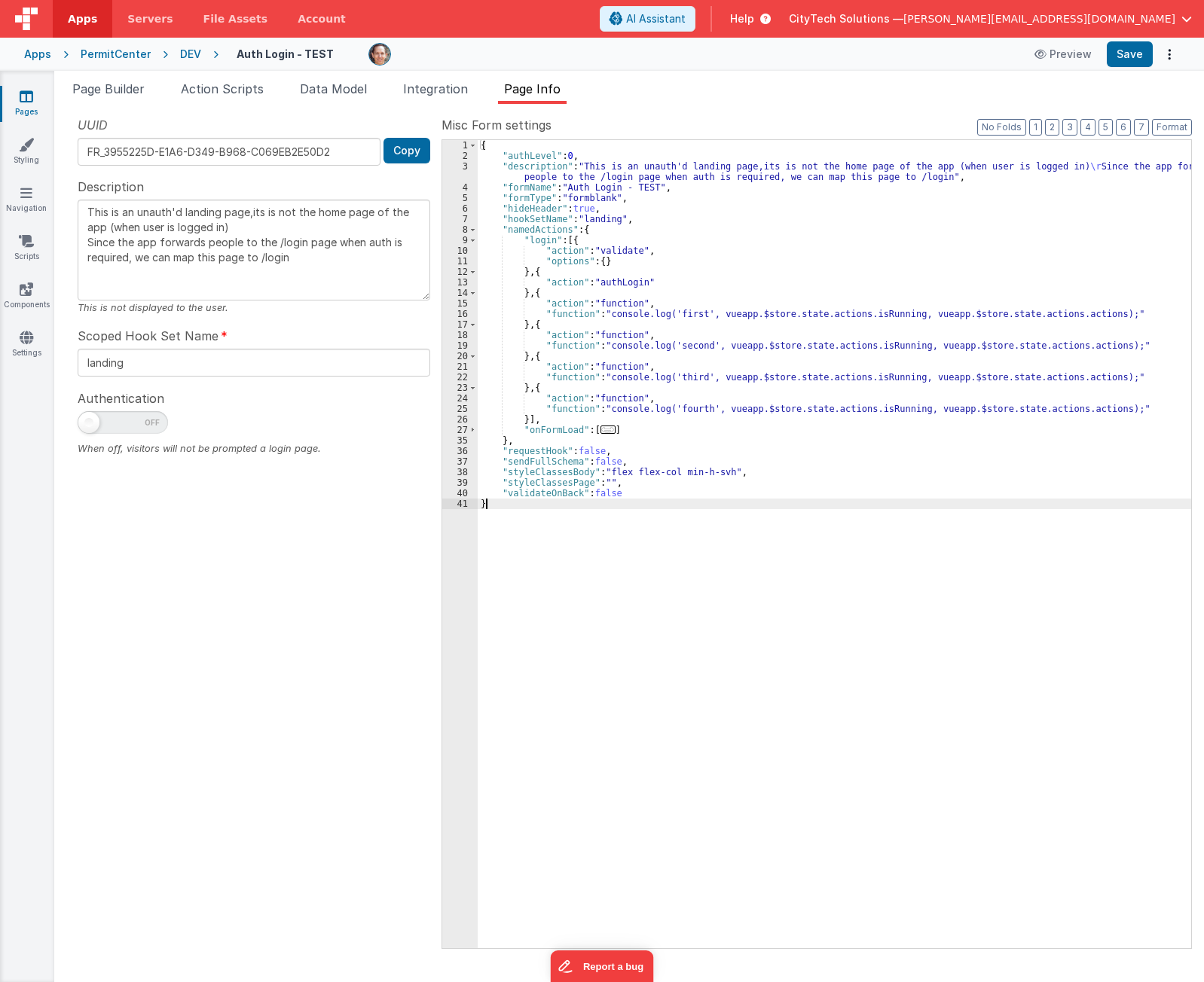
click at [938, 429] on div "{ "authLevel" : 0 , "description" : "This is an unauth'd landing page,its is no…" at bounding box center [834, 555] width 713 height 829
click at [894, 314] on div "{ "authLevel" : 0 , "description" : "This is an unauth'd landing page,its is no…" at bounding box center [834, 555] width 713 height 829
type textarea "This is an unauth'd landing page,its is not the home page of the app (when user…"
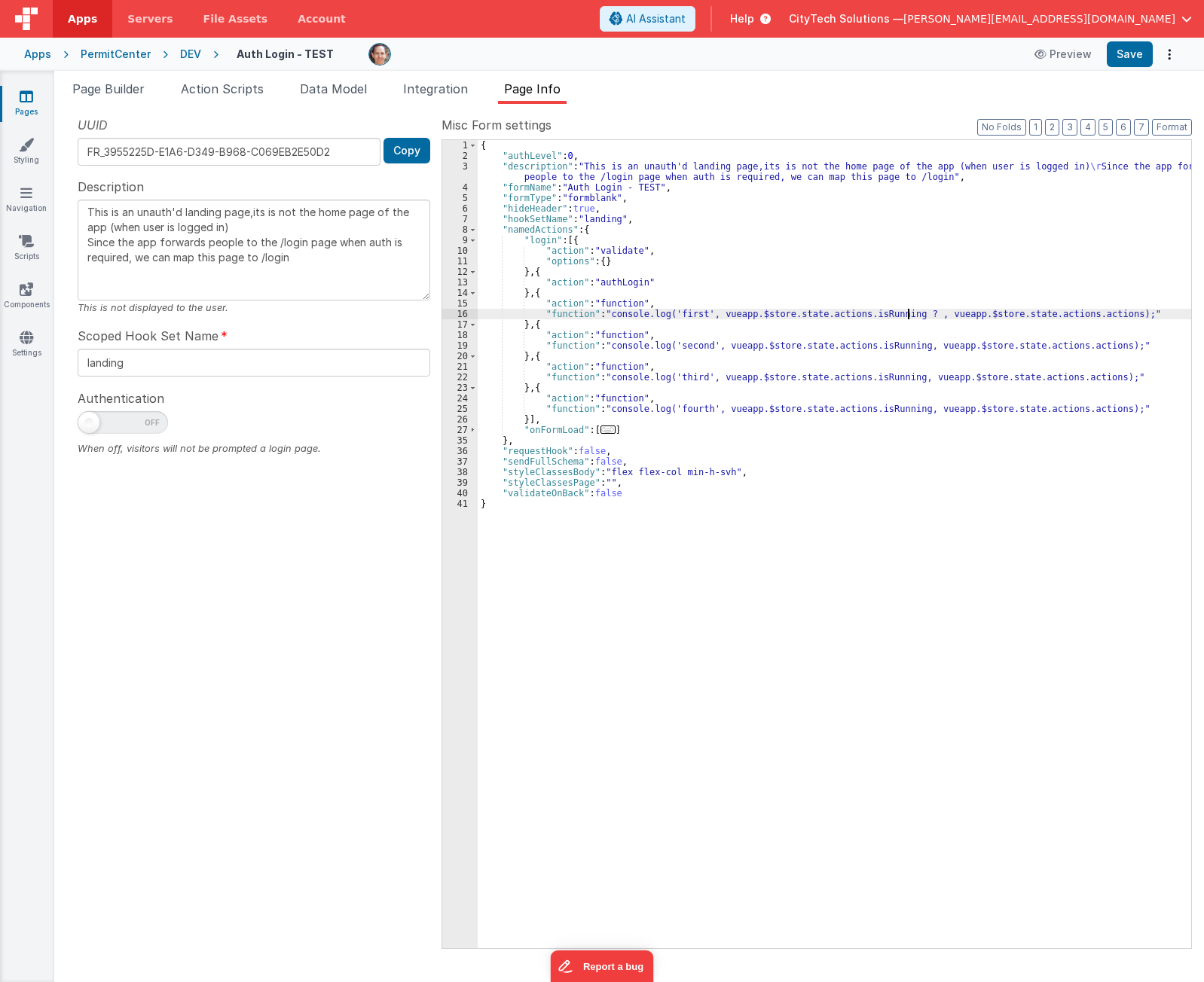
type textarea "This is an unauth'd landing page,its is not the home page of the app (when user…"
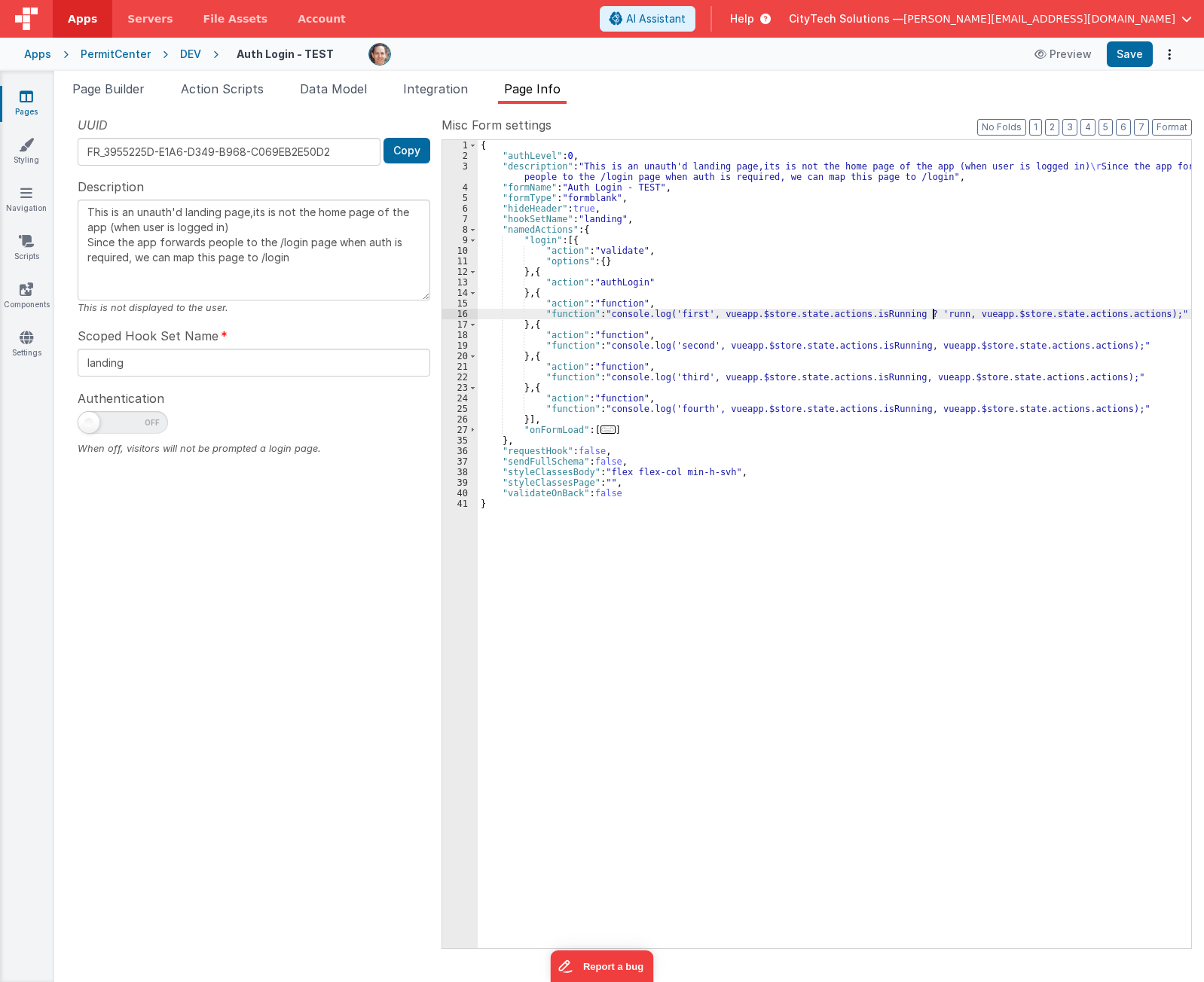
type textarea "This is an unauth'd landing page,its is not the home page of the app (when user…"
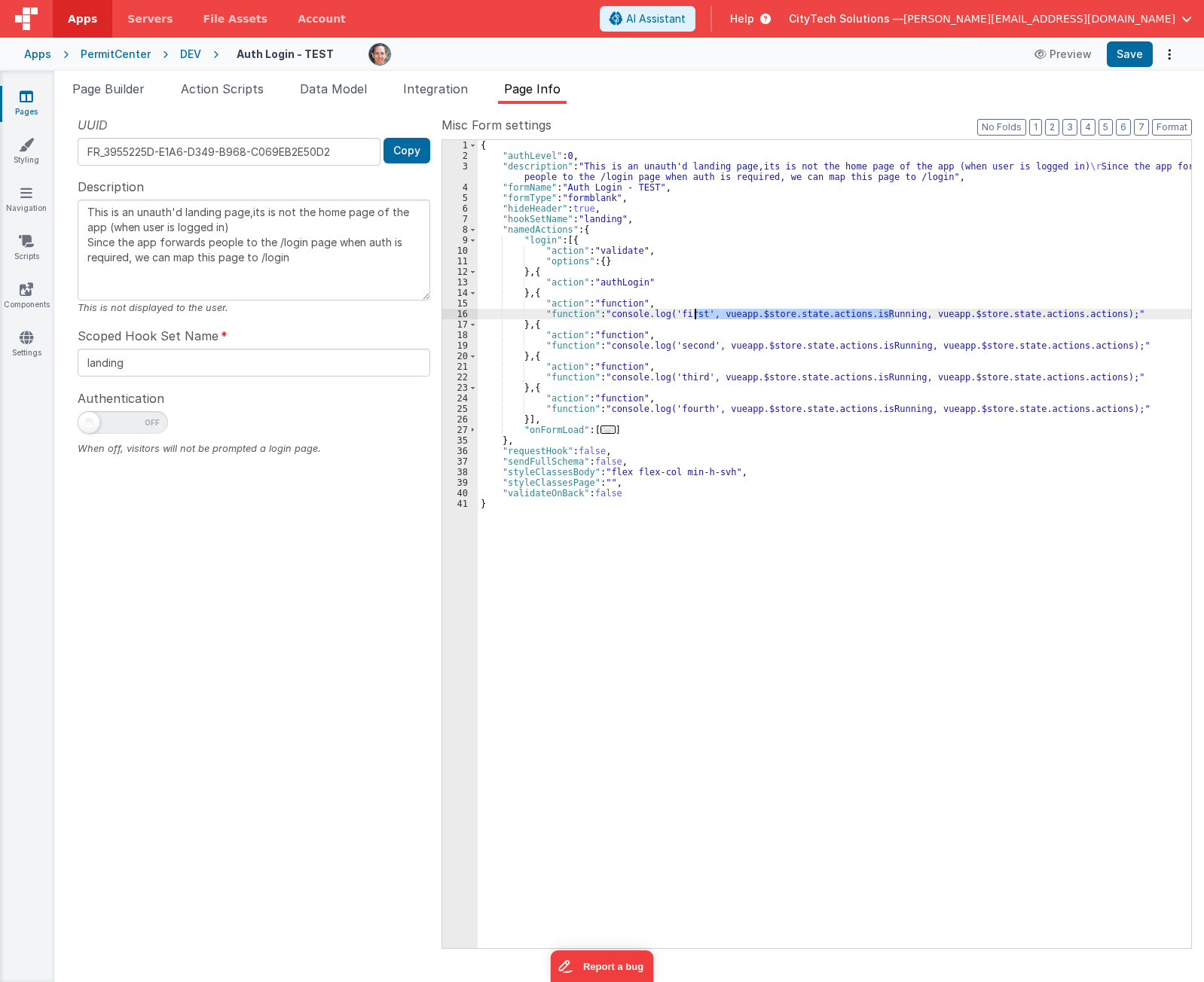
click at [697, 314] on div "{ "authLevel" : 0 , "description" : "This is an unauth'd landing page,its is no…" at bounding box center [834, 555] width 713 height 829
type input ", vueapp.$store.state.actions.isRunning"
click at [1062, 173] on input at bounding box center [1031, 174] width 154 height 19
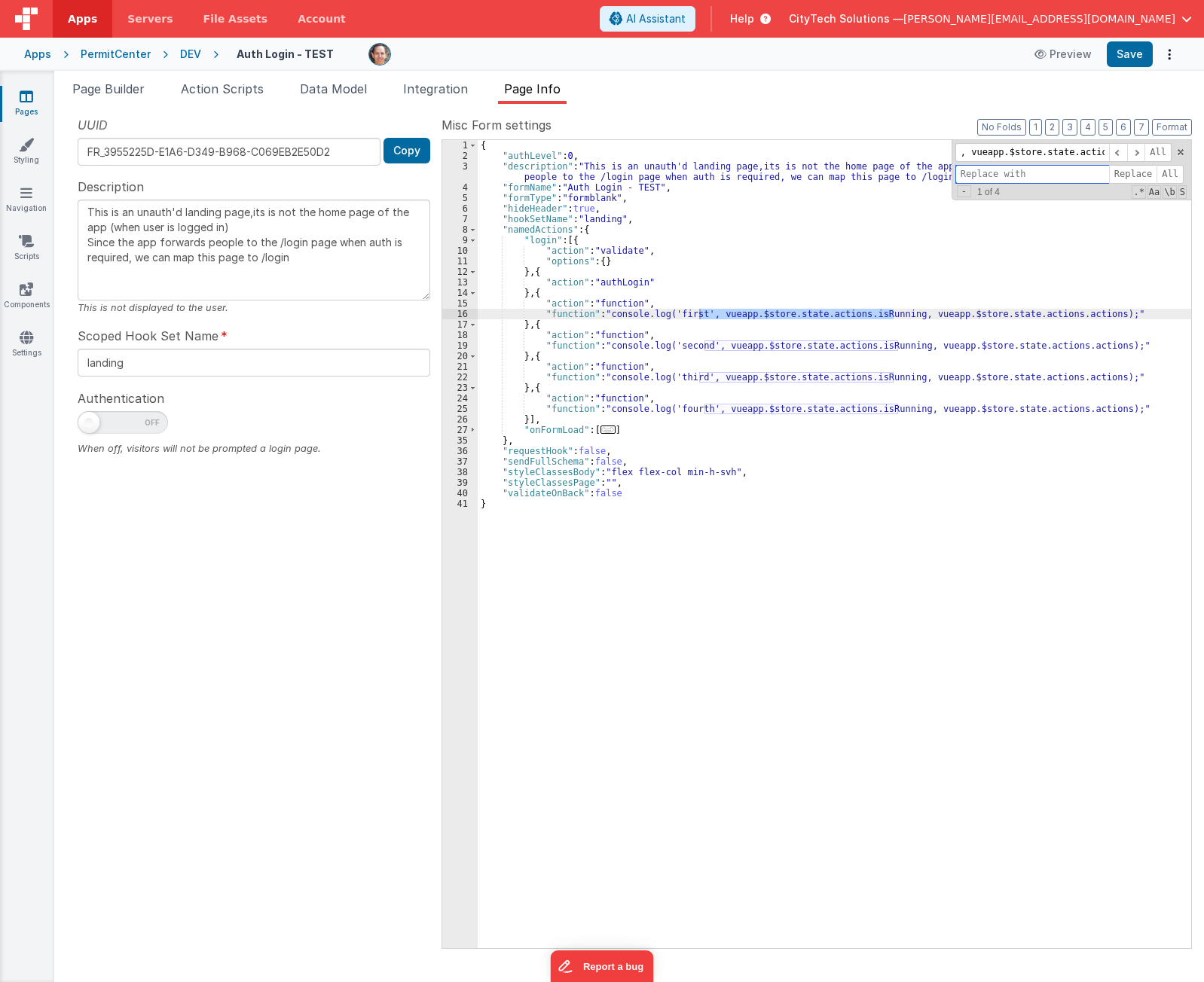
paste input ", vueapp.$store.state.actions.isRunning"
type input ", vueapp.$store.state.actions.isRunning, vueapp.$store.state.actions.isPaused"
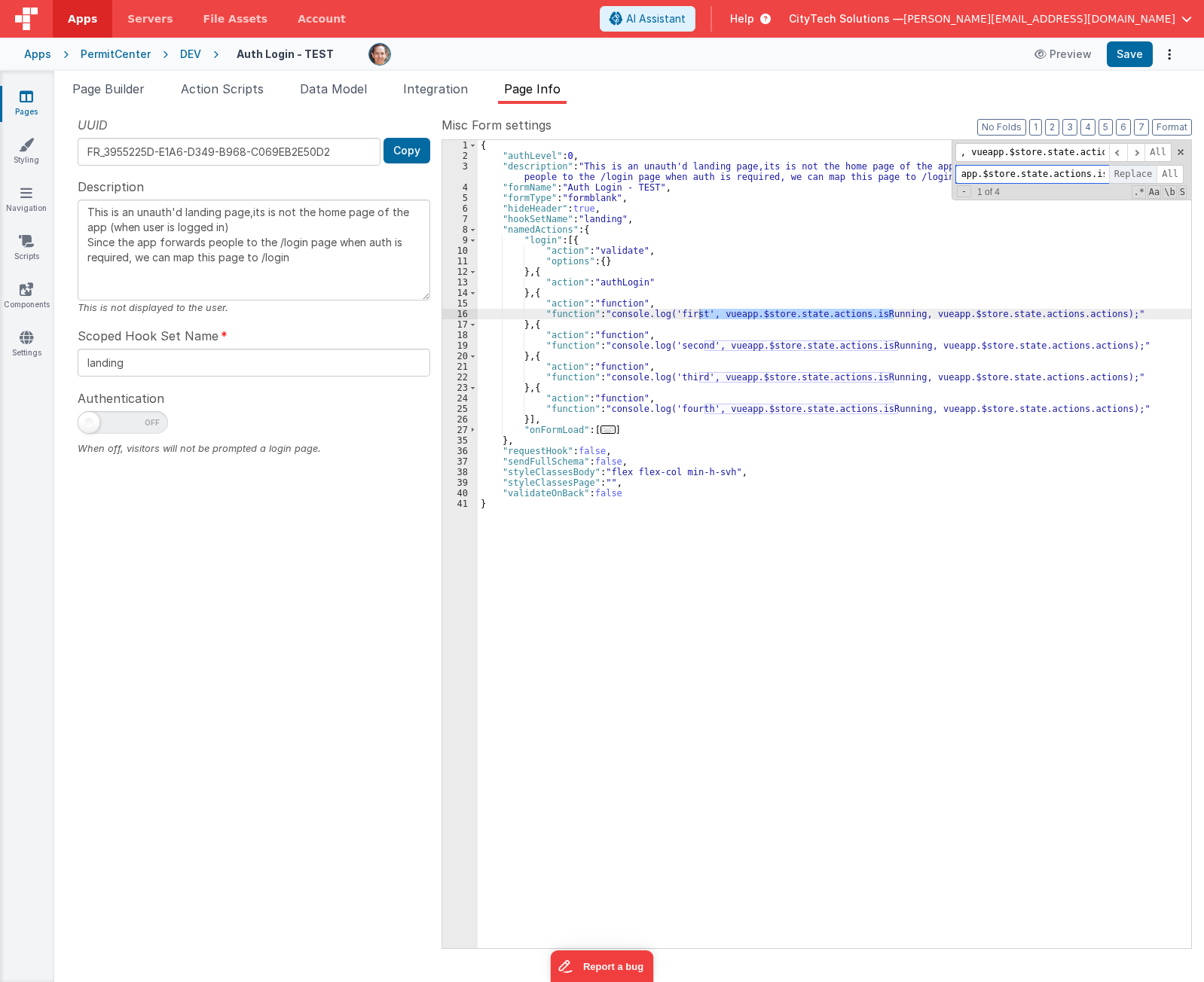
scroll to position [0, 239]
click at [1132, 171] on span "Replace" at bounding box center [1132, 174] width 49 height 19
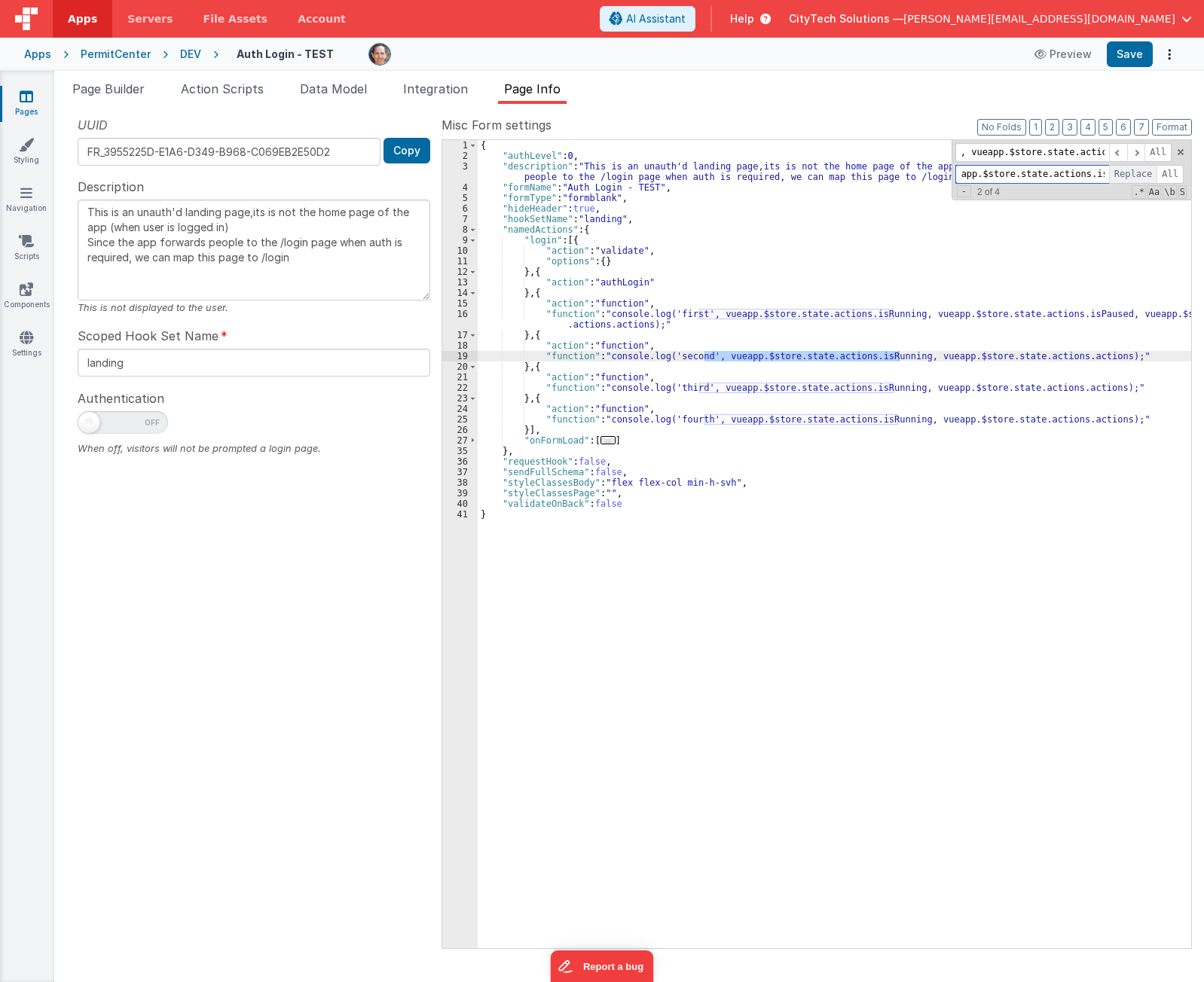
click at [1132, 171] on span "Replace" at bounding box center [1132, 174] width 49 height 19
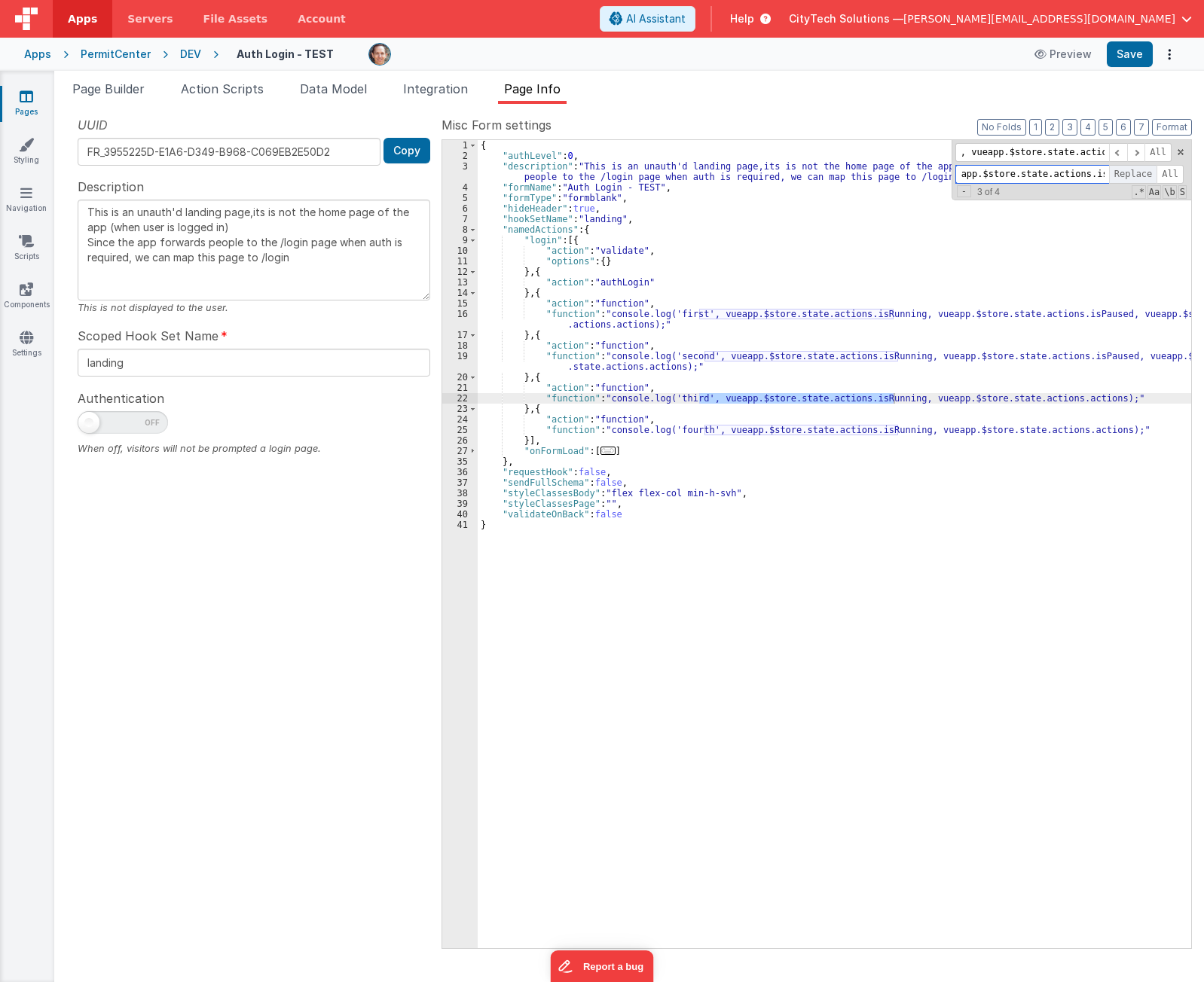
click at [1132, 171] on span "Replace" at bounding box center [1132, 174] width 49 height 19
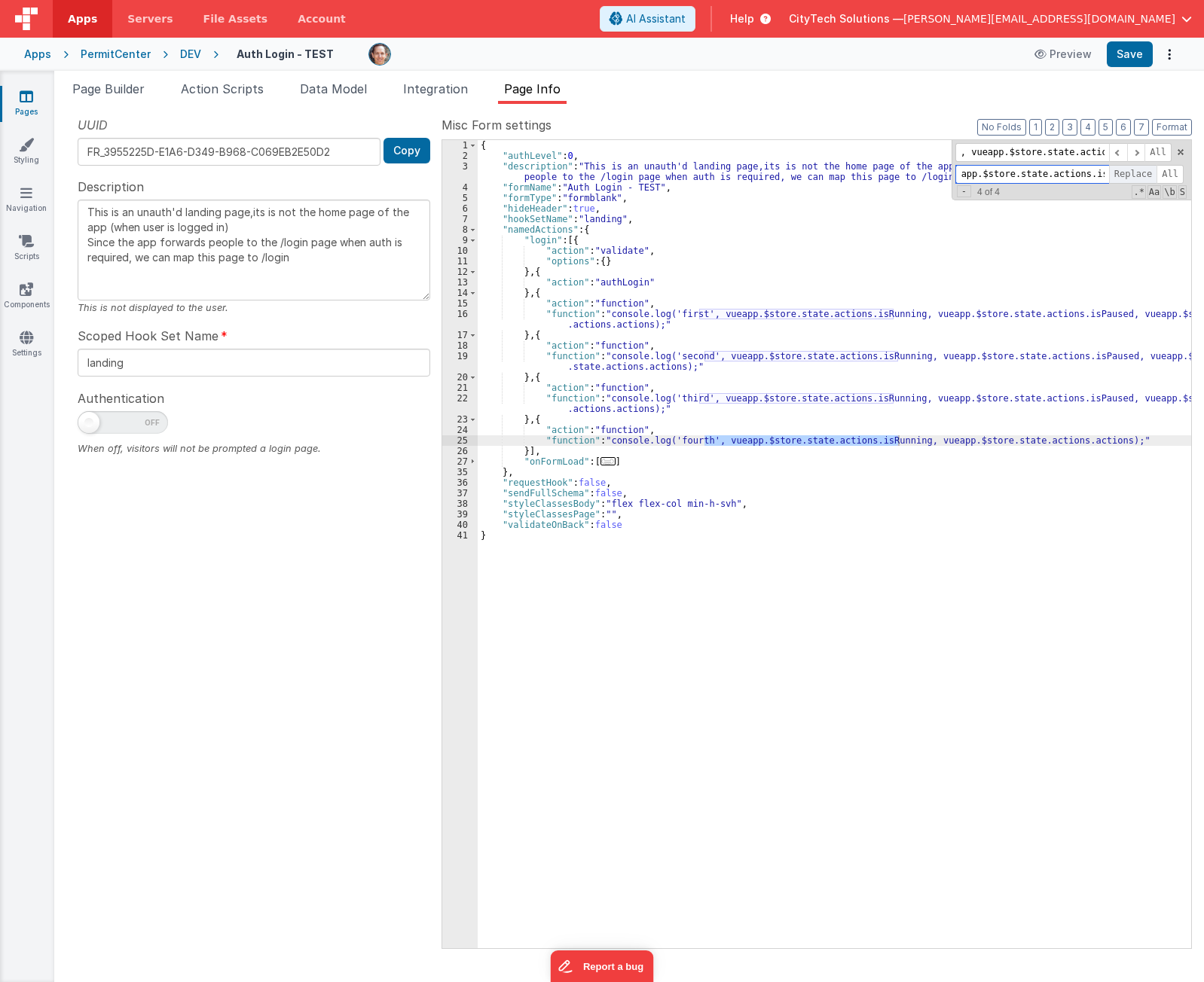
click at [1132, 171] on span "Replace" at bounding box center [1132, 174] width 49 height 19
type textarea "This is an unauth'd landing page,its is not the home page of the app (when user…"
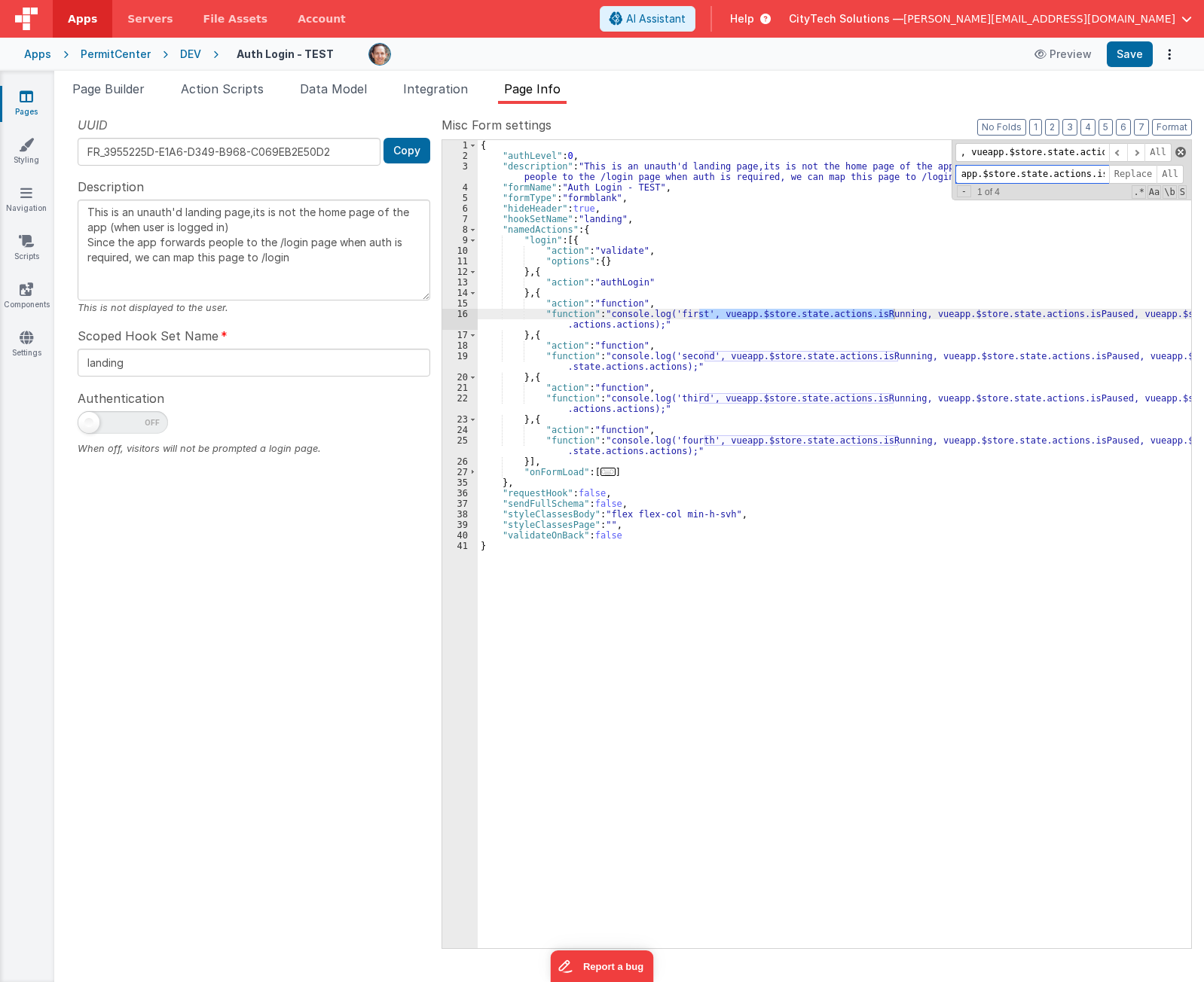
click at [1182, 154] on span at bounding box center [1180, 152] width 10 height 10
click at [836, 780] on div "{ "authLevel" : 0 , "description" : "This is an unauth'd landing page,its is no…" at bounding box center [834, 555] width 713 height 829
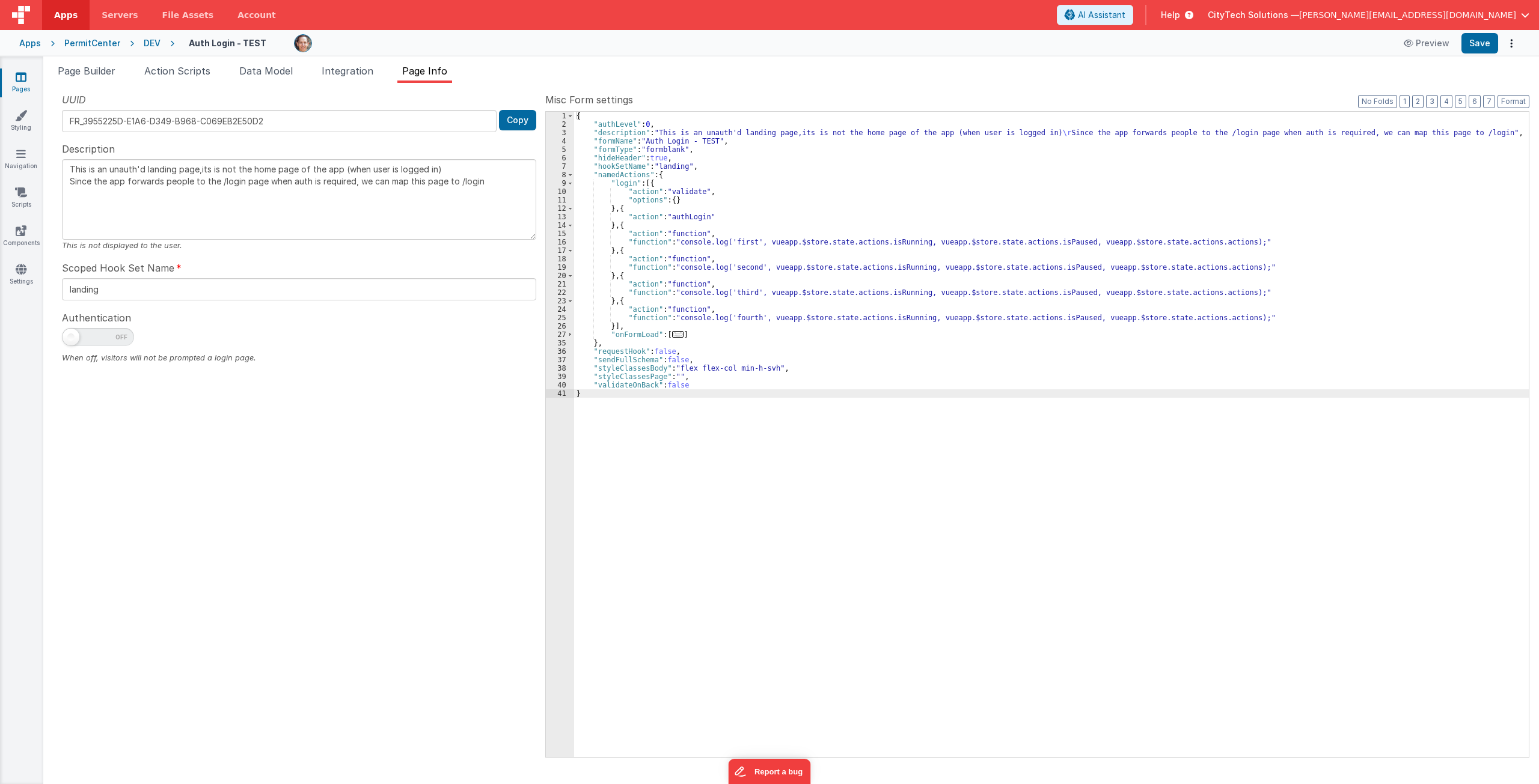
click at [960, 246] on div "{ "authLevel" : 0 , "description" : "This is an unauth'd landing page,its is no…" at bounding box center [1051, 442] width 955 height 662
drag, startPoint x: 1201, startPoint y: 242, endPoint x: 1063, endPoint y: 243, distance: 138.0
click at [960, 243] on div "{ "authLevel" : 0 , "description" : "This is an unauth'd landing page,its is no…" at bounding box center [1051, 442] width 955 height 662
type input "vueapp.$store.state.actions.actions"
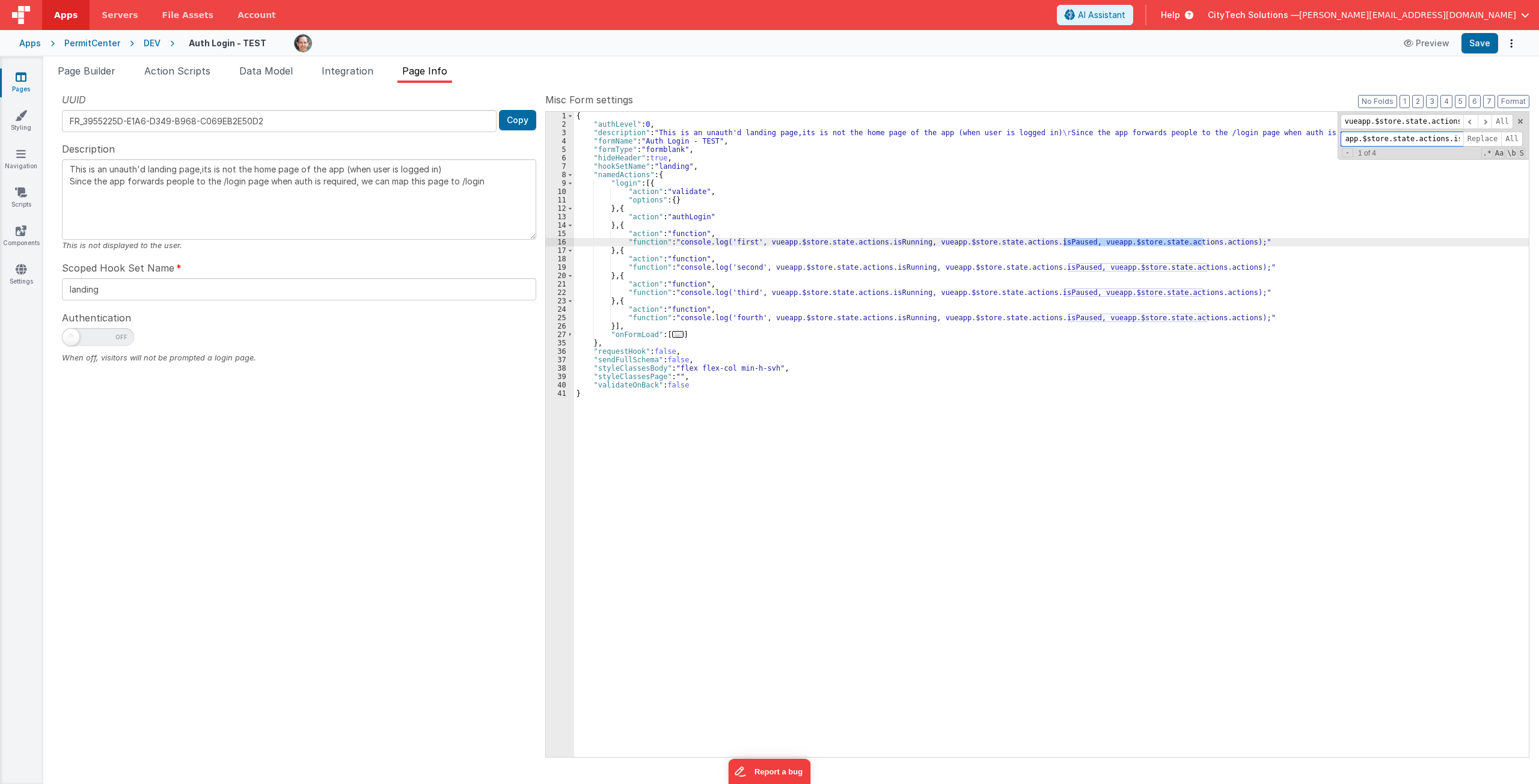
click at [960, 138] on input ", vueapp.$store.state.actions.isRunning, vueapp.$store.state.actions.isPaused" at bounding box center [1402, 139] width 123 height 15
paste input "vueapp.$store.state.actions.actions"
click at [960, 140] on input "vueapp.$store.state.actions.actions" at bounding box center [1402, 139] width 123 height 15
paste input "JSON.stringify(vueapp.$store.state.actions.actions)"
type input "JSON.stringify(vueapp.$store.state.actions.actions)"
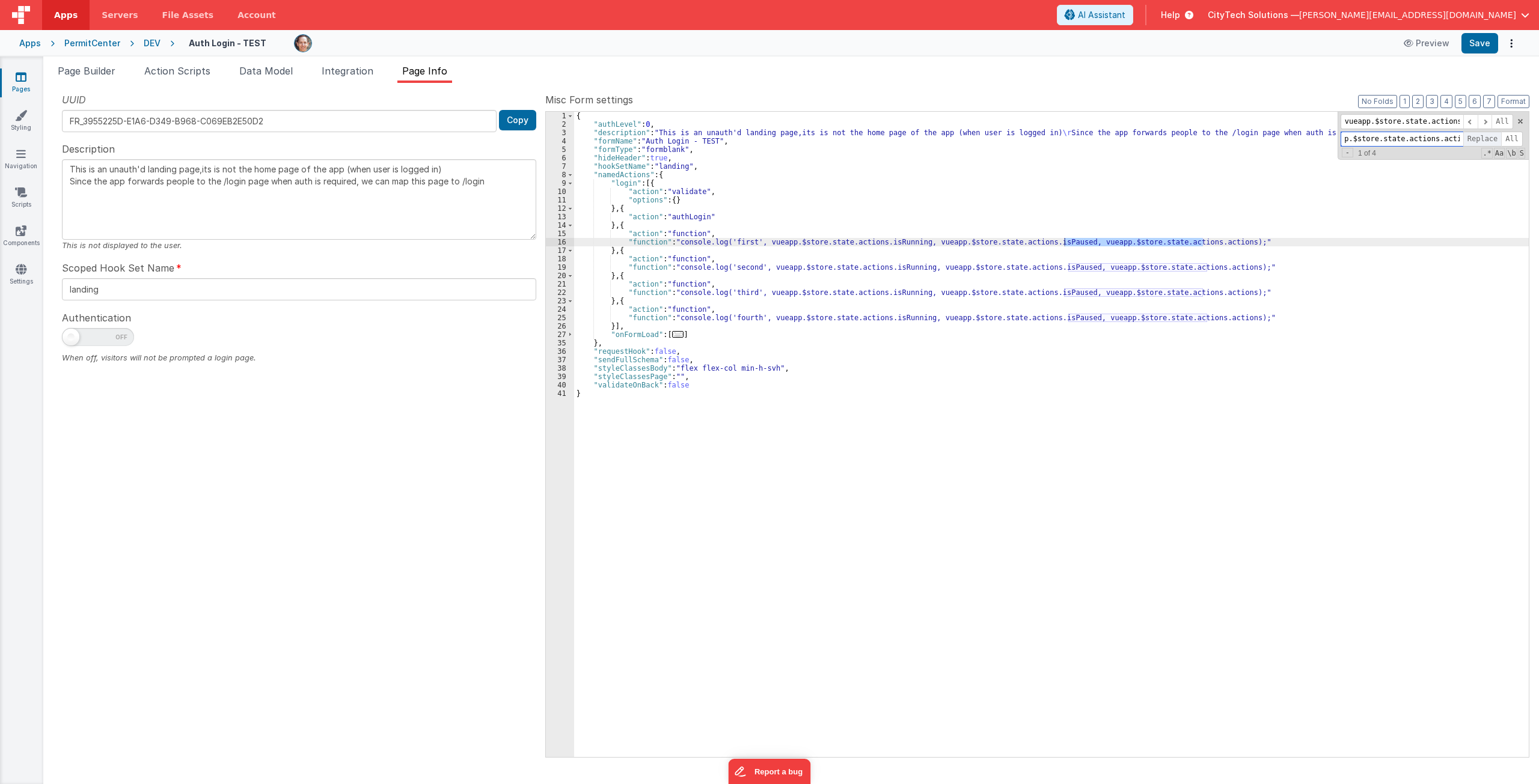
click at [960, 138] on span "Replace" at bounding box center [1482, 139] width 39 height 15
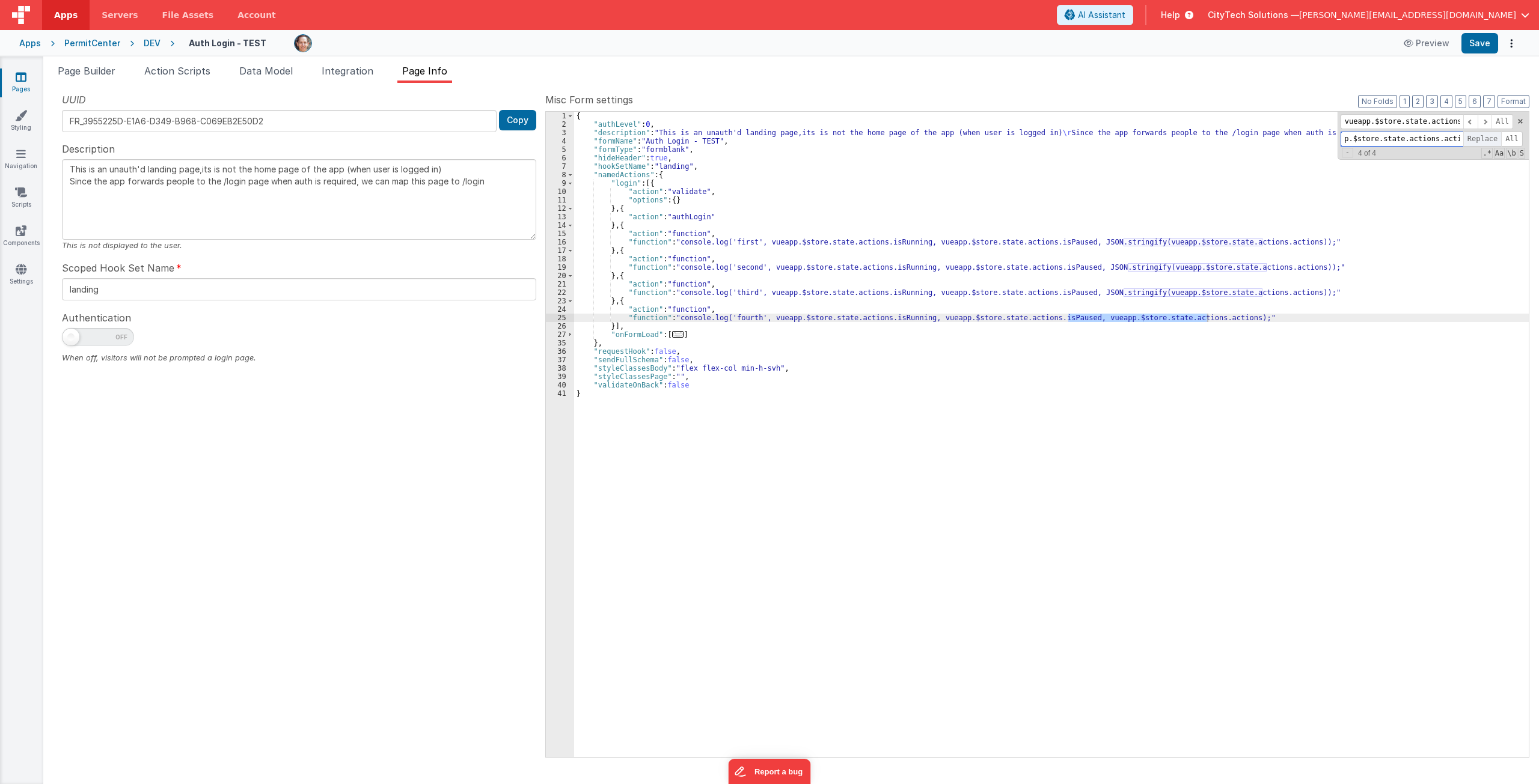
type textarea "This is an unauth'd landing page,its is not the home page of the app (when user…"
click at [960, 470] on div "{ "authLevel" : 0 , "description" : "This is an unauth'd landing page,its is no…" at bounding box center [1051, 442] width 955 height 662
drag, startPoint x: 1261, startPoint y: 242, endPoint x: 1084, endPoint y: 243, distance: 177.0
click at [960, 243] on div "{ "authLevel" : 0 , "description" : "This is an unauth'd landing page,its is no…" at bounding box center [1051, 442] width 955 height 662
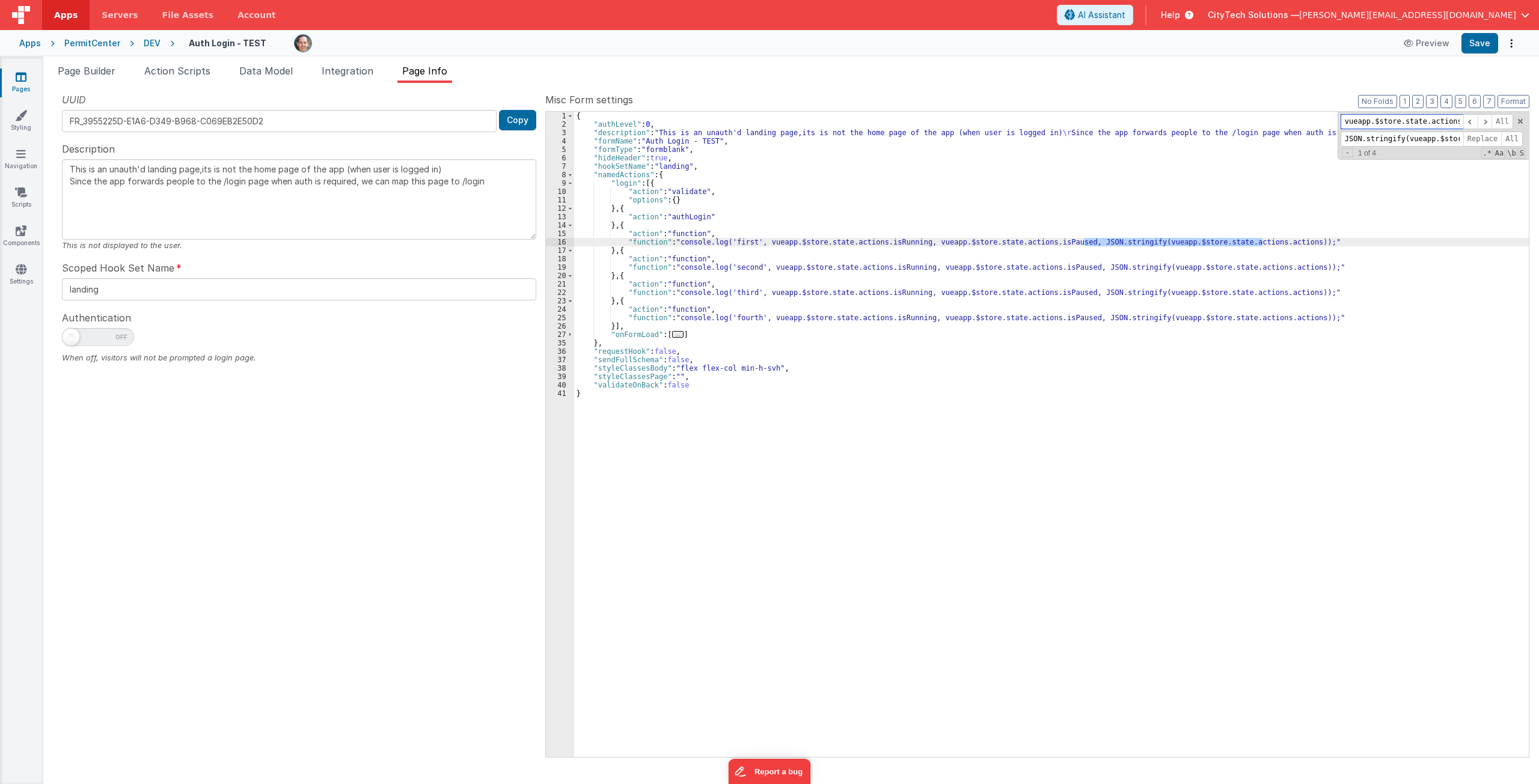
type input "stringify(vueapp.$store.state.actions.actions"
click at [960, 137] on input "JSON.stringify(vueapp.$store.state.actions.actions)" at bounding box center [1402, 139] width 123 height 15
paste input "stringify(vueapp.$store.state.actions, null, ' '"
type input "stringify(vueapp.$store.state.actions, null, ' '"
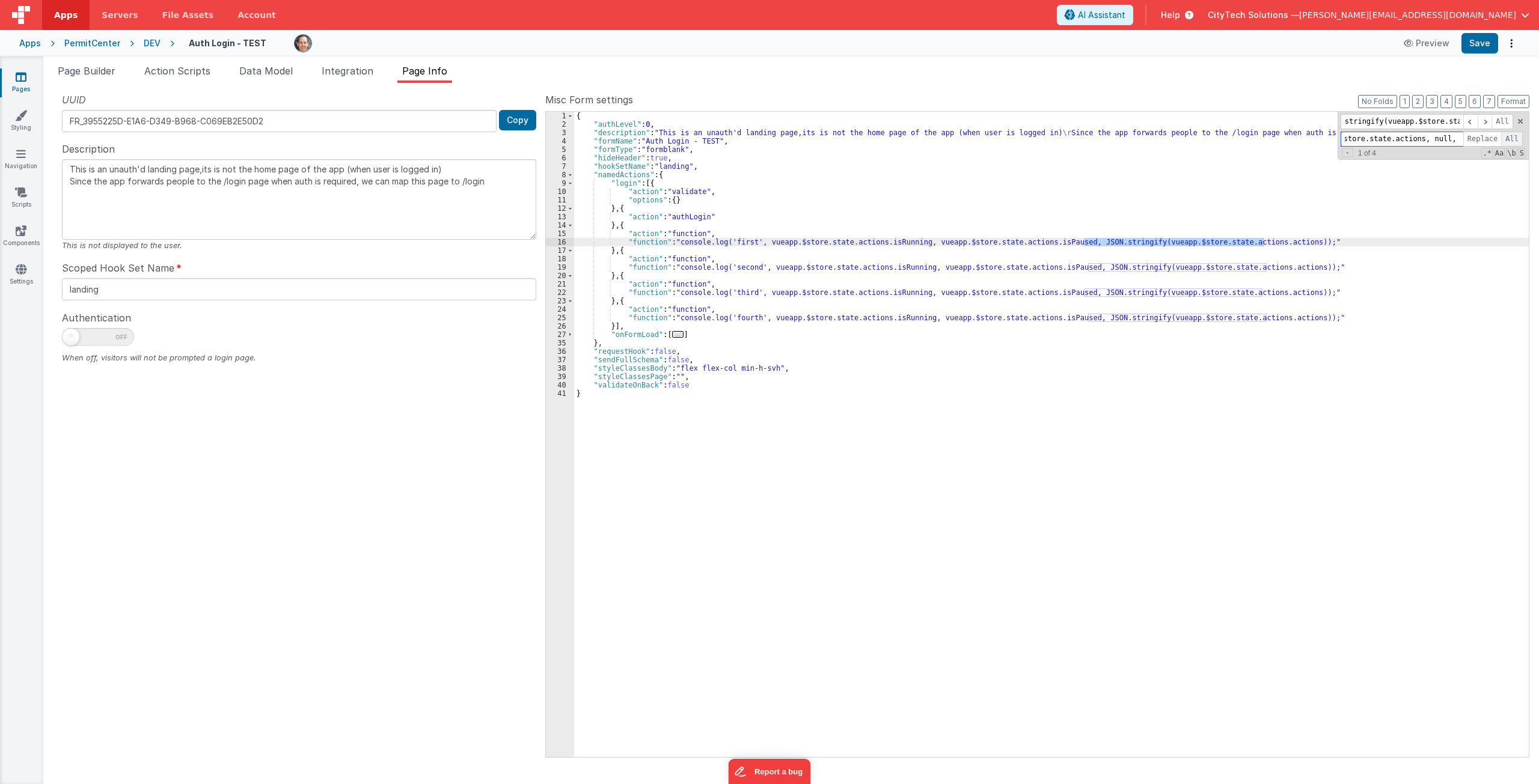
scroll to position [0, 79]
click at [960, 140] on span "All" at bounding box center [1512, 139] width 22 height 15
drag, startPoint x: 1192, startPoint y: 635, endPoint x: 1202, endPoint y: 627, distance: 12.8
click at [960, 635] on div "{ "authLevel" : 0 , "description" : "This is an unauth'd landing page,its is no…" at bounding box center [1051, 442] width 955 height 662
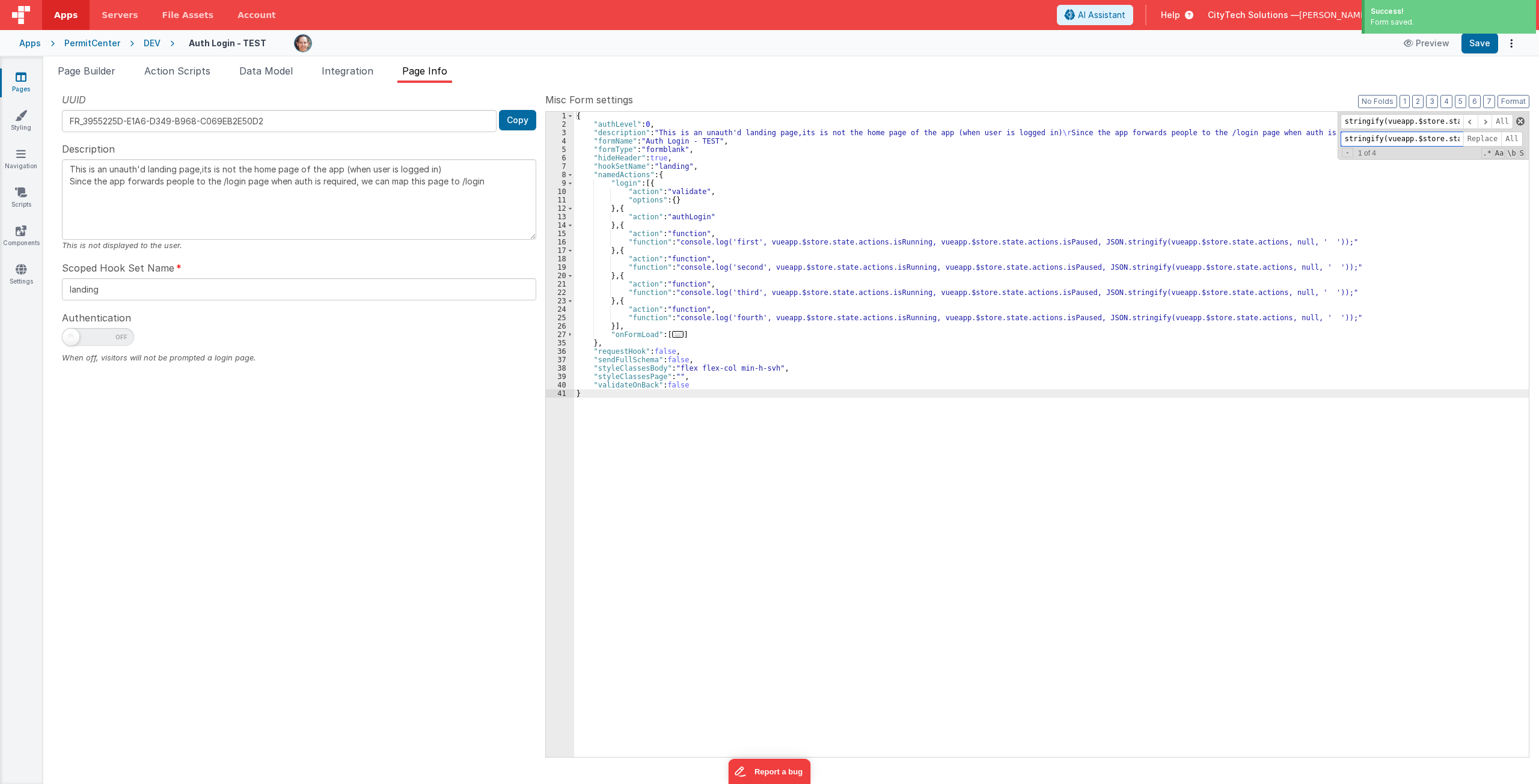
click at [960, 120] on span at bounding box center [1520, 121] width 8 height 8
drag, startPoint x: 969, startPoint y: 331, endPoint x: 953, endPoint y: 317, distance: 21.3
click at [960, 331] on div "{ "authLevel" : 0 , "description" : "This is an unauth'd landing page,its is no…" at bounding box center [1051, 442] width 955 height 662
click at [884, 189] on div "{ "authLevel" : 0 , "description" : "This is an unauth'd landing page,its is no…" at bounding box center [1051, 442] width 955 height 662
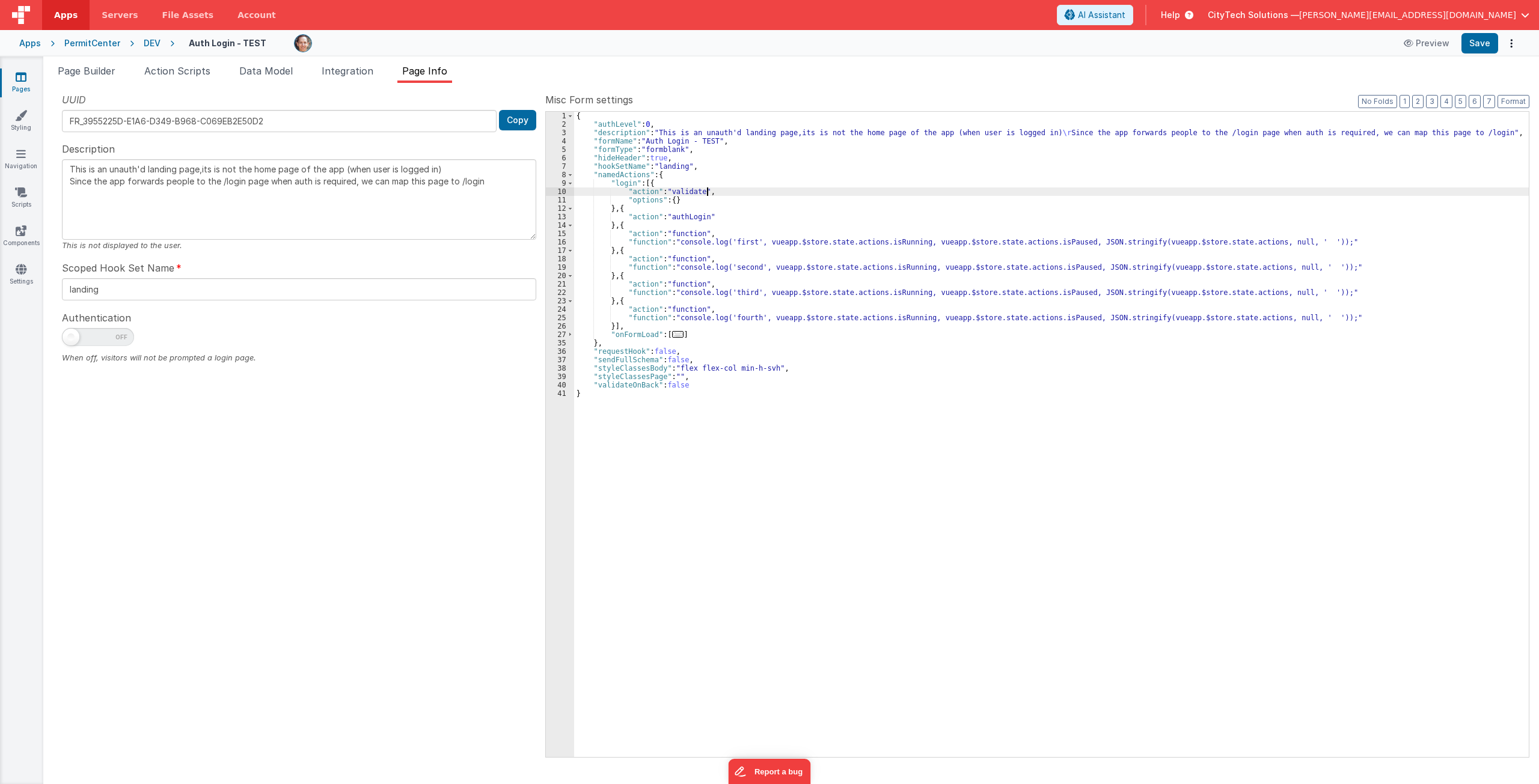
click at [759, 218] on div "{ "authLevel" : 0 , "description" : "This is an unauth'd landing page,its is no…" at bounding box center [1051, 442] width 955 height 662
drag, startPoint x: 1230, startPoint y: 243, endPoint x: 1123, endPoint y: 243, distance: 107.0
click at [960, 243] on div "{ "authLevel" : 0 , "description" : "This is an unauth'd landing page,its is no…" at bounding box center [1051, 442] width 955 height 662
click at [960, 507] on div "{ "authLevel" : 0 , "description" : "This is an unauth'd landing page,its is no…" at bounding box center [1051, 442] width 955 height 662
click at [904, 321] on div "{ "authLevel" : 0 , "description" : "This is an unauth'd landing page,its is no…" at bounding box center [1051, 442] width 955 height 662
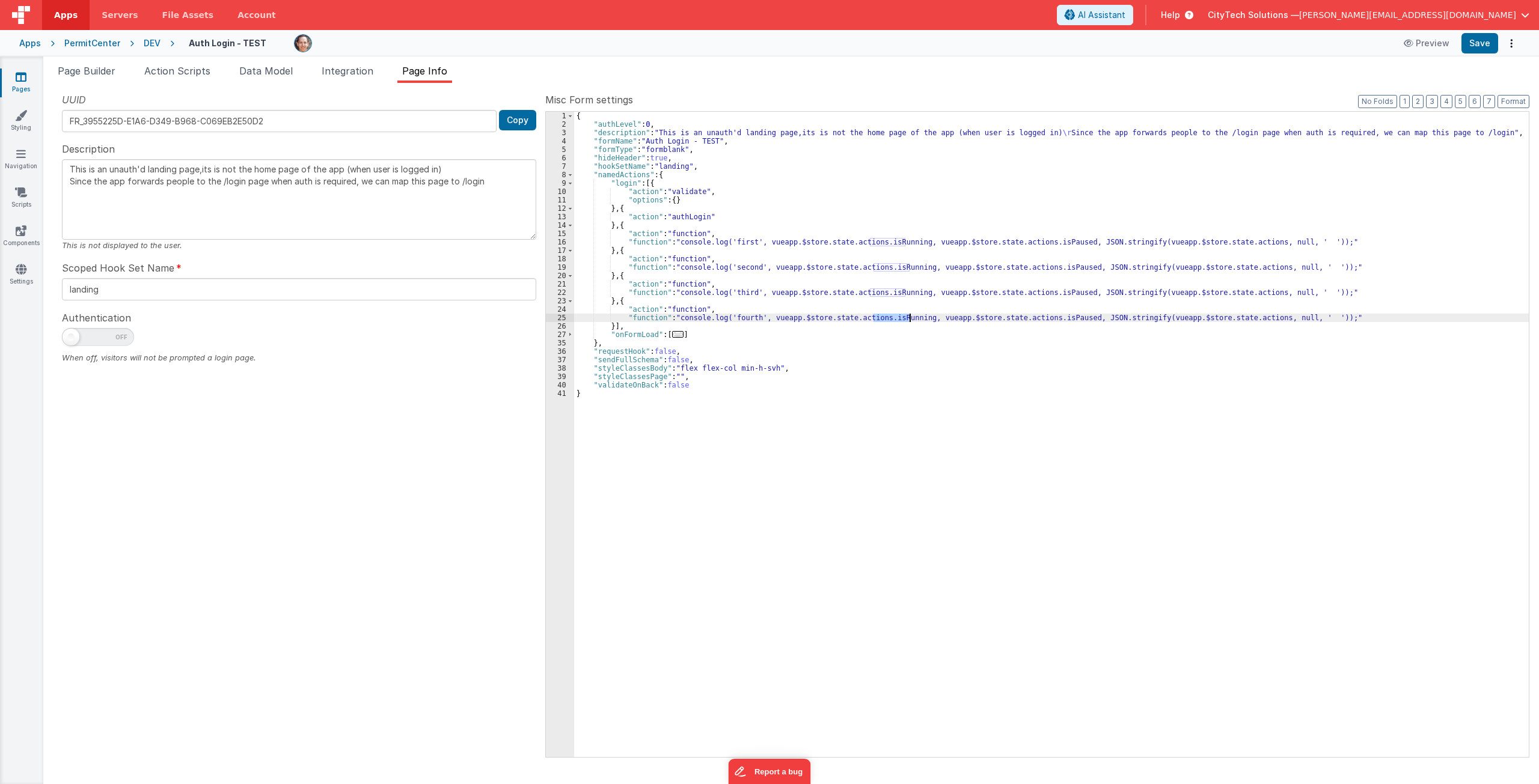
click at [904, 321] on div "{ "authLevel" : 0 , "description" : "This is an unauth'd landing page,its is no…" at bounding box center [1051, 442] width 955 height 662
click at [960, 318] on div "{ "authLevel" : 0 , "description" : "This is an unauth'd landing page,its is no…" at bounding box center [1051, 442] width 955 height 662
click at [800, 635] on div "{ "authLevel" : 0 , "description" : "This is an unauth'd landing page,its is no…" at bounding box center [1051, 442] width 955 height 662
click at [910, 319] on div "{ "authLevel" : 0 , "description" : "This is an unauth'd landing page,its is no…" at bounding box center [1051, 442] width 955 height 662
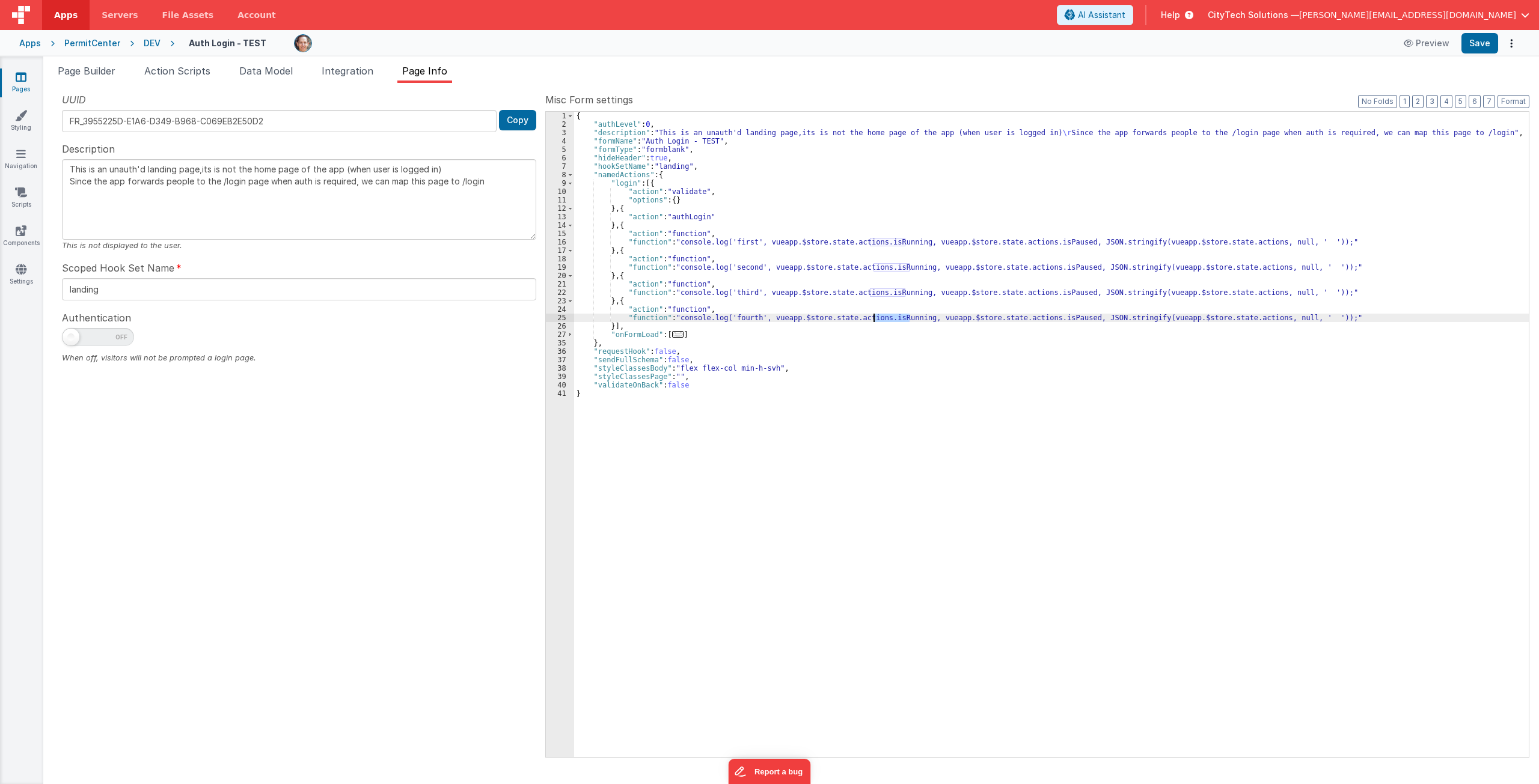
click at [895, 321] on div "{ "authLevel" : 0 , "description" : "This is an unauth'd landing page,its is no…" at bounding box center [1051, 434] width 955 height 646
click at [960, 242] on div "{ "authLevel" : 0 , "description" : "This is an unauth'd landing page,its is no…" at bounding box center [1051, 442] width 955 height 662
click at [960, 459] on div "{ "authLevel" : 0 , "description" : "This is an unauth'd landing page,its is no…" at bounding box center [1051, 442] width 955 height 662
drag, startPoint x: 1062, startPoint y: 241, endPoint x: 862, endPoint y: 246, distance: 200.1
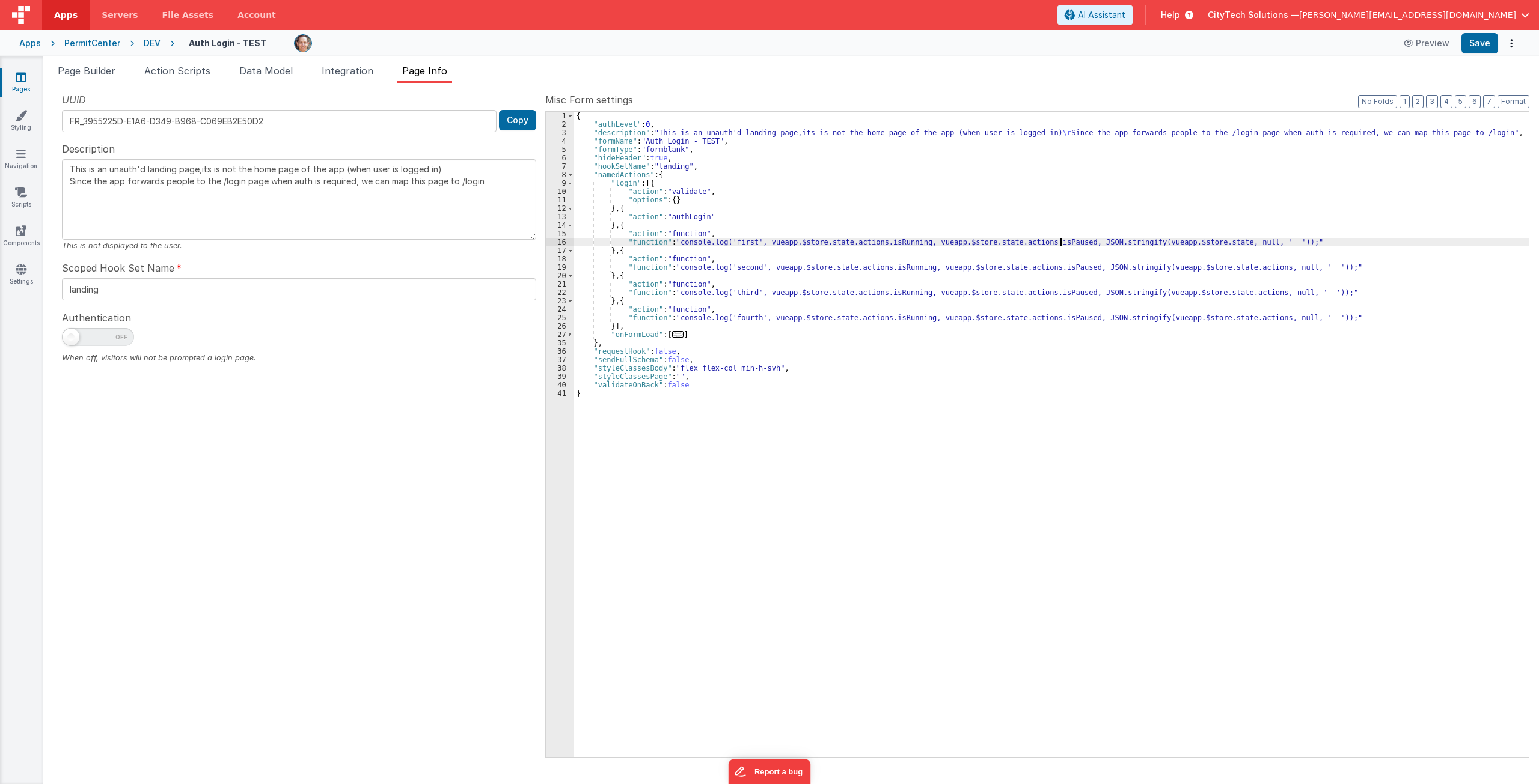
click at [960, 241] on div "{ "authLevel" : 0 , "description" : "This is an unauth'd landing page,its is no…" at bounding box center [1051, 442] width 955 height 662
click at [758, 241] on div "{ "authLevel" : 0 , "description" : "This is an unauth'd landing page,its is no…" at bounding box center [1051, 442] width 955 height 662
type textarea "This is an unauth'd landing page,its is not the home page of the app (when user…"
click at [755, 268] on div "{ "authLevel" : 0 , "description" : "This is an unauth'd landing page,its is no…" at bounding box center [1051, 442] width 955 height 662
click at [960, 267] on div "{ "authLevel" : 0 , "description" : "This is an unauth'd landing page,its is no…" at bounding box center [1051, 442] width 955 height 662
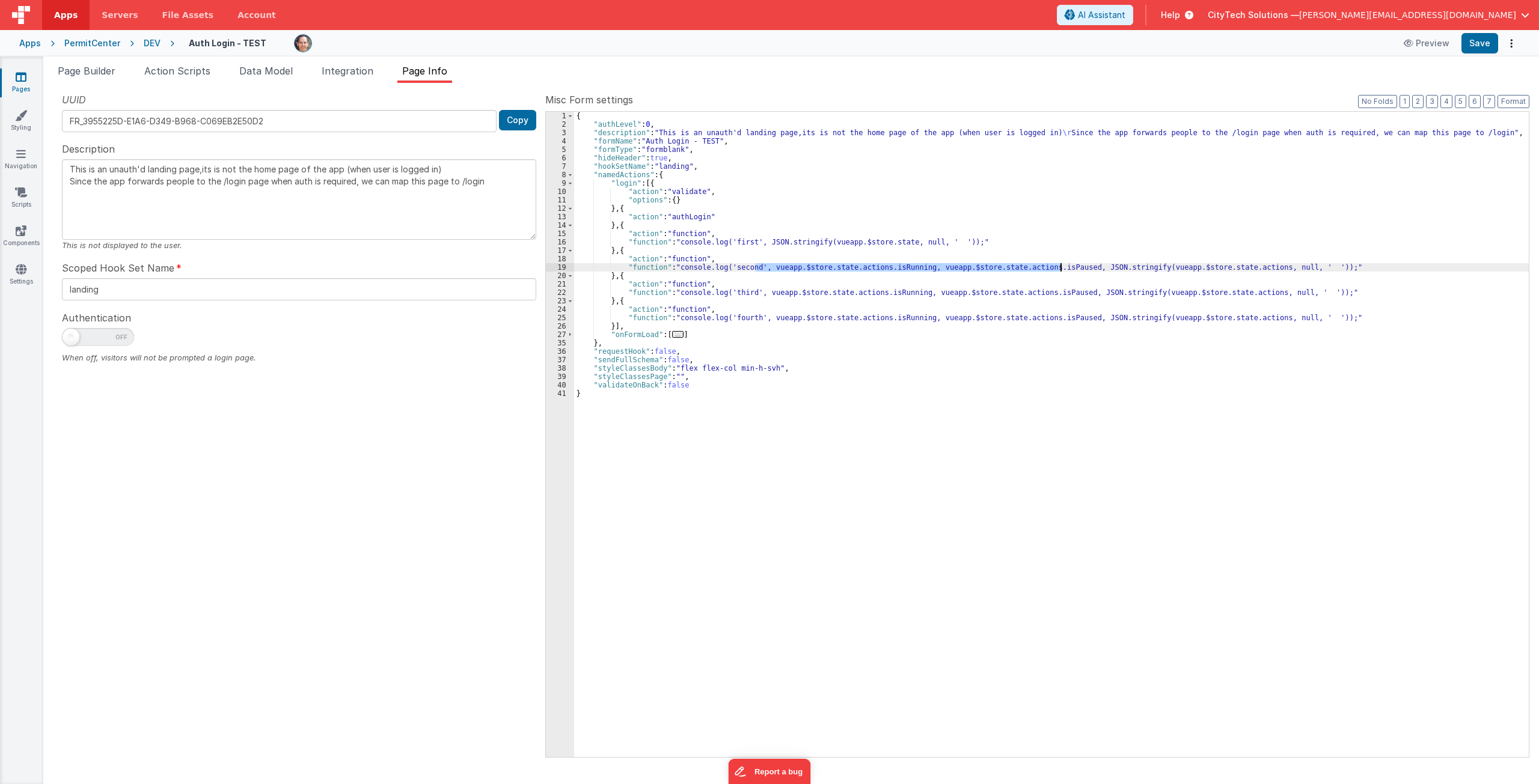
type input ", vueapp.$store.state.actions.isRunning, vueapp.$store.state.actions.isPaused"
click at [960, 138] on input "stringify(vueapp.$store.state.actions, null, ' '" at bounding box center [1402, 139] width 123 height 15
click at [960, 140] on span "All" at bounding box center [1512, 139] width 22 height 15
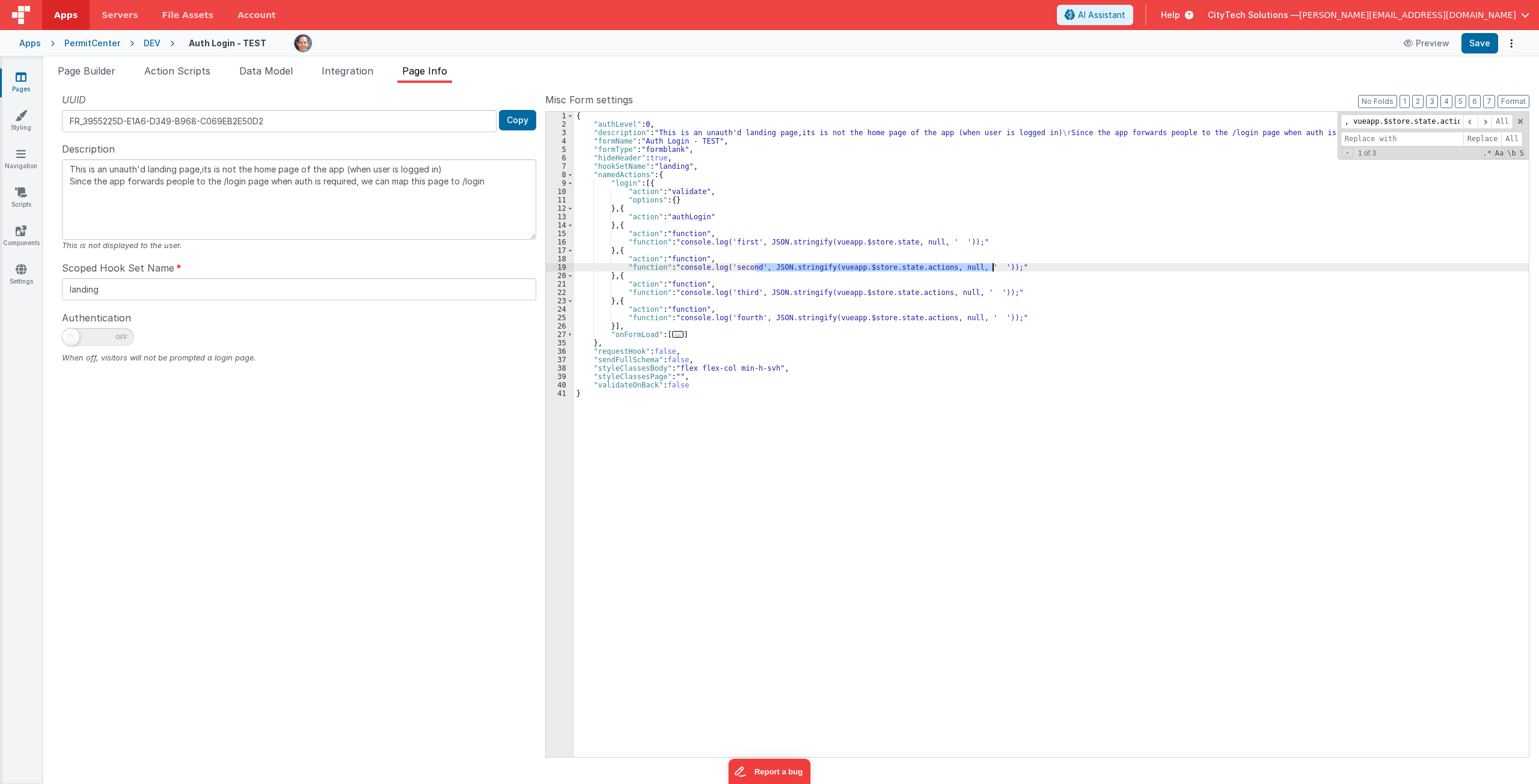
click at [960, 269] on div "{ "authLevel" : 0 , "description" : "This is an unauth'd landing page,its is no…" at bounding box center [1051, 434] width 955 height 646
click at [911, 268] on div "{ "authLevel" : 0 , "description" : "This is an unauth'd landing page,its is no…" at bounding box center [1051, 442] width 955 height 662
click at [913, 291] on div "{ "authLevel" : 0 , "description" : "This is an unauth'd landing page,its is no…" at bounding box center [1051, 442] width 955 height 662
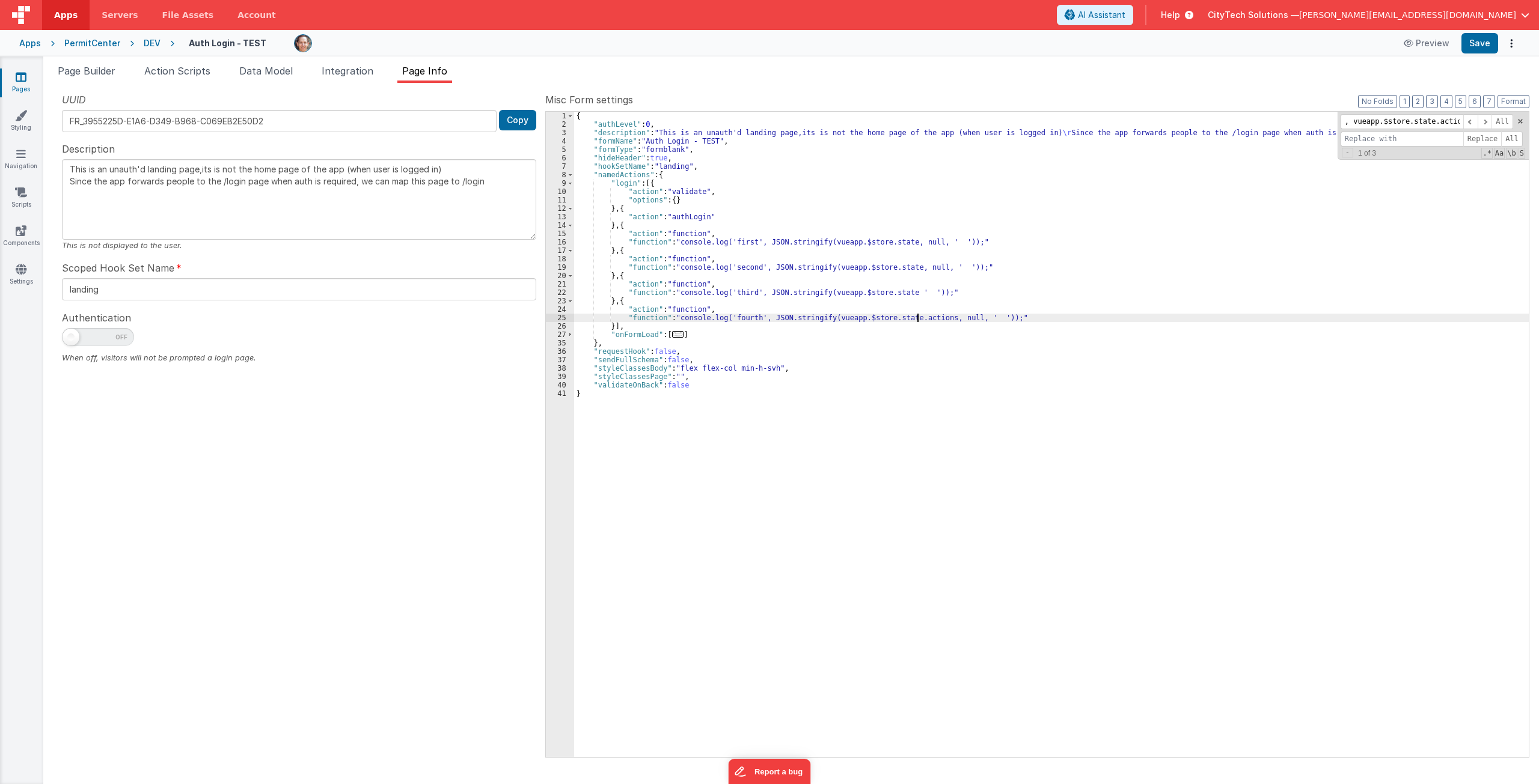
click at [917, 319] on div "{ "authLevel" : 0 , "description" : "This is an unauth'd landing page,its is no…" at bounding box center [1051, 442] width 955 height 662
click at [960, 511] on div "{ "authLevel" : 0 , "description" : "This is an unauth'd landing page,its is no…" at bounding box center [1051, 442] width 955 height 662
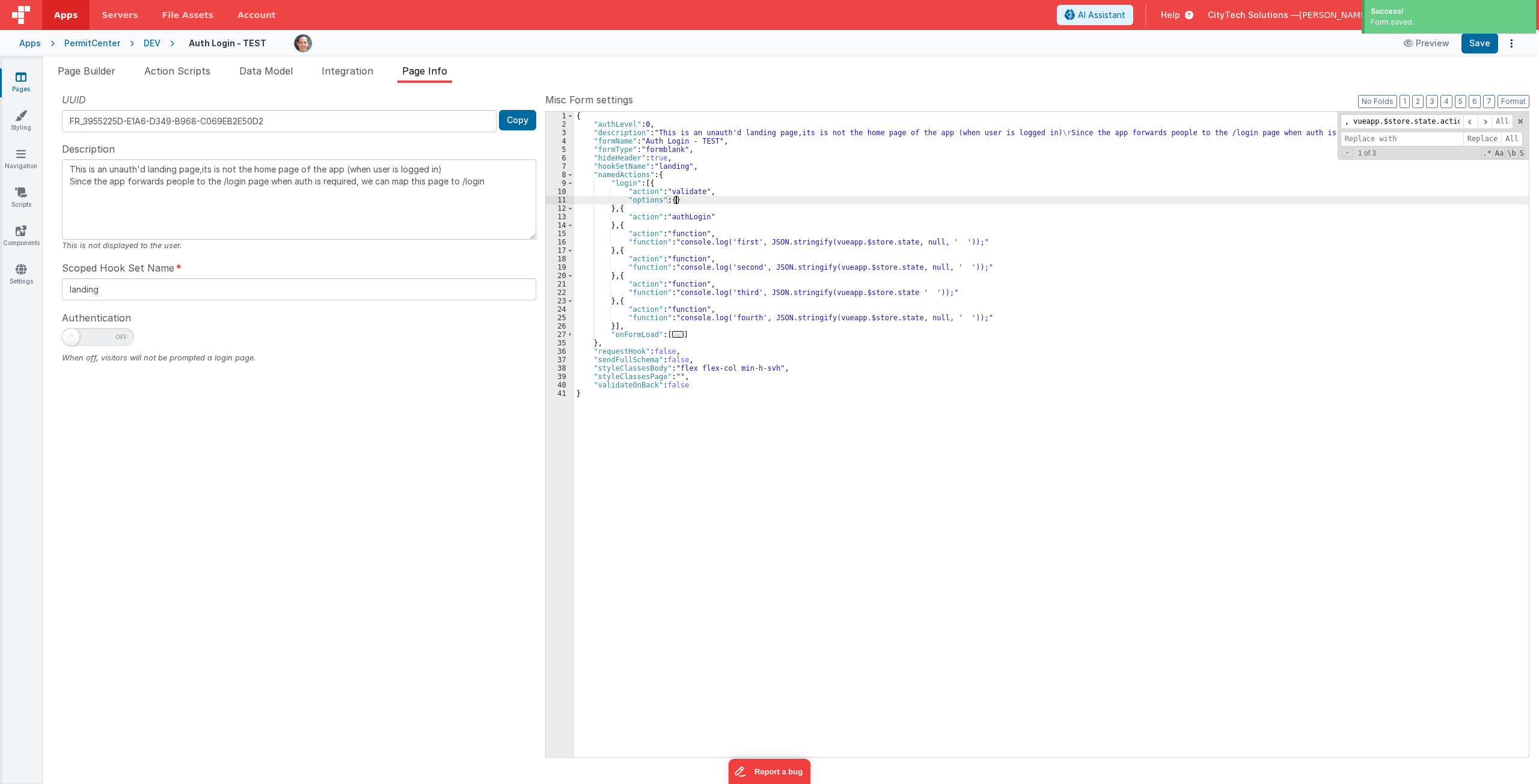
click at [781, 201] on div "{ "authLevel" : 0 , "description" : "This is an unauth'd landing page,its is no…" at bounding box center [1051, 442] width 955 height 662
click at [739, 223] on div "{ "authLevel" : 0 , "description" : "This is an unauth'd landing page,its is no…" at bounding box center [1051, 442] width 955 height 662
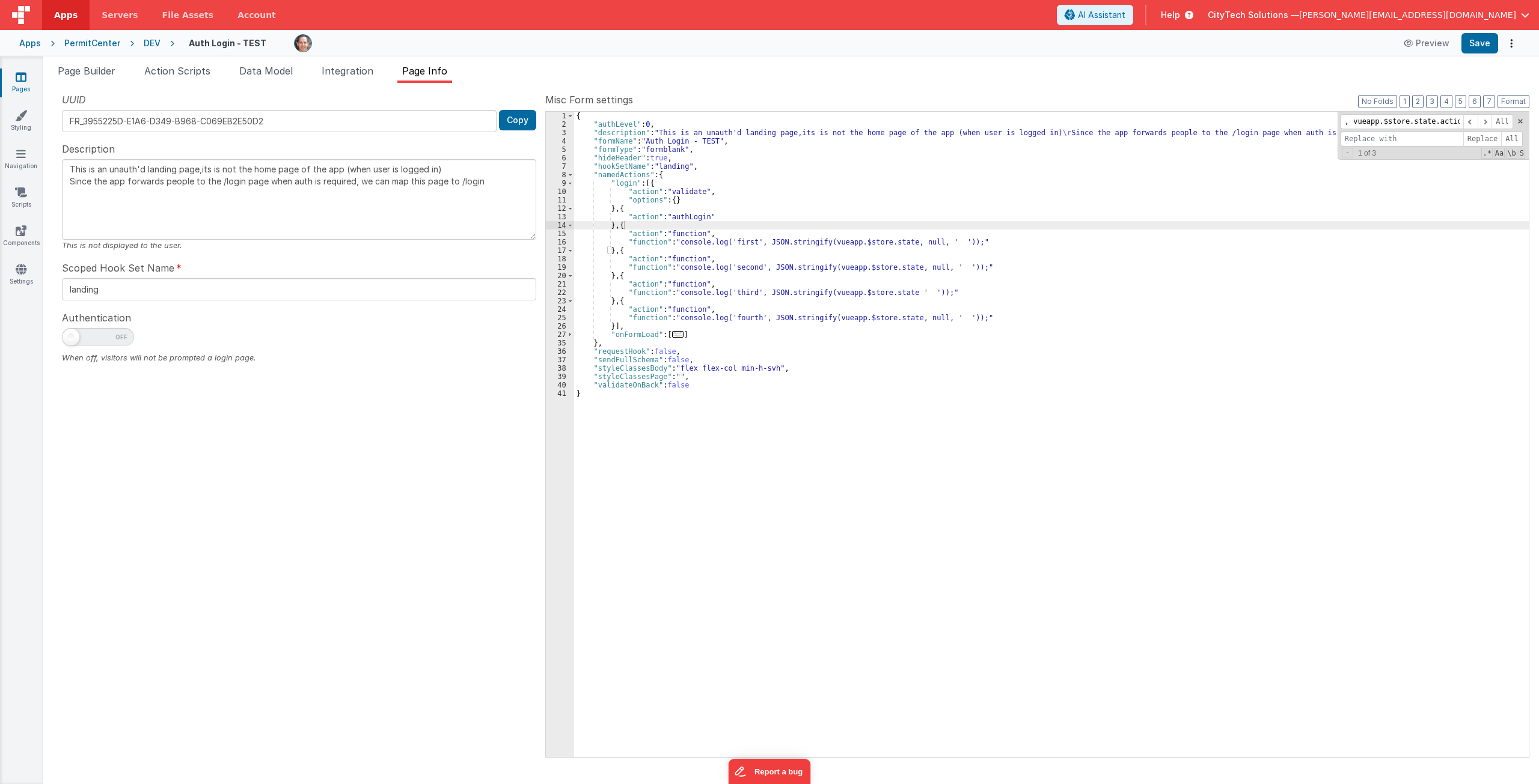
click at [732, 272] on div "{ "authLevel" : 0 , "description" : "This is an unauth'd landing page,its is no…" at bounding box center [1051, 442] width 955 height 662
click at [742, 269] on div "{ "authLevel" : 0 , "description" : "This is an unauth'd landing page,its is no…" at bounding box center [1051, 442] width 955 height 662
click at [736, 238] on div "{ "authLevel" : 0 , "description" : "This is an unauth'd landing page,its is no…" at bounding box center [1051, 442] width 955 height 662
click at [753, 270] on div "{ "authLevel" : 0 , "description" : "This is an unauth'd landing page,its is no…" at bounding box center [1051, 442] width 955 height 662
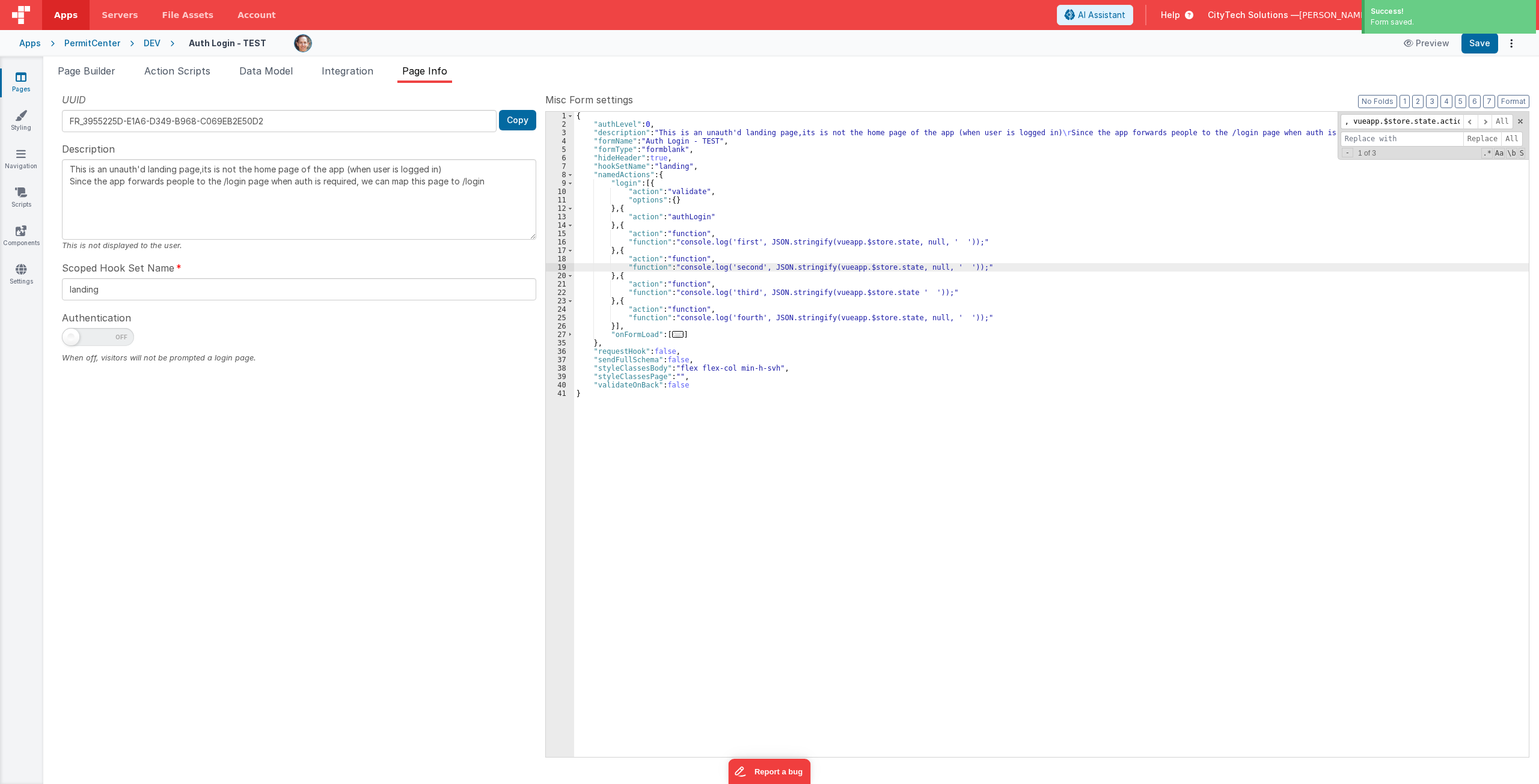
drag, startPoint x: 821, startPoint y: 342, endPoint x: 806, endPoint y: 319, distance: 27.5
click at [821, 341] on div "{ "authLevel" : 0 , "description" : "This is an unauth'd landing page,its is no…" at bounding box center [1051, 442] width 955 height 662
click at [743, 239] on div "{ "authLevel" : 0 , "description" : "This is an unauth'd landing page,its is no…" at bounding box center [1051, 442] width 955 height 662
drag, startPoint x: 743, startPoint y: 239, endPoint x: 741, endPoint y: 264, distance: 25.1
click at [743, 239] on div "{ "authLevel" : 0 , "description" : "This is an unauth'd landing page,its is no…" at bounding box center [1051, 442] width 955 height 662
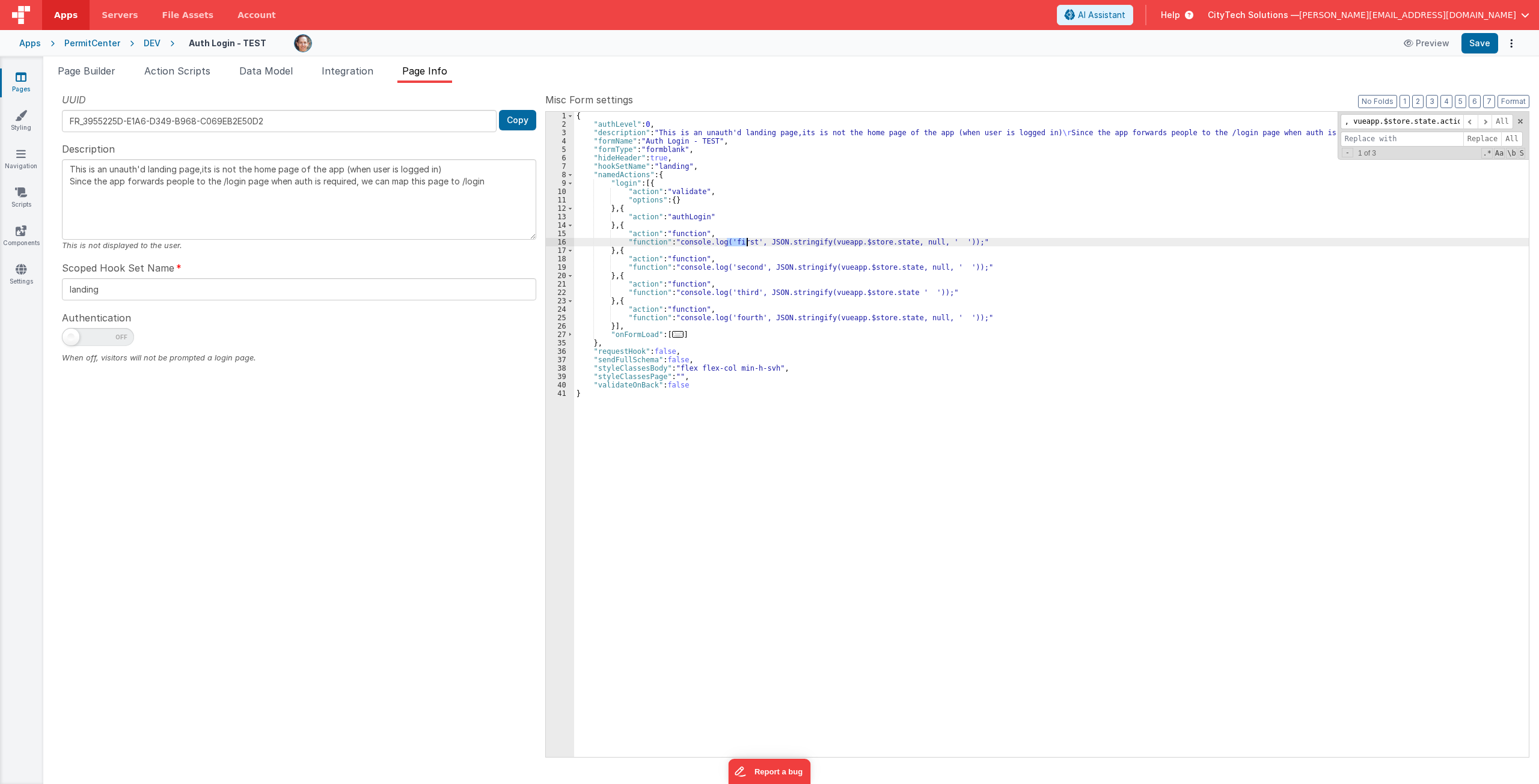
click at [741, 267] on div "{ "authLevel" : 0 , "description" : "This is an unauth'd landing page,its is no…" at bounding box center [1051, 442] width 955 height 662
click at [738, 295] on div "{ "authLevel" : 0 , "description" : "This is an unauth'd landing page,its is no…" at bounding box center [1051, 442] width 955 height 662
click at [767, 316] on div "{ "authLevel" : 0 , "description" : "This is an unauth'd landing page,its is no…" at bounding box center [1051, 442] width 955 height 662
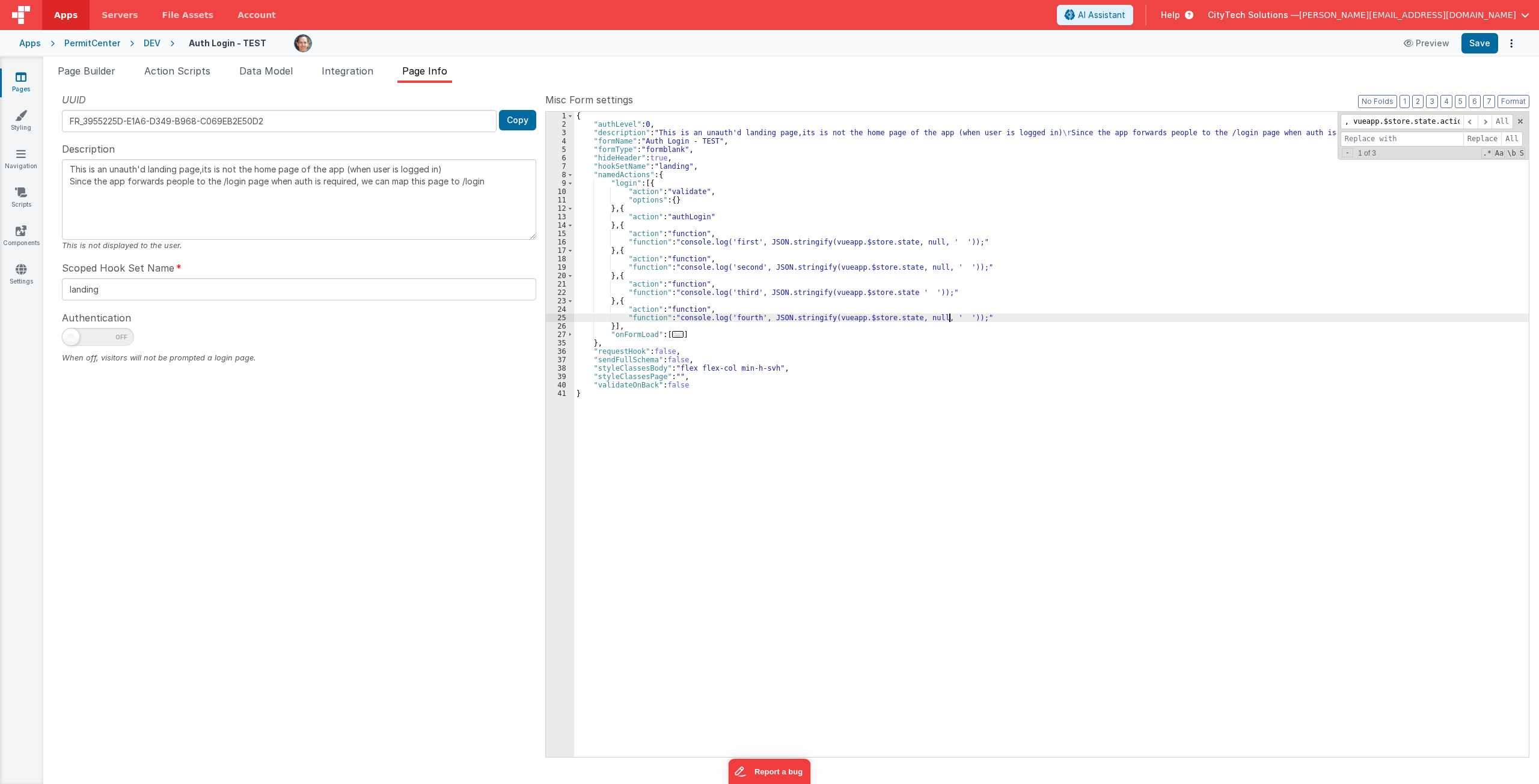
drag, startPoint x: 948, startPoint y: 317, endPoint x: 934, endPoint y: 322, distance: 14.9
click at [948, 317] on div "{ "authLevel" : 0 , "description" : "This is an unauth'd landing page,its is no…" at bounding box center [1051, 442] width 955 height 662
click at [887, 269] on div "{ "authLevel" : 0 , "description" : "This is an unauth'd landing page,its is no…" at bounding box center [1051, 442] width 955 height 662
click at [894, 295] on div "{ "authLevel" : 0 , "description" : "This is an unauth'd landing page,its is no…" at bounding box center [1051, 442] width 955 height 662
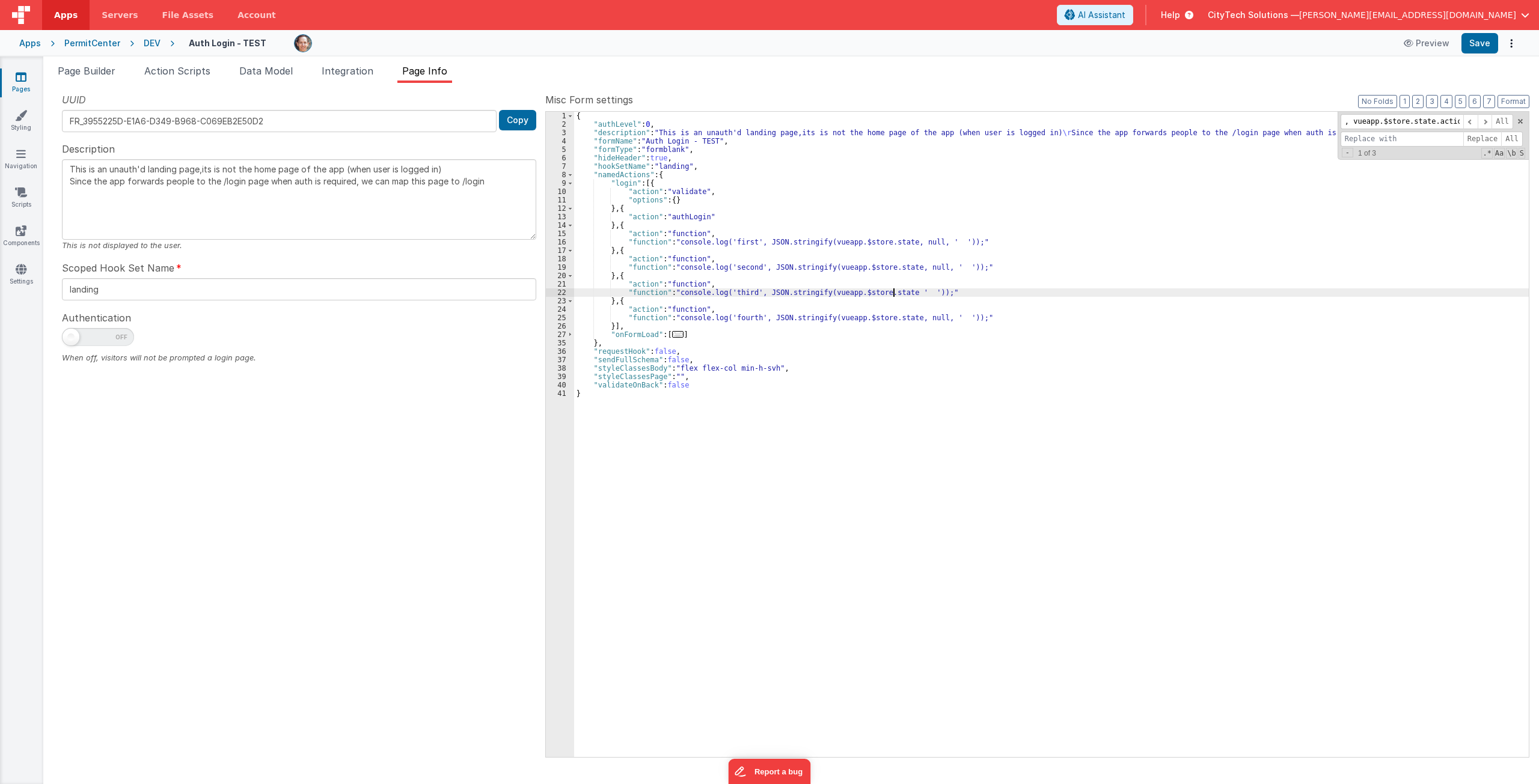
type textarea "This is an unauth'd landing page,its is not the home page of the app (when user…"
drag, startPoint x: 917, startPoint y: 345, endPoint x: 907, endPoint y: 316, distance: 30.7
click at [917, 343] on div "{ "authLevel" : 0 , "description" : "This is an unauth'd landing page,its is no…" at bounding box center [1051, 442] width 955 height 662
click at [903, 290] on div "{ "authLevel" : 0 , "description" : "This is an unauth'd landing page,its is no…" at bounding box center [1051, 442] width 955 height 662
type textarea "This is an unauth'd landing page,its is not the home page of the app (when user…"
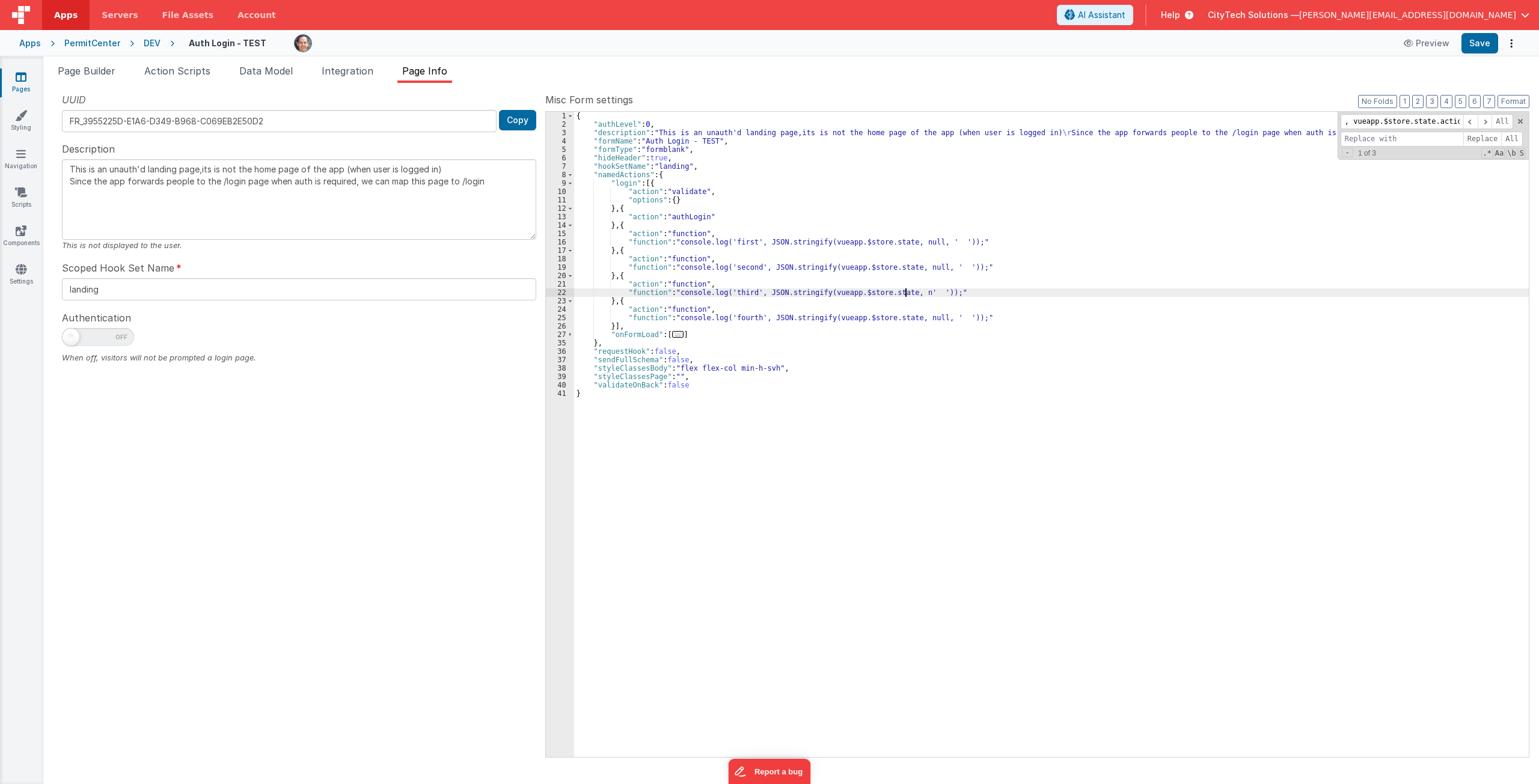
type textarea "This is an unauth'd landing page,its is not the home page of the app (when user…"
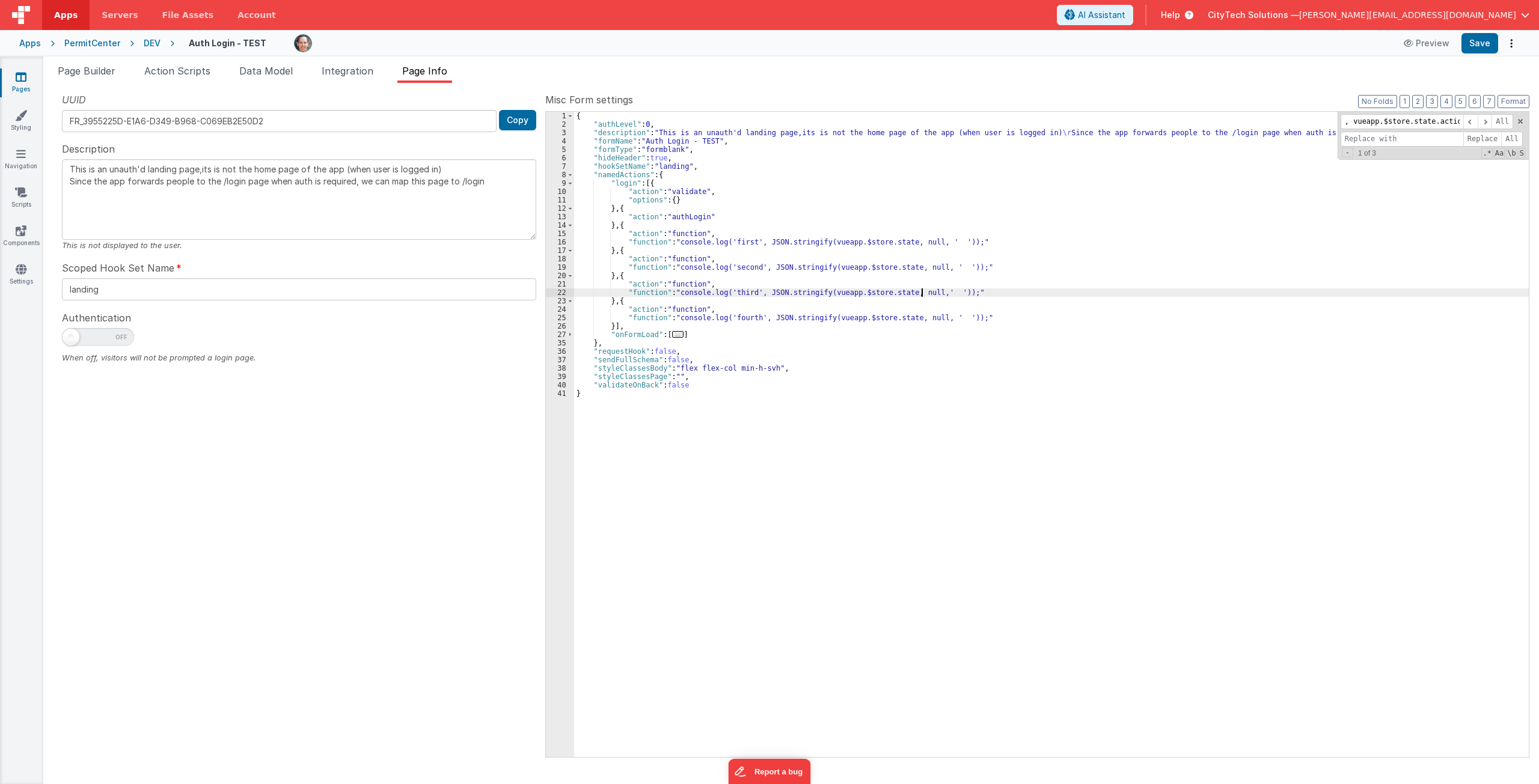
click at [960, 395] on div "{ "authLevel" : 0 , "description" : "This is an unauth'd landing page,its is no…" at bounding box center [1051, 442] width 955 height 662
click at [747, 241] on div "{ "authLevel" : 0 , "description" : "This is an unauth'd landing page,its is no…" at bounding box center [1051, 442] width 955 height 662
type textarea "This is an unauth'd landing page,its is not the home page of the app (when user…"
click at [748, 291] on div "{ "authLevel" : 0 , "description" : "This is an unauth'd landing page,its is no…" at bounding box center [1051, 442] width 955 height 662
type textarea "This is an unauth'd landing page,its is not the home page of the app (when user…"
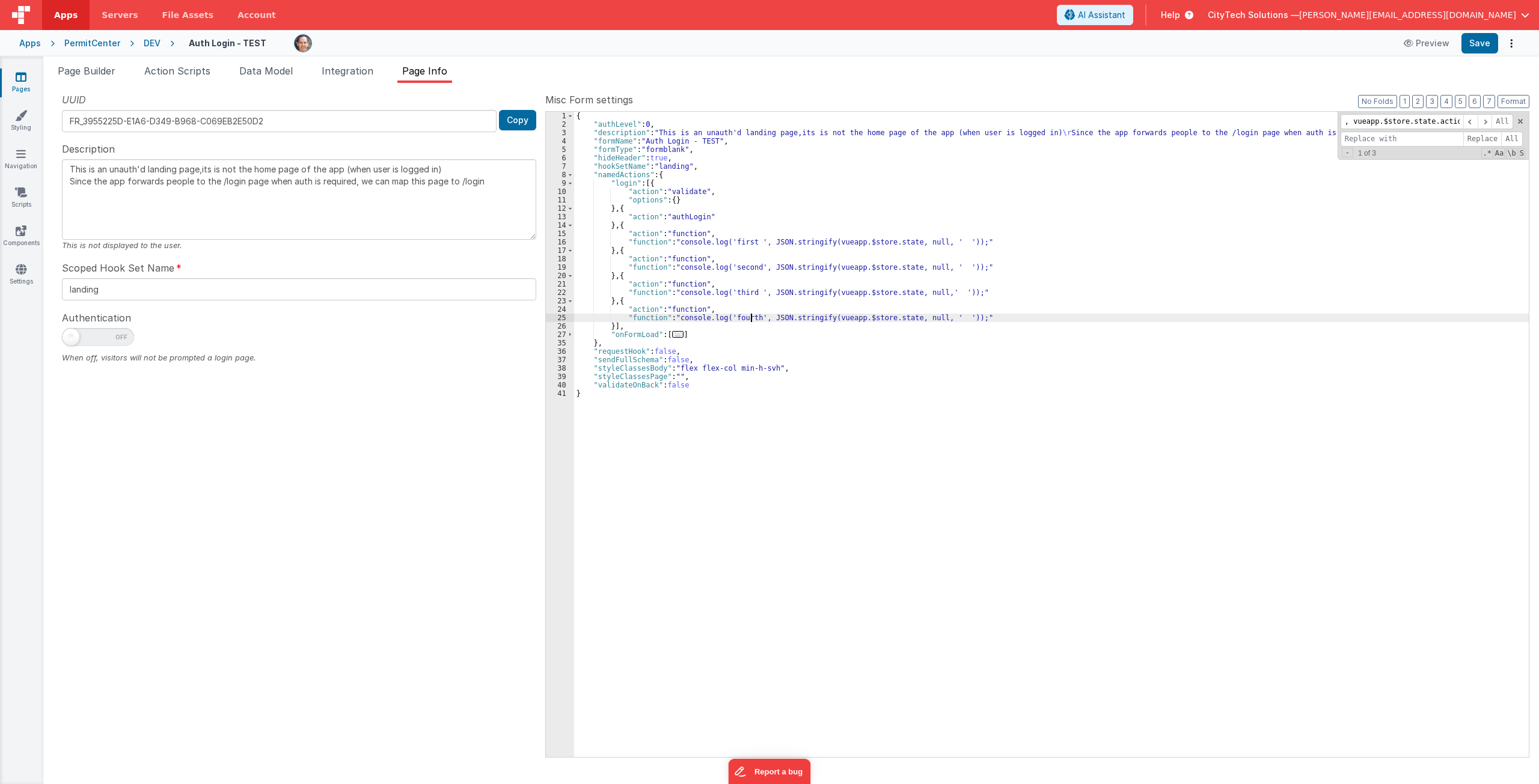
click at [751, 315] on div "{ "authLevel" : 0 , "description" : "This is an unauth'd landing page,its is no…" at bounding box center [1051, 442] width 955 height 662
click at [751, 244] on div "{ "authLevel" : 0 , "description" : "This is an unauth'd landing page,its is no…" at bounding box center [1051, 442] width 955 height 662
click at [951, 241] on div "{ "authLevel" : 0 , "description" : "This is an unauth'd landing page,its is no…" at bounding box center [1051, 442] width 955 height 662
click at [926, 291] on div "{ "authLevel" : 0 , "description" : "This is an unauth'd landing page,its is no…" at bounding box center [1051, 442] width 955 height 662
type textarea "This is an unauth'd landing page,its is not the home page of the app (when user…"
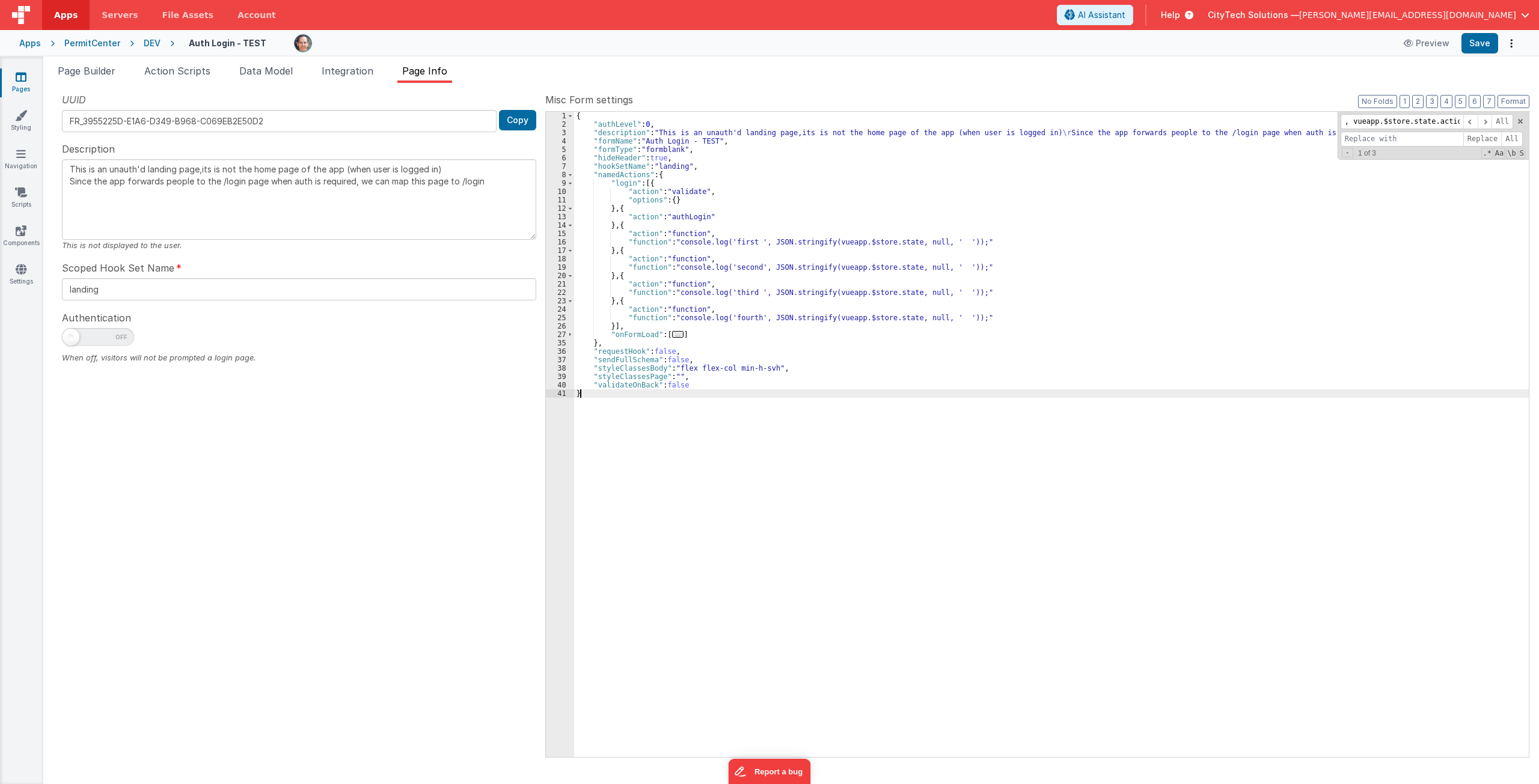
click at [812, 399] on div "{ "authLevel" : 0 , "description" : "This is an unauth'd landing page,its is no…" at bounding box center [1051, 442] width 955 height 662
drag, startPoint x: 1522, startPoint y: 120, endPoint x: 1348, endPoint y: 204, distance: 193.2
click at [960, 120] on span at bounding box center [1520, 121] width 8 height 8
click at [780, 477] on div "{ "authLevel" : 0 , "description" : "This is an unauth'd landing page,its is no…" at bounding box center [1051, 442] width 955 height 662
drag, startPoint x: 763, startPoint y: 319, endPoint x: 949, endPoint y: 319, distance: 186.0
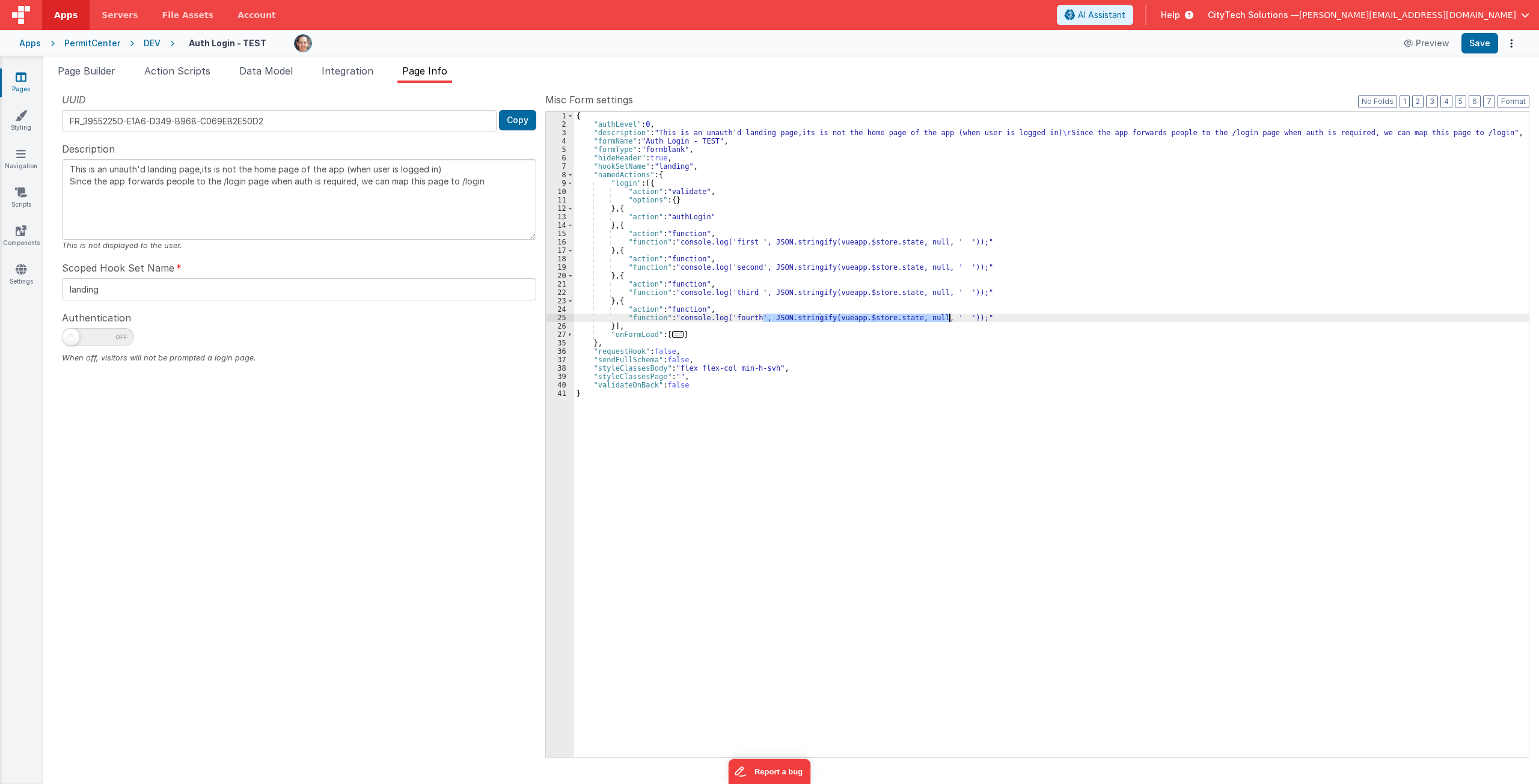
click at [949, 319] on div "{ "authLevel" : 0 , "description" : "This is an unauth'd landing page,its is no…" at bounding box center [1051, 442] width 955 height 662
click at [896, 242] on div "{ "authLevel" : 0 , "description" : "This is an unauth'd landing page,its is no…" at bounding box center [1051, 442] width 955 height 662
type textarea "This is an unauth'd landing page,its is not the home page of the app (when user…"
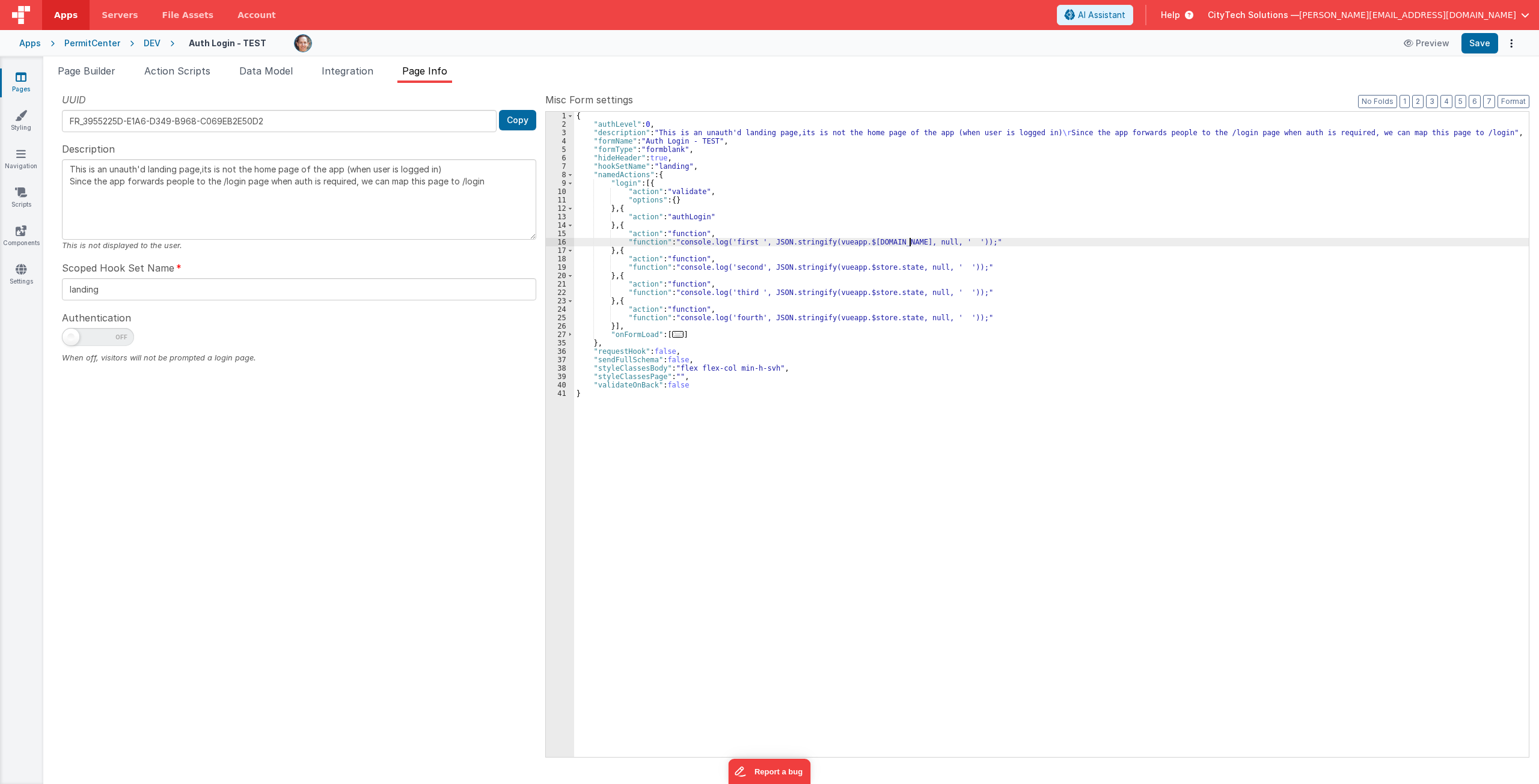
type textarea "This is an unauth'd landing page,its is not the home page of the app (when user…"
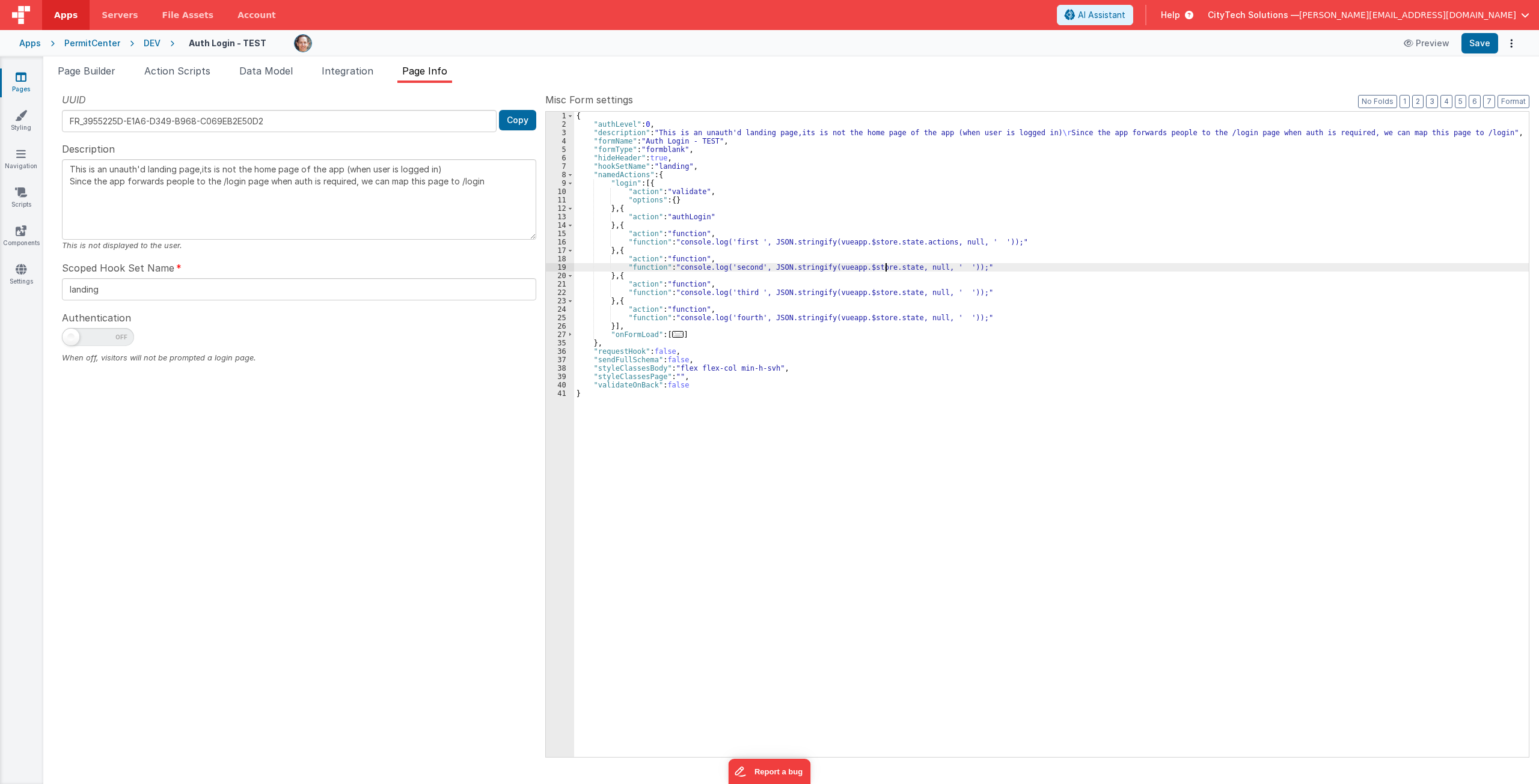
click at [887, 265] on div "{ "authLevel" : 0 , "description" : "This is an unauth'd landing page,its is no…" at bounding box center [1051, 442] width 955 height 662
click at [885, 292] on div "{ "authLevel" : 0 , "description" : "This is an unauth'd landing page,its is no…" at bounding box center [1051, 442] width 955 height 662
click at [884, 320] on div "{ "authLevel" : 0 , "description" : "This is an unauth'd landing page,its is no…" at bounding box center [1051, 442] width 955 height 662
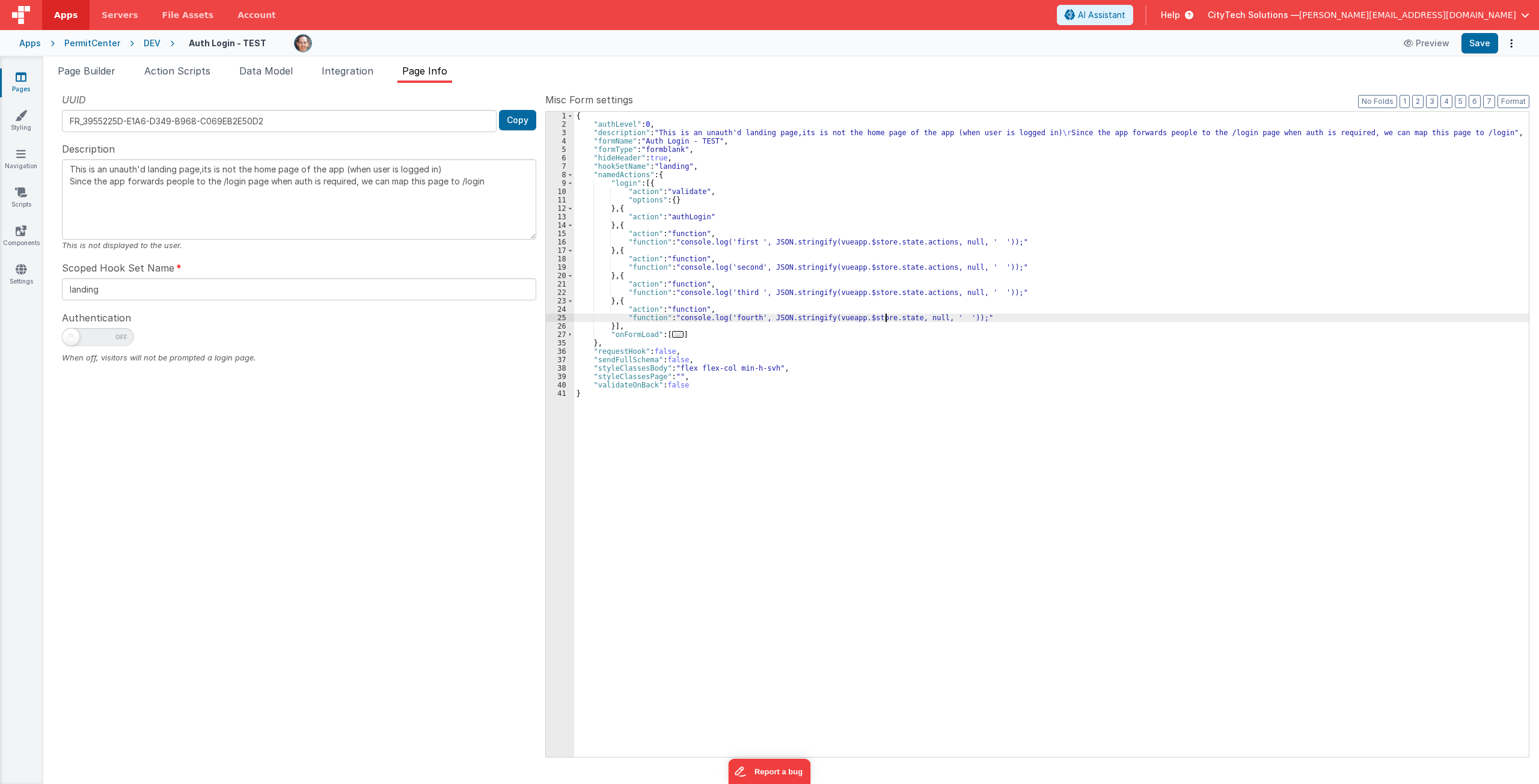
click at [884, 320] on div "{ "authLevel" : 0 , "description" : "This is an unauth'd landing page,its is no…" at bounding box center [1051, 442] width 955 height 662
type textarea "This is an unauth'd landing page,its is not the home page of the app (when user…"
click at [909, 535] on div "{ "authLevel" : 0 , "description" : "This is an unauth'd landing page,its is no…" at bounding box center [1051, 442] width 955 height 662
click at [960, 43] on icon "Options" at bounding box center [1511, 43] width 17 height 1
click at [960, 86] on link "Rollback" at bounding box center [1467, 91] width 106 height 23
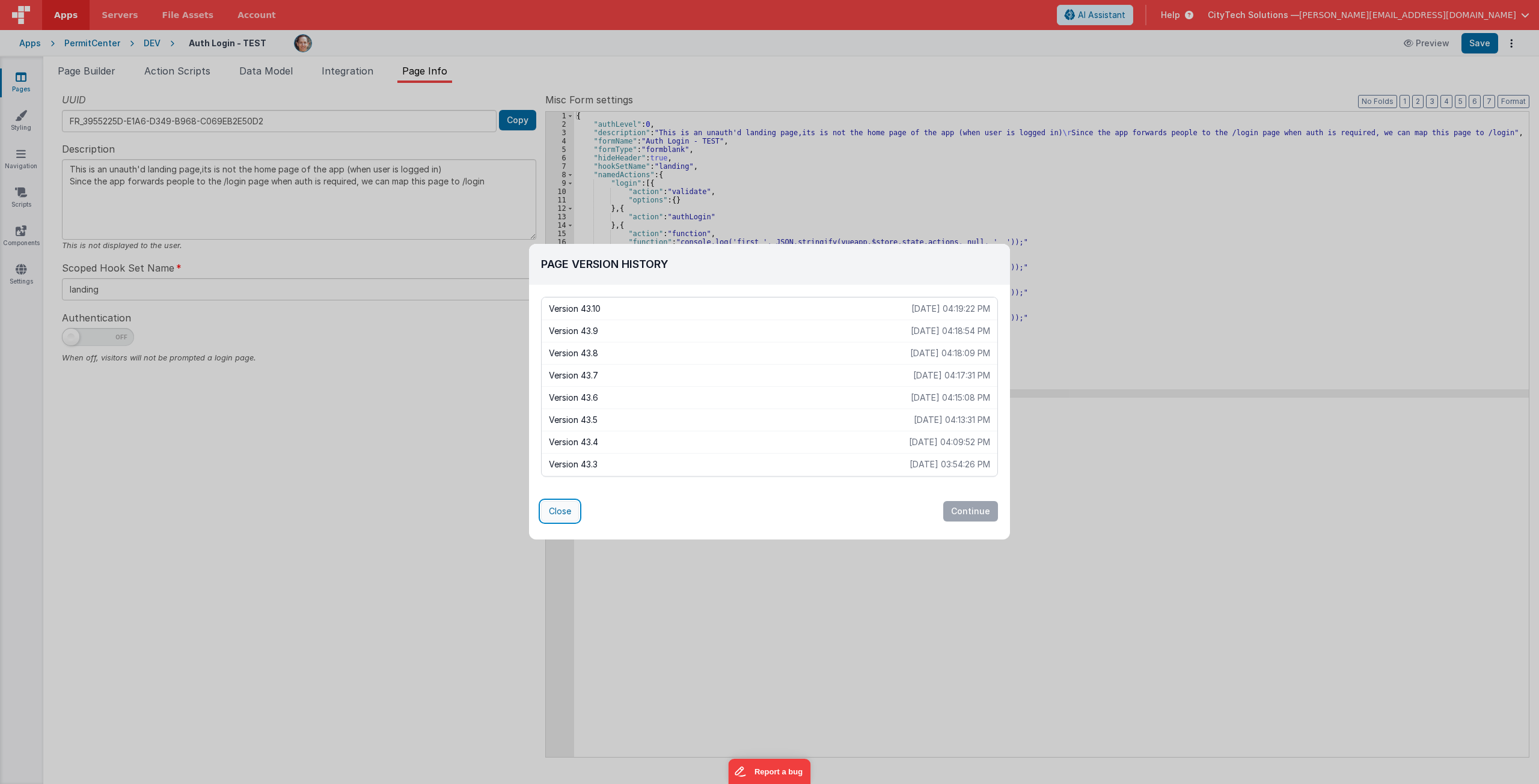
click at [565, 517] on button "Close" at bounding box center [560, 511] width 38 height 20
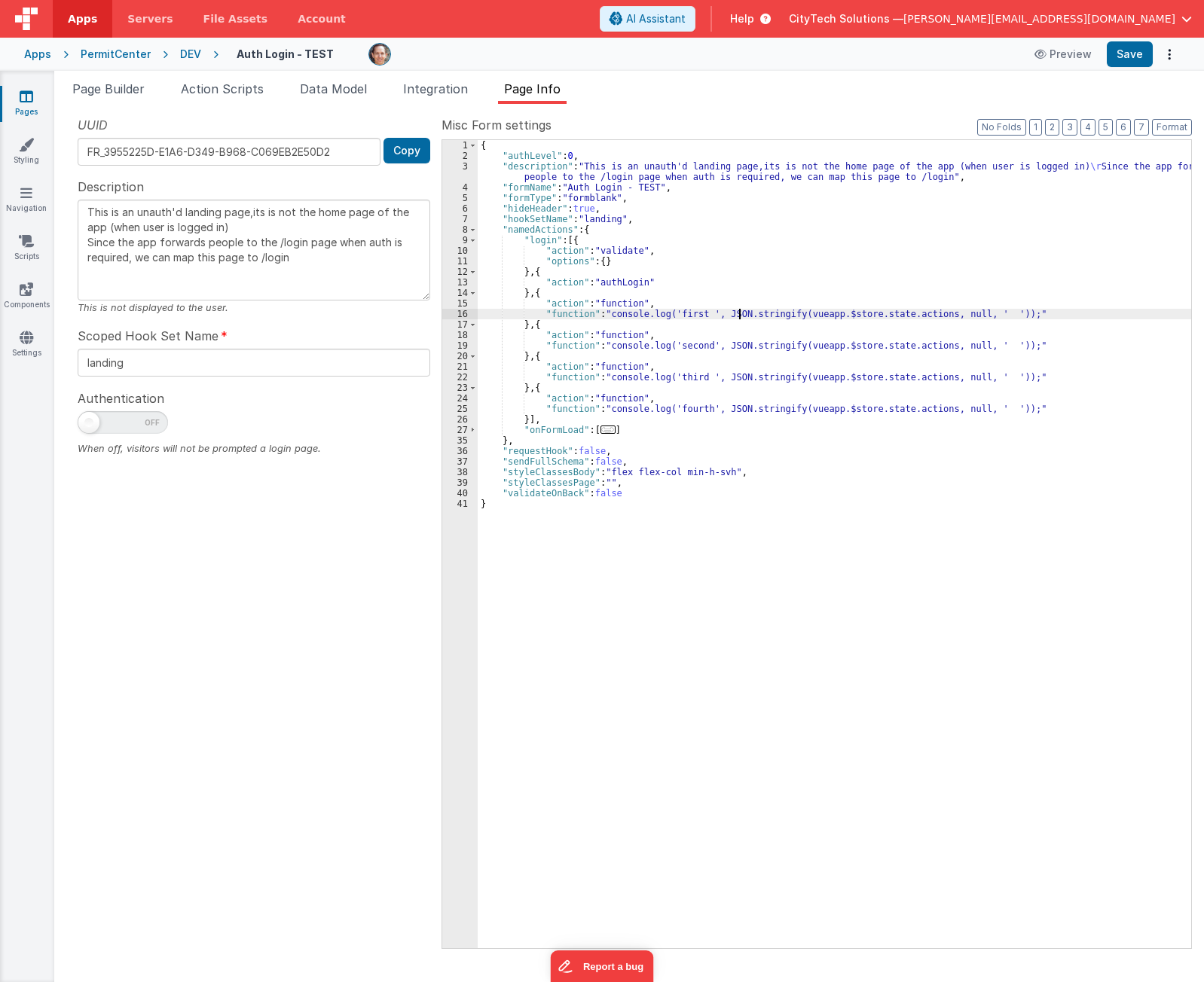
click at [738, 316] on div "{ "authLevel" : 0 , "description" : "This is an unauth'd landing page,its is no…" at bounding box center [834, 555] width 713 height 829
click at [95, 82] on span "Page Builder" at bounding box center [108, 88] width 72 height 15
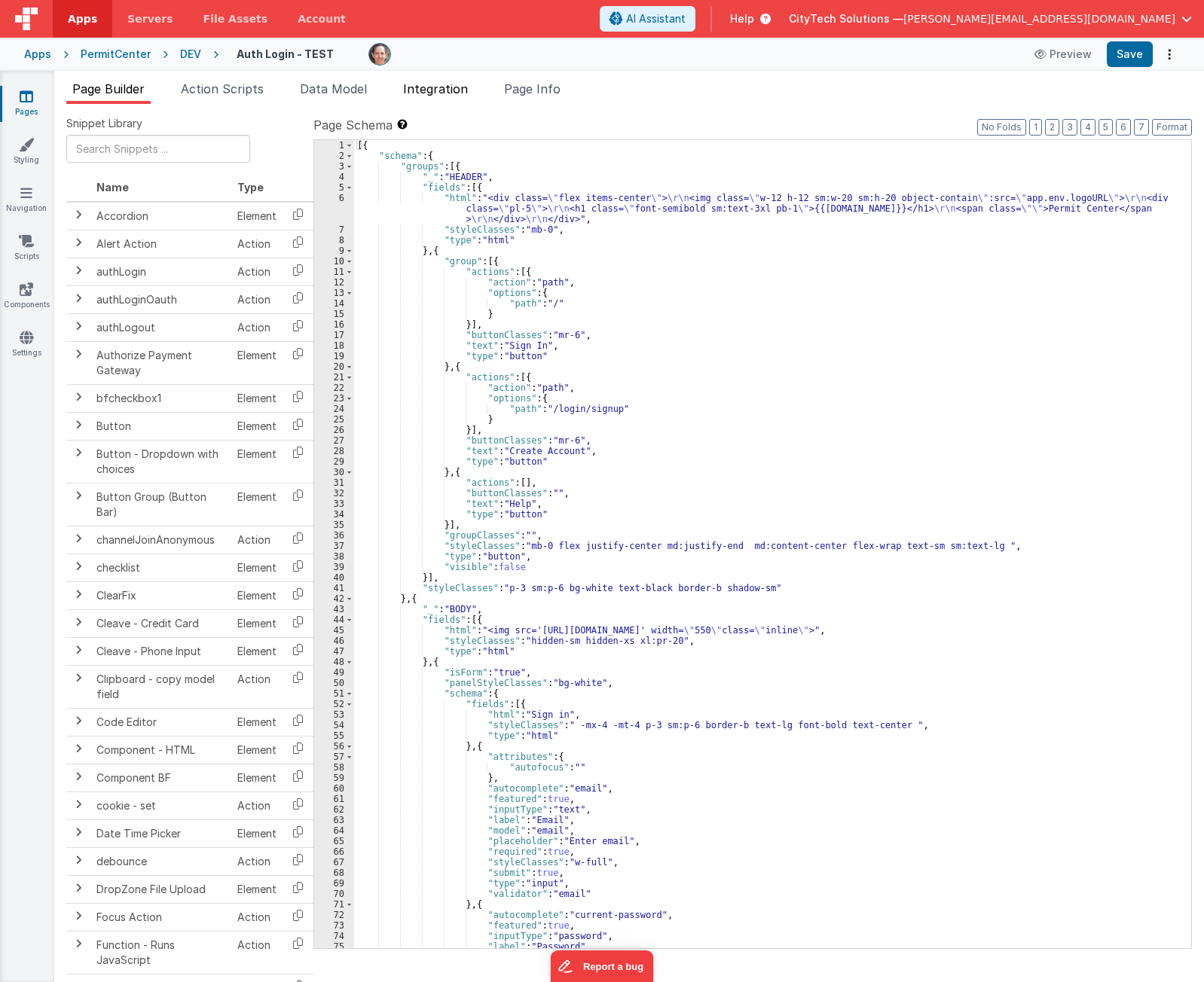
click at [444, 95] on span "Integration" at bounding box center [434, 88] width 64 height 15
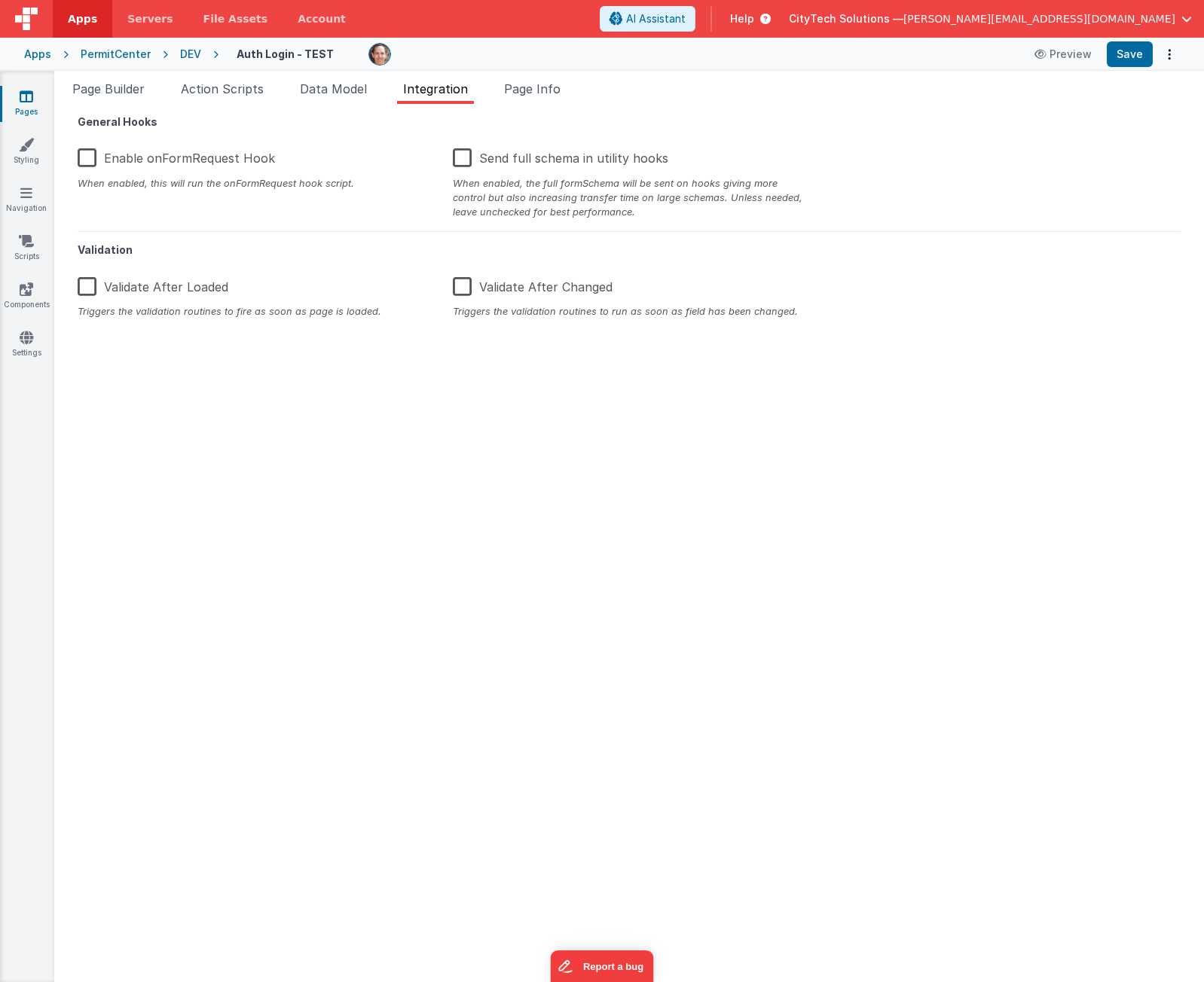
drag, startPoint x: 298, startPoint y: 613, endPoint x: 212, endPoint y: 429, distance: 203.1
click at [290, 594] on div "General Hooks Enable onFormRequest Hook When enabled, this will run the onFormR…" at bounding box center [629, 543] width 1125 height 854
drag, startPoint x: 209, startPoint y: 424, endPoint x: 884, endPoint y: 537, distance: 684.4
click at [892, 546] on div "General Hooks Enable onFormRequest Hook When enabled, this will run the onFormR…" at bounding box center [629, 543] width 1125 height 854
click at [560, 90] on span "Page Info" at bounding box center [532, 88] width 56 height 15
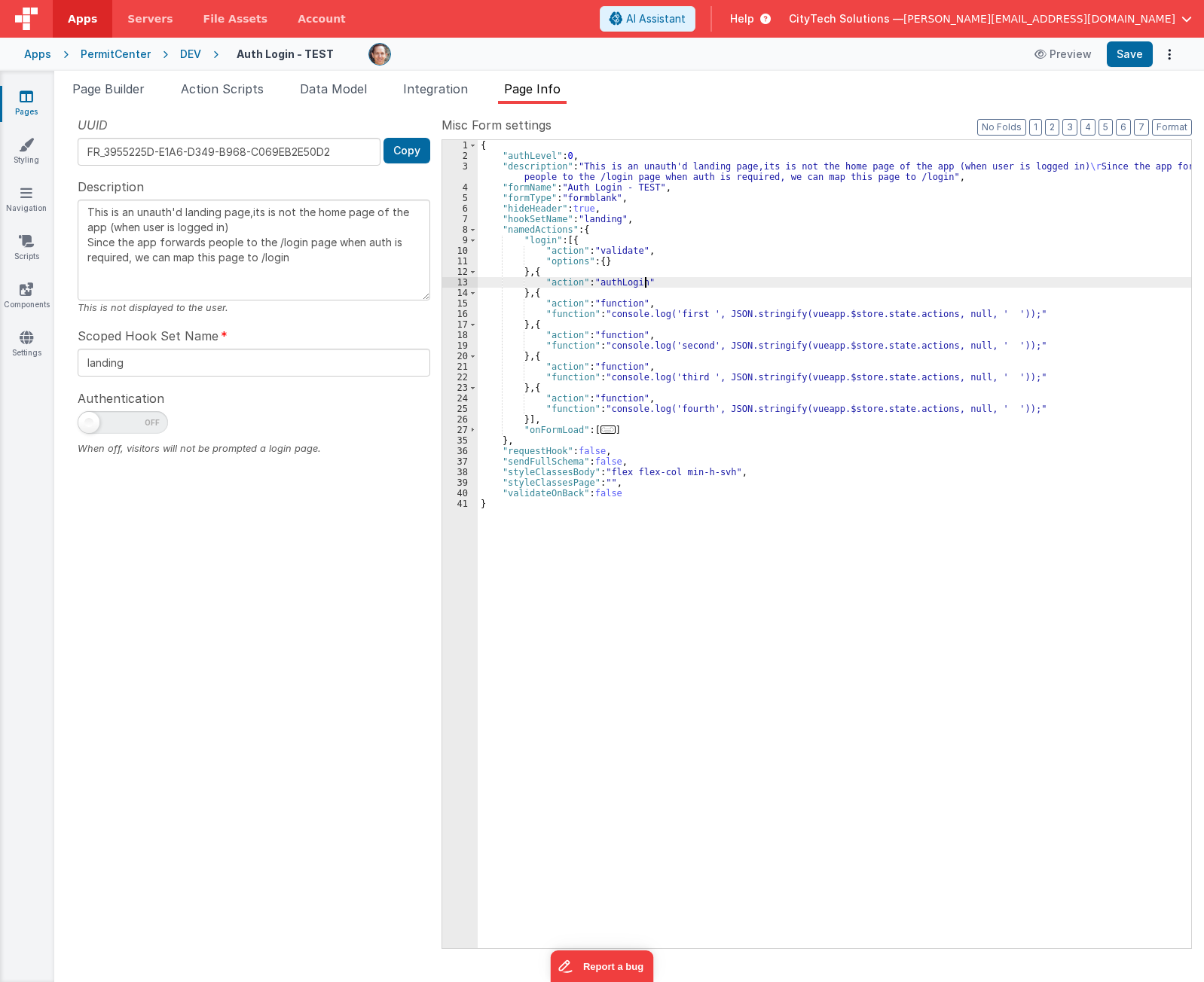
click at [782, 278] on div "{ "authLevel" : 0 , "description" : "This is an unauth'd landing page,its is no…" at bounding box center [834, 555] width 713 height 829
click at [1171, 54] on icon "Options" at bounding box center [1169, 54] width 21 height 1
click at [1137, 112] on link "Rollback" at bounding box center [1113, 114] width 133 height 29
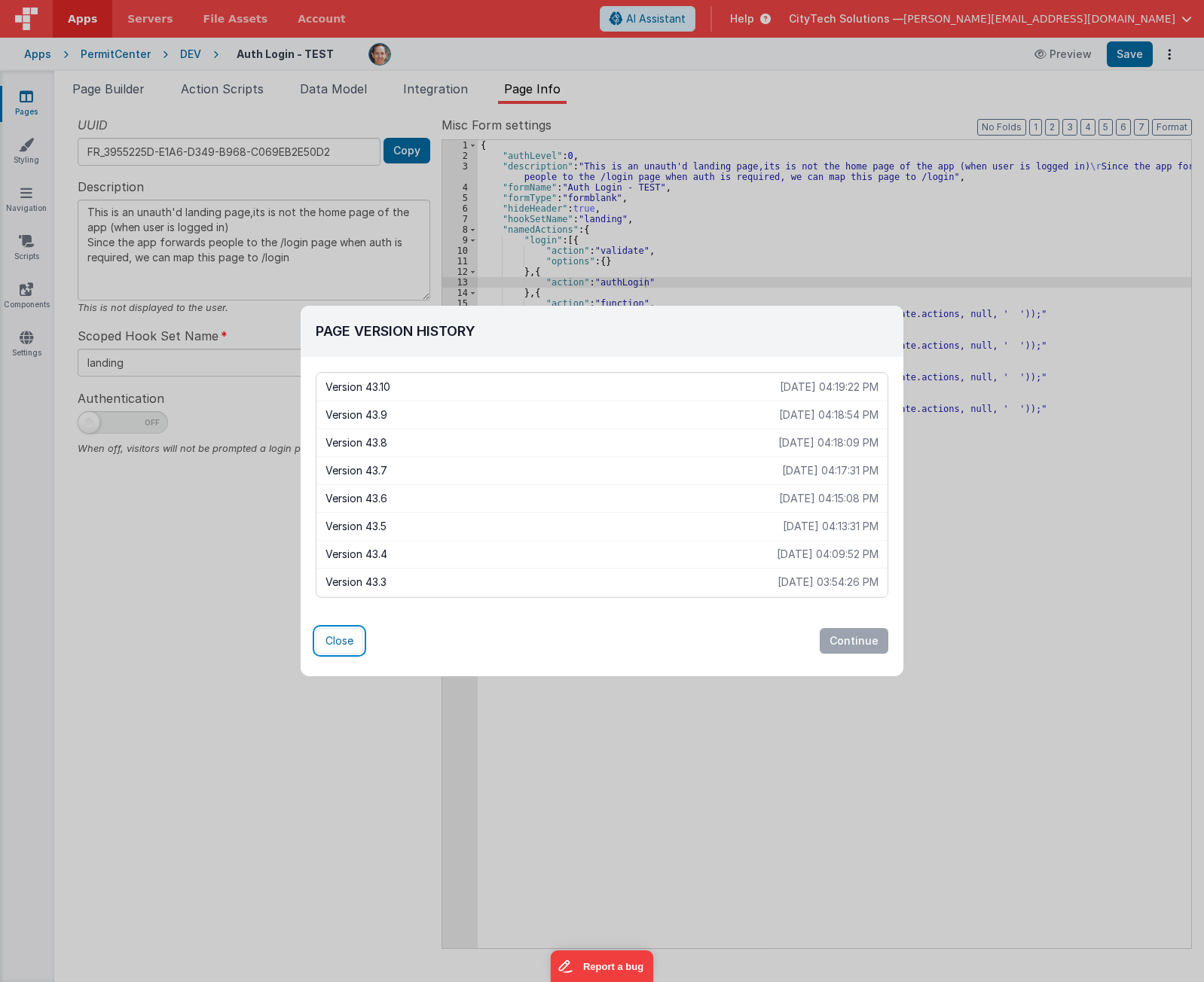
drag, startPoint x: 347, startPoint y: 641, endPoint x: 315, endPoint y: 665, distance: 40.0
click at [347, 641] on button "Close" at bounding box center [340, 641] width 48 height 25
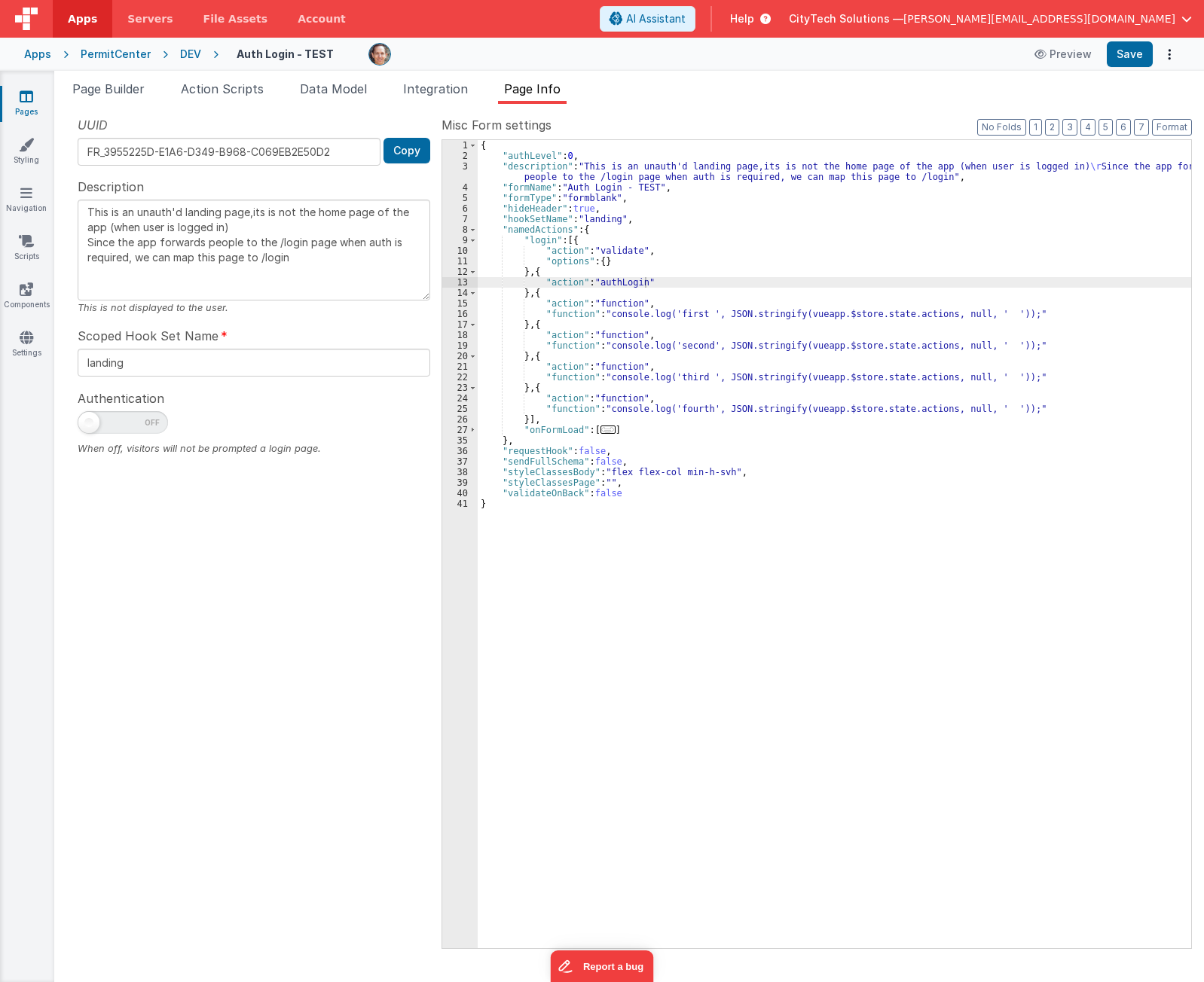
drag, startPoint x: 275, startPoint y: 761, endPoint x: 201, endPoint y: 674, distance: 114.2
click at [267, 754] on div "UUID FR_3955225D-E1A6-D349-B968-C069EB2E50D2 Copy Description This is an unauth…" at bounding box center [253, 532] width 375 height 832
click at [103, 92] on span "Page Builder" at bounding box center [108, 88] width 72 height 15
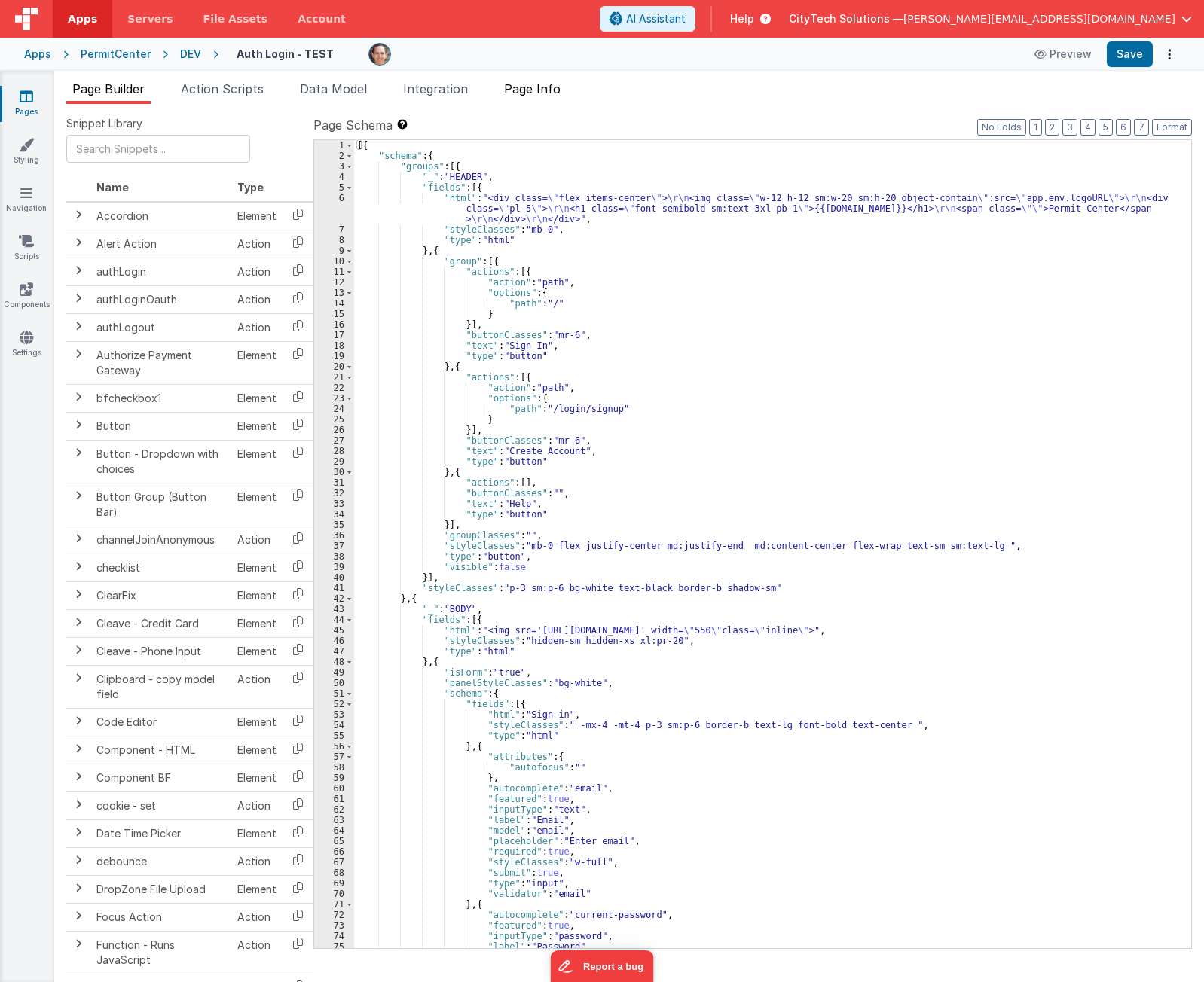
click at [540, 88] on span "Page Info" at bounding box center [532, 88] width 56 height 15
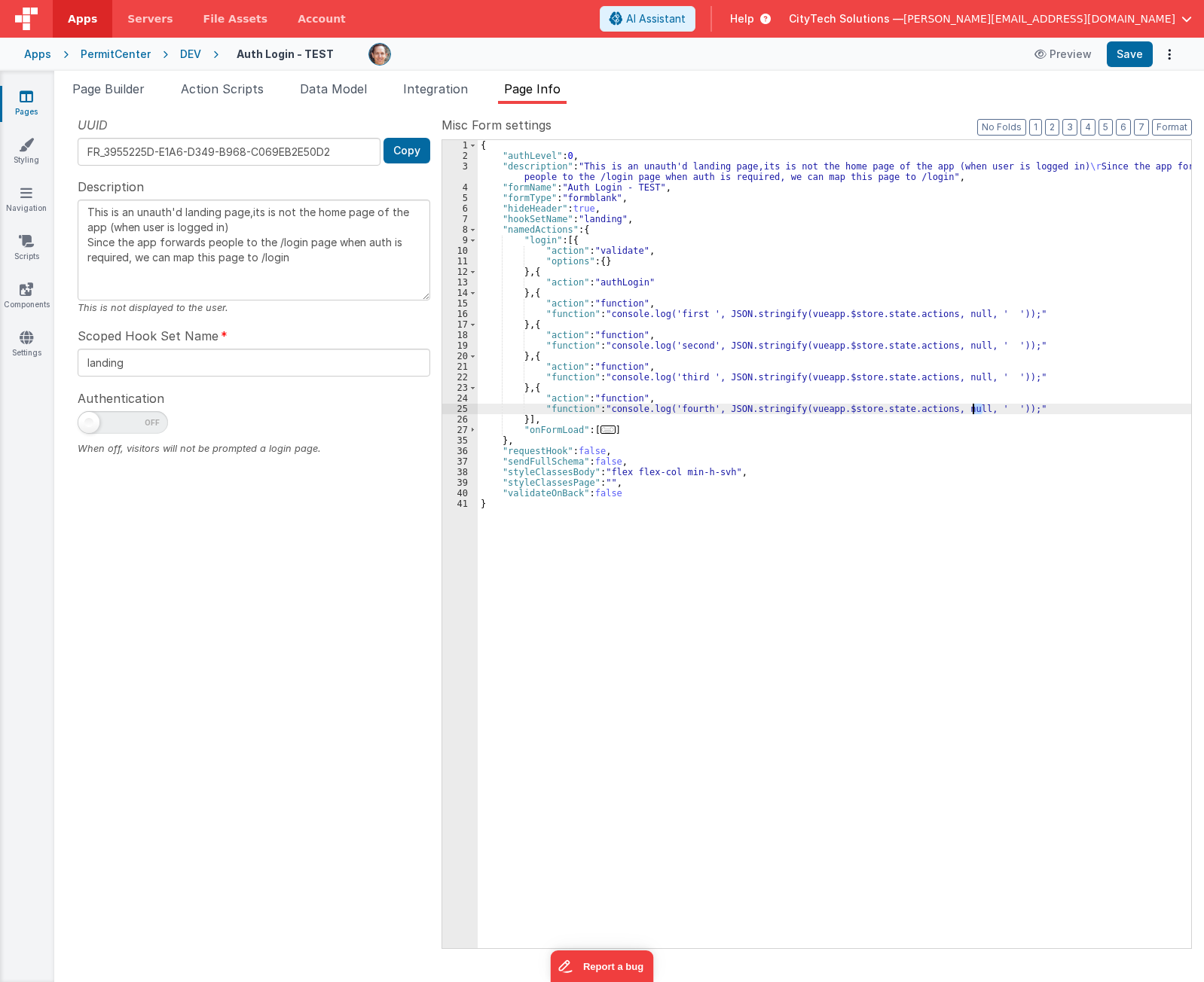
drag, startPoint x: 984, startPoint y: 407, endPoint x: 944, endPoint y: 411, distance: 40.2
click at [944, 411] on div "{ "authLevel" : 0 , "description" : "This is an unauth'd landing page,its is no…" at bounding box center [834, 555] width 713 height 829
drag, startPoint x: 985, startPoint y: 410, endPoint x: 712, endPoint y: 407, distance: 273.0
click at [712, 407] on div "{ "authLevel" : 0 , "description" : "This is an unauth'd landing page,its is no…" at bounding box center [834, 555] width 713 height 829
click at [815, 715] on div "{ "authLevel" : 0 , "description" : "This is an unauth'd landing page,its is no…" at bounding box center [834, 555] width 713 height 829
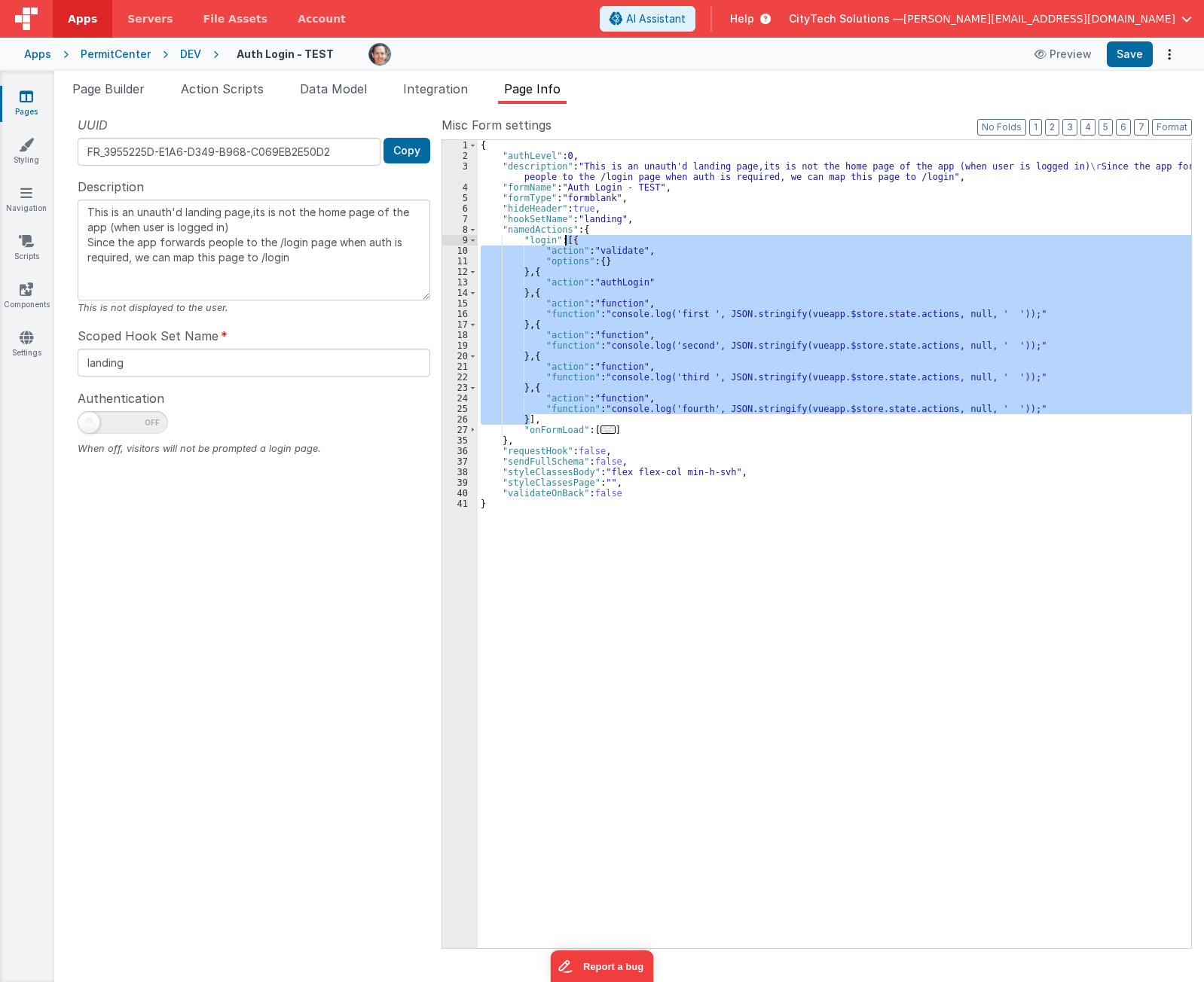
drag, startPoint x: 529, startPoint y: 417, endPoint x: 564, endPoint y: 240, distance: 180.4
click at [564, 240] on div "{ "authLevel" : 0 , "description" : "This is an unauth'd landing page,its is no…" at bounding box center [834, 555] width 713 height 829
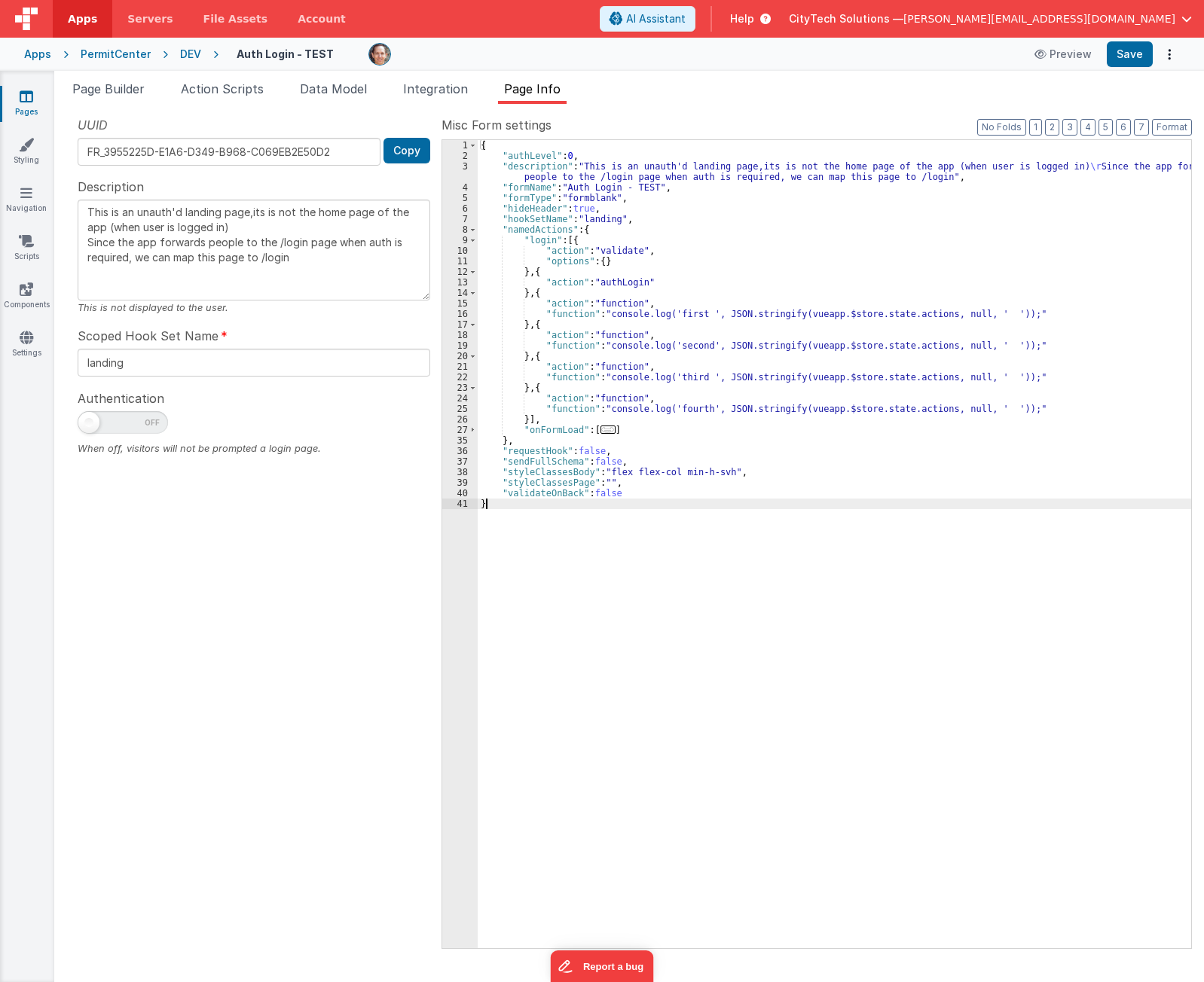
click at [671, 726] on div "{ "authLevel" : 0 , "description" : "This is an unauth'd landing page,its is no…" at bounding box center [834, 555] width 713 height 829
click at [711, 625] on div "{ "authLevel" : 0 , "description" : "This is an unauth'd landing page,its is no…" at bounding box center [834, 555] width 713 height 829
